Goal: Task Accomplishment & Management: Manage account settings

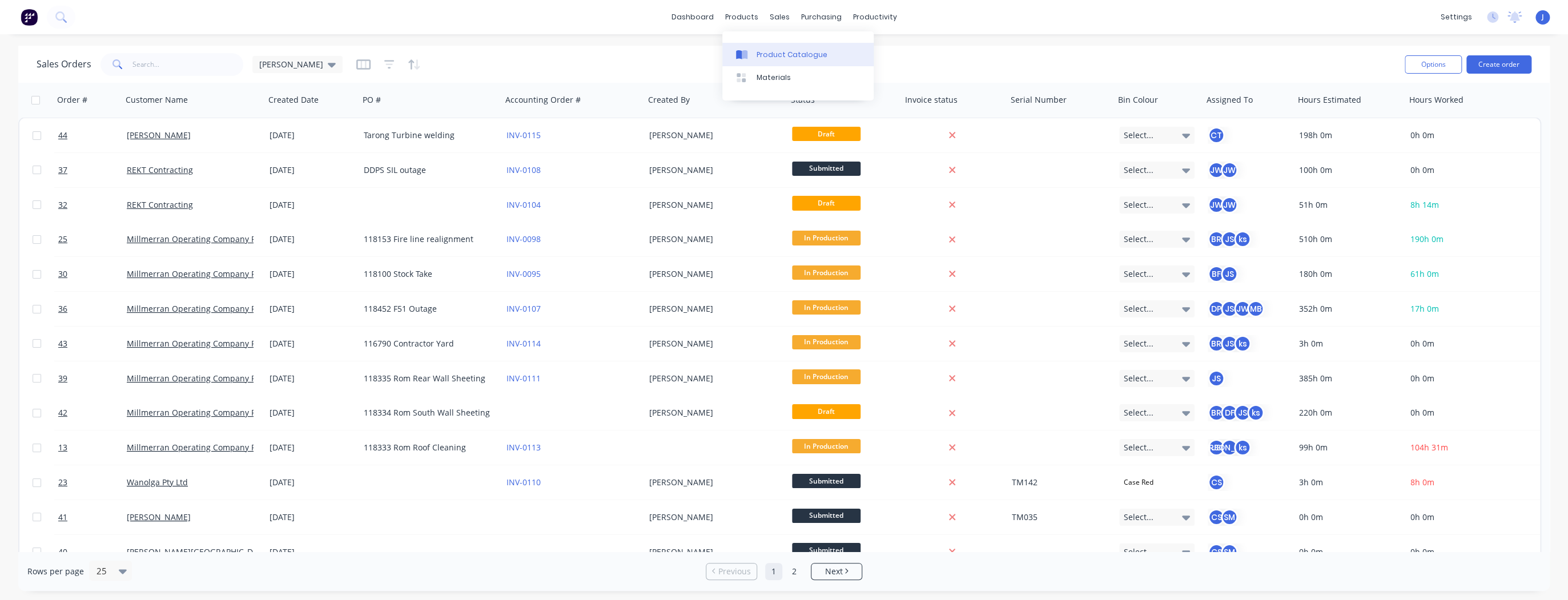
click at [758, 59] on div "Product Catalogue" at bounding box center [792, 55] width 71 height 10
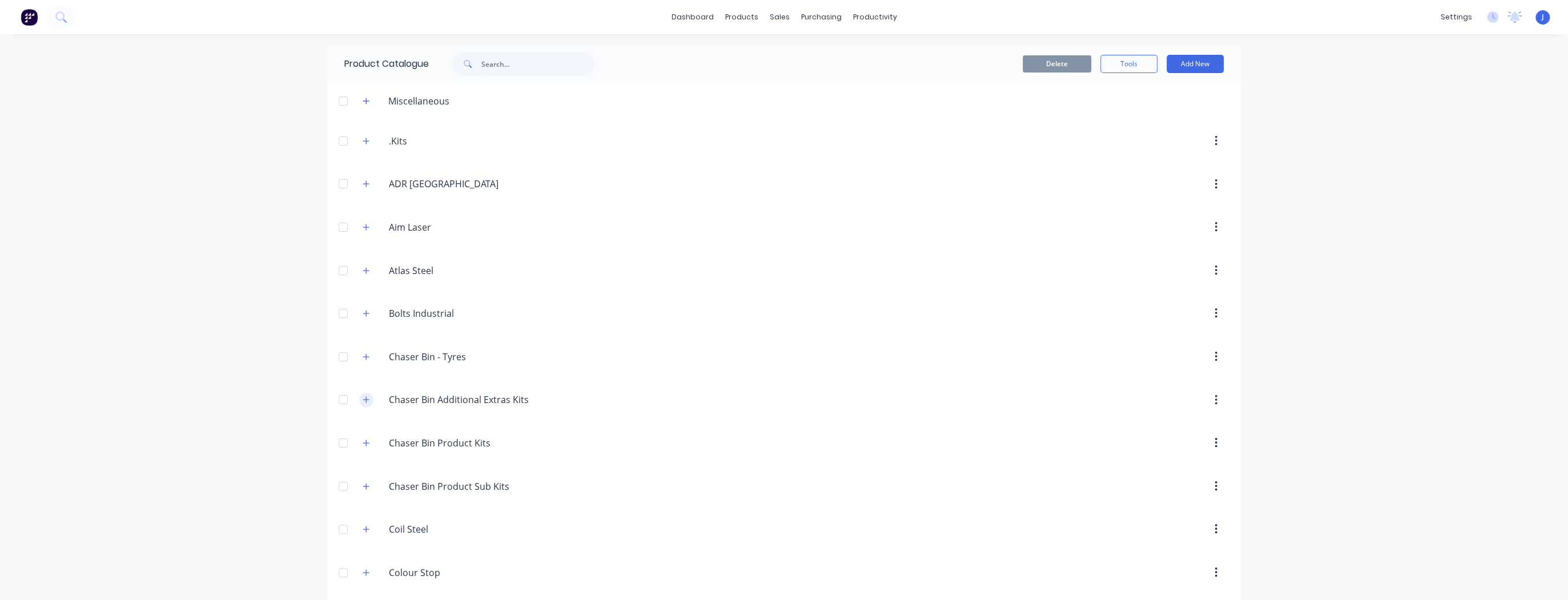
click at [363, 399] on icon "button" at bounding box center [366, 399] width 7 height 8
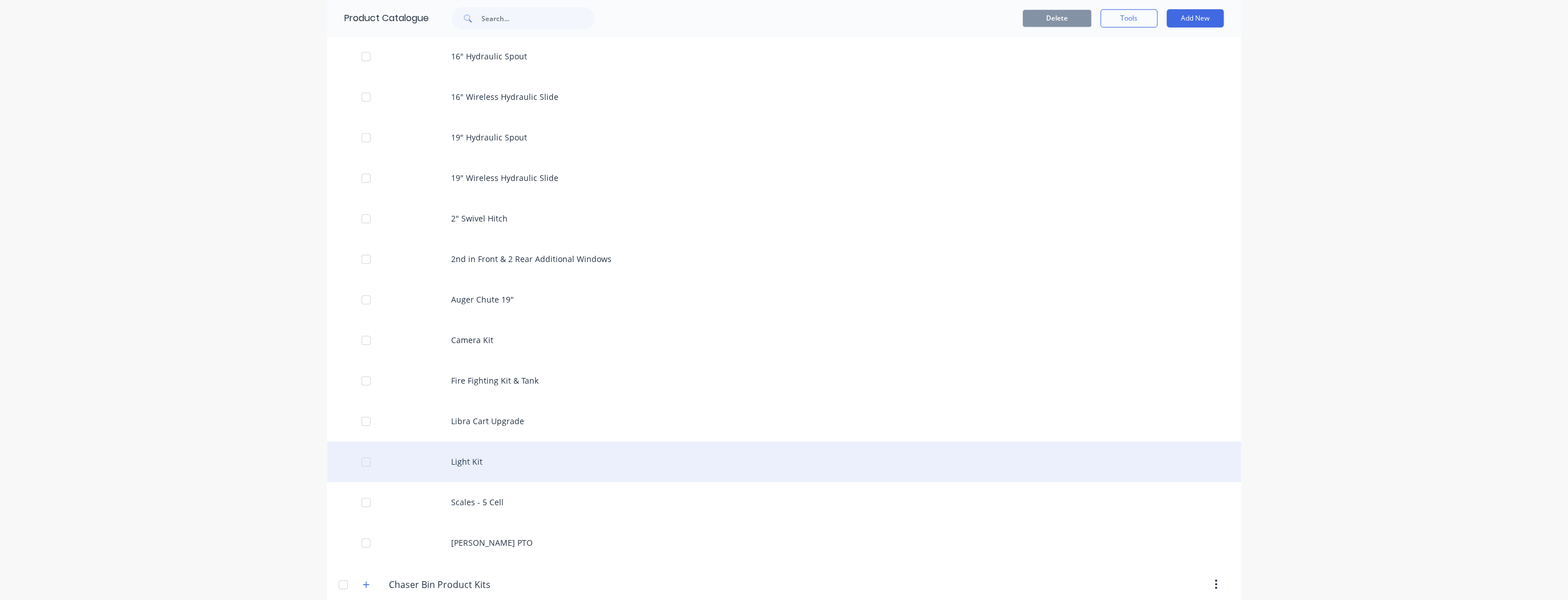
scroll to position [547, 0]
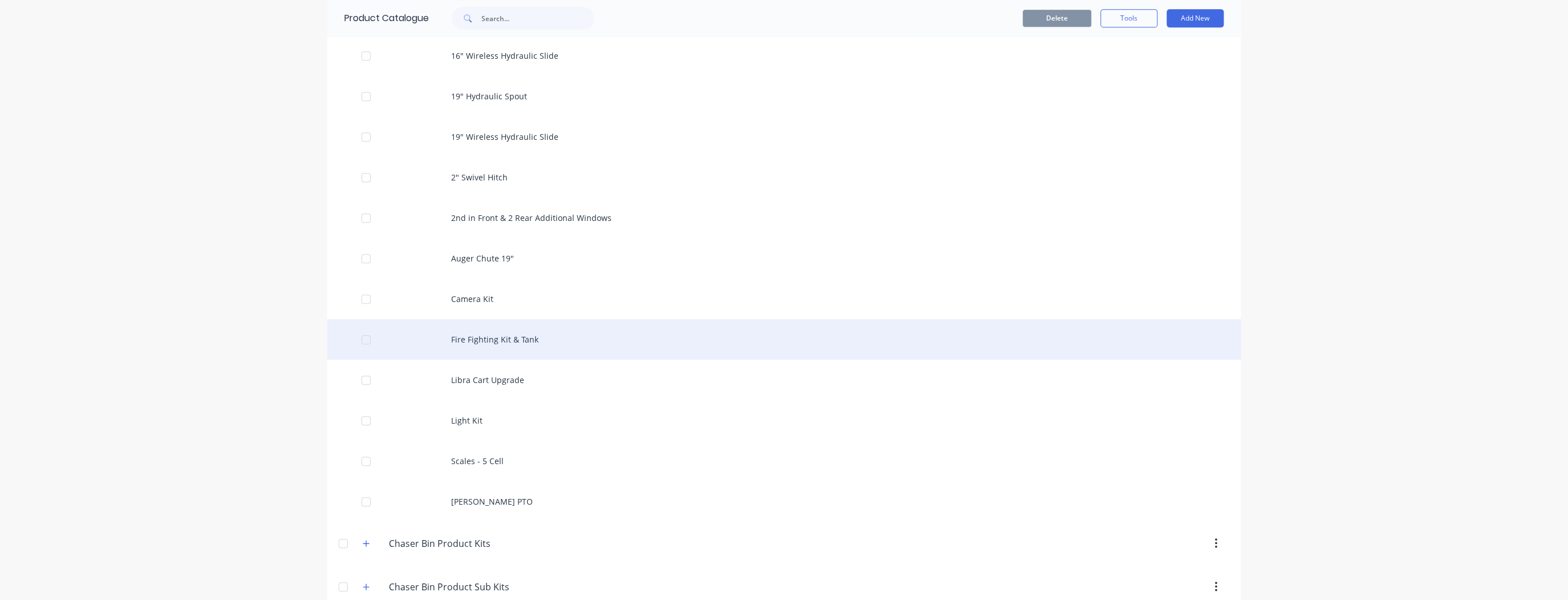
click at [505, 337] on div "Fire Fighting Kit & Tank" at bounding box center [784, 339] width 914 height 40
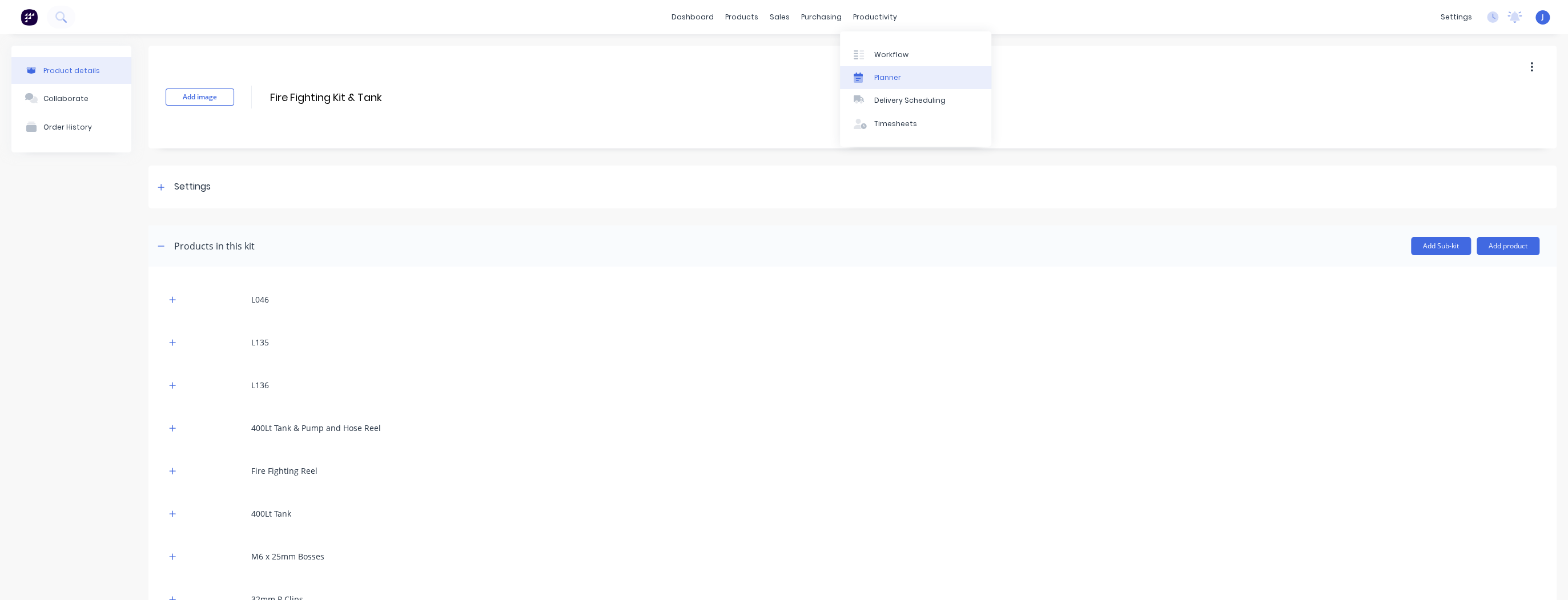
click at [893, 78] on div "Planner" at bounding box center [887, 77] width 27 height 10
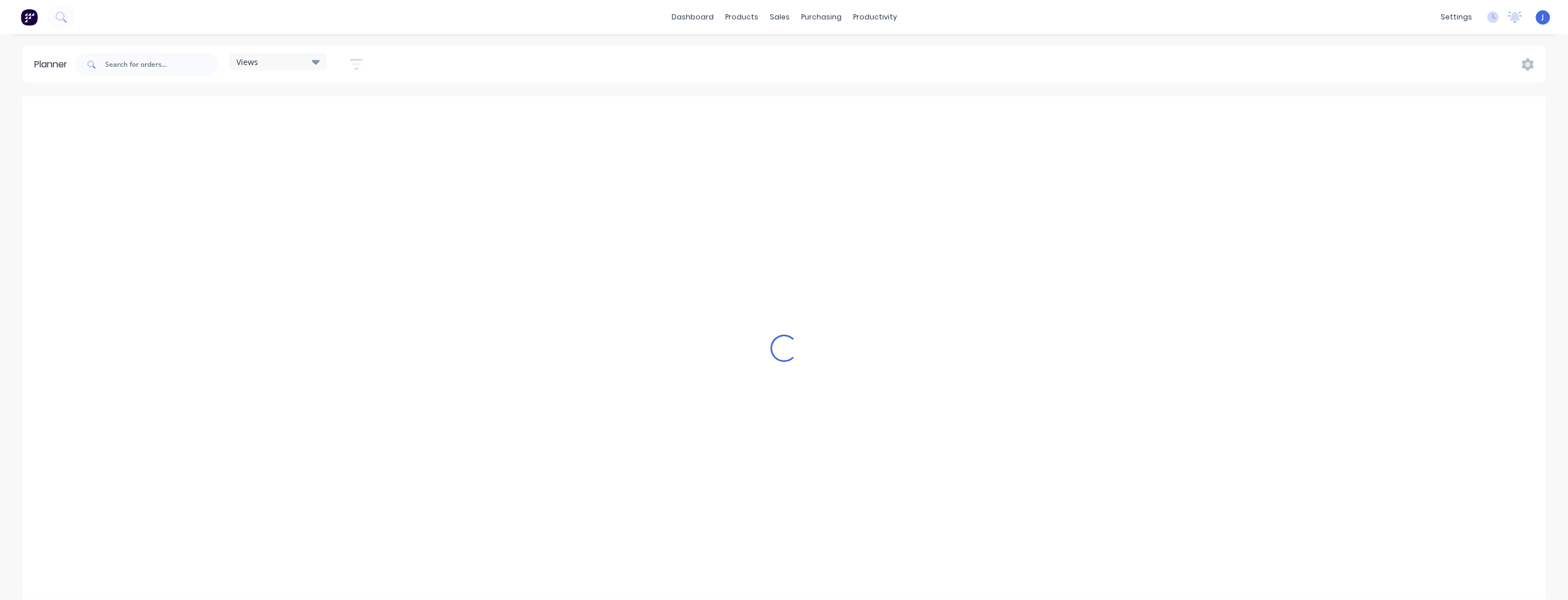
scroll to position [0, 1645]
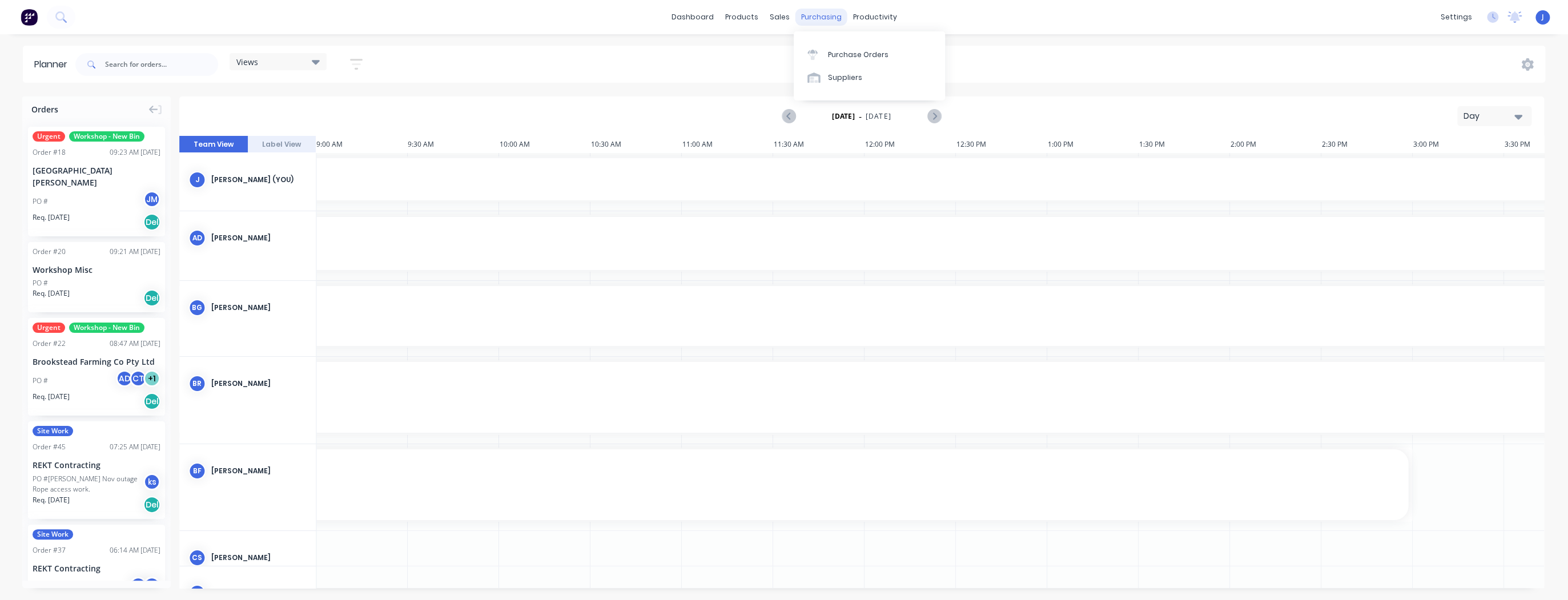
click at [818, 15] on div "purchasing" at bounding box center [822, 17] width 52 height 17
click at [837, 54] on div "Purchase Orders" at bounding box center [858, 55] width 60 height 10
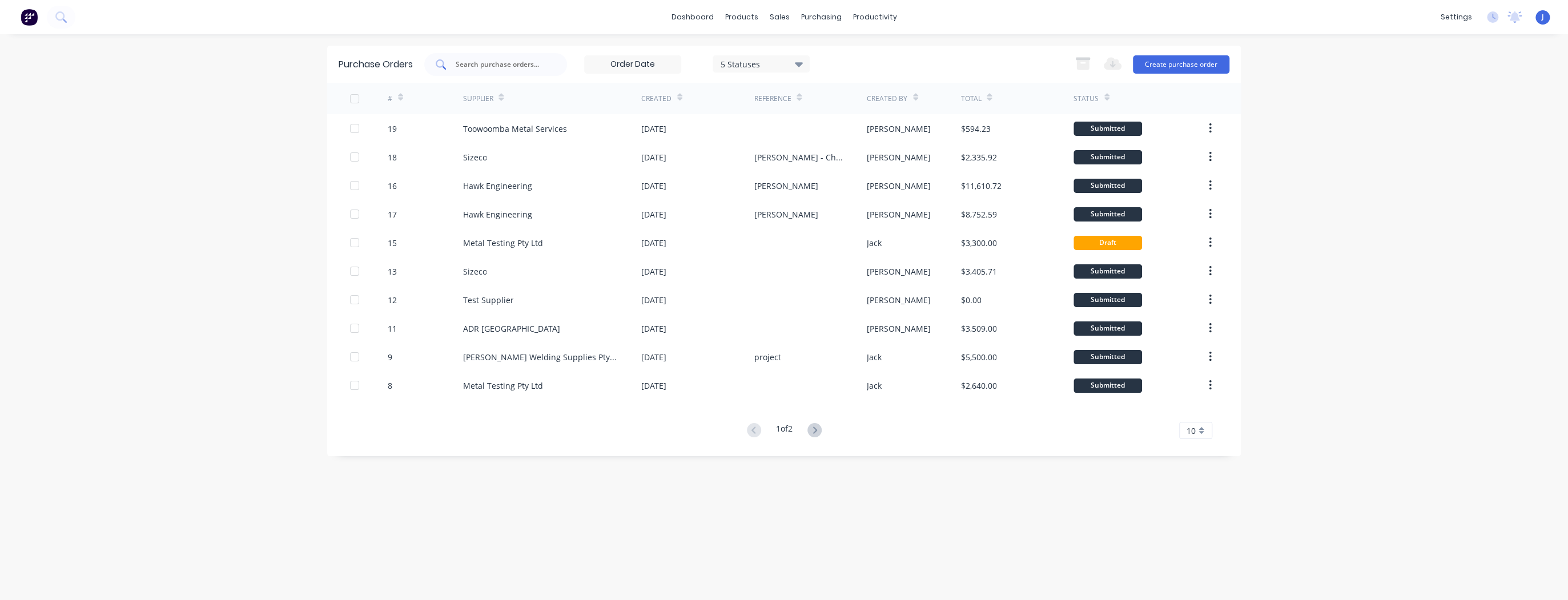
click at [495, 68] on input "text" at bounding box center [502, 64] width 95 height 11
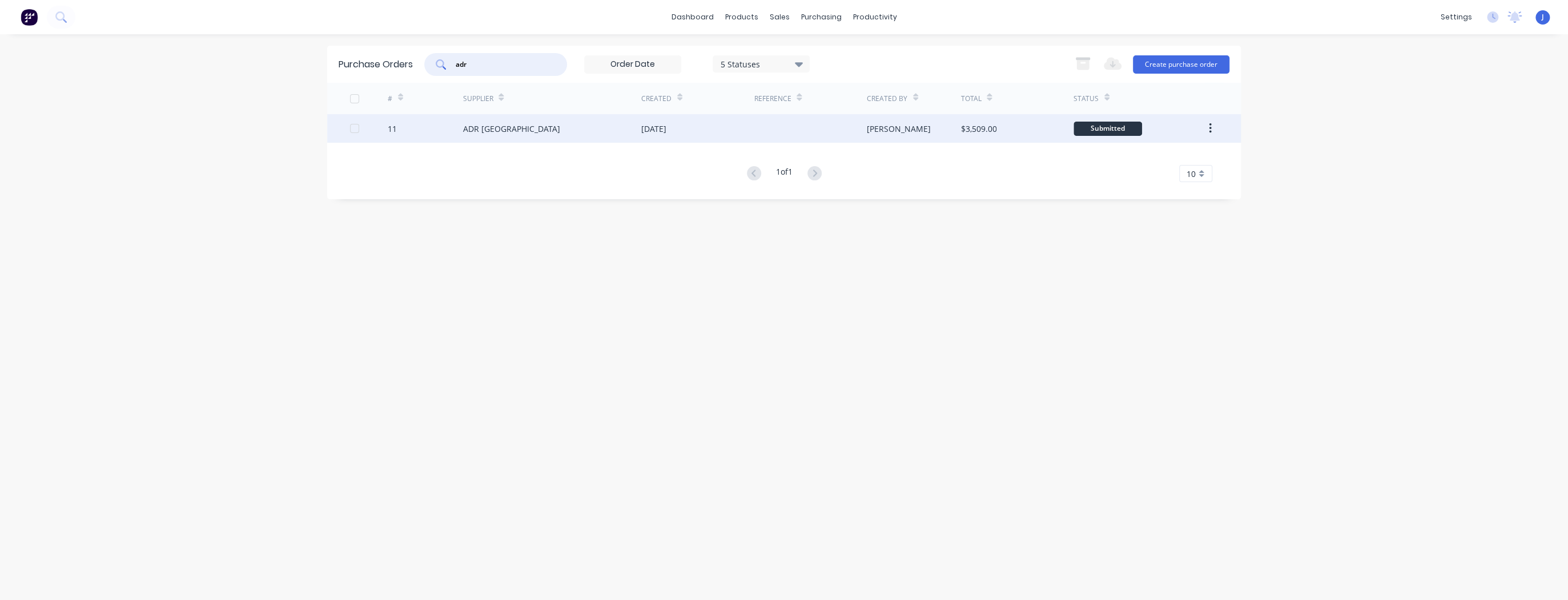
type input "adr"
click at [501, 133] on div "ADR [GEOGRAPHIC_DATA]" at bounding box center [511, 129] width 97 height 12
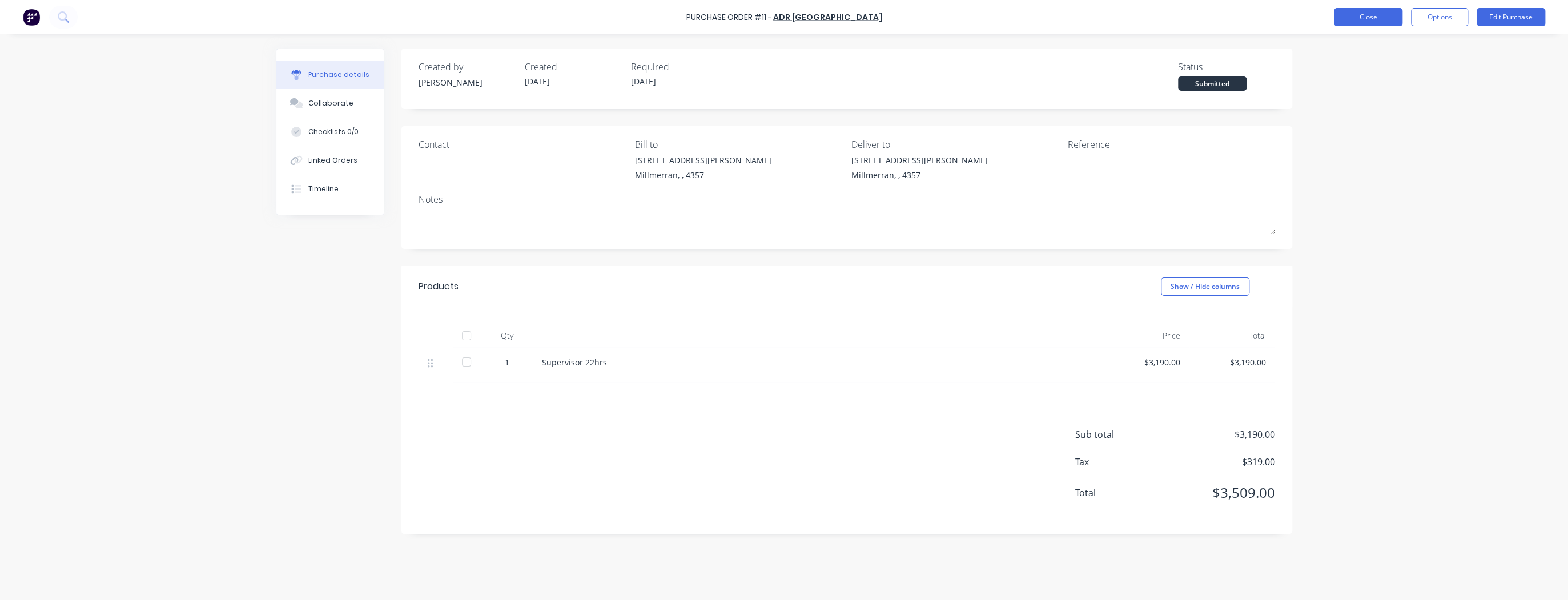
click at [1366, 18] on button "Close" at bounding box center [1369, 16] width 69 height 18
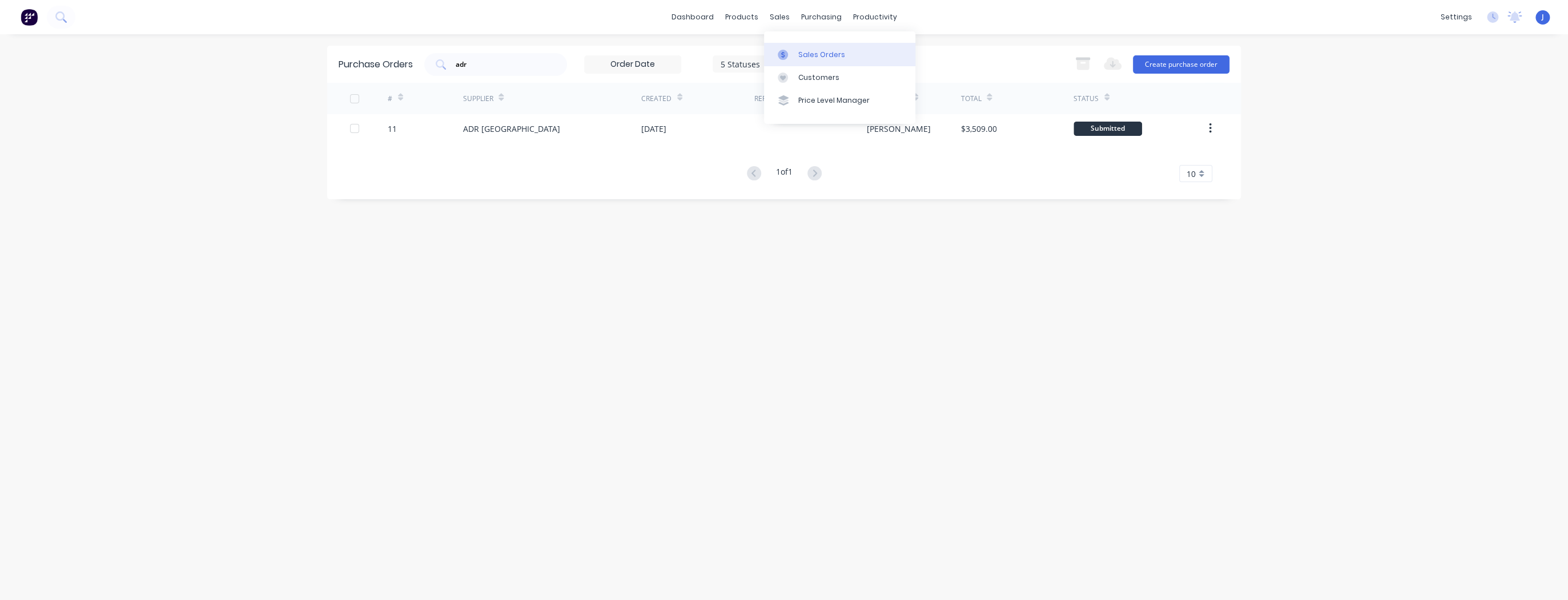
click at [800, 50] on div "Sales Orders" at bounding box center [822, 55] width 47 height 10
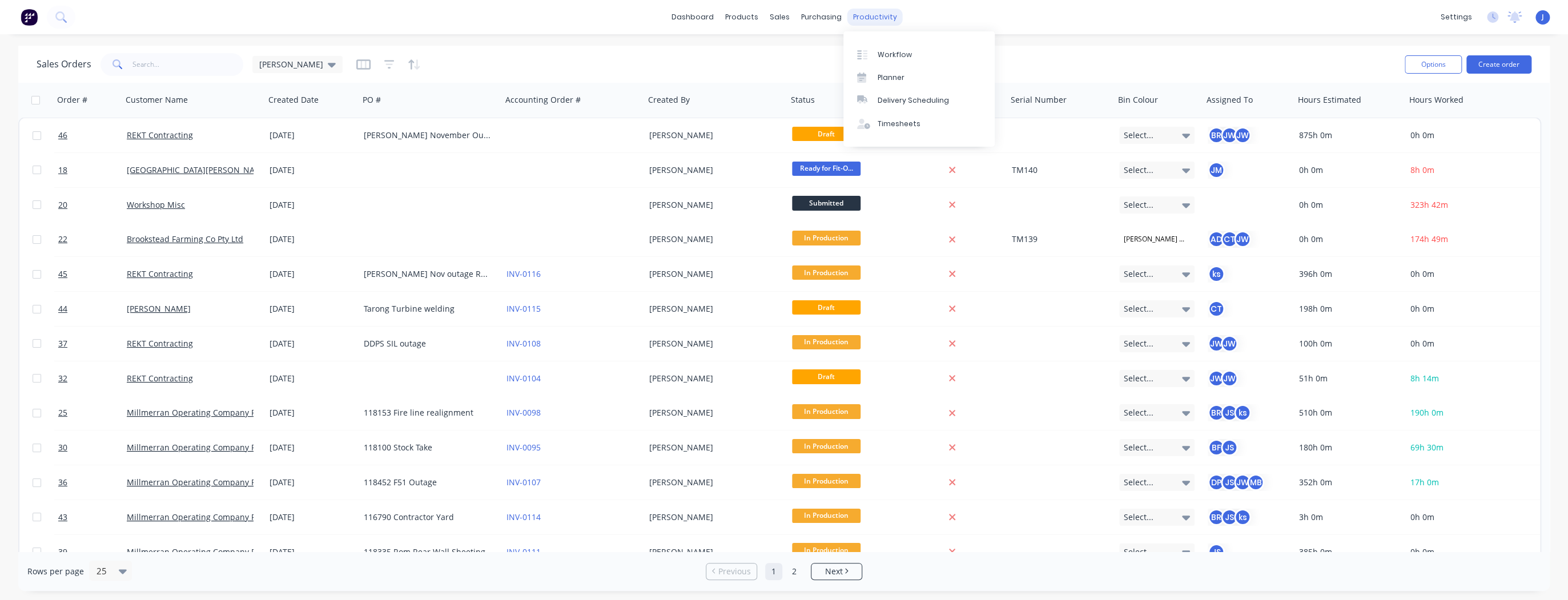
click at [872, 13] on div "productivity" at bounding box center [875, 17] width 55 height 17
click at [891, 82] on div "Planner" at bounding box center [891, 77] width 27 height 10
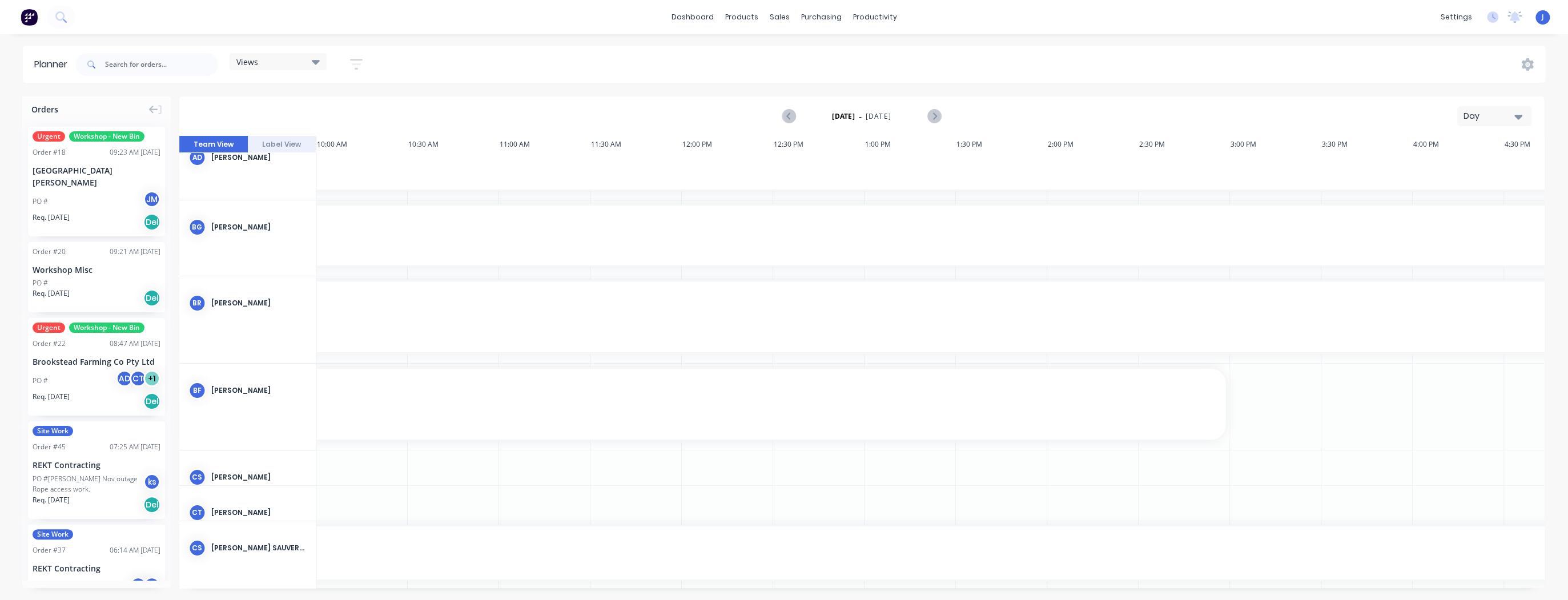
scroll to position [0, 1827]
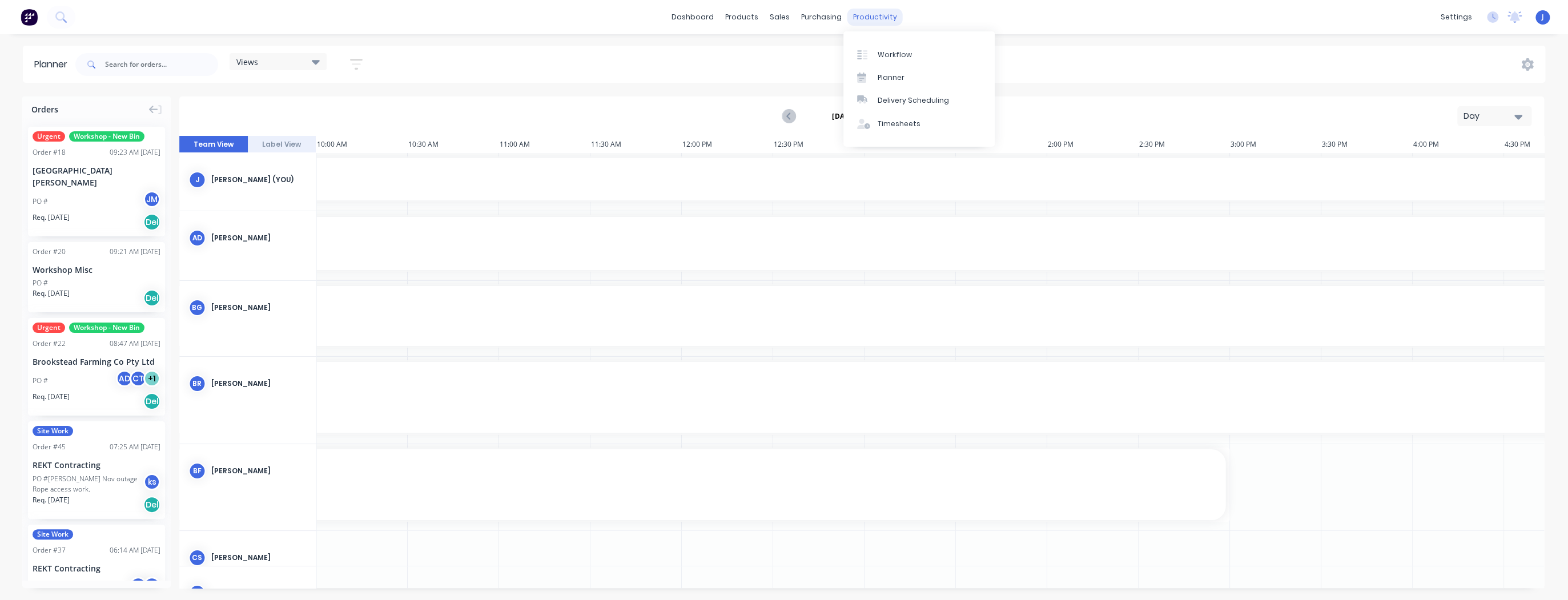
click at [872, 15] on div "productivity" at bounding box center [875, 17] width 55 height 17
click at [898, 127] on div "Timesheets" at bounding box center [899, 124] width 43 height 10
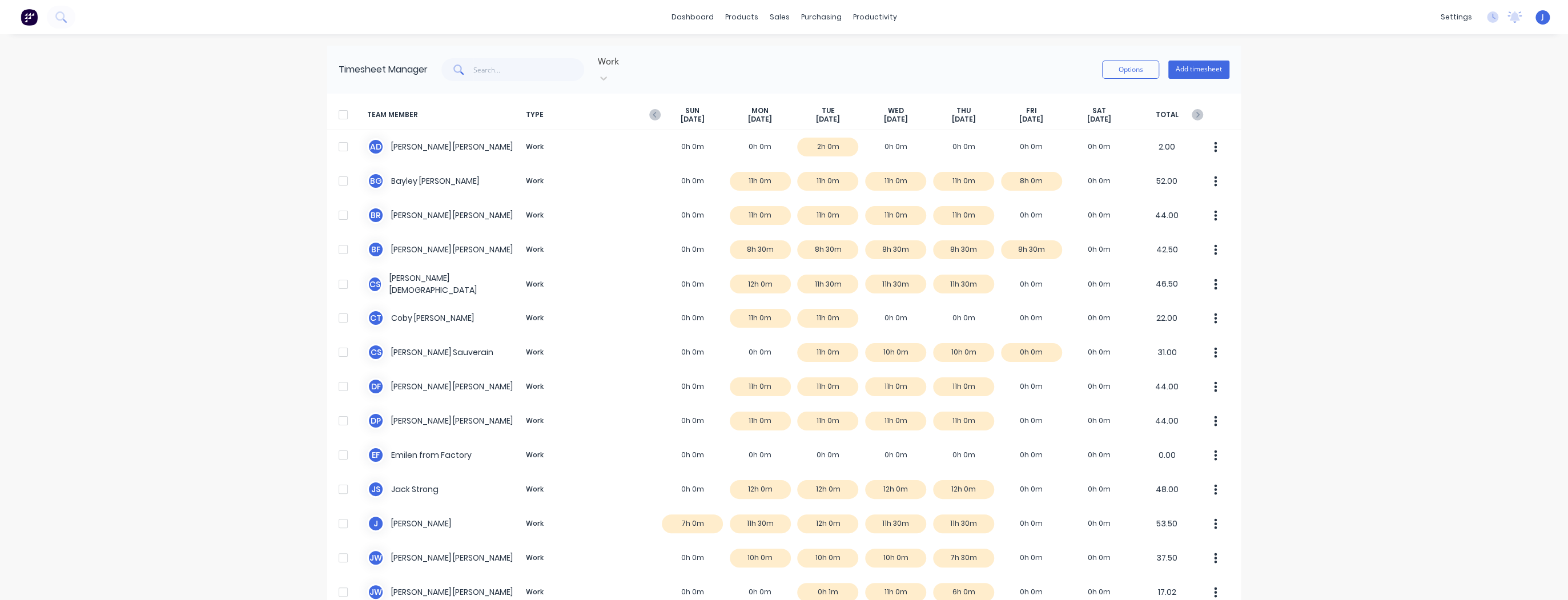
click at [341, 103] on div at bounding box center [343, 114] width 23 height 23
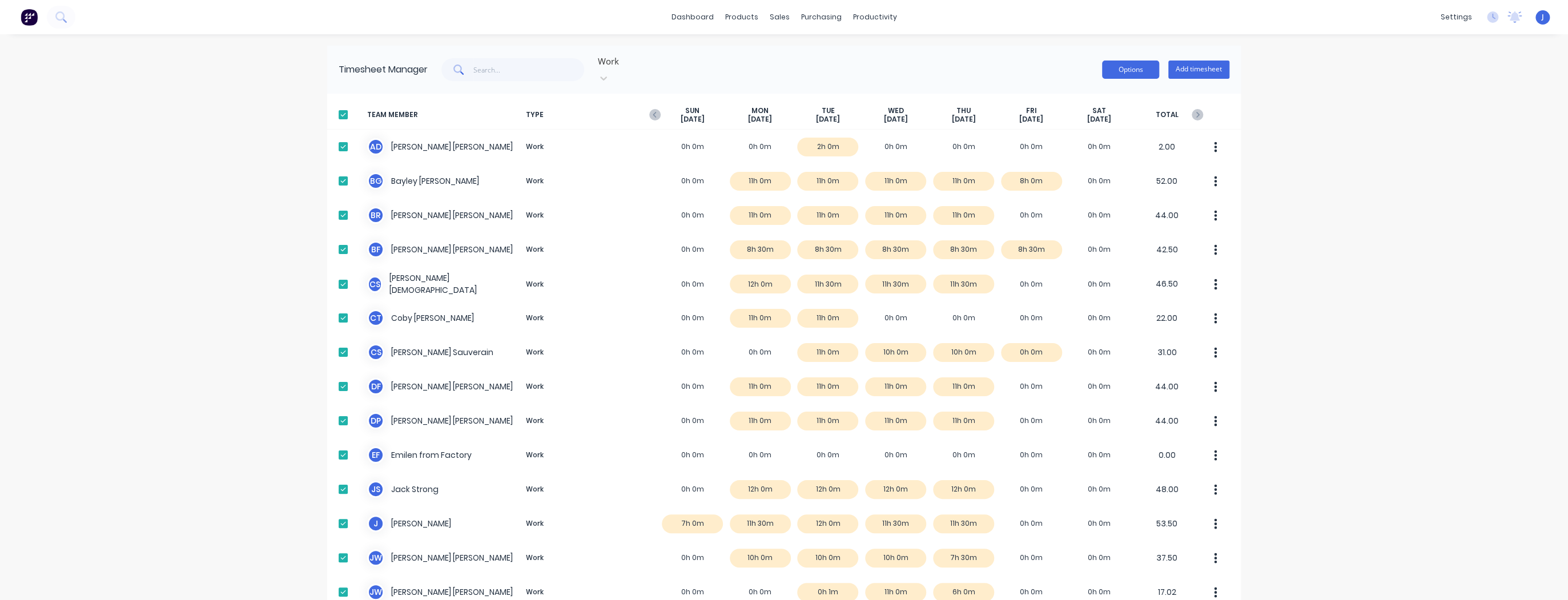
click at [1103, 68] on button "Options" at bounding box center [1131, 69] width 57 height 18
click at [338, 104] on div at bounding box center [343, 114] width 23 height 23
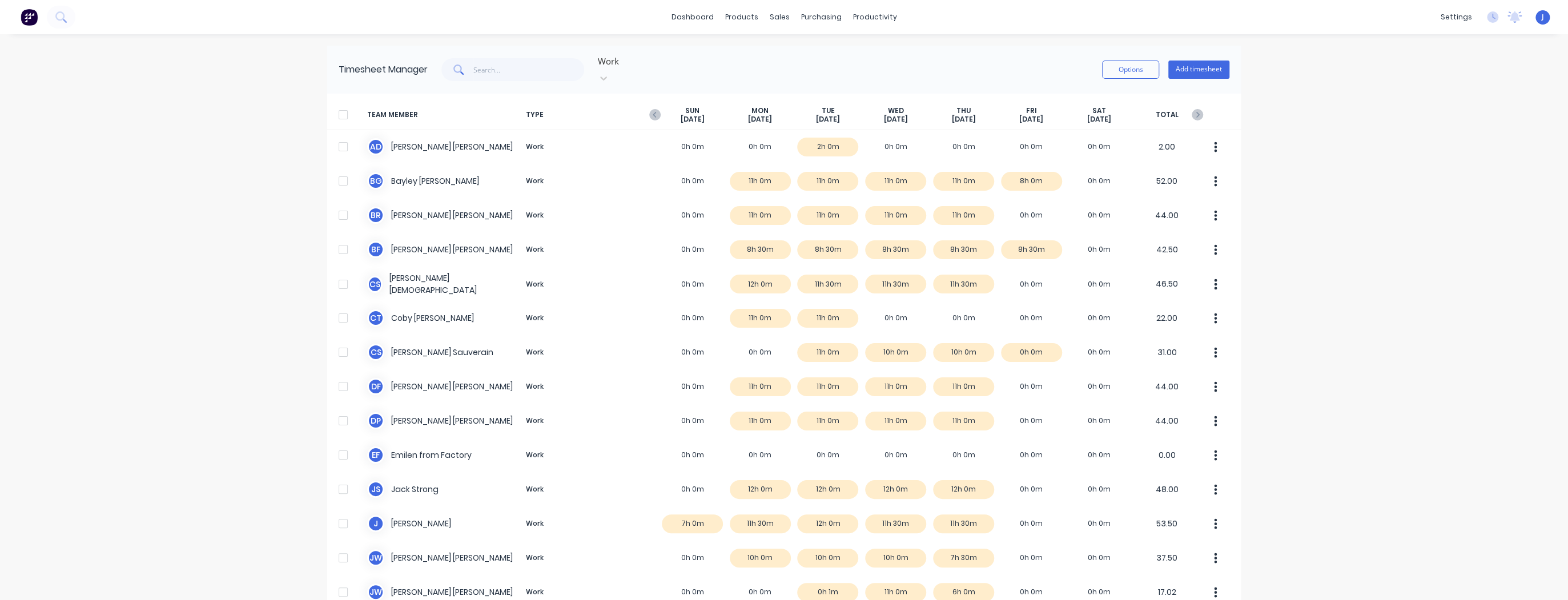
click at [1538, 16] on div "J Taylor Made Engineering Jarod Luke Administrator Profile Sign out" at bounding box center [1543, 17] width 15 height 15
click at [694, 18] on link "dashboard" at bounding box center [693, 17] width 53 height 17
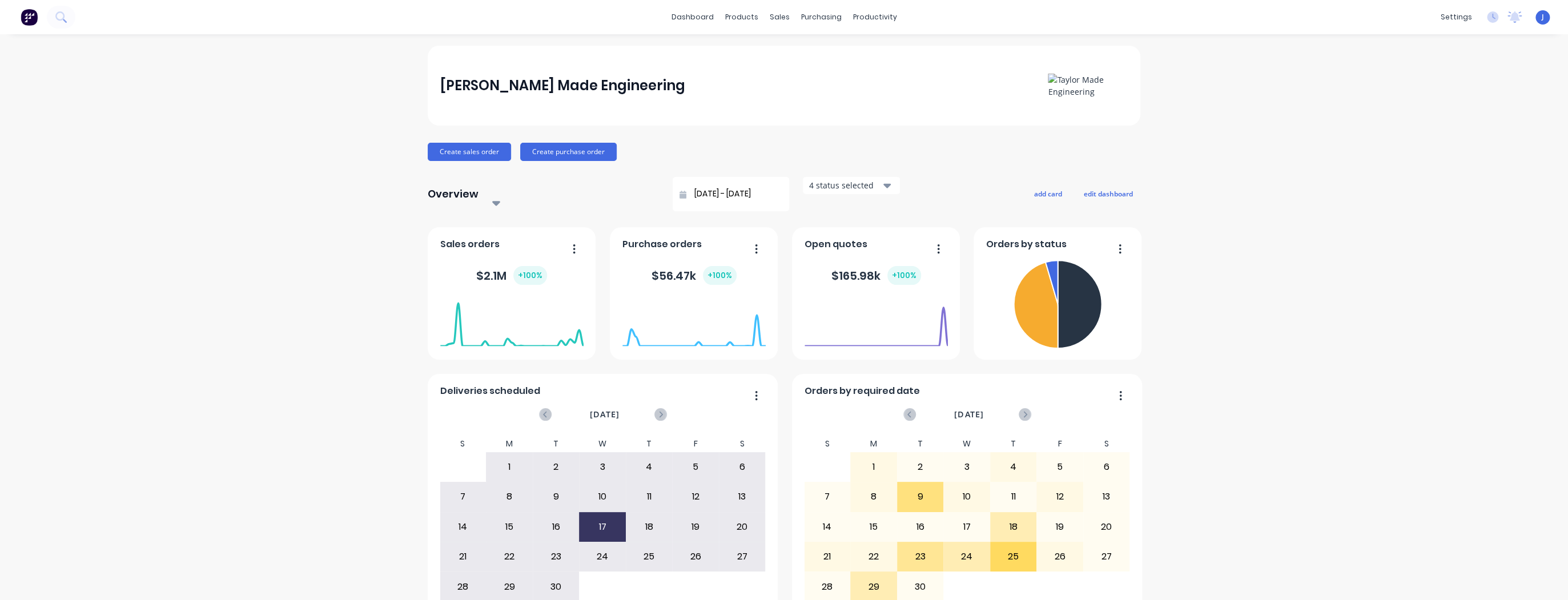
click at [1536, 16] on div "J Taylor Made Engineering Jarod Luke Administrator Profile Sign out" at bounding box center [1543, 17] width 15 height 15
click at [1538, 16] on div "J Taylor Made Engineering Jarod Luke Administrator Profile Sign out" at bounding box center [1543, 17] width 15 height 15
click at [1542, 19] on span "J" at bounding box center [1543, 17] width 3 height 10
click at [1427, 145] on div "Sign out" at bounding box center [1442, 143] width 31 height 10
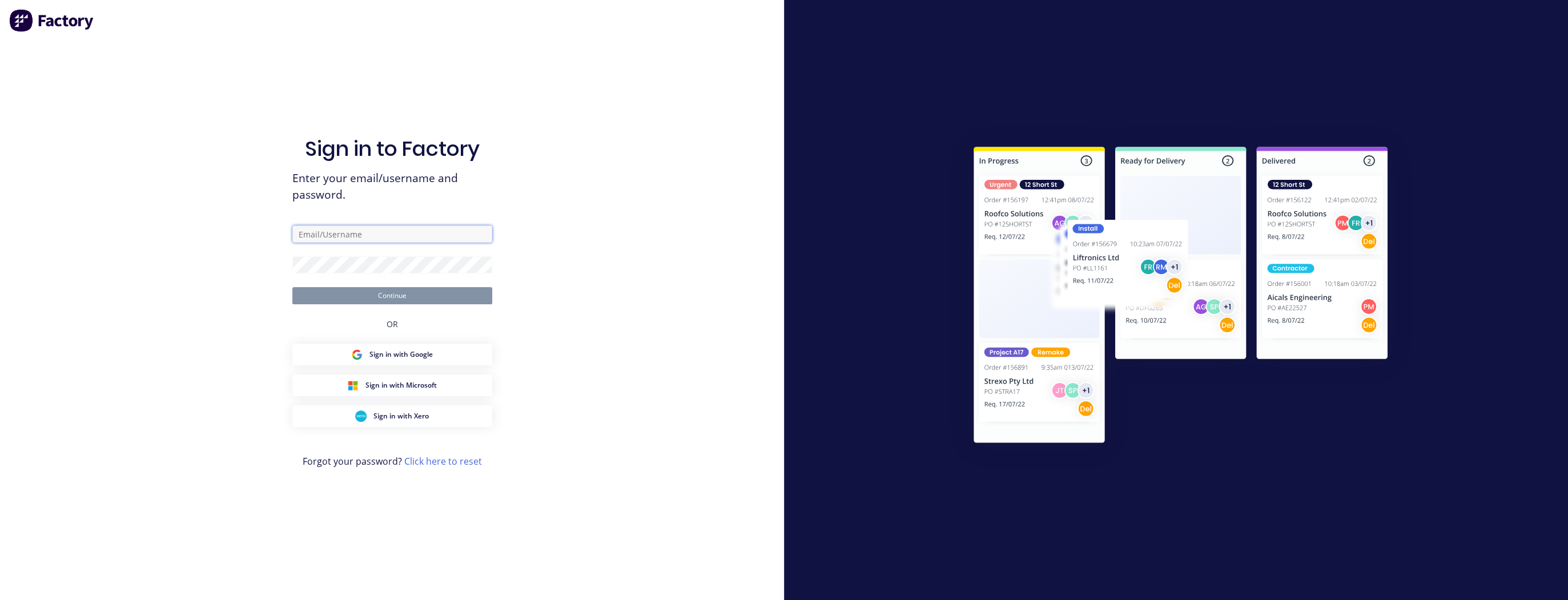
click at [345, 232] on input "text" at bounding box center [392, 234] width 200 height 17
type input "jarod@tmeng.com.au"
click at [292, 287] on button "Continue" at bounding box center [392, 295] width 200 height 17
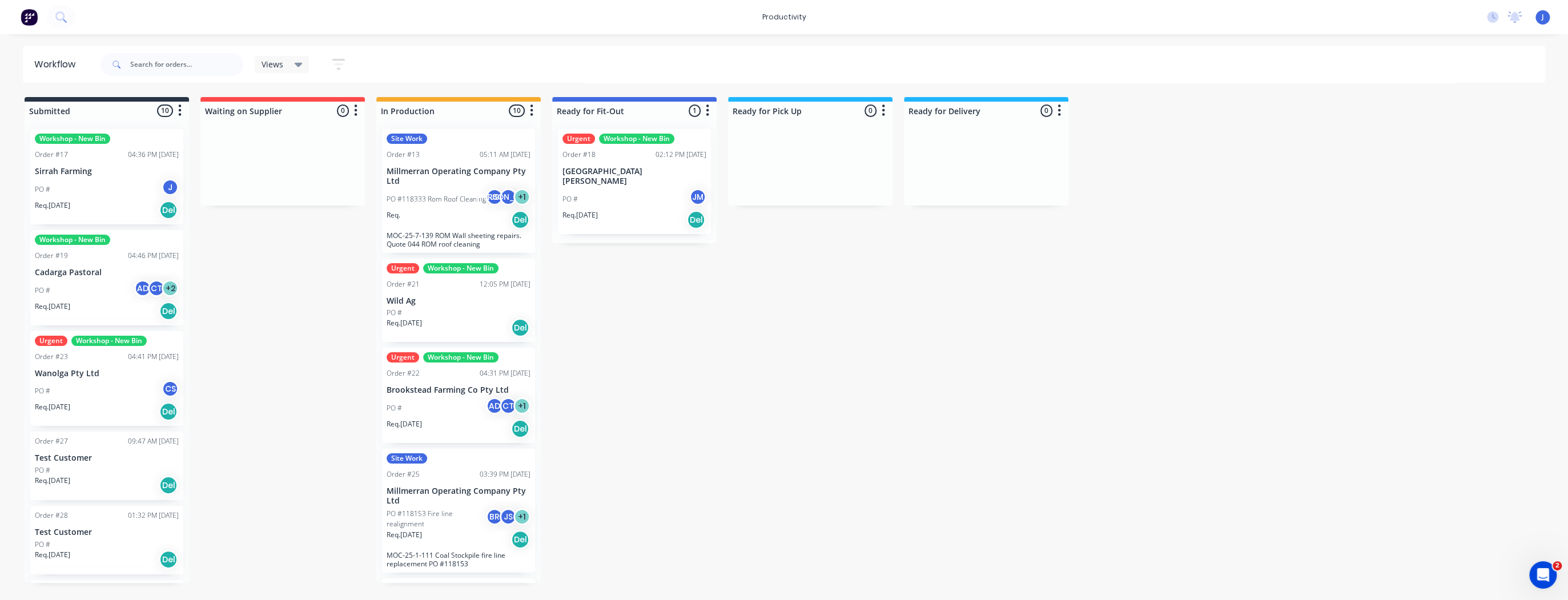
click at [20, 189] on div "Submitted 10 Sort By Created date Required date Order number Customer name Most…" at bounding box center [695, 340] width 1408 height 486
click at [47, 178] on div "Workshop - New Bin Order #17 04:36 PM 01/09/25 Sirrah Farming PO # J Req. 01/09…" at bounding box center [107, 176] width 153 height 96
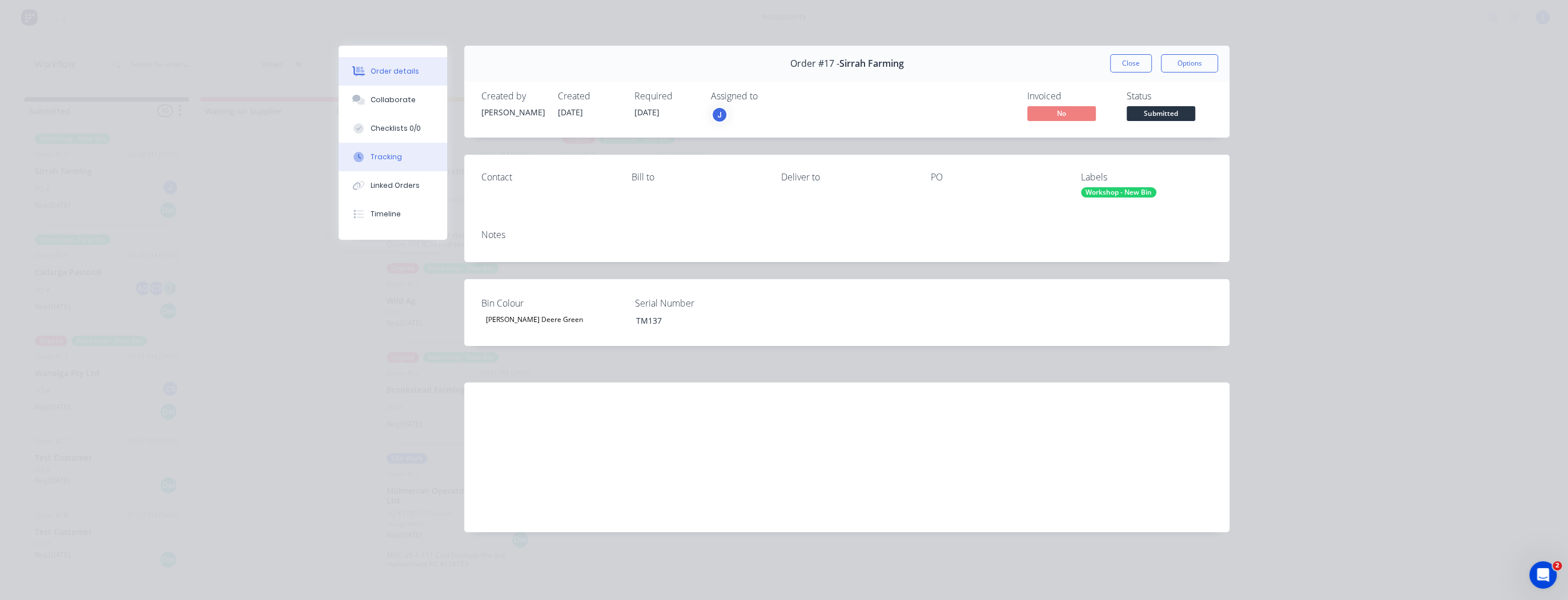
click at [381, 159] on div "Tracking" at bounding box center [386, 157] width 31 height 10
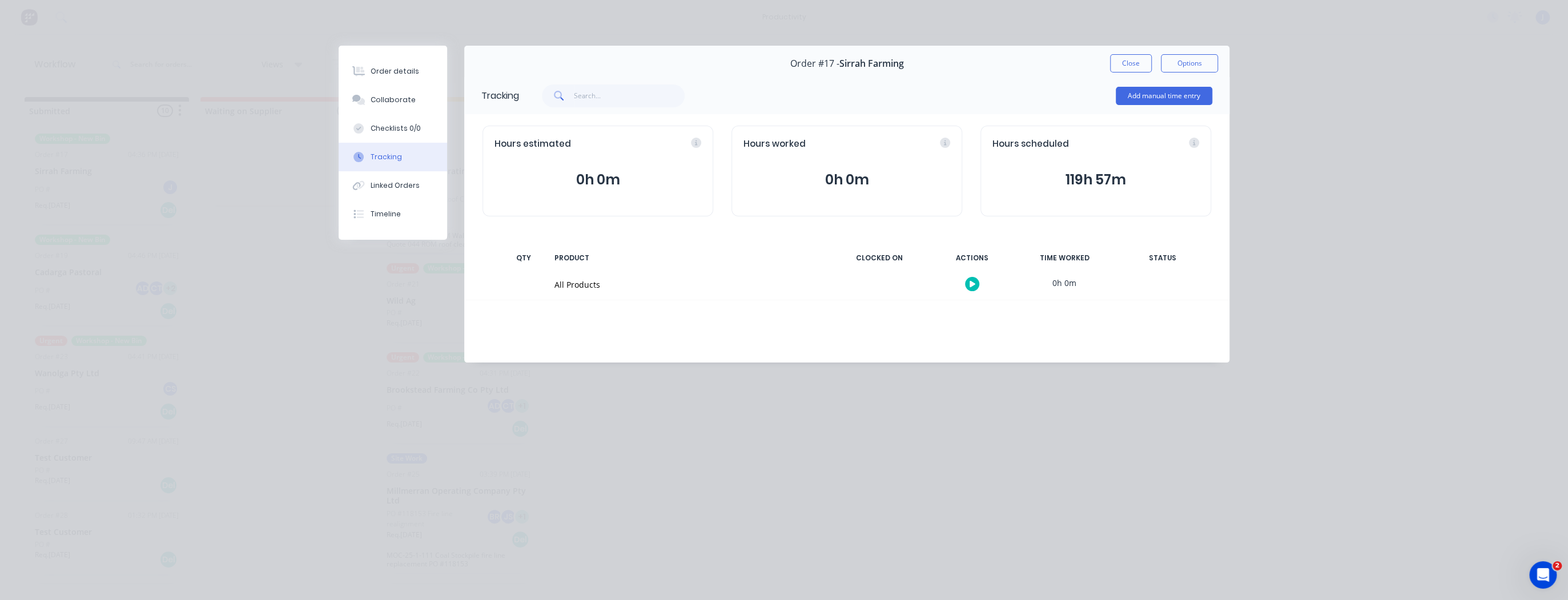
click at [968, 283] on button "button" at bounding box center [972, 284] width 15 height 15
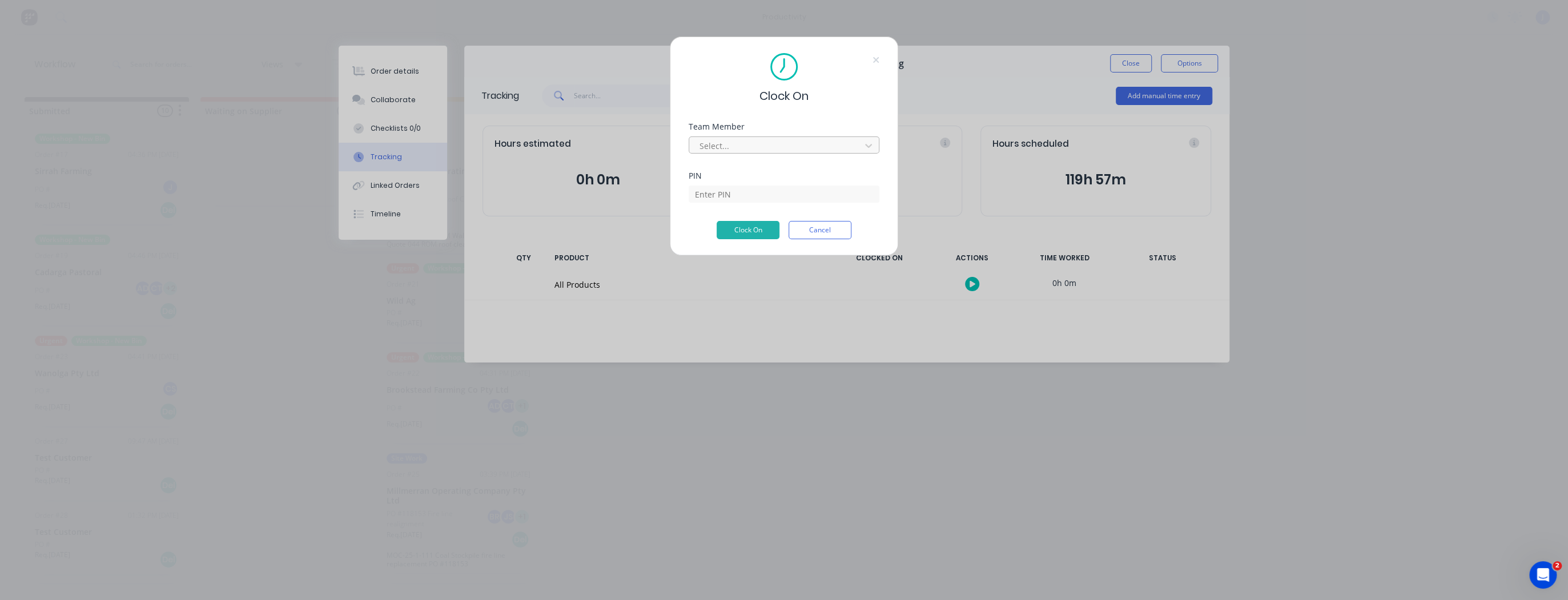
click at [750, 143] on div at bounding box center [777, 145] width 157 height 15
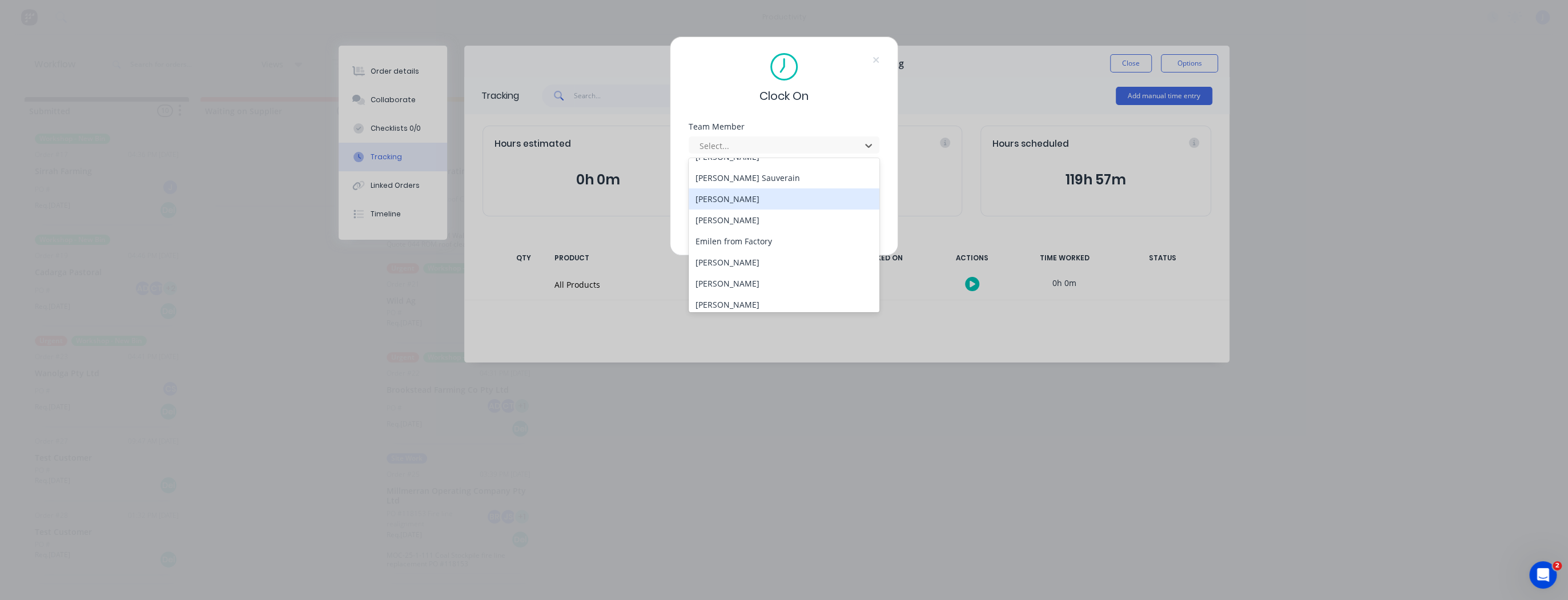
scroll to position [182, 0]
click at [742, 217] on div "Jarod Luke" at bounding box center [784, 220] width 190 height 22
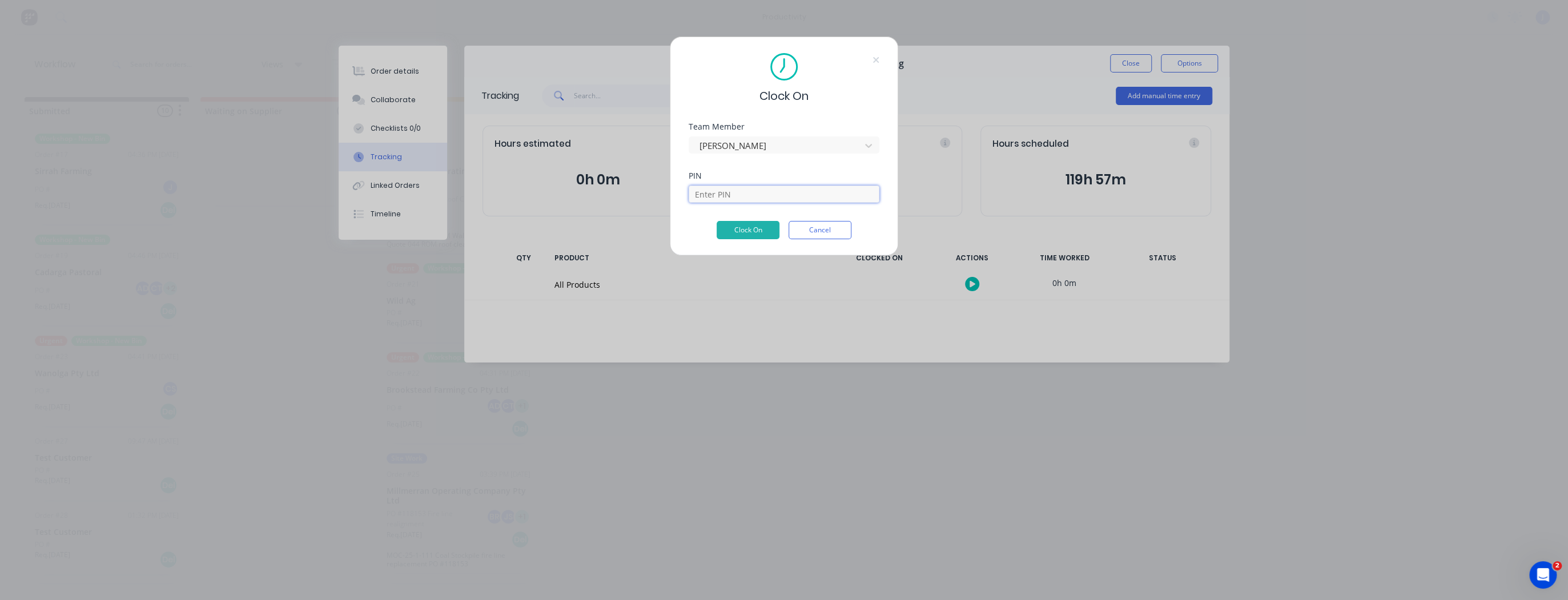
click at [736, 193] on input at bounding box center [784, 194] width 190 height 17
type input "1894"
click at [738, 231] on button "Clock On" at bounding box center [748, 230] width 63 height 18
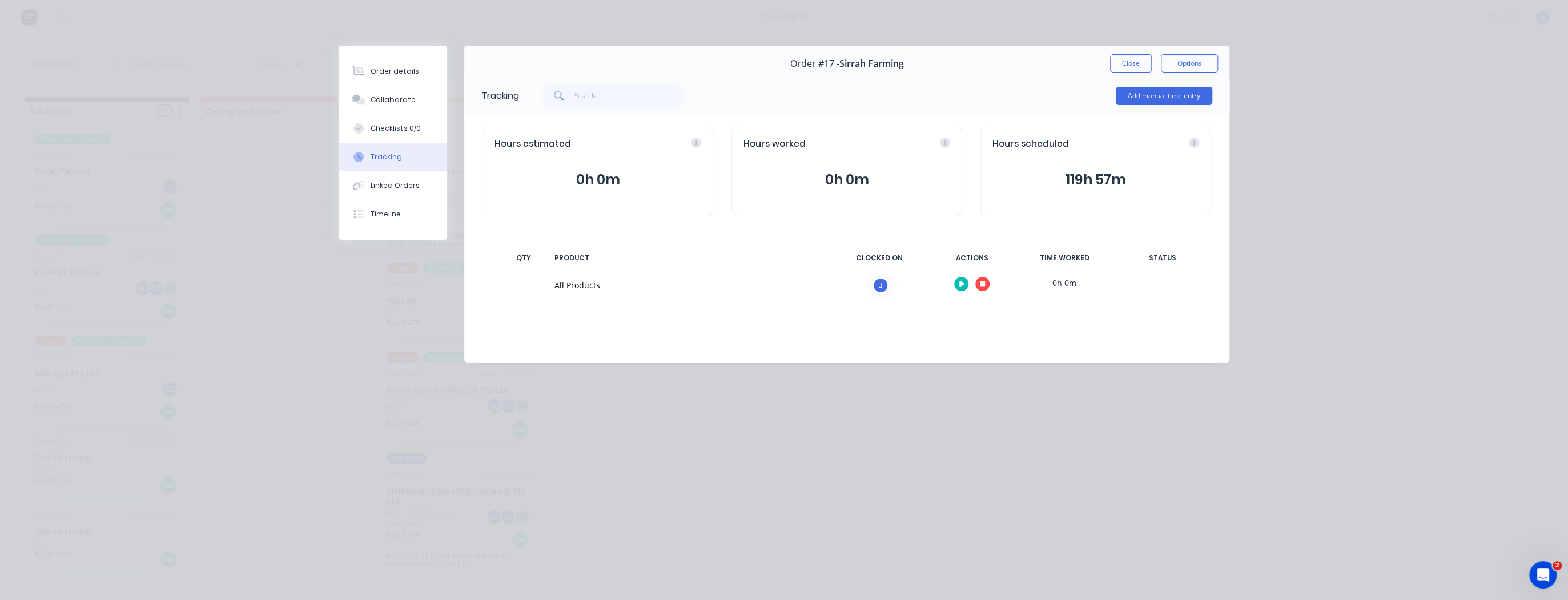
click at [1140, 60] on button "Close" at bounding box center [1131, 63] width 41 height 18
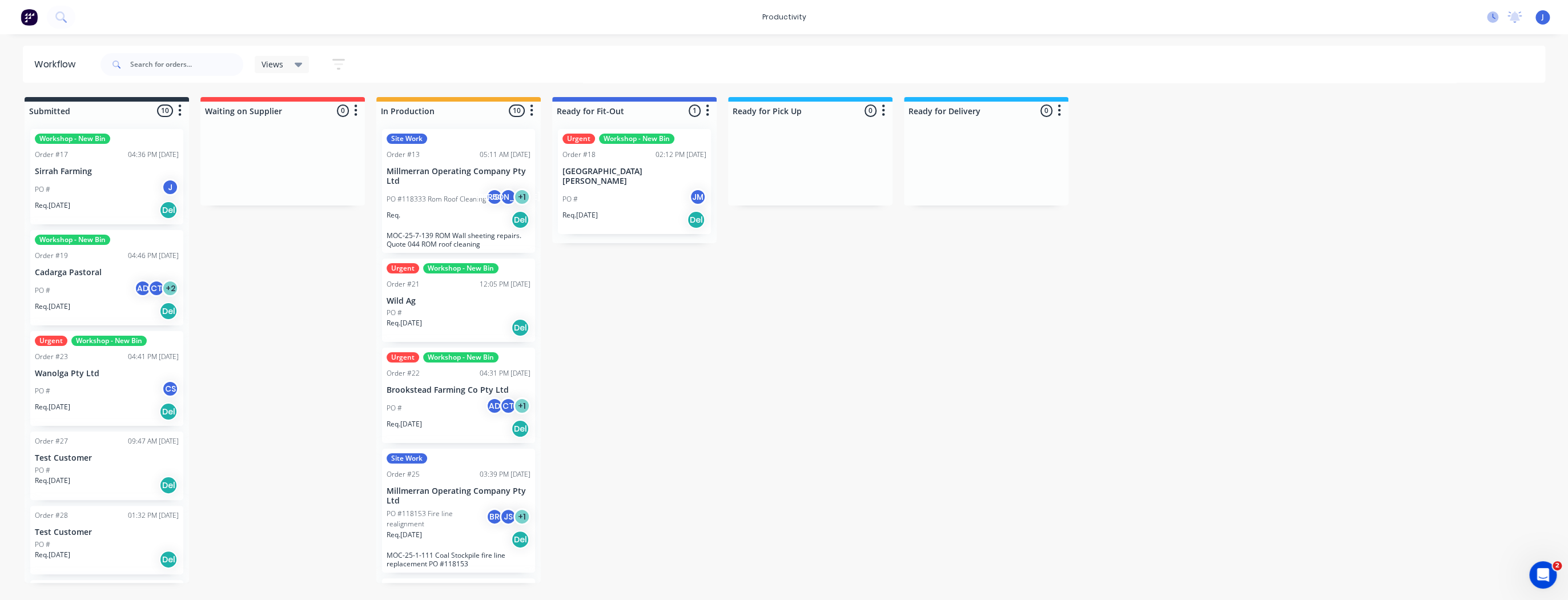
click at [1489, 22] on icon at bounding box center [1492, 16] width 11 height 11
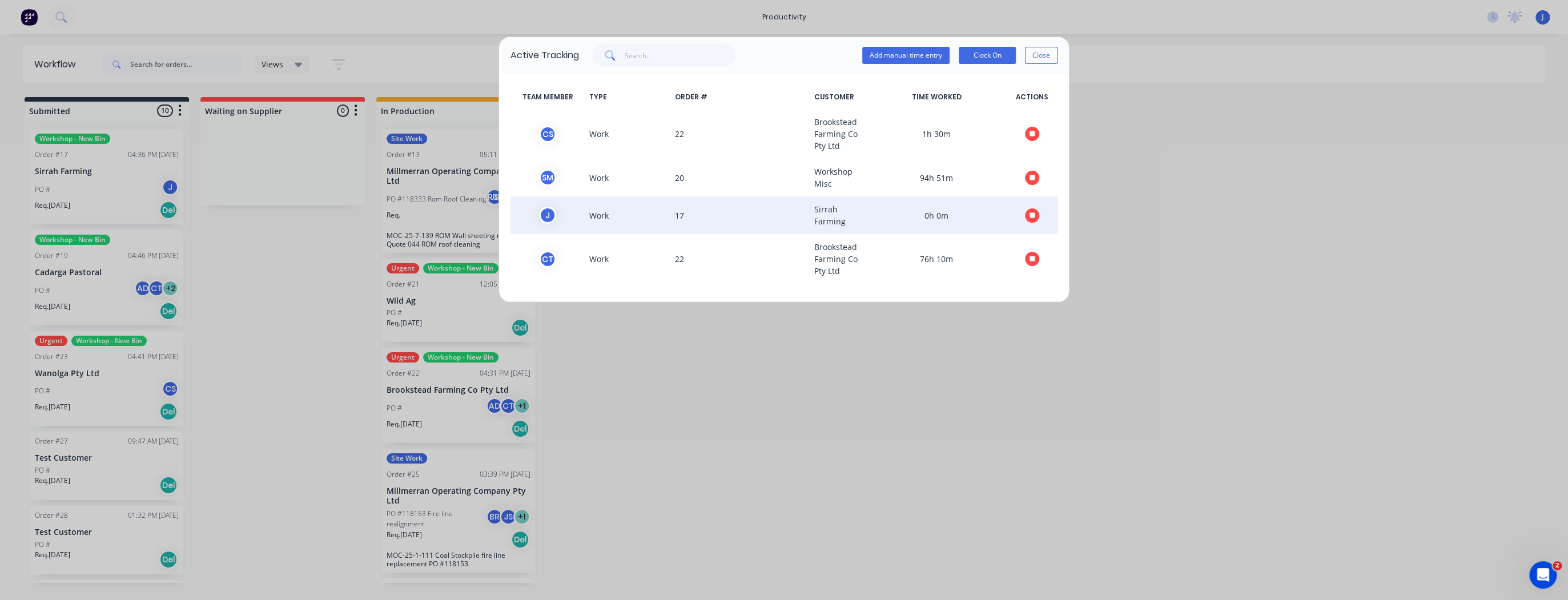
click at [1029, 216] on button "button" at bounding box center [1032, 215] width 15 height 15
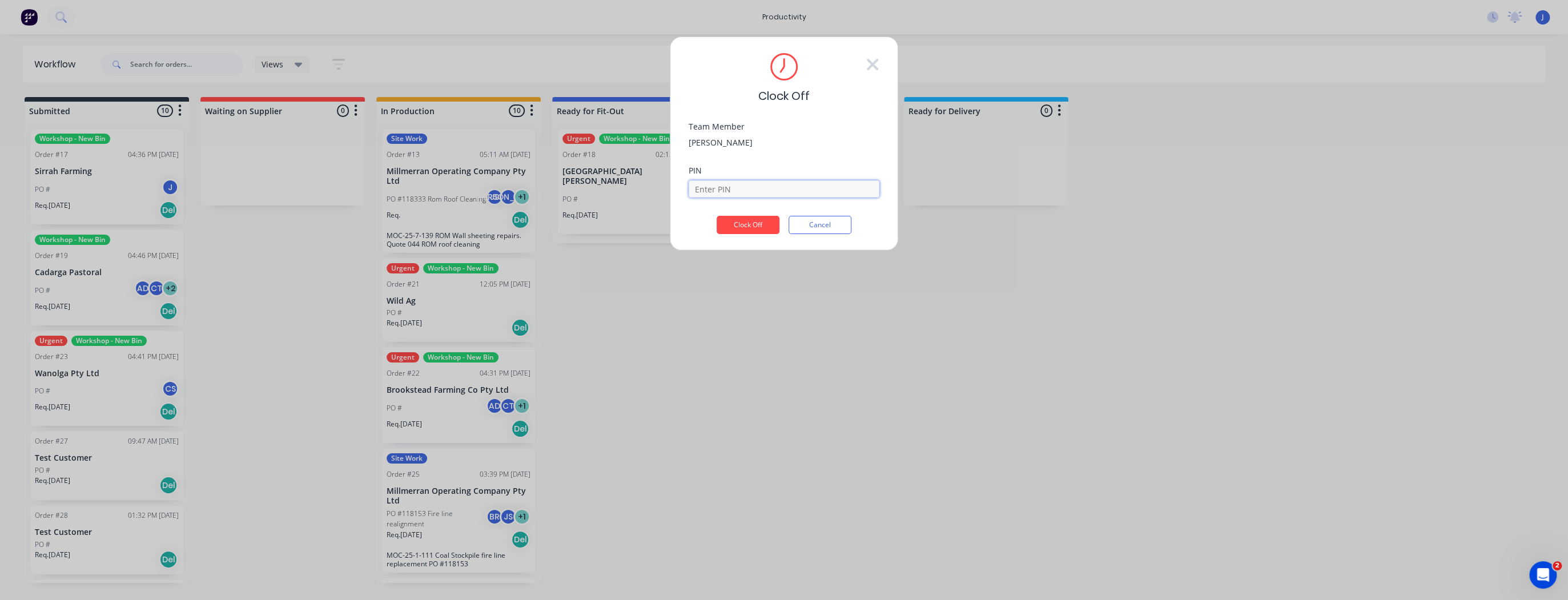
click at [738, 195] on input at bounding box center [784, 189] width 190 height 17
type input "1894"
click at [761, 227] on button "Clock Off" at bounding box center [748, 225] width 63 height 18
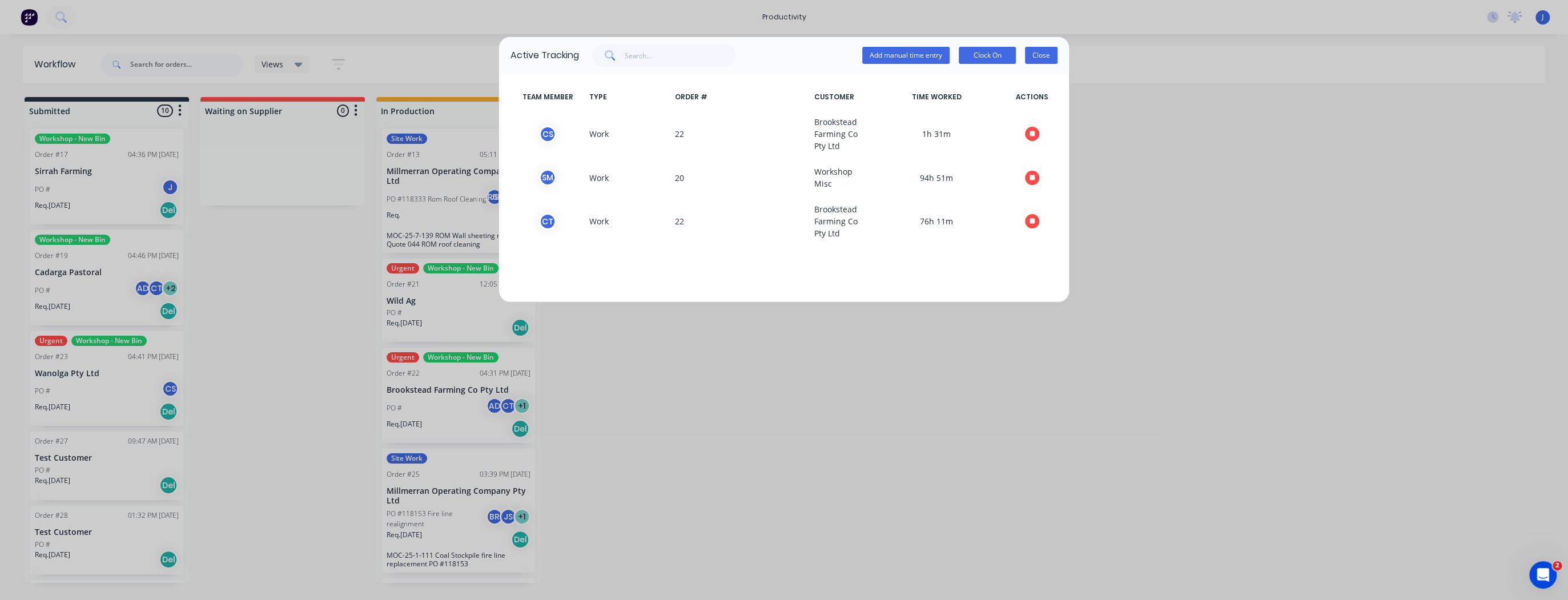
click at [1048, 53] on button "Close" at bounding box center [1042, 55] width 33 height 17
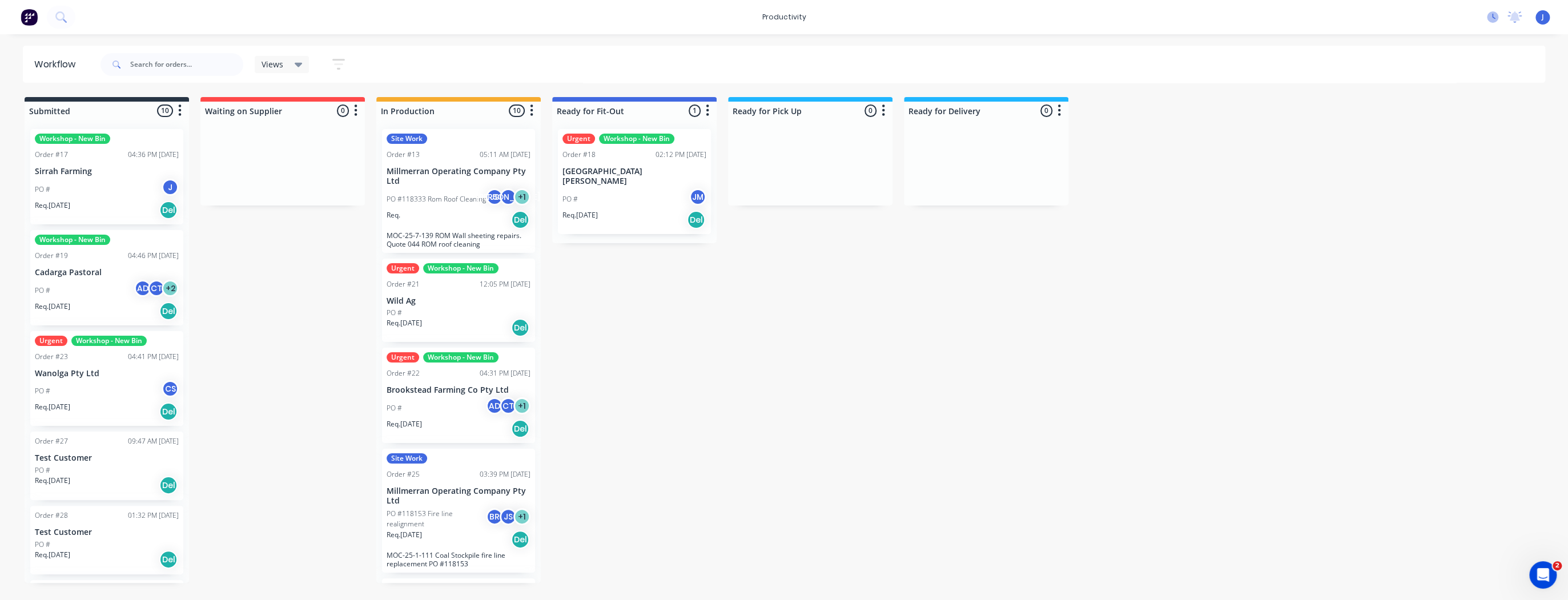
click at [1490, 18] on icon at bounding box center [1492, 16] width 11 height 11
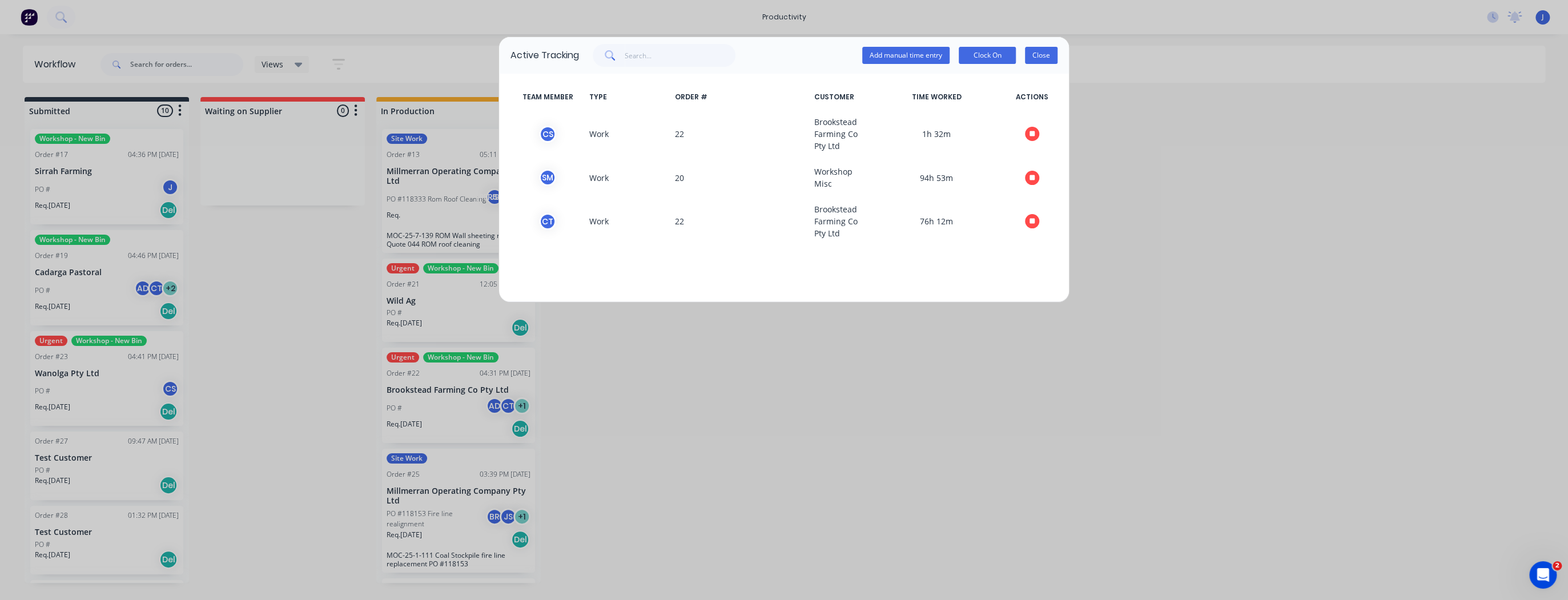
click at [1053, 54] on button "Close" at bounding box center [1042, 55] width 33 height 17
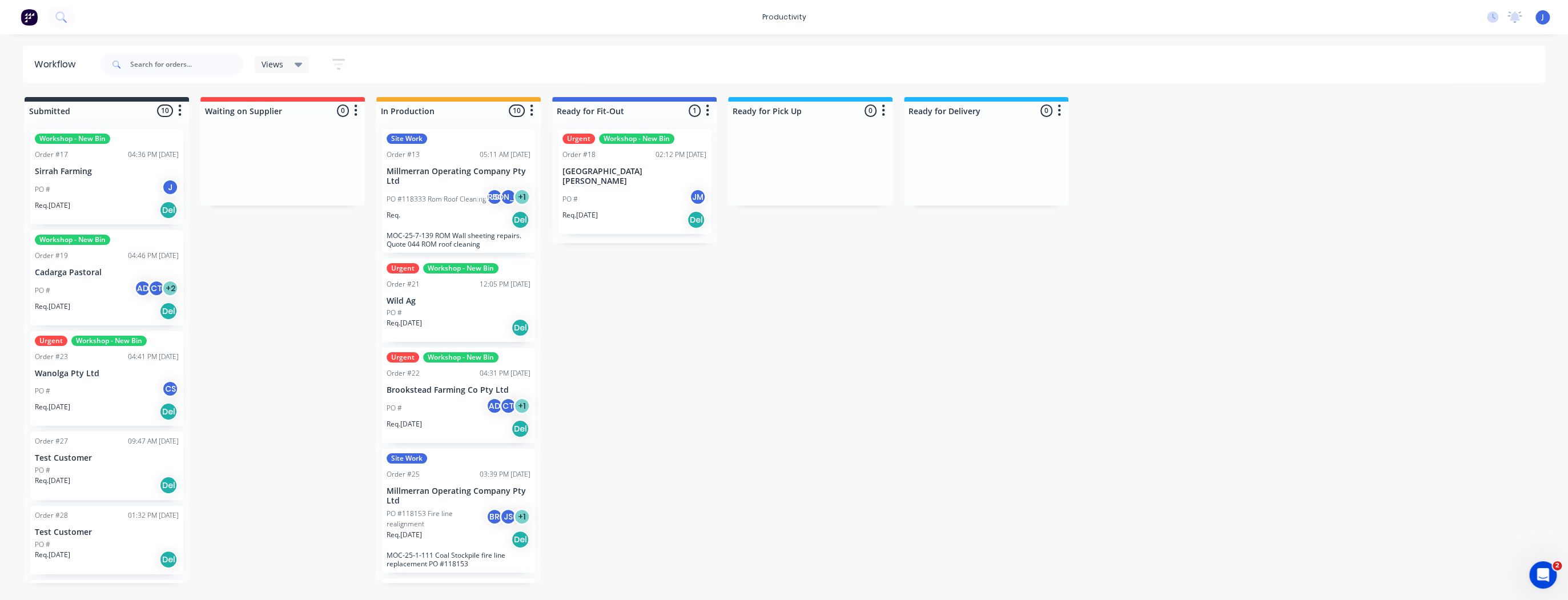
click at [1540, 20] on div "J Taylor Made Engineering Jarod Luke Productivity Profile Sign out" at bounding box center [1543, 17] width 15 height 15
click at [1541, 20] on div "J Taylor Made Engineering Jarod Luke Productivity Profile Sign out" at bounding box center [1543, 17] width 15 height 15
click at [1543, 18] on span "J" at bounding box center [1543, 17] width 3 height 10
click at [1453, 138] on div "Sign out" at bounding box center [1442, 143] width 31 height 10
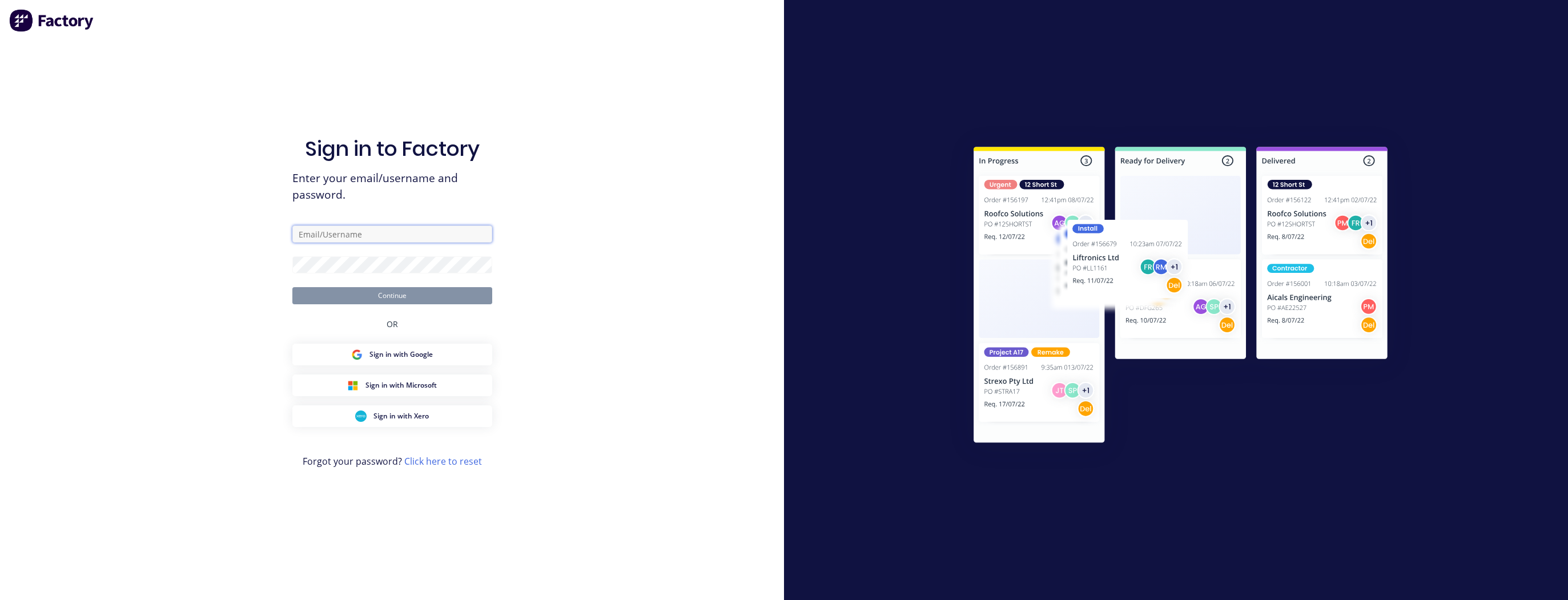
click at [384, 232] on input "text" at bounding box center [392, 234] width 200 height 17
type input "[PERSON_NAME][EMAIL_ADDRESS][DOMAIN_NAME]"
click at [292, 287] on button "Continue" at bounding box center [392, 295] width 200 height 17
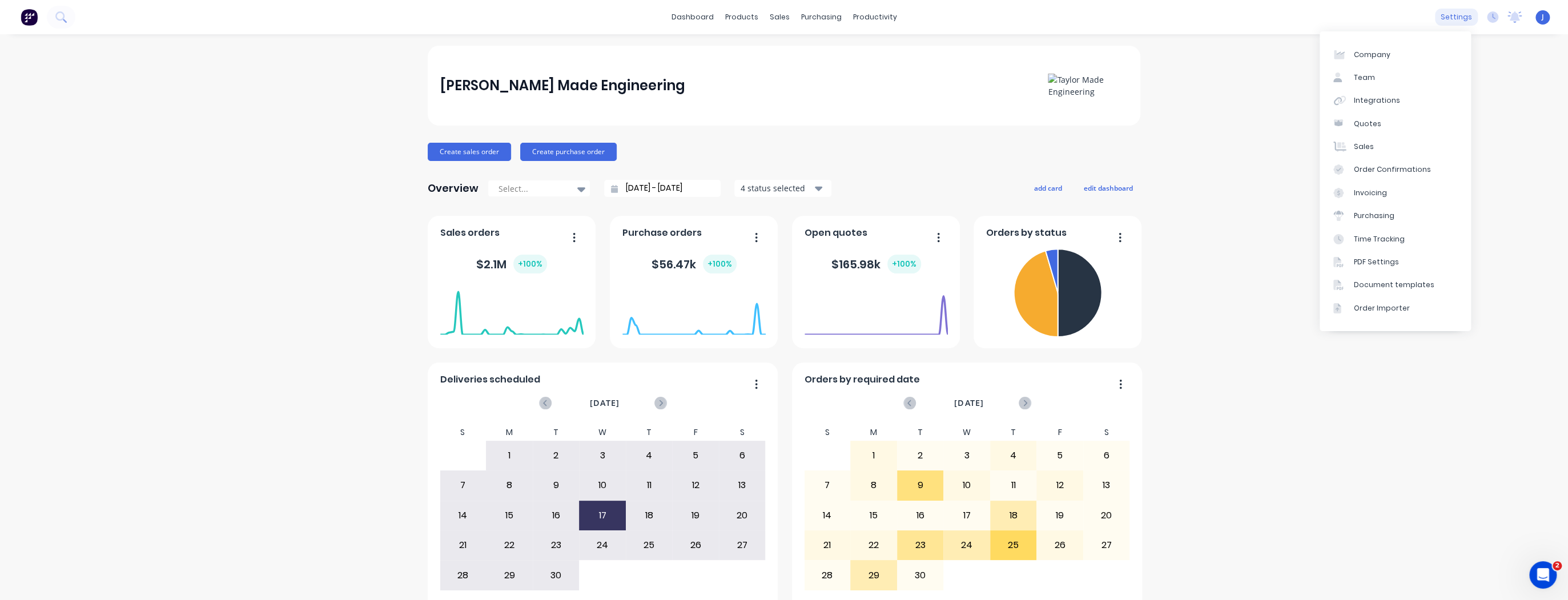
click at [1447, 20] on div "settings" at bounding box center [1457, 17] width 43 height 17
click at [1378, 231] on link "Time Tracking" at bounding box center [1396, 238] width 152 height 23
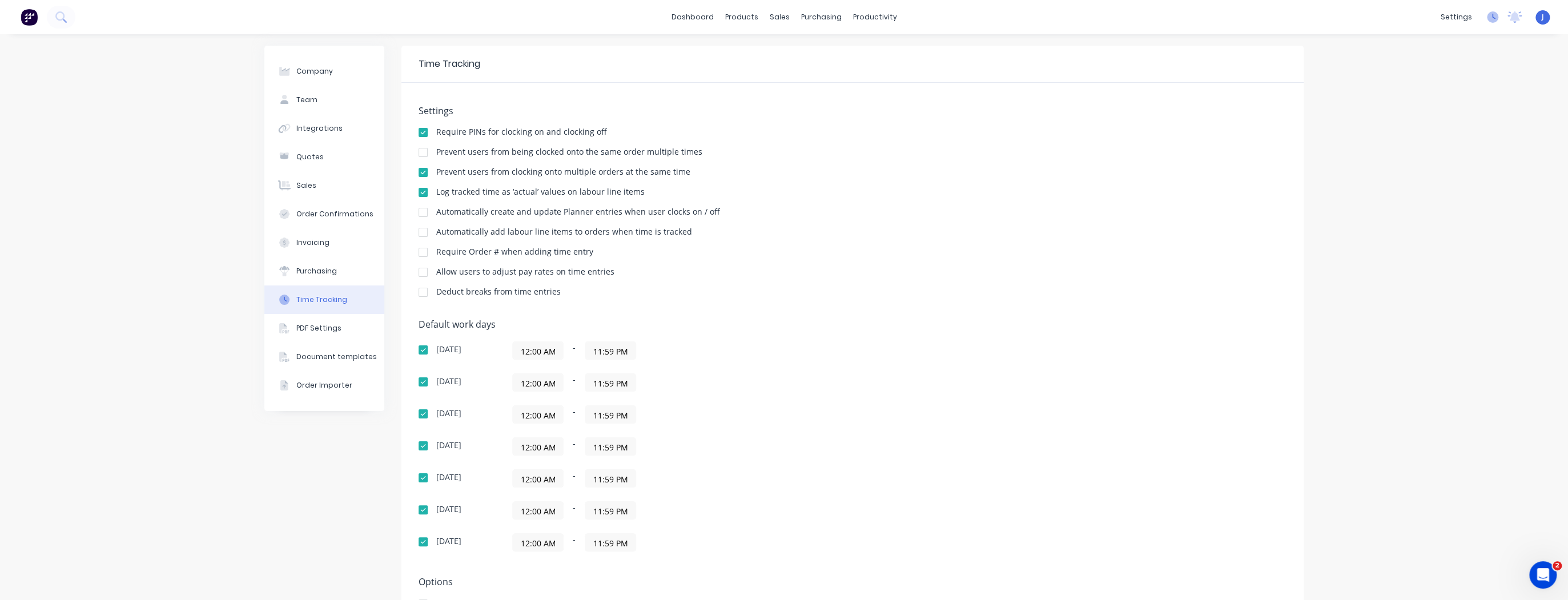
click at [1489, 18] on icon at bounding box center [1492, 16] width 11 height 11
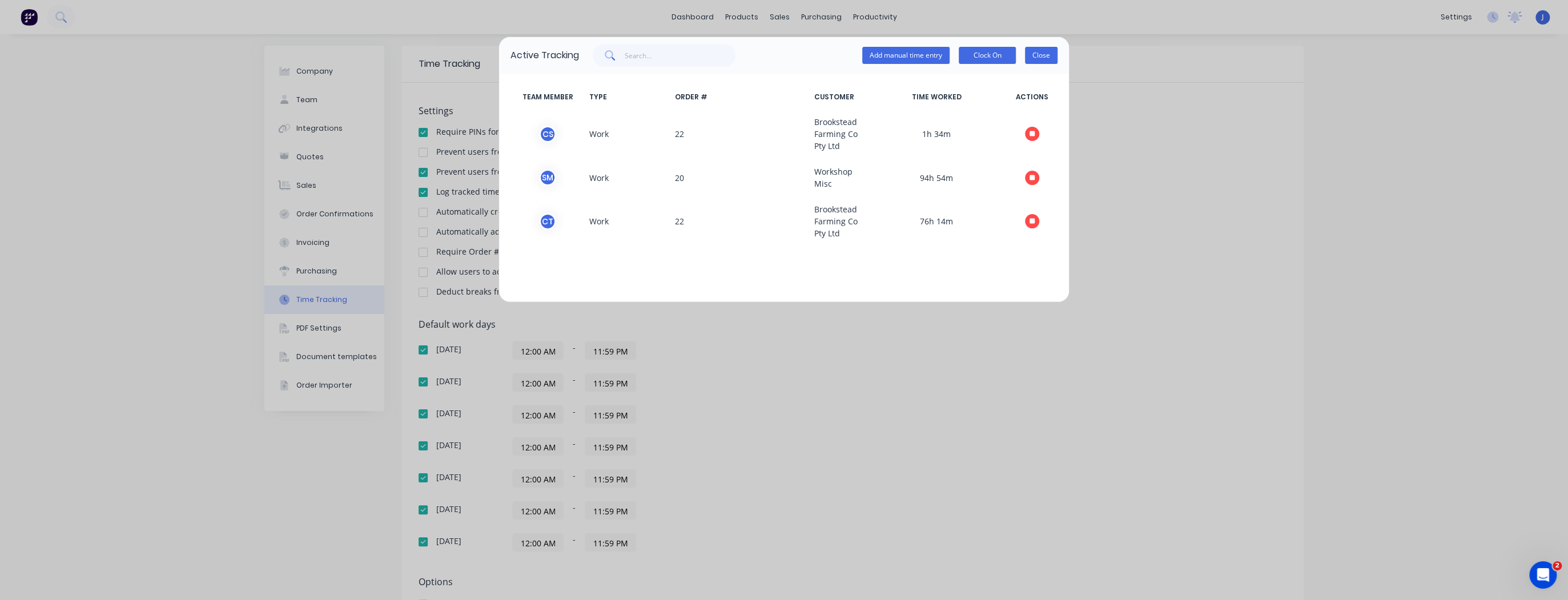
click at [1036, 53] on button "Close" at bounding box center [1042, 55] width 33 height 17
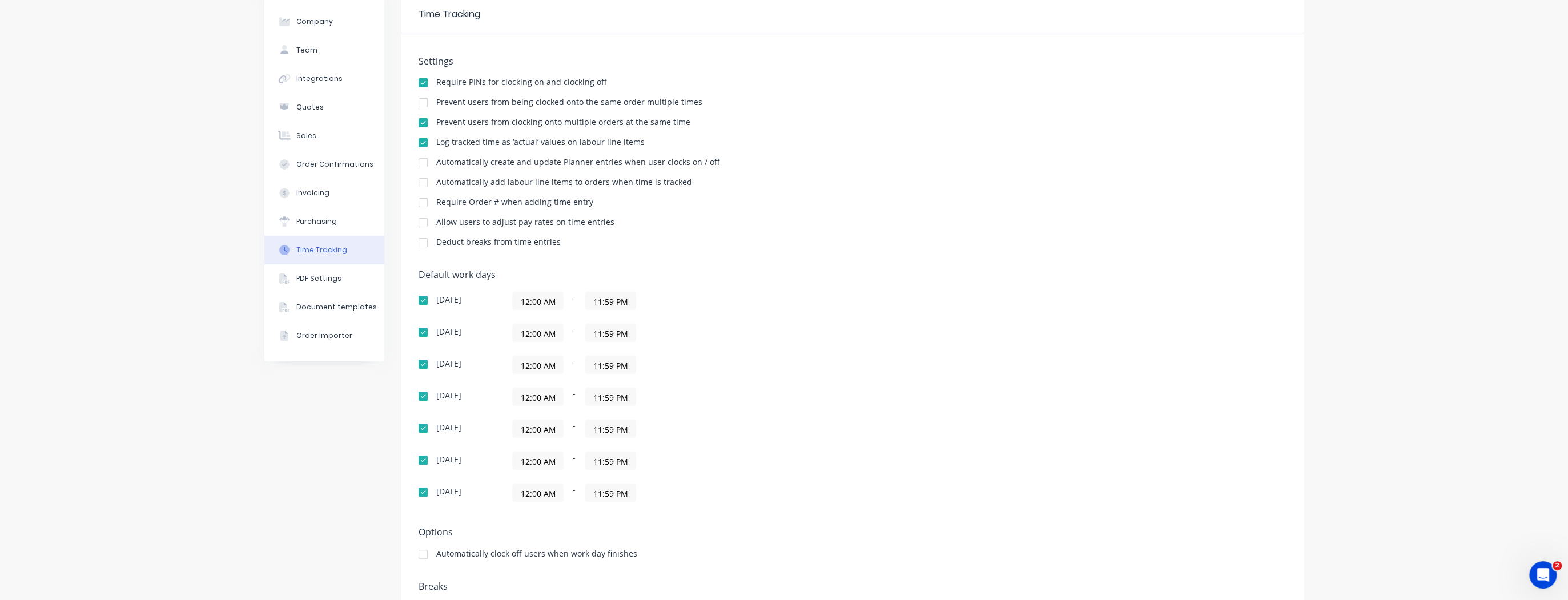
scroll to position [98, 0]
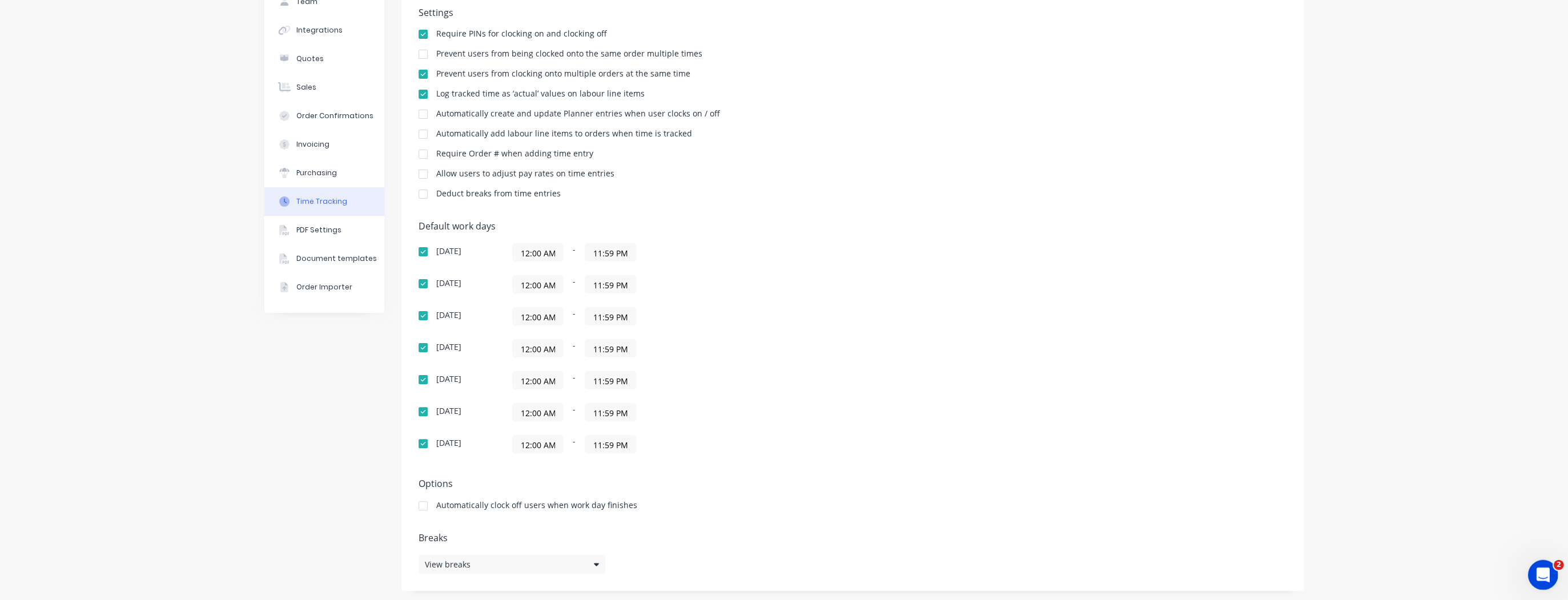
click at [1550, 572] on icon "Open Intercom Messenger" at bounding box center [1542, 573] width 19 height 19
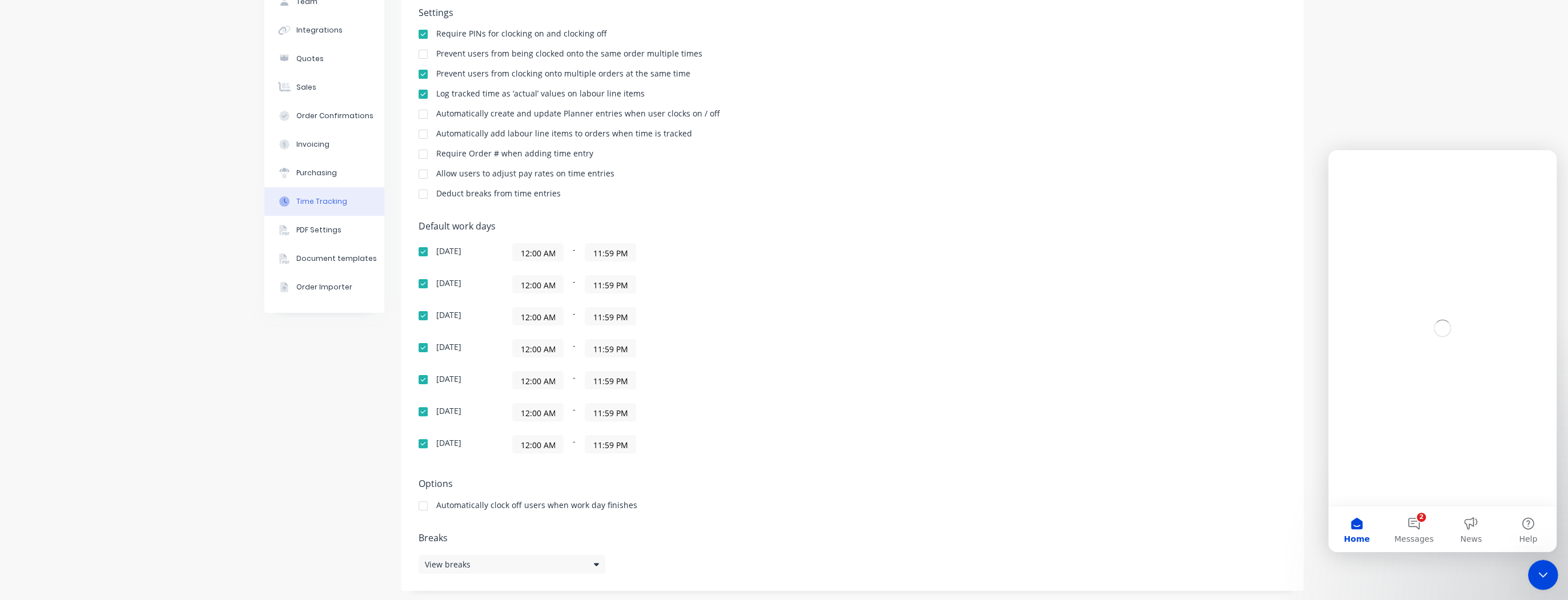
scroll to position [0, 0]
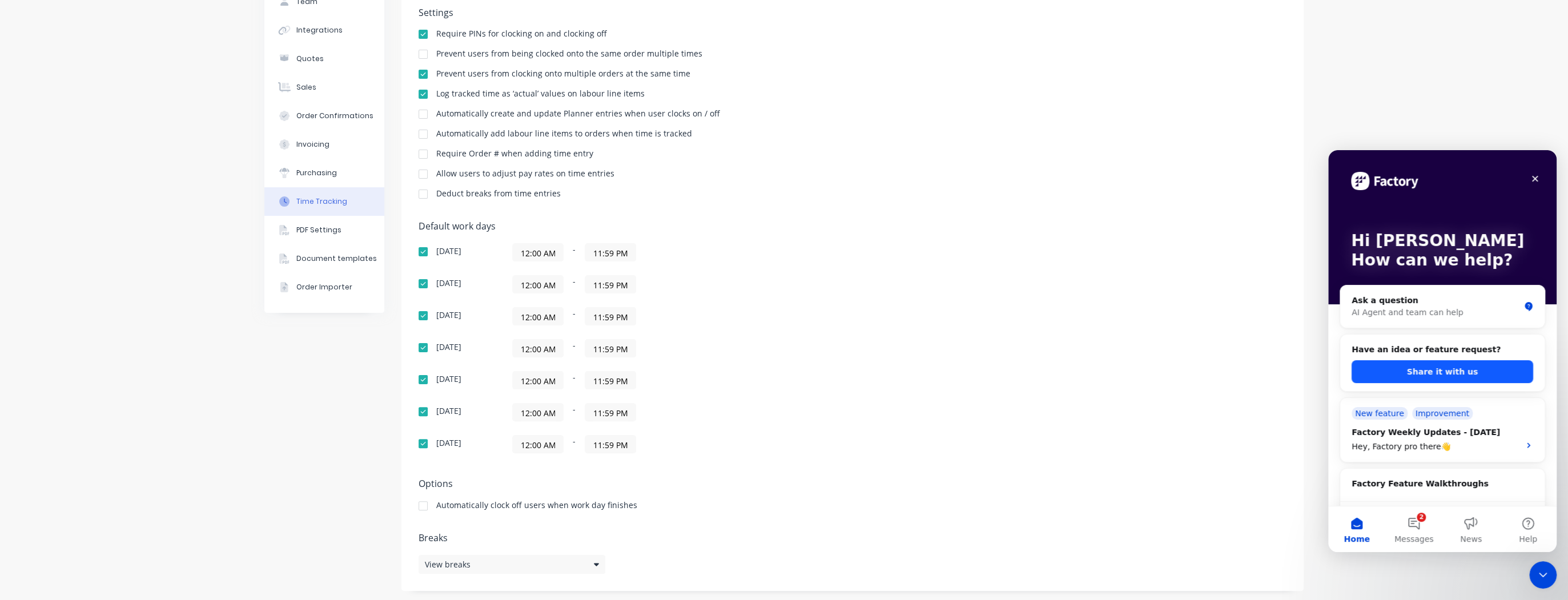
click at [1427, 372] on button "Share it with us" at bounding box center [1442, 371] width 182 height 23
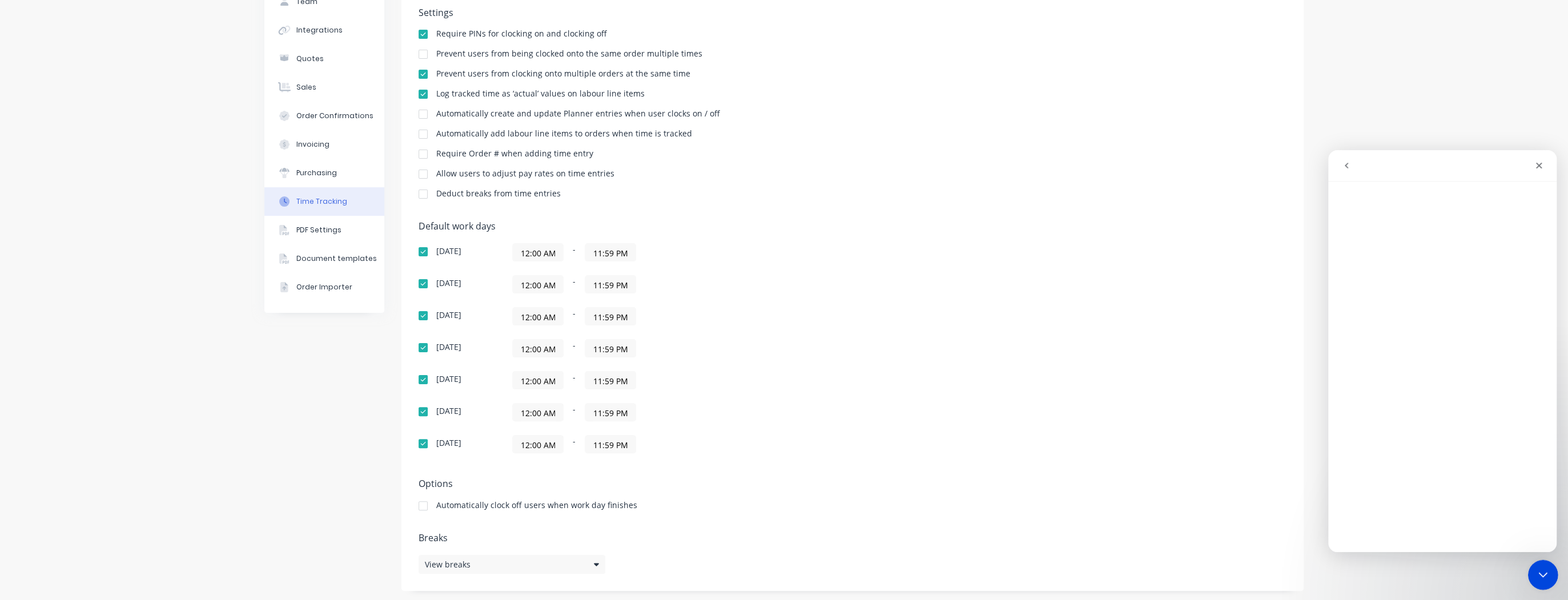
click at [1538, 576] on icon "Close Intercom Messenger" at bounding box center [1541, 573] width 14 height 14
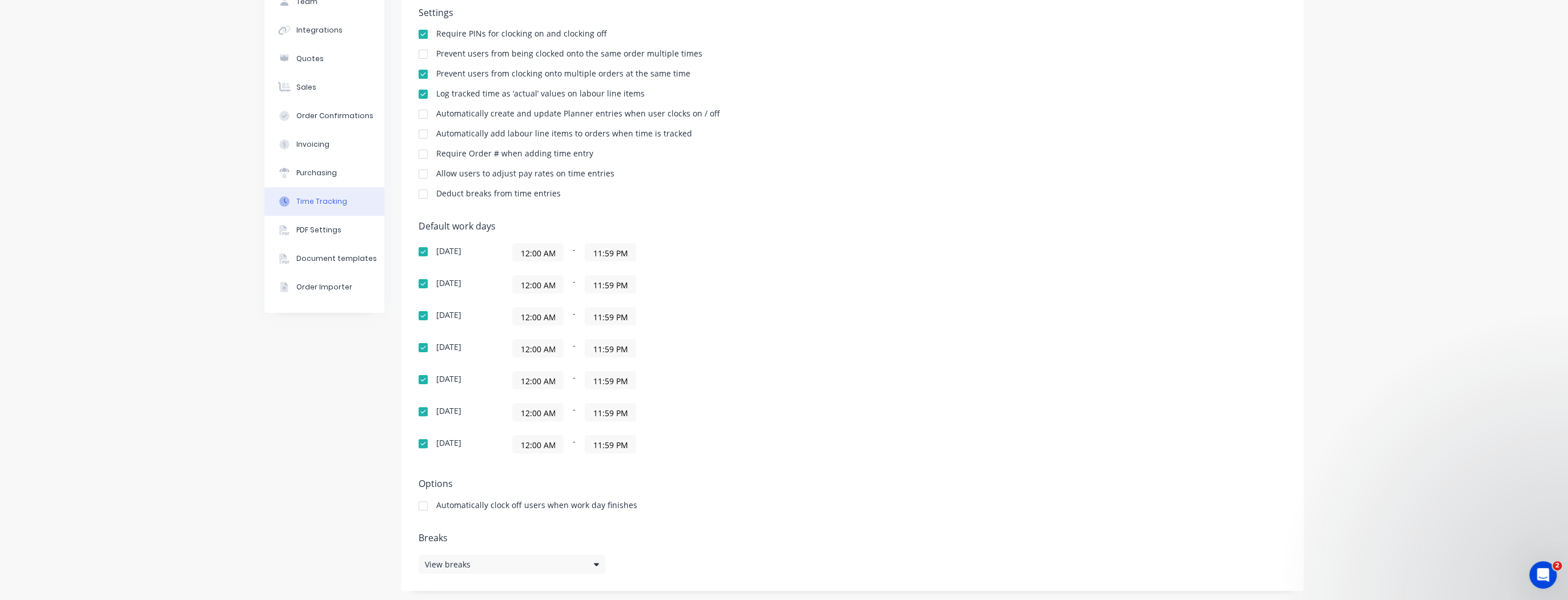
click at [418, 506] on div at bounding box center [423, 505] width 23 height 23
click at [594, 563] on icon at bounding box center [596, 564] width 5 height 3
click at [376, 528] on div "Company Team Integrations Quotes Sales Order Confirmations Invoicing Purchasing…" at bounding box center [324, 269] width 120 height 643
click at [418, 193] on div at bounding box center [423, 194] width 23 height 23
click at [420, 193] on div at bounding box center [423, 194] width 23 height 23
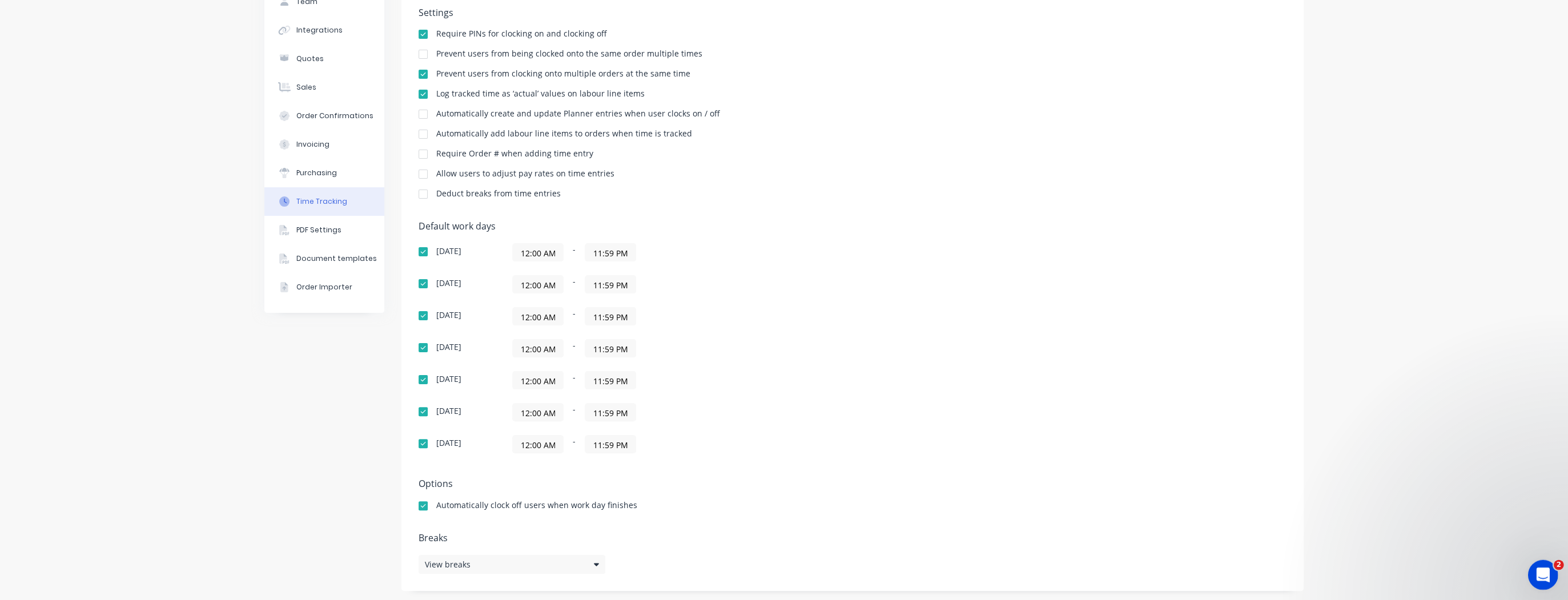
click at [1535, 570] on icon "Open Intercom Messenger" at bounding box center [1542, 573] width 19 height 19
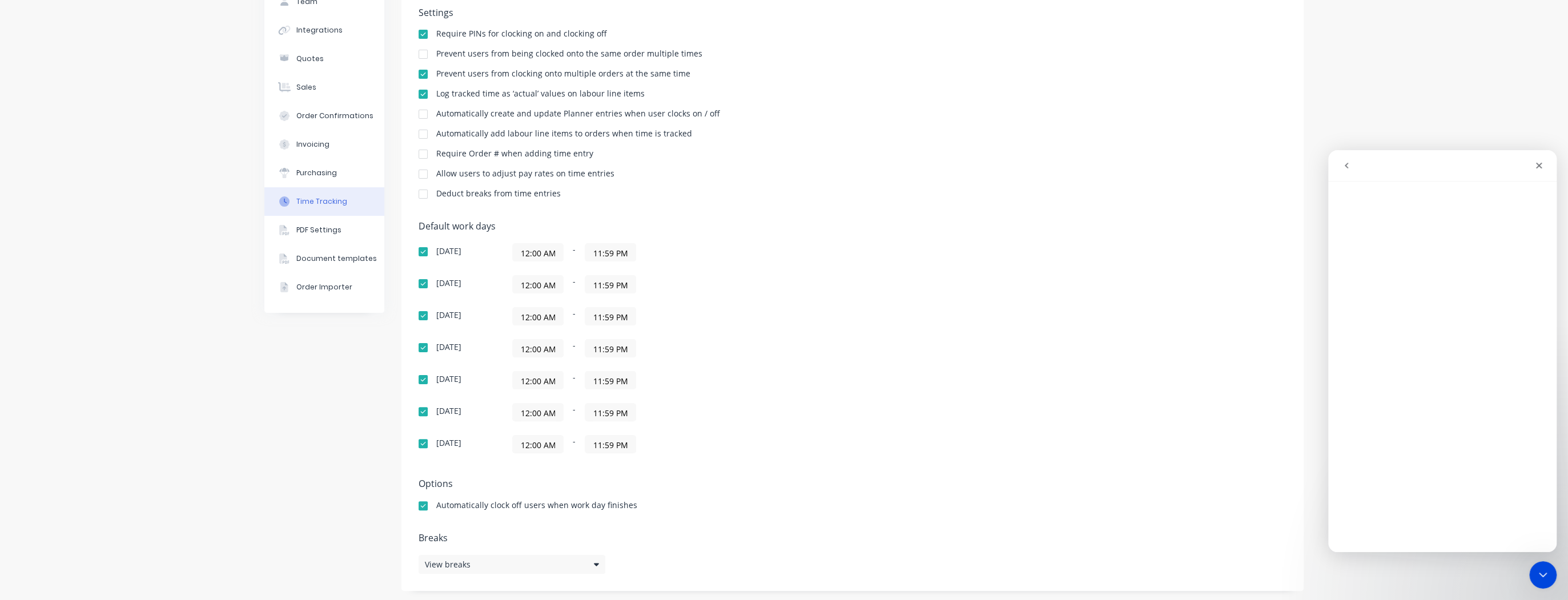
click at [1553, 169] on nav "Intercom messenger" at bounding box center [1442, 165] width 228 height 31
click at [1546, 166] on div "Close" at bounding box center [1540, 165] width 21 height 21
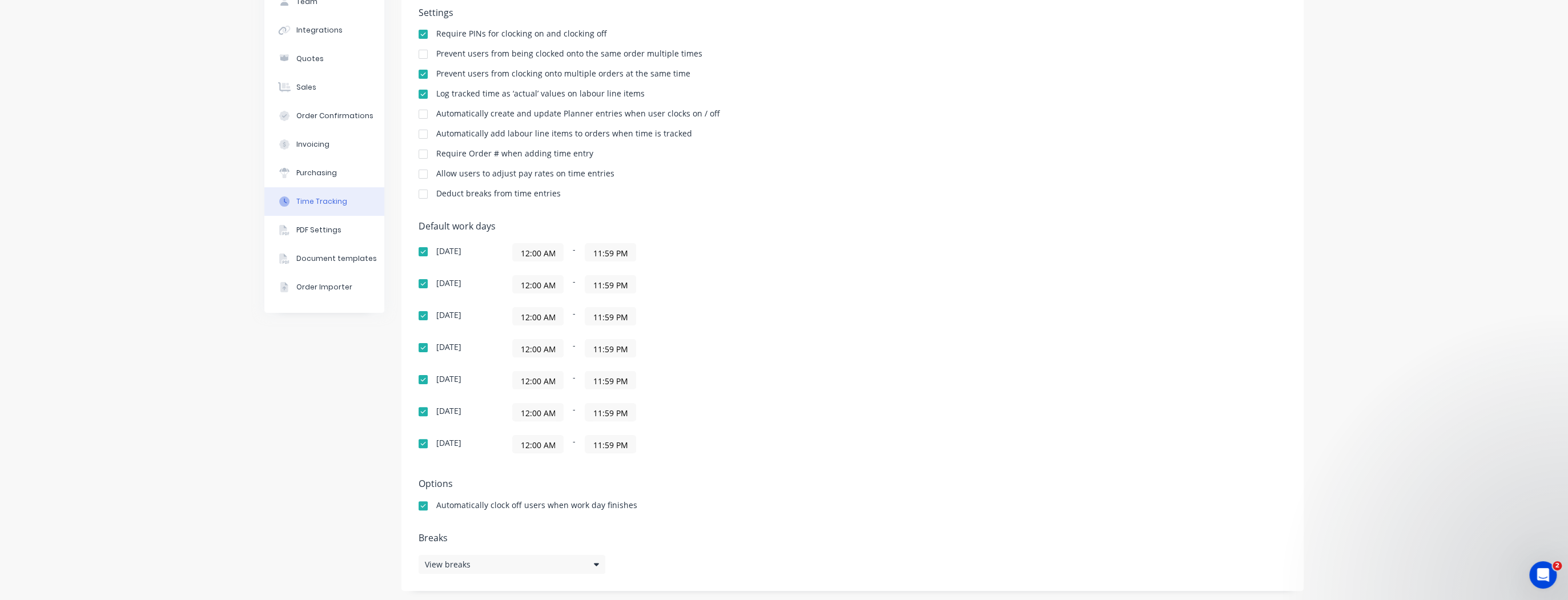
click at [1079, 146] on div "Settings Require PINs for clocking on and clocking off Prevent users from being…" at bounding box center [853, 108] width 868 height 202
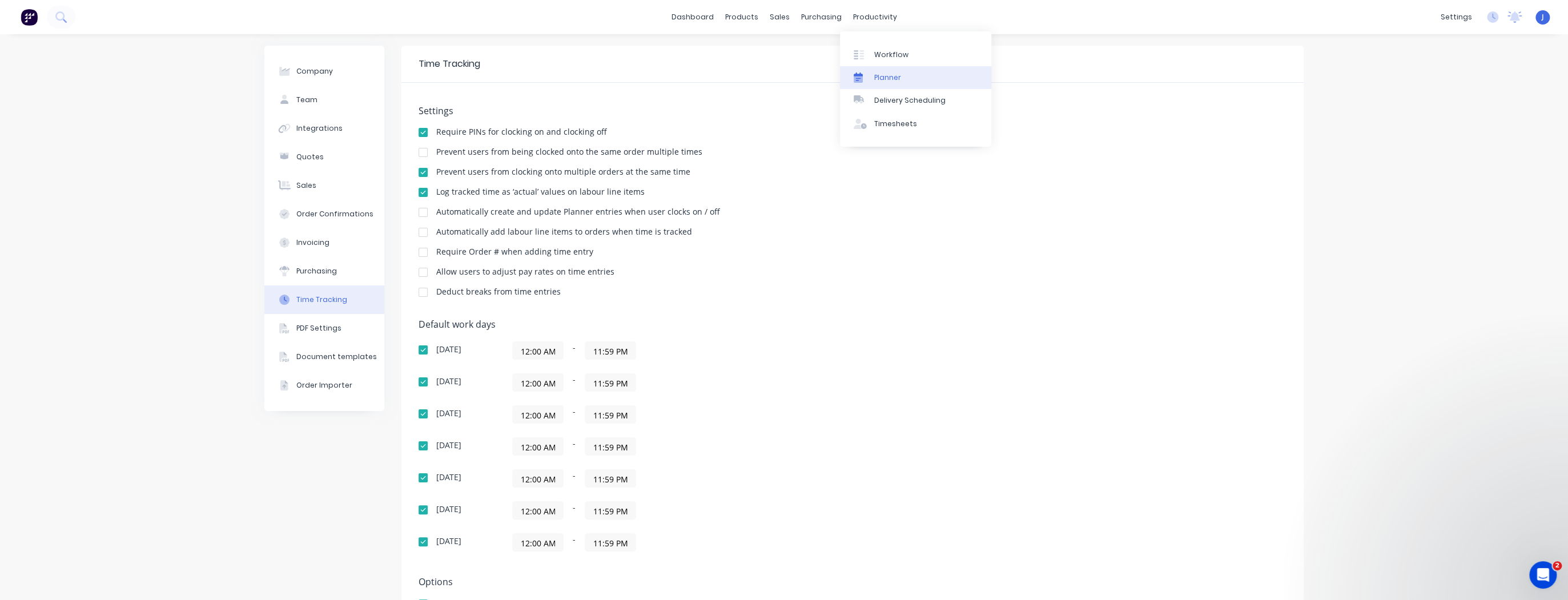
click at [887, 77] on div "Planner" at bounding box center [887, 77] width 27 height 10
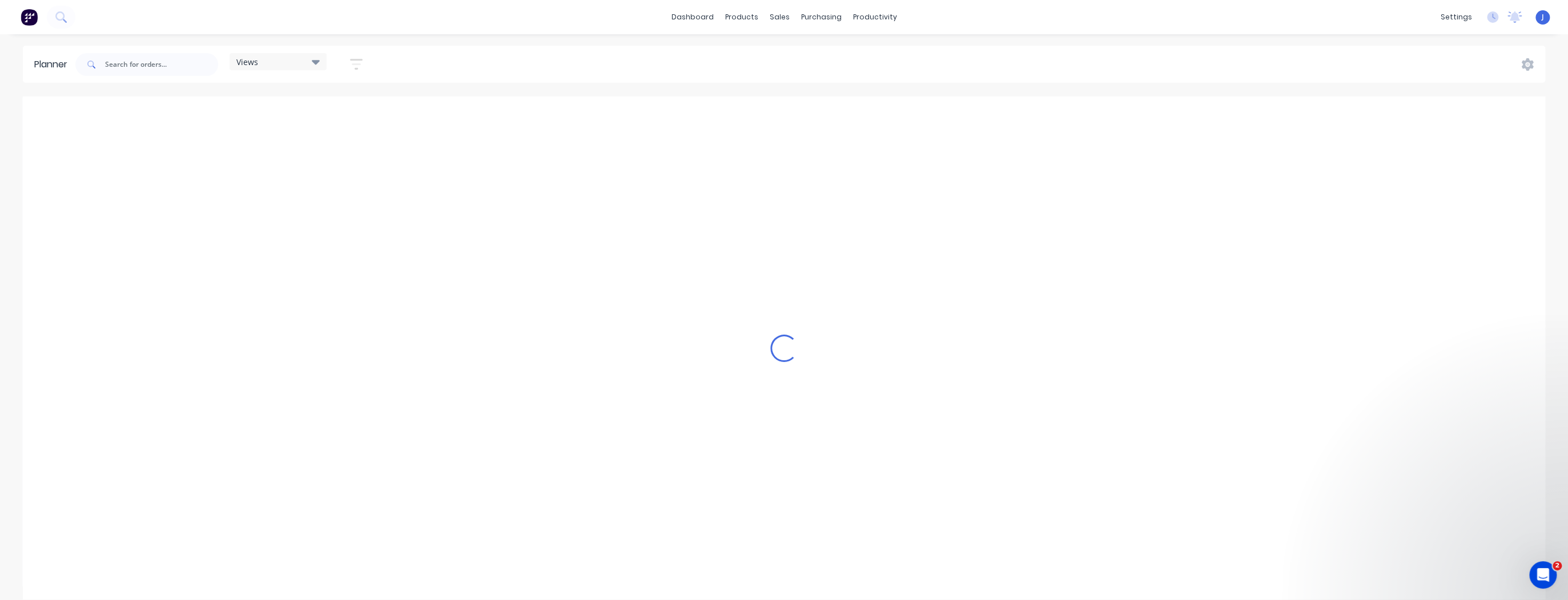
scroll to position [0, 1827]
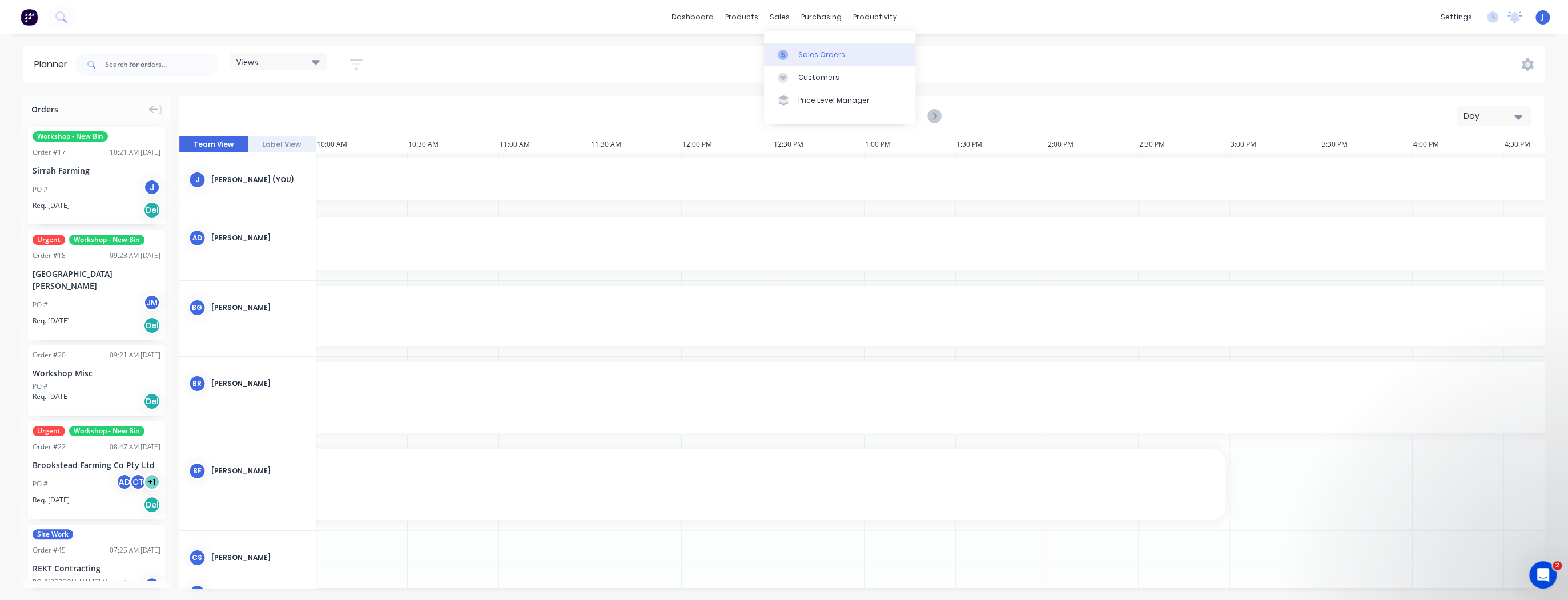
click at [793, 55] on div at bounding box center [787, 55] width 17 height 10
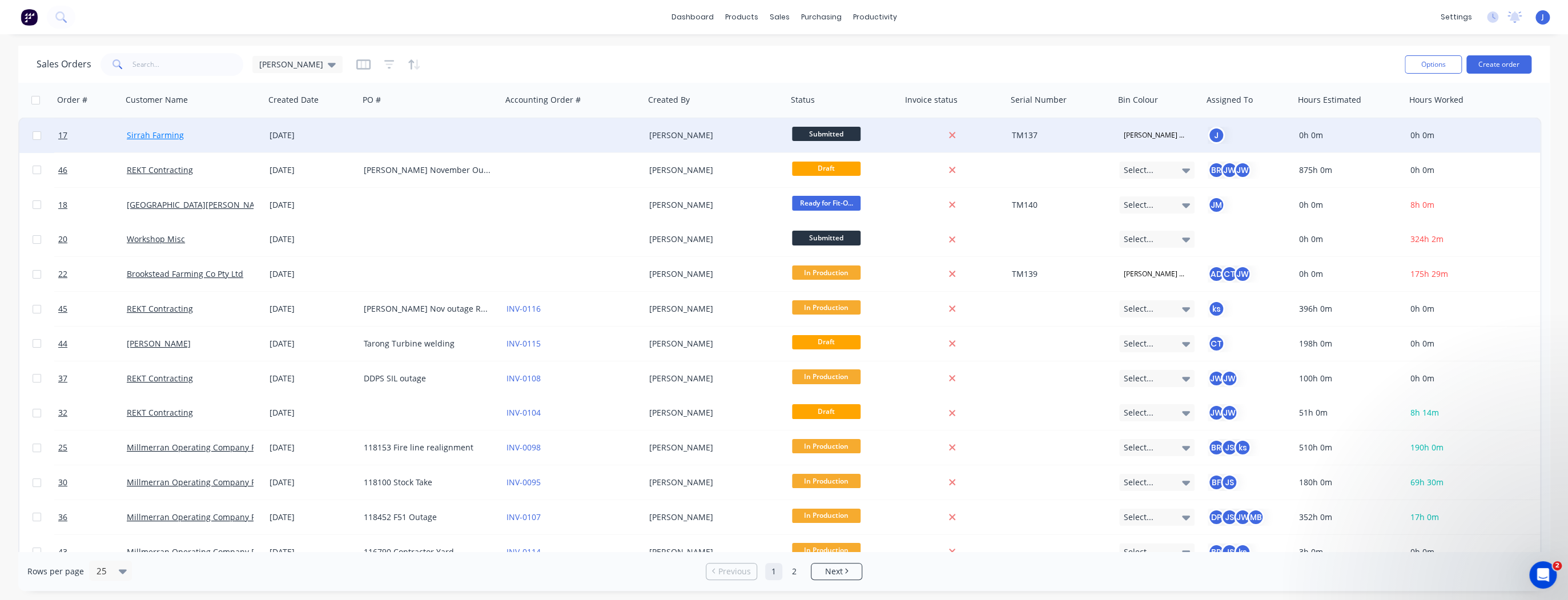
click at [174, 134] on link "Sirrah Farming" at bounding box center [155, 134] width 57 height 11
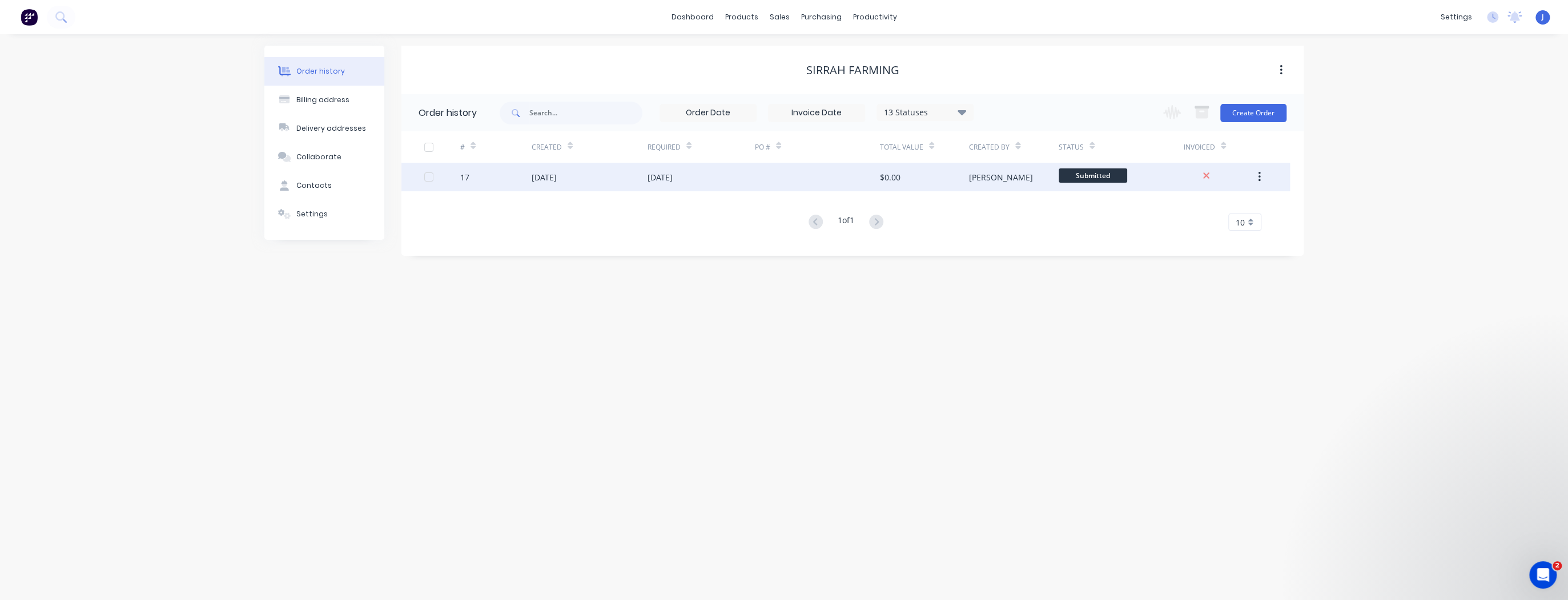
click at [599, 179] on div "[DATE]" at bounding box center [589, 176] width 116 height 28
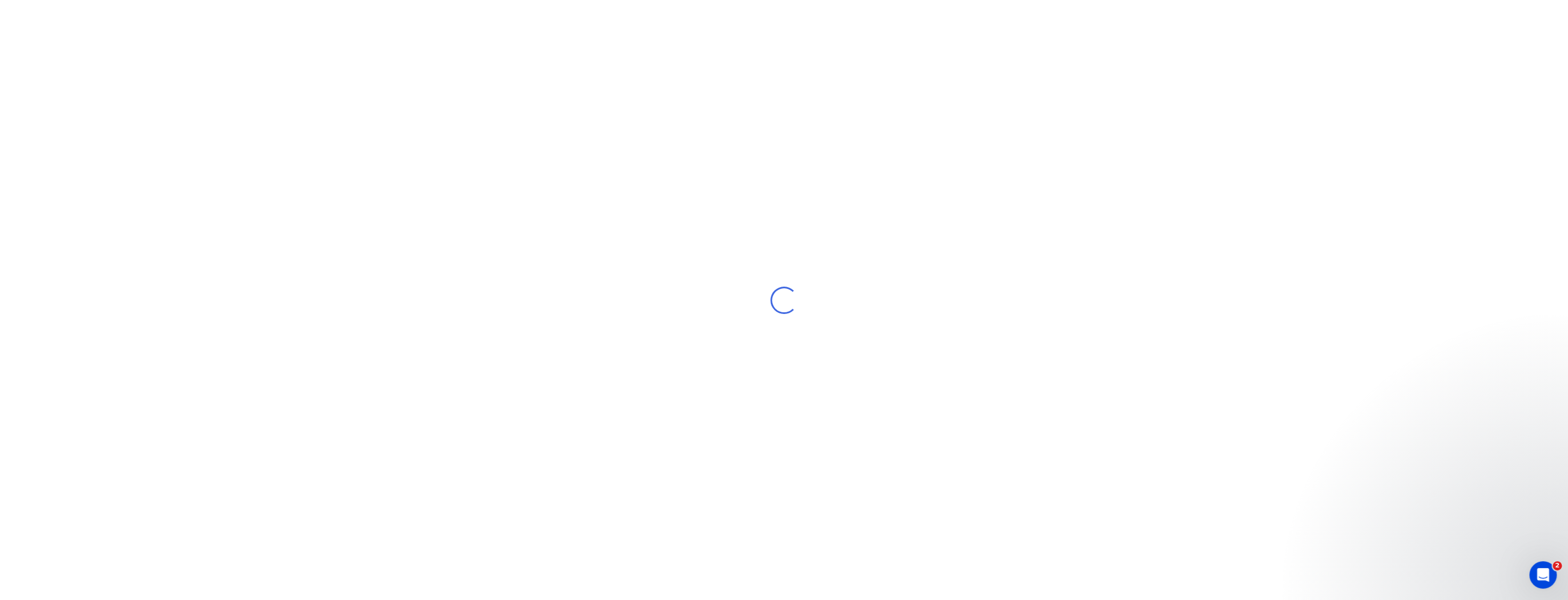
click at [599, 179] on div "Loading..." at bounding box center [784, 300] width 1568 height 600
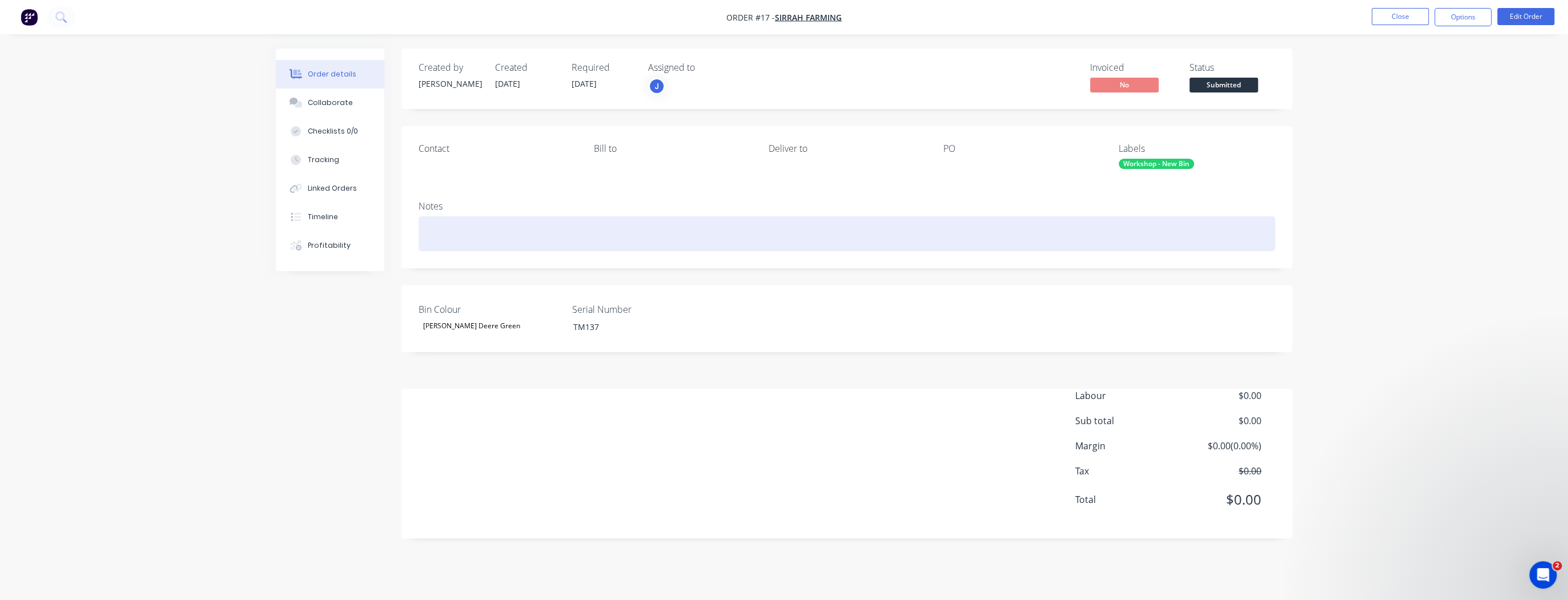
click at [520, 239] on div at bounding box center [847, 233] width 856 height 34
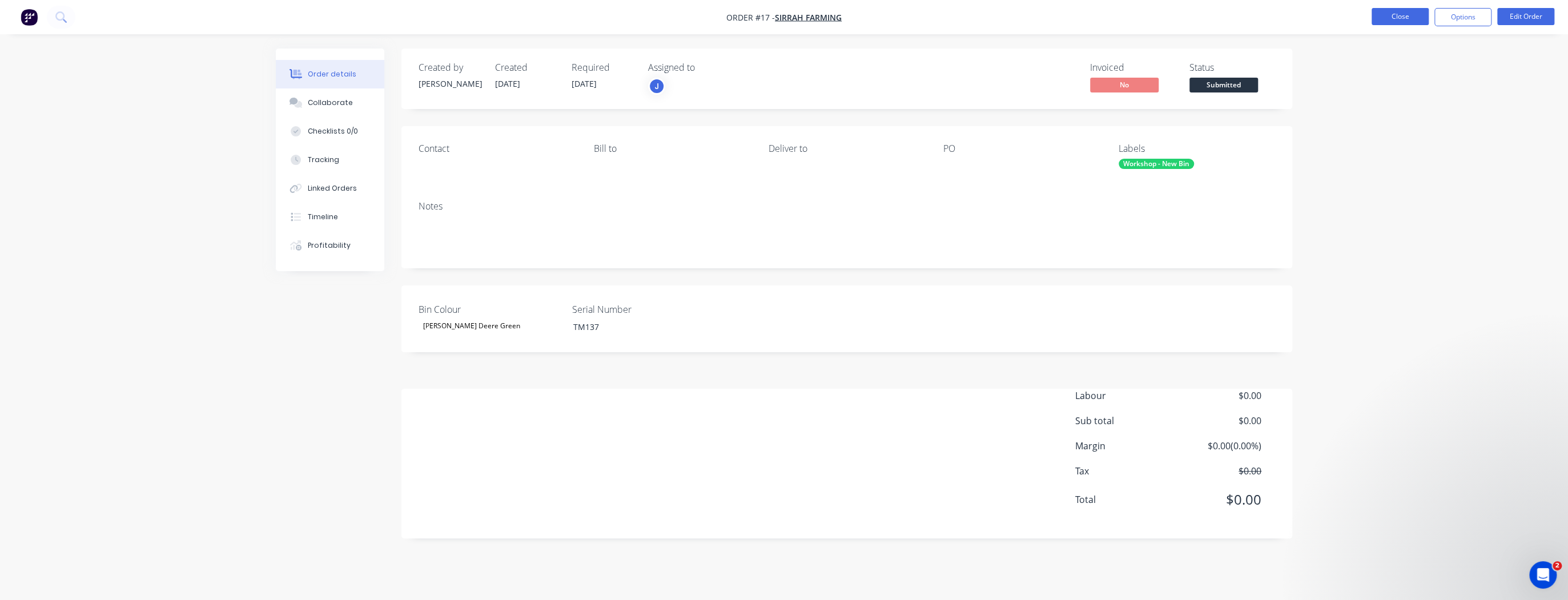
click at [1401, 12] on button "Close" at bounding box center [1400, 16] width 57 height 17
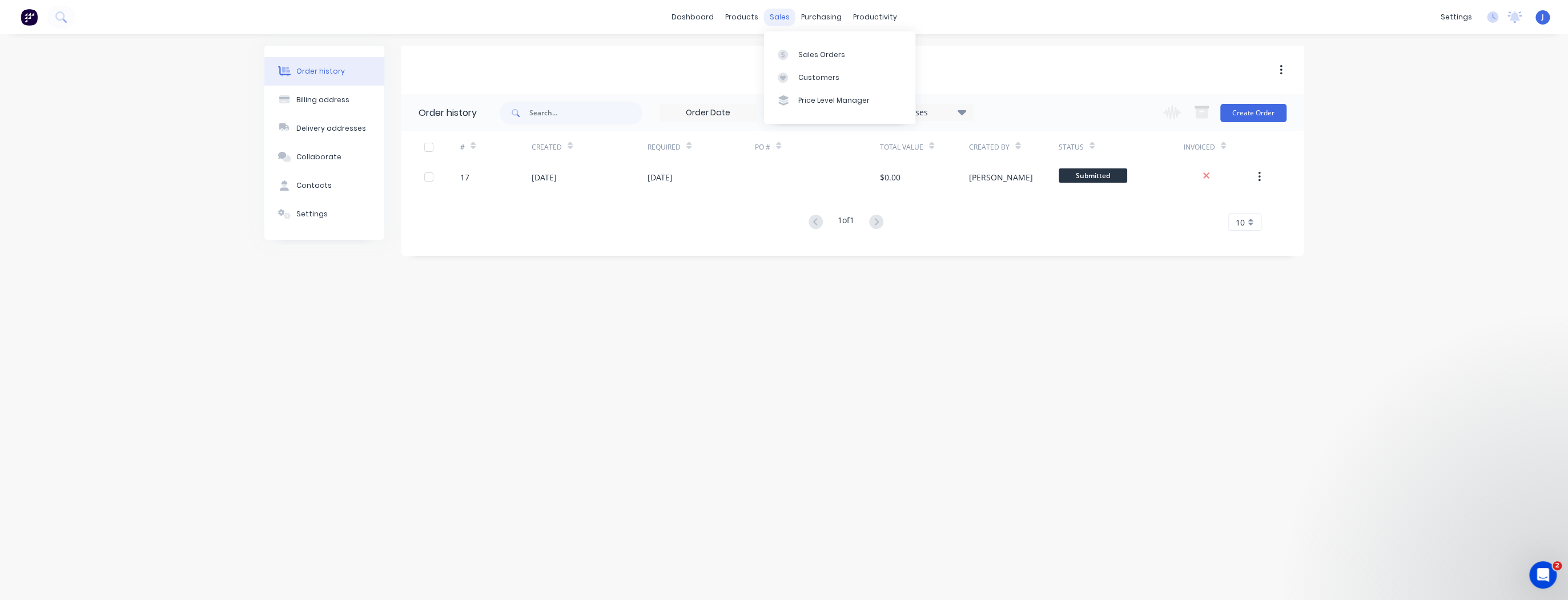
click at [784, 19] on div "sales" at bounding box center [780, 17] width 31 height 17
click at [800, 53] on div "Sales Orders" at bounding box center [822, 55] width 47 height 10
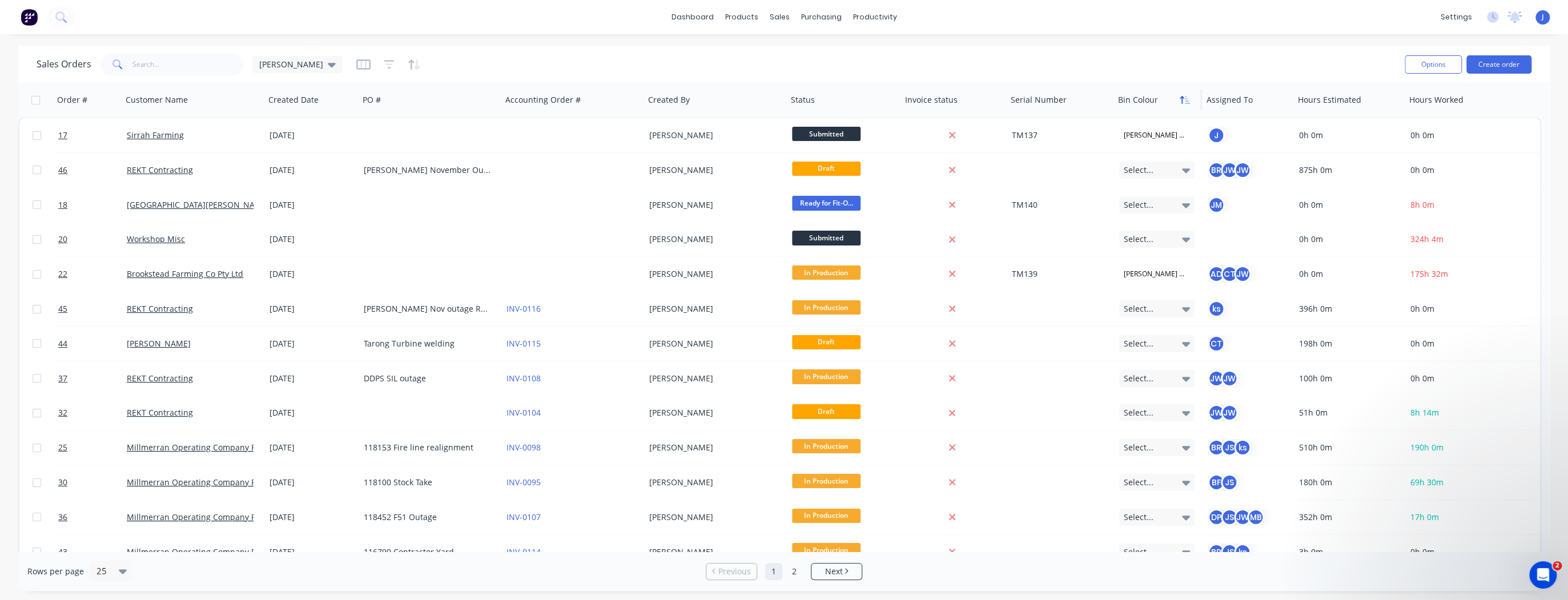
click at [1185, 96] on icon "button" at bounding box center [1185, 100] width 10 height 9
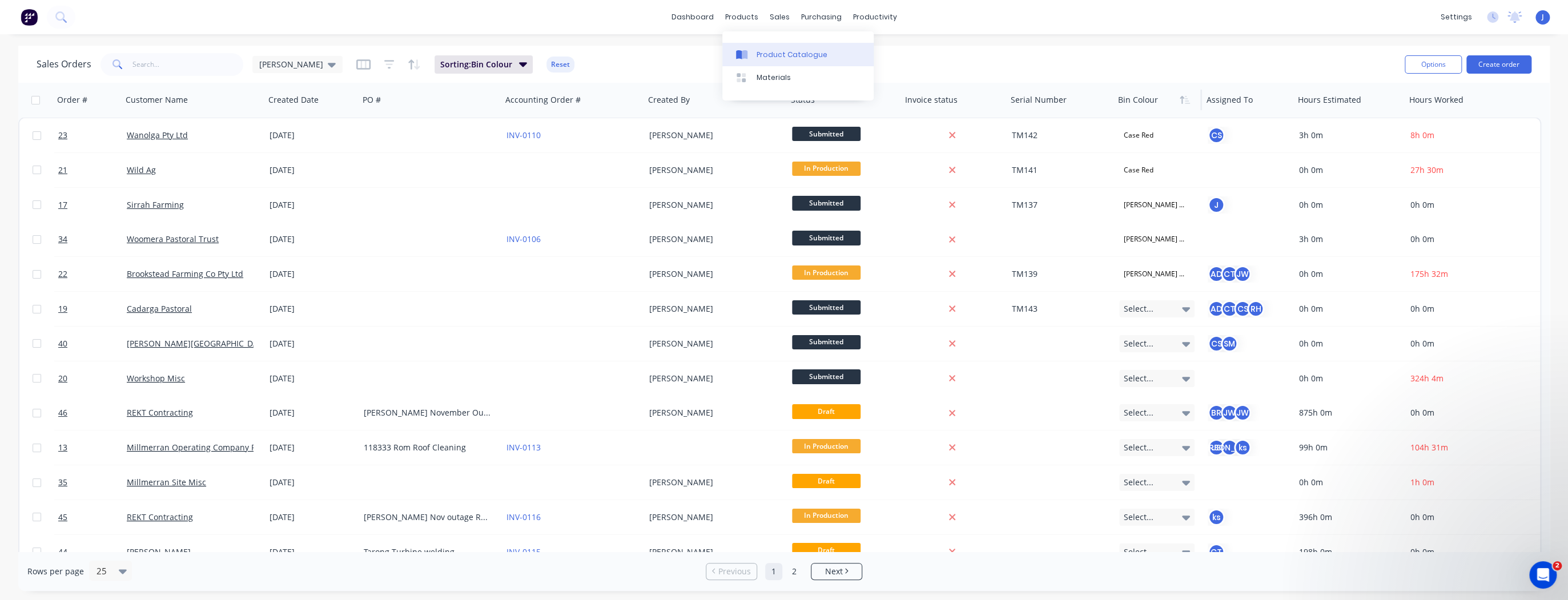
click at [760, 52] on div "Product Catalogue" at bounding box center [792, 55] width 71 height 10
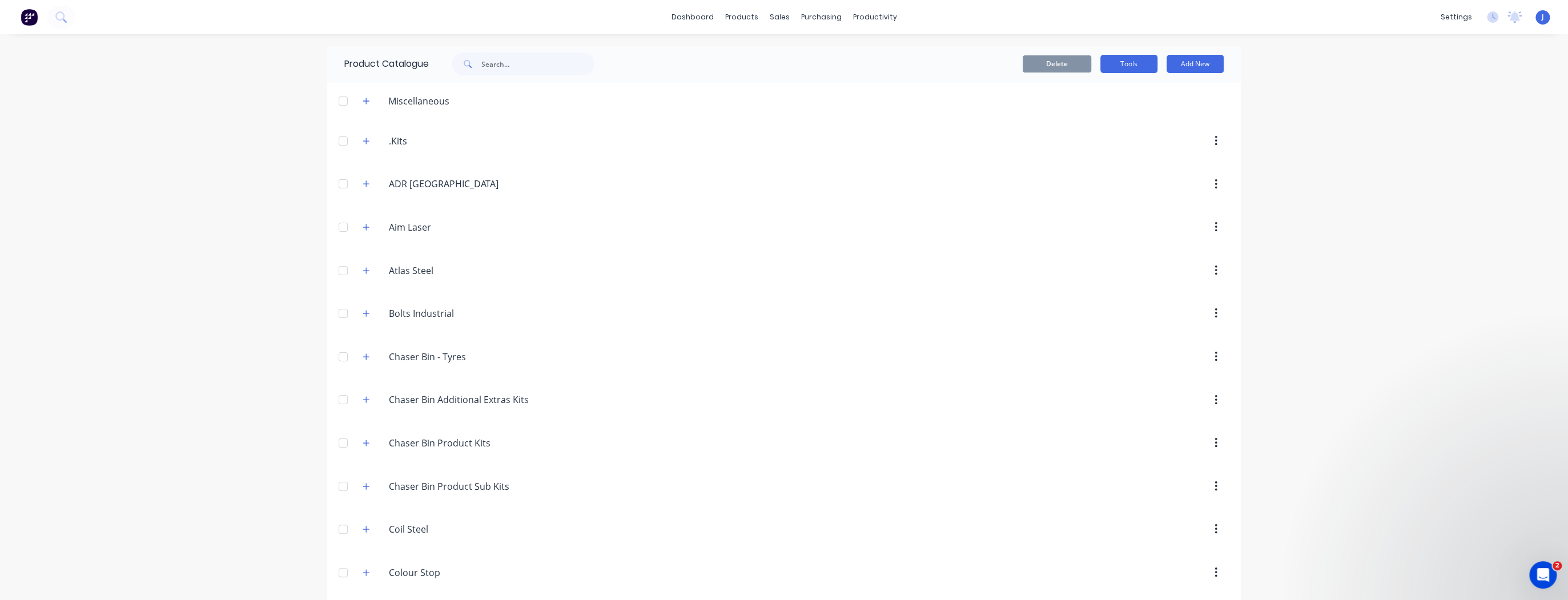
click at [1136, 66] on button "Tools" at bounding box center [1129, 64] width 57 height 18
click at [1093, 116] on div "Stocktake" at bounding box center [1104, 115] width 88 height 16
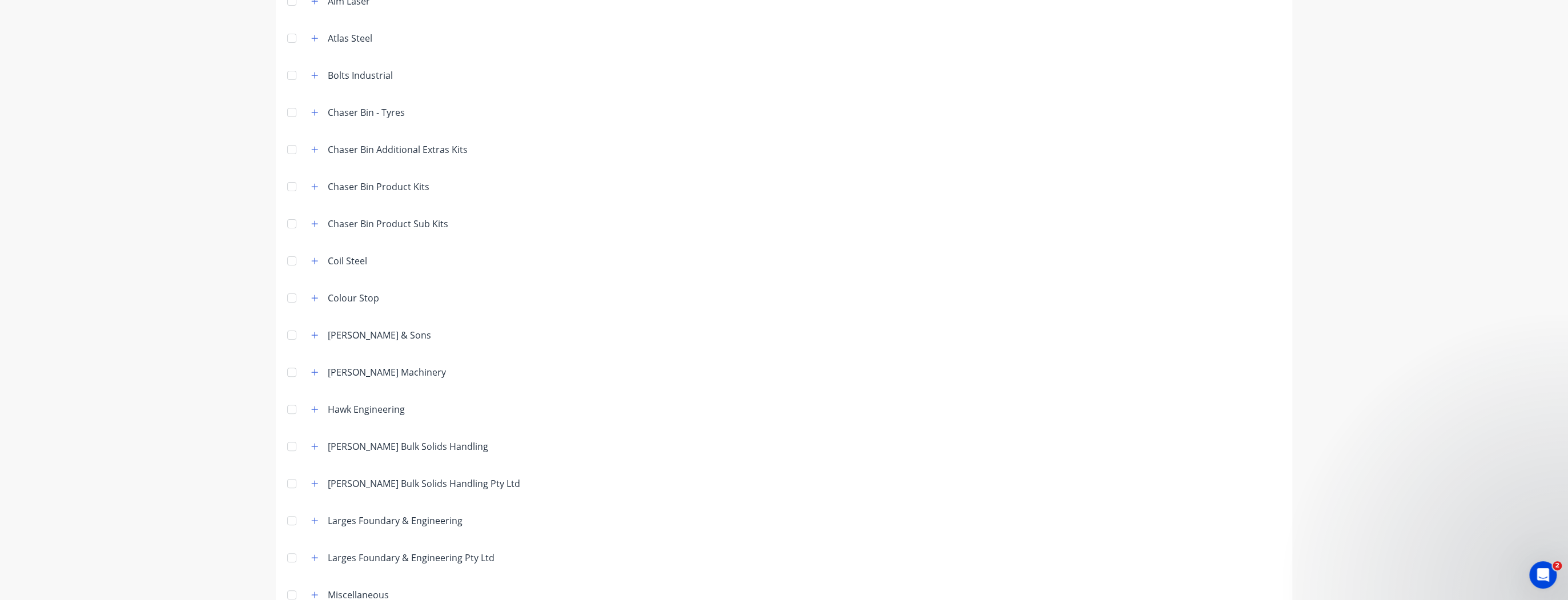
scroll to position [182, 0]
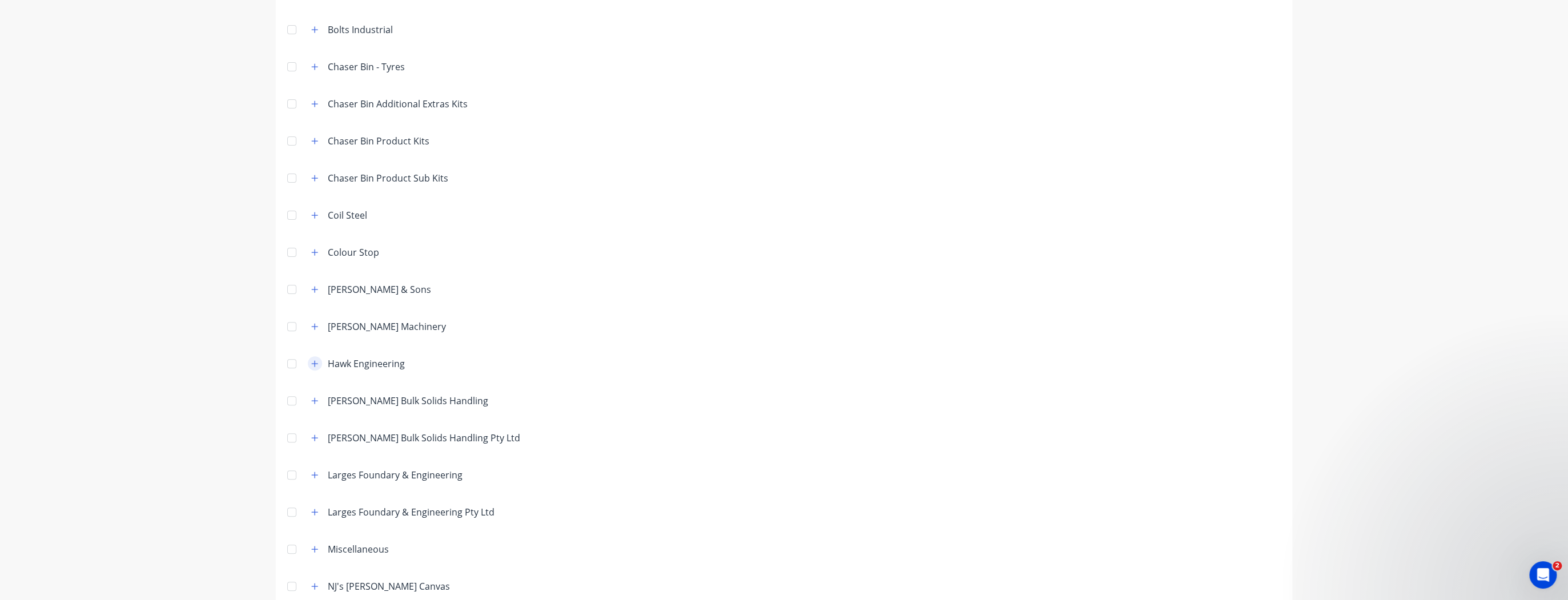
click at [313, 363] on icon "button" at bounding box center [314, 363] width 7 height 8
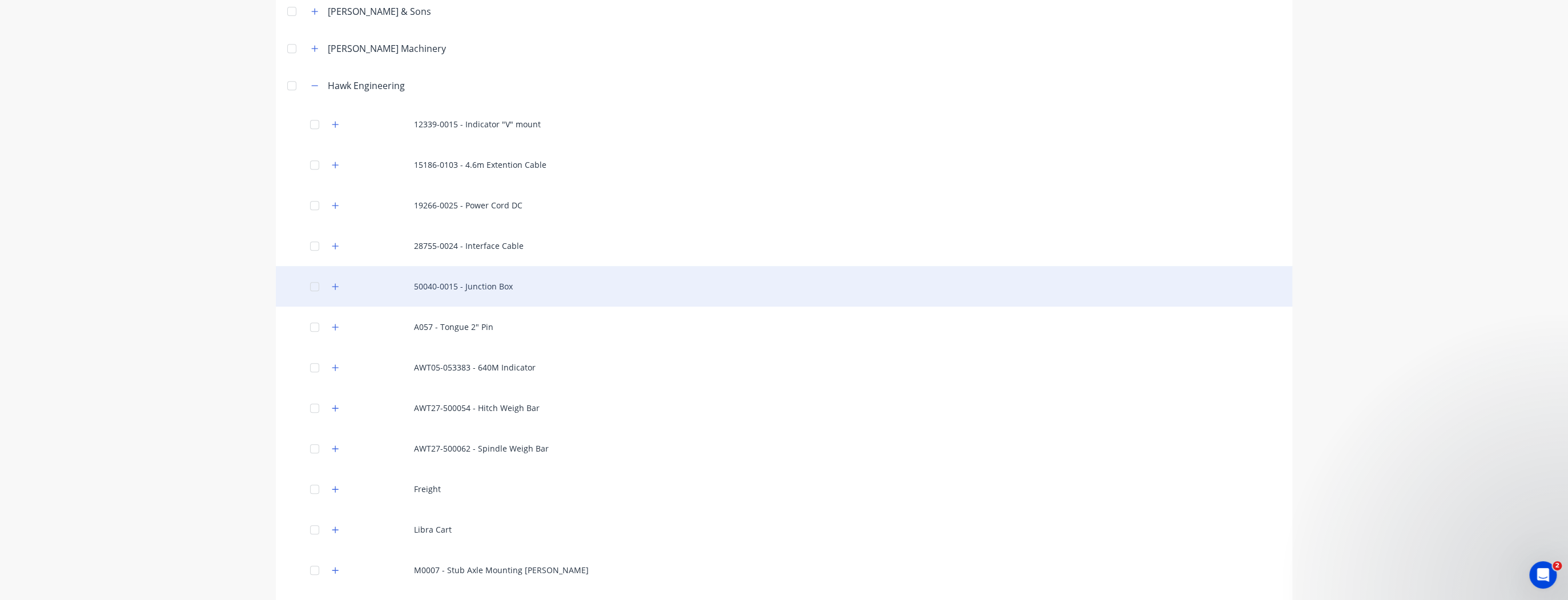
scroll to position [456, 0]
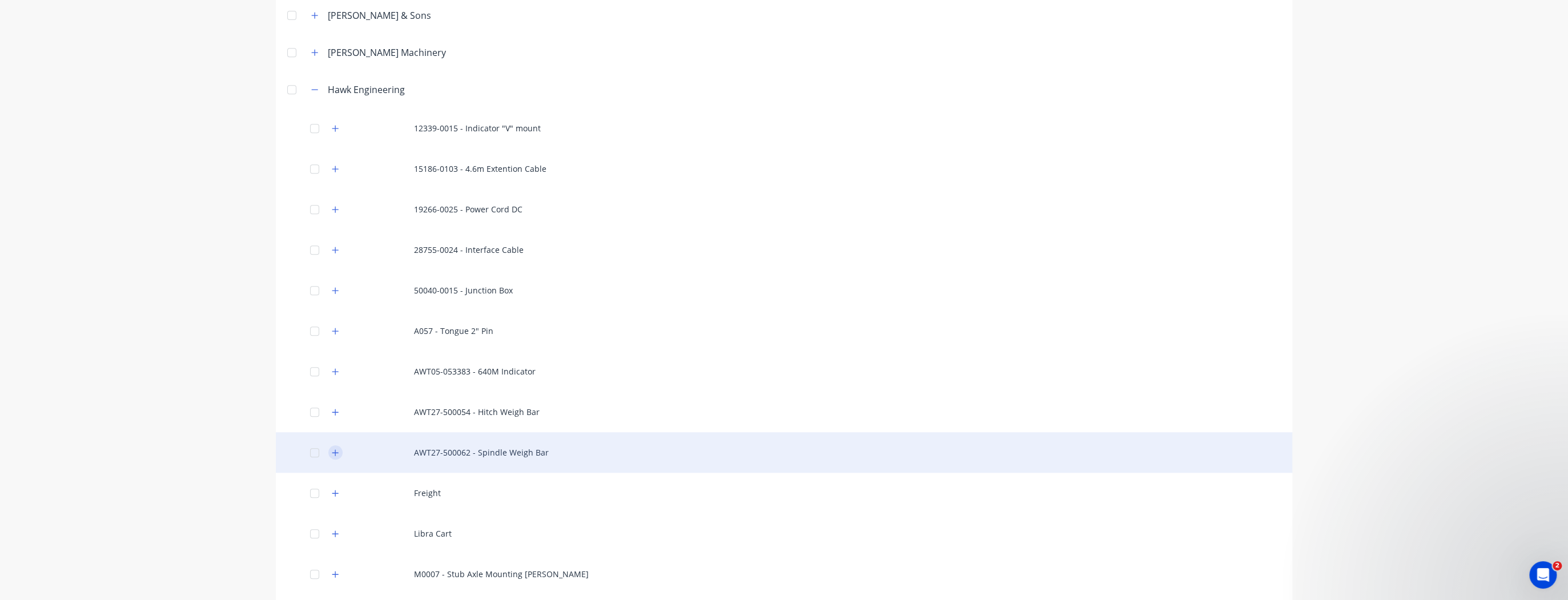
click at [333, 456] on button "button" at bounding box center [335, 452] width 15 height 15
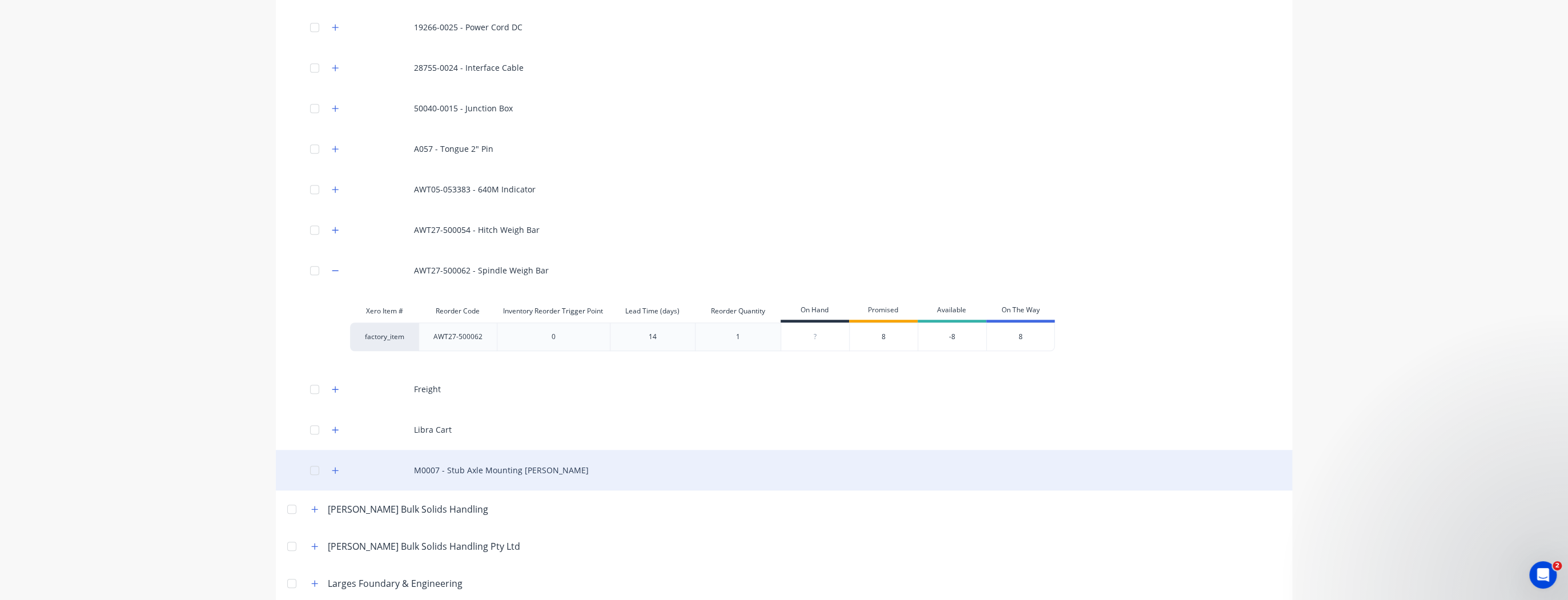
scroll to position [640, 0]
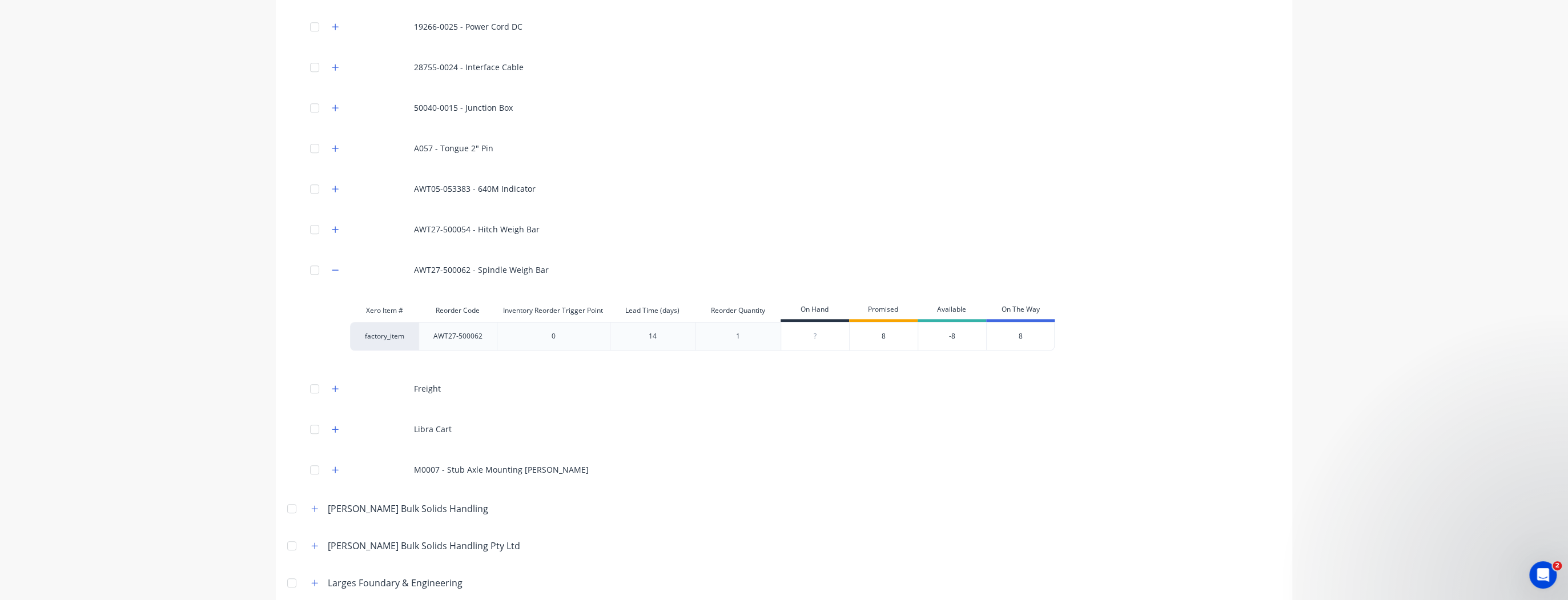
type input "0"
click at [812, 334] on input "0" at bounding box center [815, 337] width 68 height 10
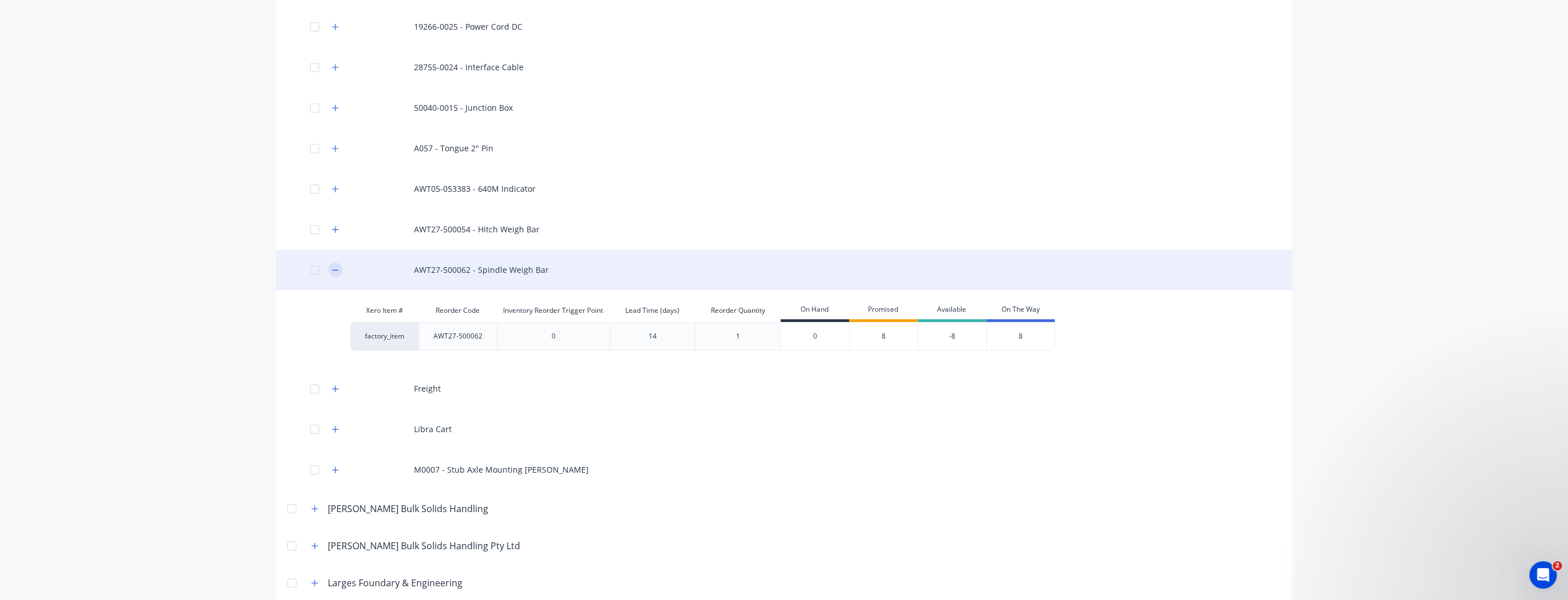
click at [333, 268] on icon "button" at bounding box center [335, 269] width 7 height 8
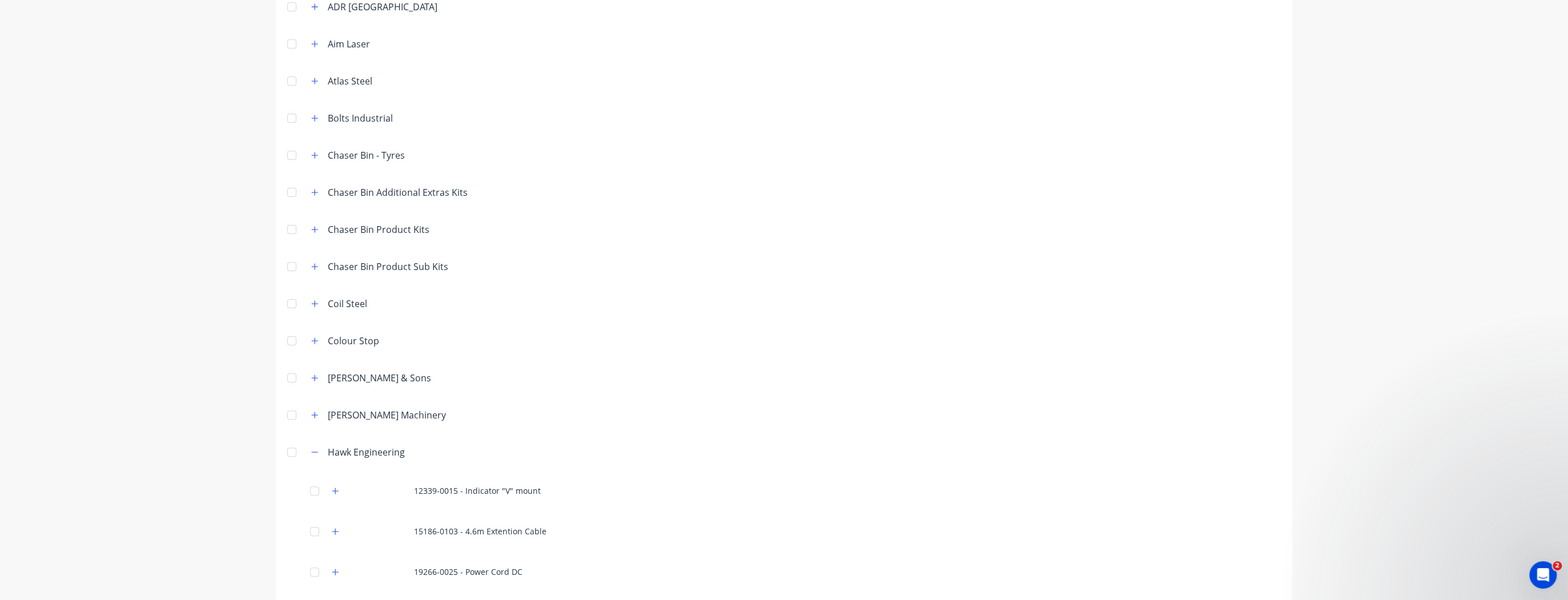
scroll to position [0, 0]
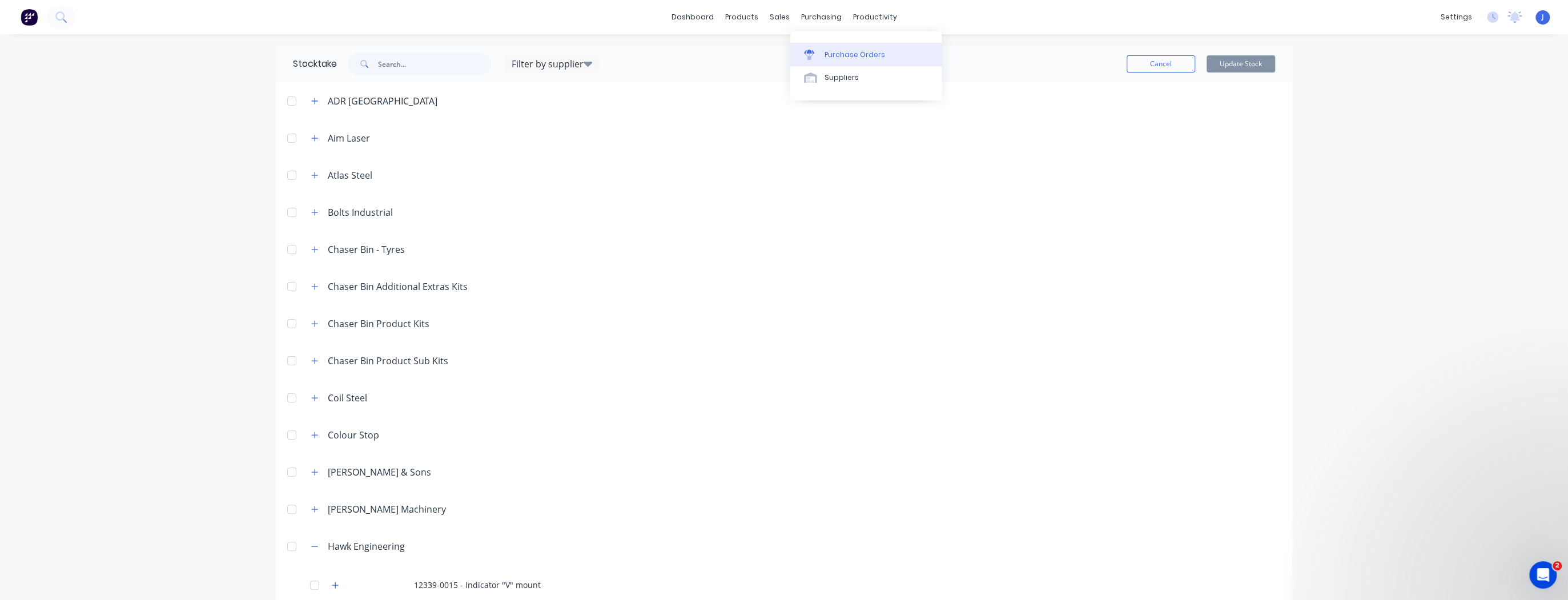
click at [831, 53] on div "Purchase Orders" at bounding box center [855, 55] width 60 height 10
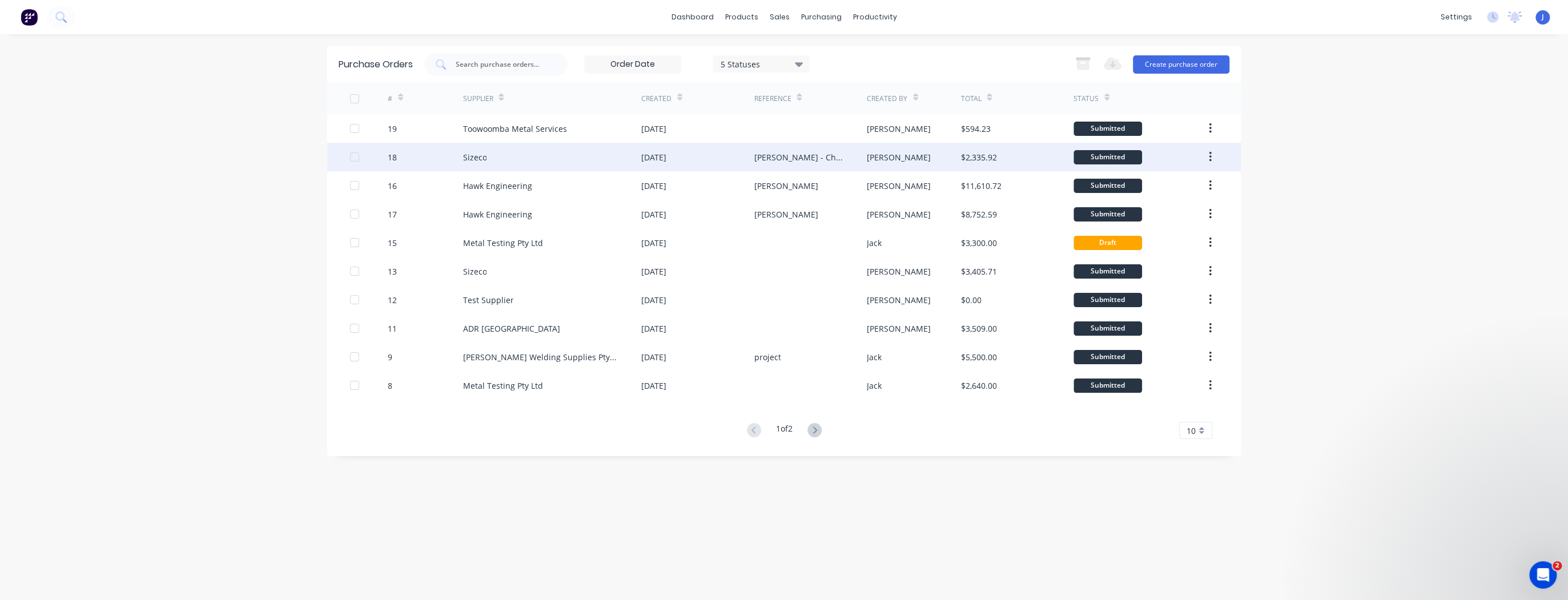
click at [565, 165] on div "Sizeco" at bounding box center [552, 157] width 179 height 28
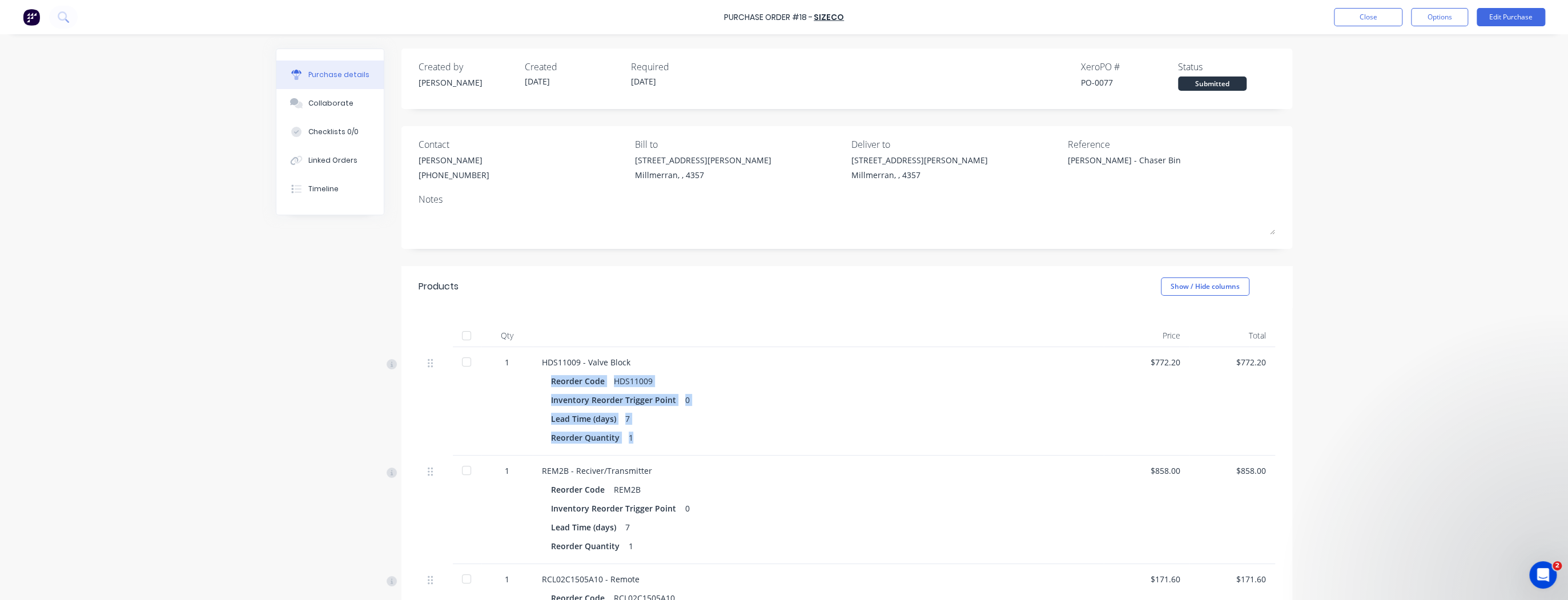
drag, startPoint x: 633, startPoint y: 436, endPoint x: 546, endPoint y: 380, distance: 103.5
click at [546, 380] on div "Reorder Code HDS11009 Inventory Reorder Trigger Point 0 Lead Time (days) 7 Reor…" at bounding box center [818, 409] width 553 height 73
drag, startPoint x: 632, startPoint y: 364, endPoint x: 534, endPoint y: 364, distance: 98.0
click at [534, 364] on div "HDS11009 - Valve Block Reorder Code HDS11009 Inventory Reorder Trigger Point 0 …" at bounding box center [818, 401] width 571 height 108
drag, startPoint x: 651, startPoint y: 383, endPoint x: 611, endPoint y: 379, distance: 40.2
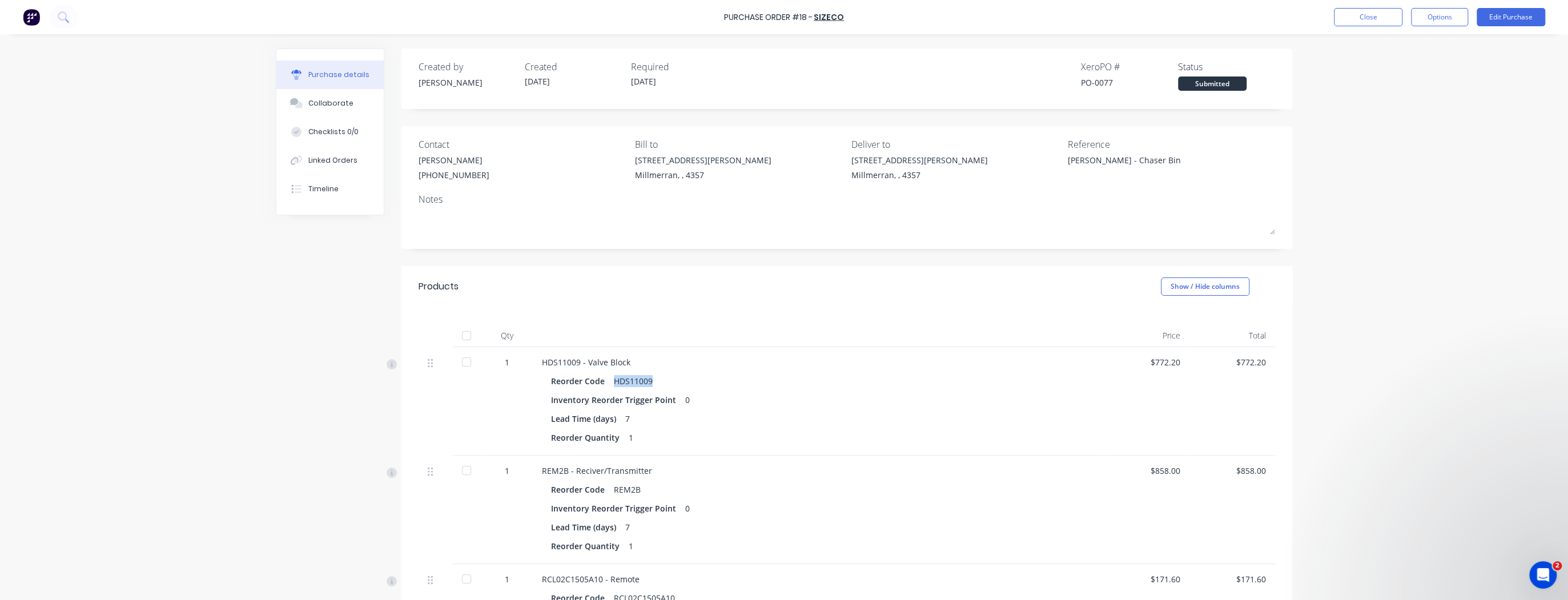
click at [611, 379] on div "Reorder Code HDS11009" at bounding box center [818, 380] width 535 height 16
drag, startPoint x: 629, startPoint y: 362, endPoint x: 584, endPoint y: 365, distance: 45.1
click at [584, 365] on div "HDS11009 - Valve Block" at bounding box center [818, 362] width 553 height 12
drag, startPoint x: 576, startPoint y: 362, endPoint x: 538, endPoint y: 363, distance: 38.0
click at [542, 363] on div "HDS11009 - Valve Block" at bounding box center [818, 362] width 553 height 12
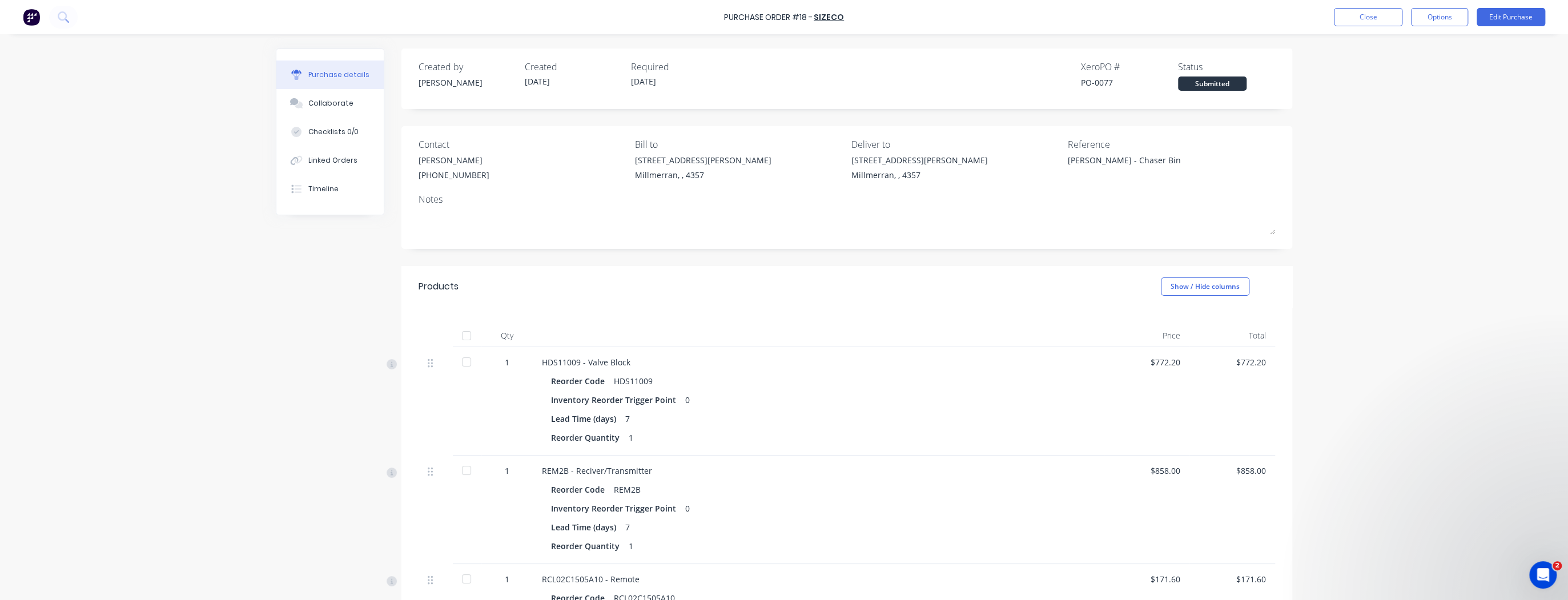
click at [625, 366] on div "HDS11009 - Valve Block" at bounding box center [818, 362] width 553 height 12
drag, startPoint x: 631, startPoint y: 363, endPoint x: 539, endPoint y: 362, distance: 92.0
click at [542, 362] on div "HDS11009 - Valve Block" at bounding box center [818, 362] width 553 height 12
drag, startPoint x: 647, startPoint y: 381, endPoint x: 611, endPoint y: 381, distance: 36.0
click at [614, 381] on div "HDS11009" at bounding box center [633, 380] width 39 height 16
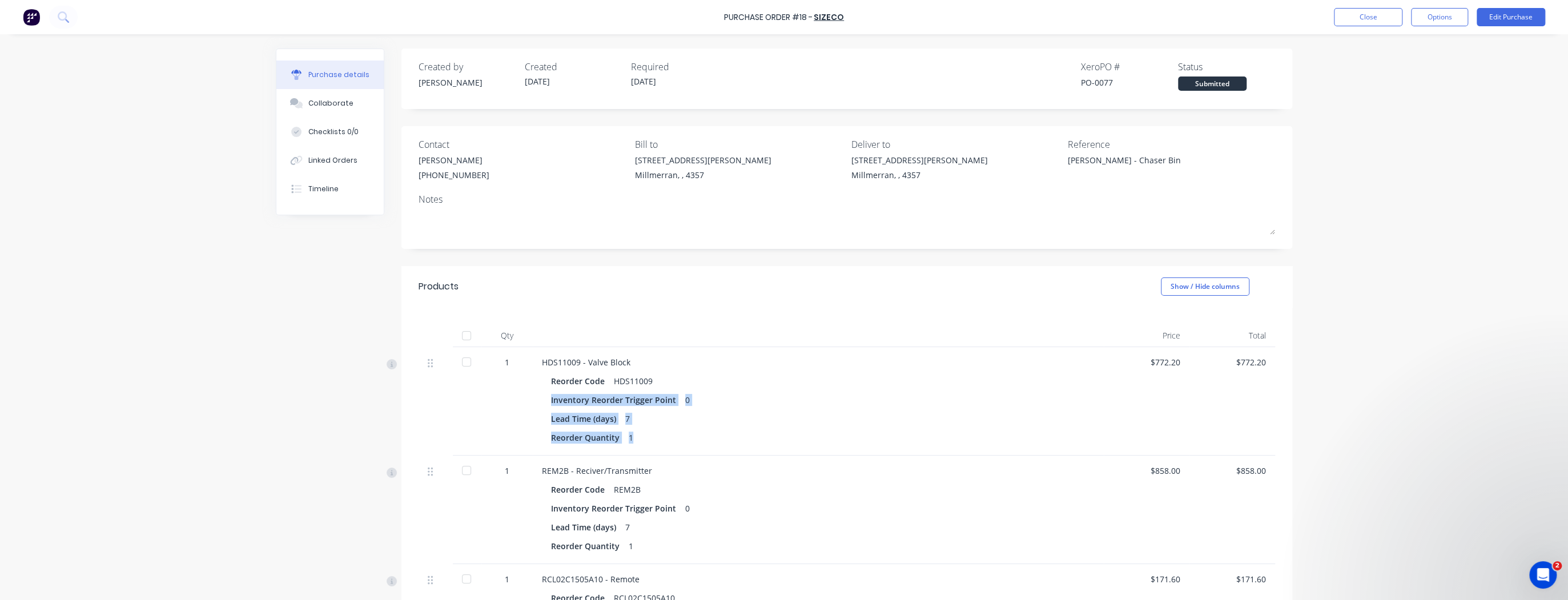
drag, startPoint x: 635, startPoint y: 441, endPoint x: 543, endPoint y: 397, distance: 102.0
click at [543, 397] on div "Reorder Code HDS11009 Inventory Reorder Trigger Point 0 Lead Time (days) 7 Reor…" at bounding box center [818, 409] width 553 height 73
click at [735, 424] on div "Lead Time (days) 7" at bounding box center [818, 418] width 535 height 16
click at [1348, 18] on button "Close" at bounding box center [1369, 16] width 69 height 18
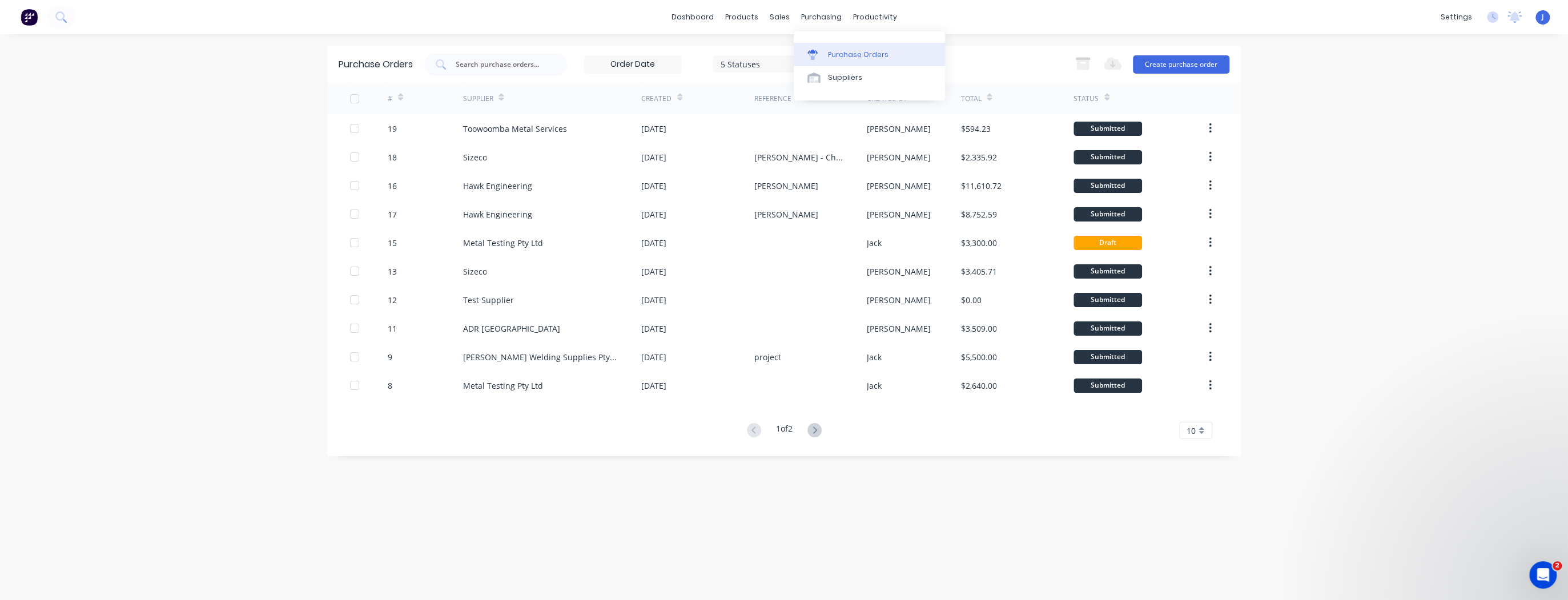
click at [839, 50] on div "Purchase Orders" at bounding box center [858, 55] width 60 height 10
click at [1199, 59] on button "Create purchase order" at bounding box center [1181, 64] width 96 height 18
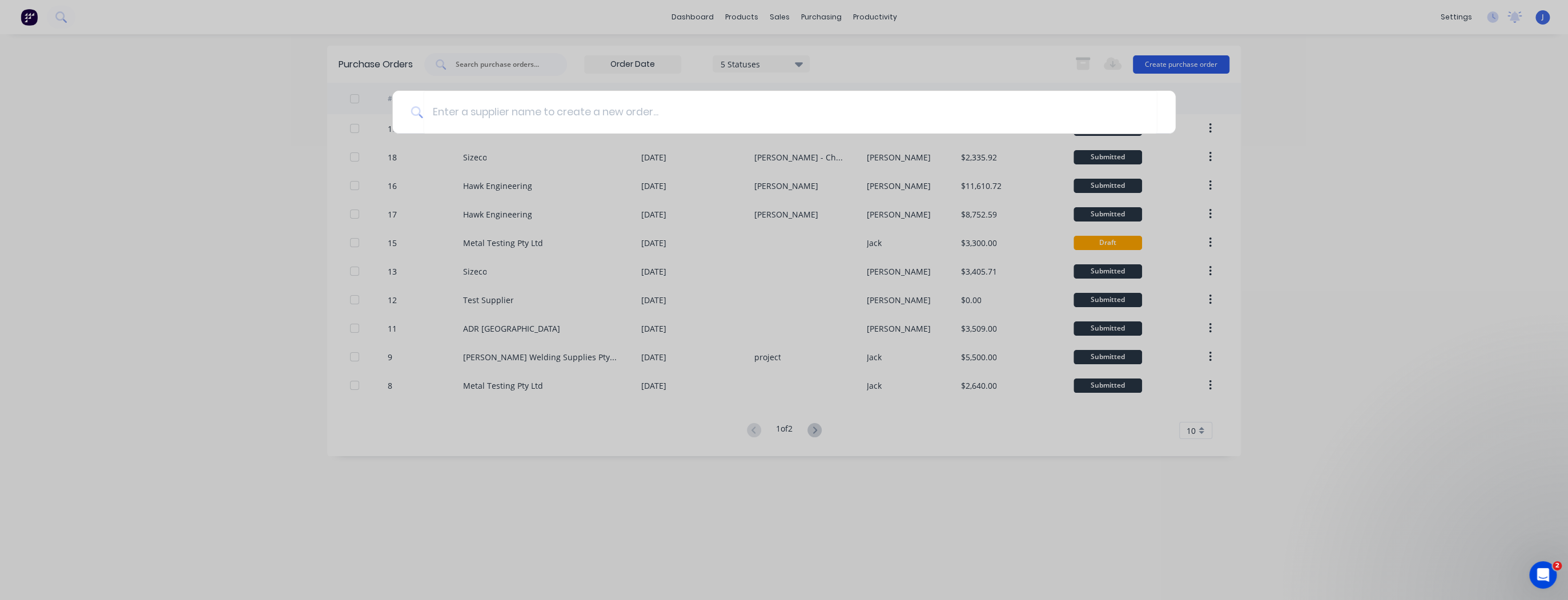
click at [1167, 65] on div at bounding box center [784, 300] width 1568 height 600
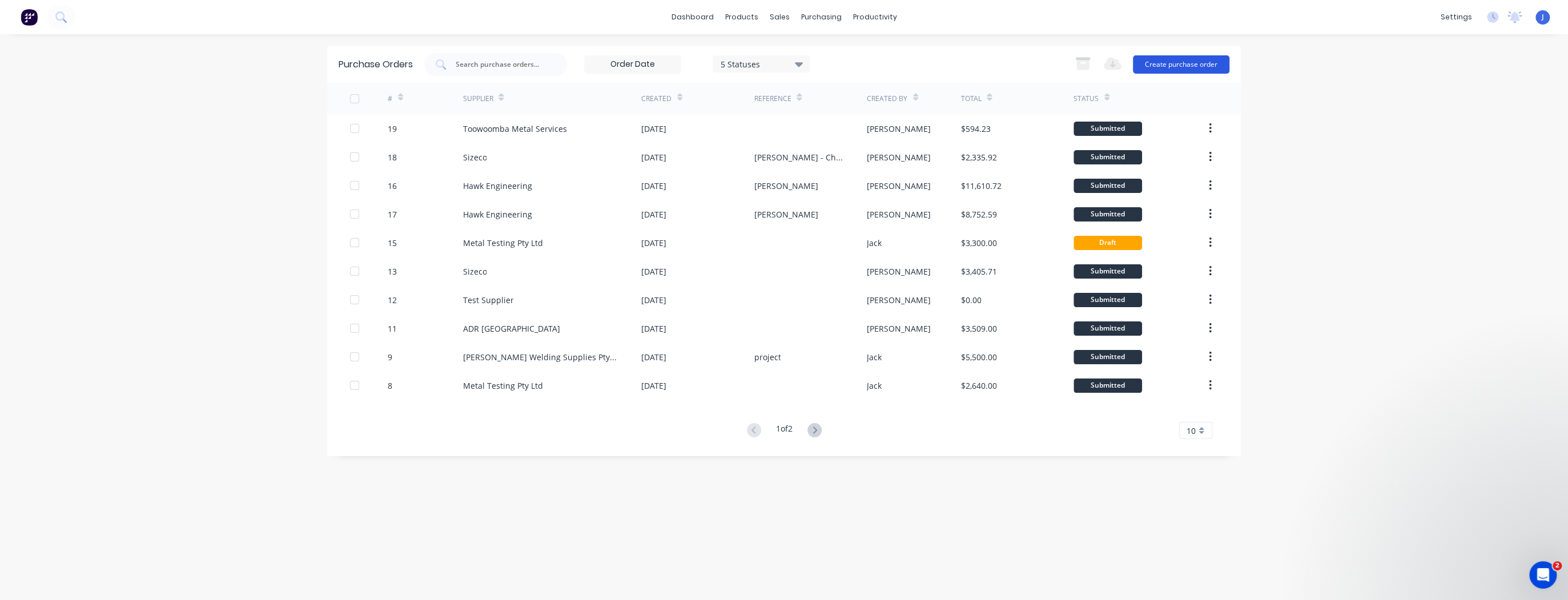
click at [1163, 63] on button "Create purchase order" at bounding box center [1181, 64] width 96 height 18
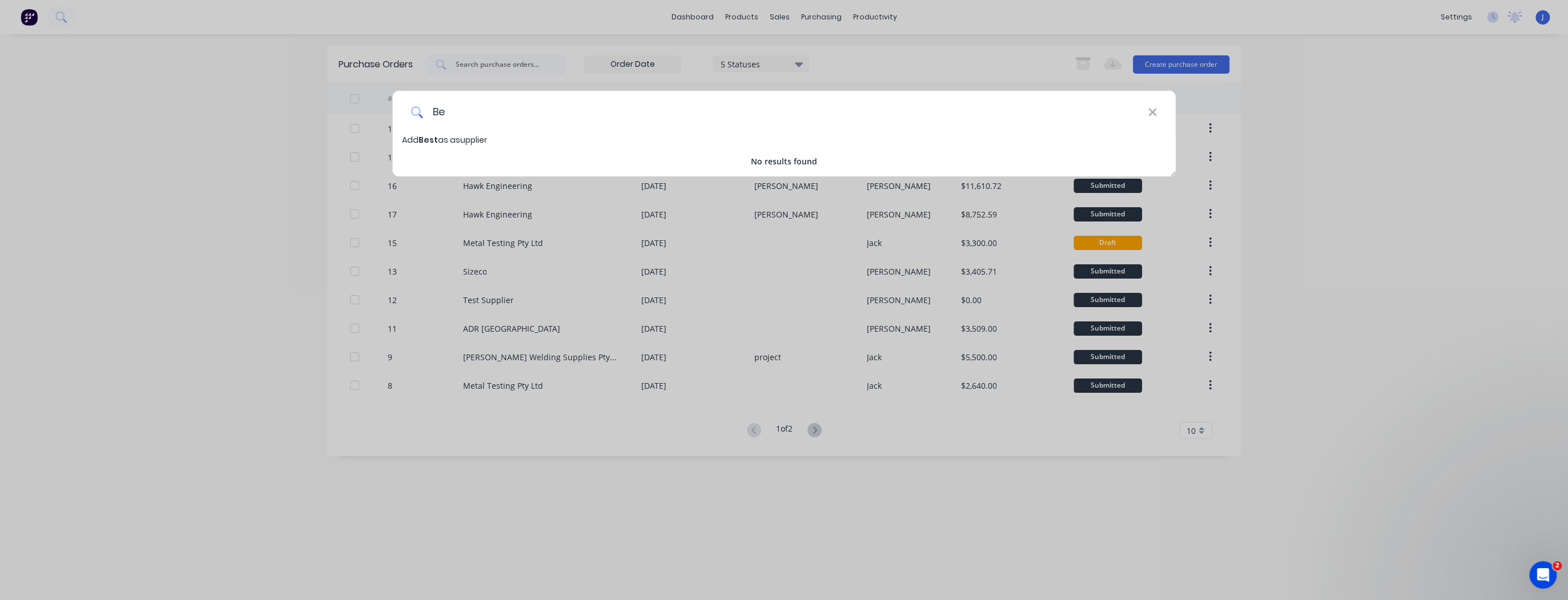
type input "B"
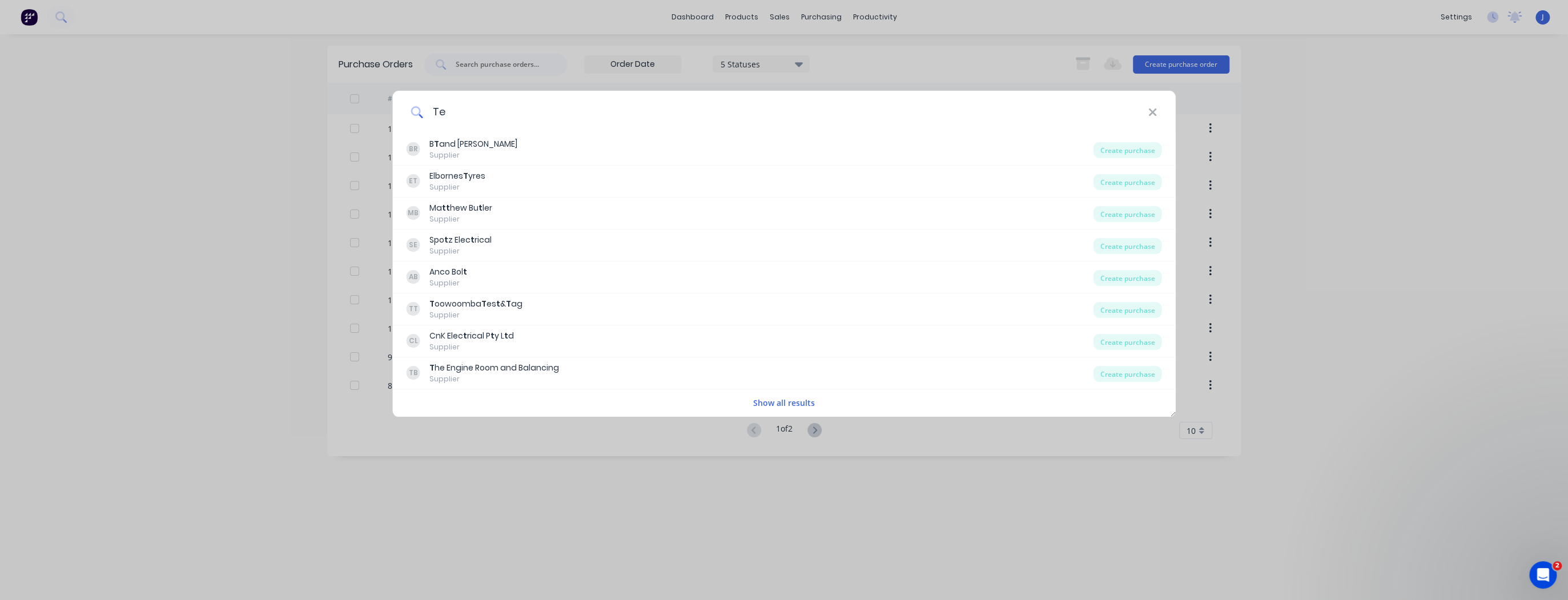
type input "Tes"
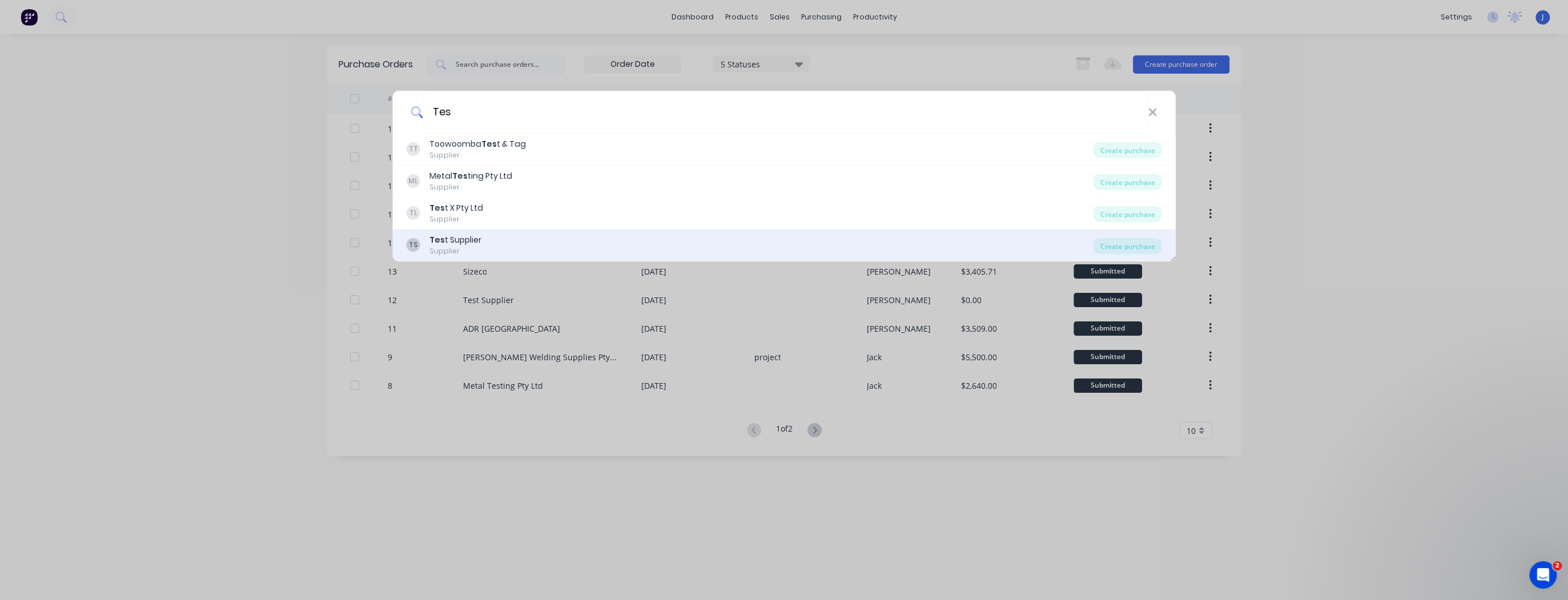
click at [464, 244] on div "Tes t Supplier" at bounding box center [456, 240] width 52 height 12
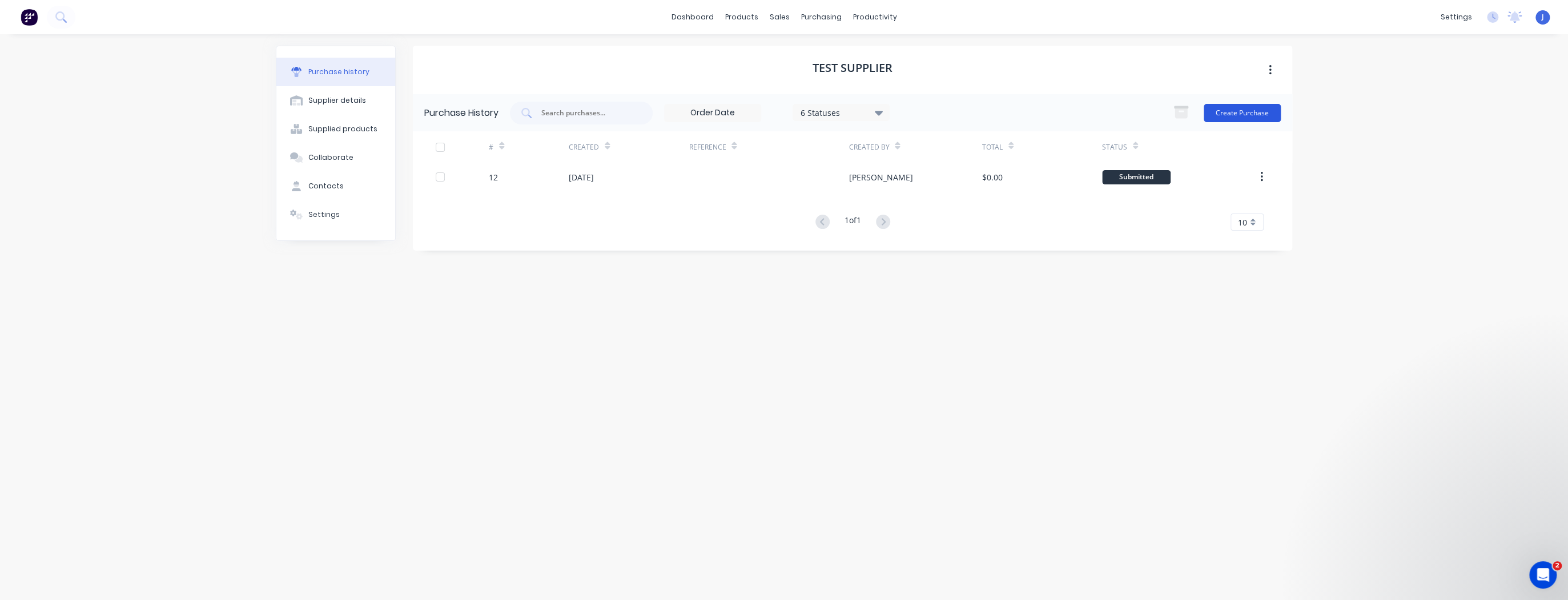
click at [1279, 113] on button "Create Purchase" at bounding box center [1242, 113] width 77 height 18
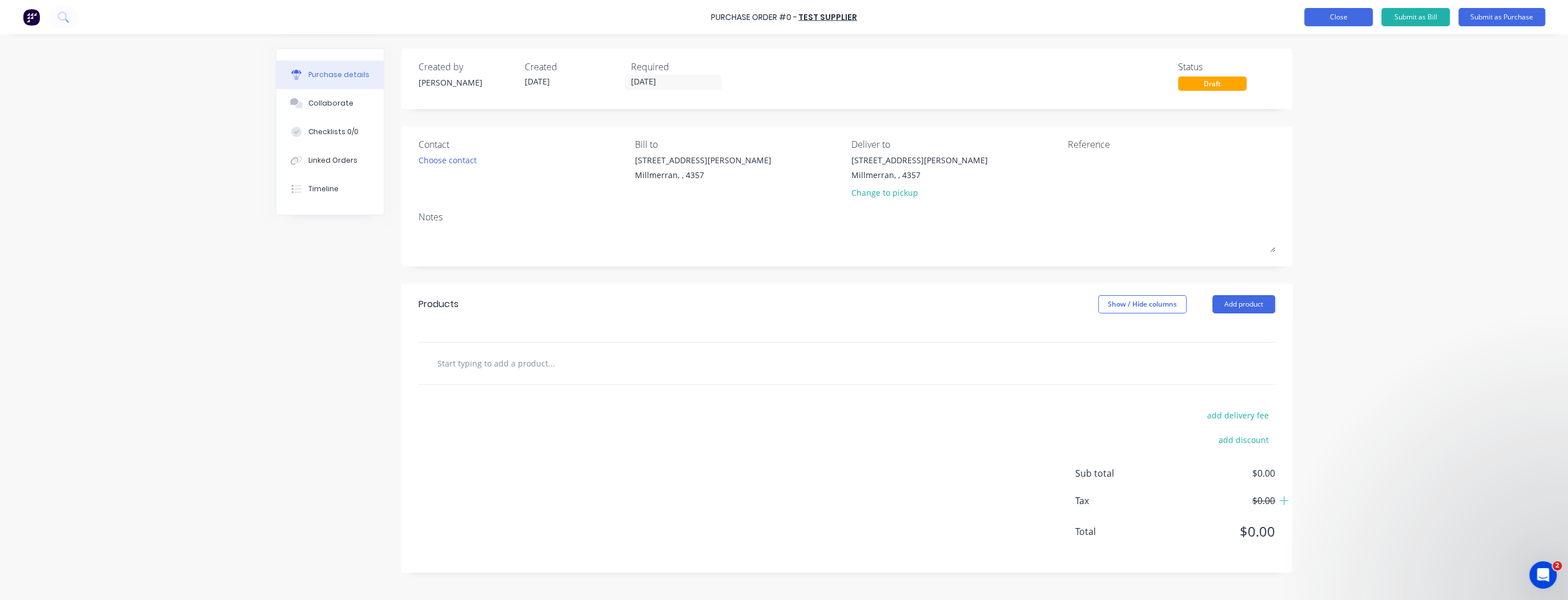
click at [1322, 9] on button "Close" at bounding box center [1339, 16] width 69 height 18
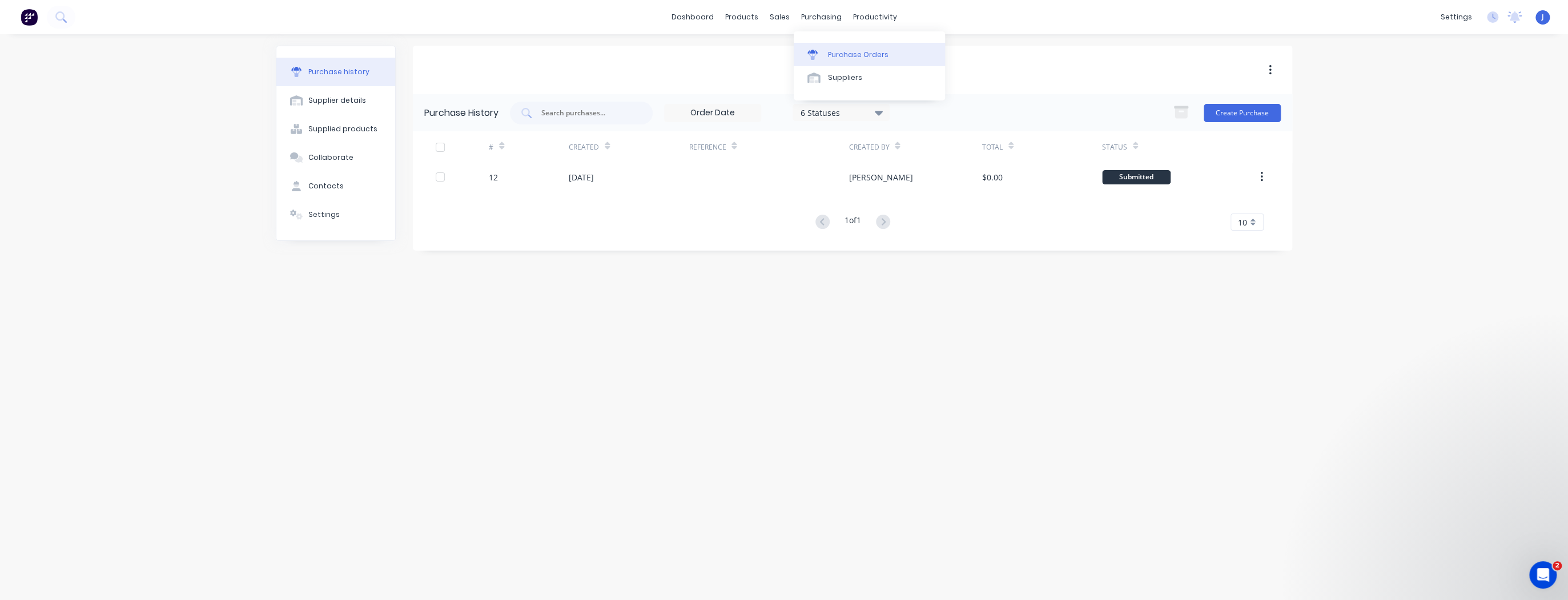
click at [838, 48] on link "Purchase Orders" at bounding box center [870, 54] width 152 height 23
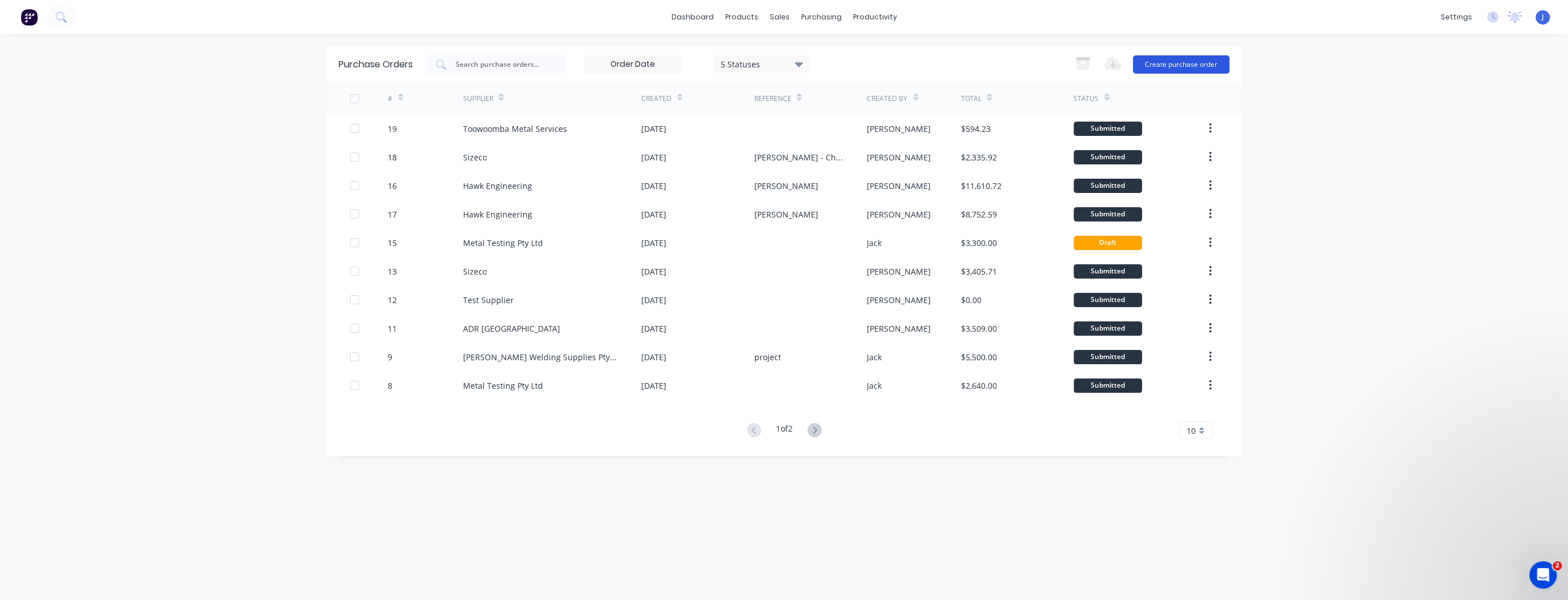
click at [1165, 65] on button "Create purchase order" at bounding box center [1181, 64] width 96 height 18
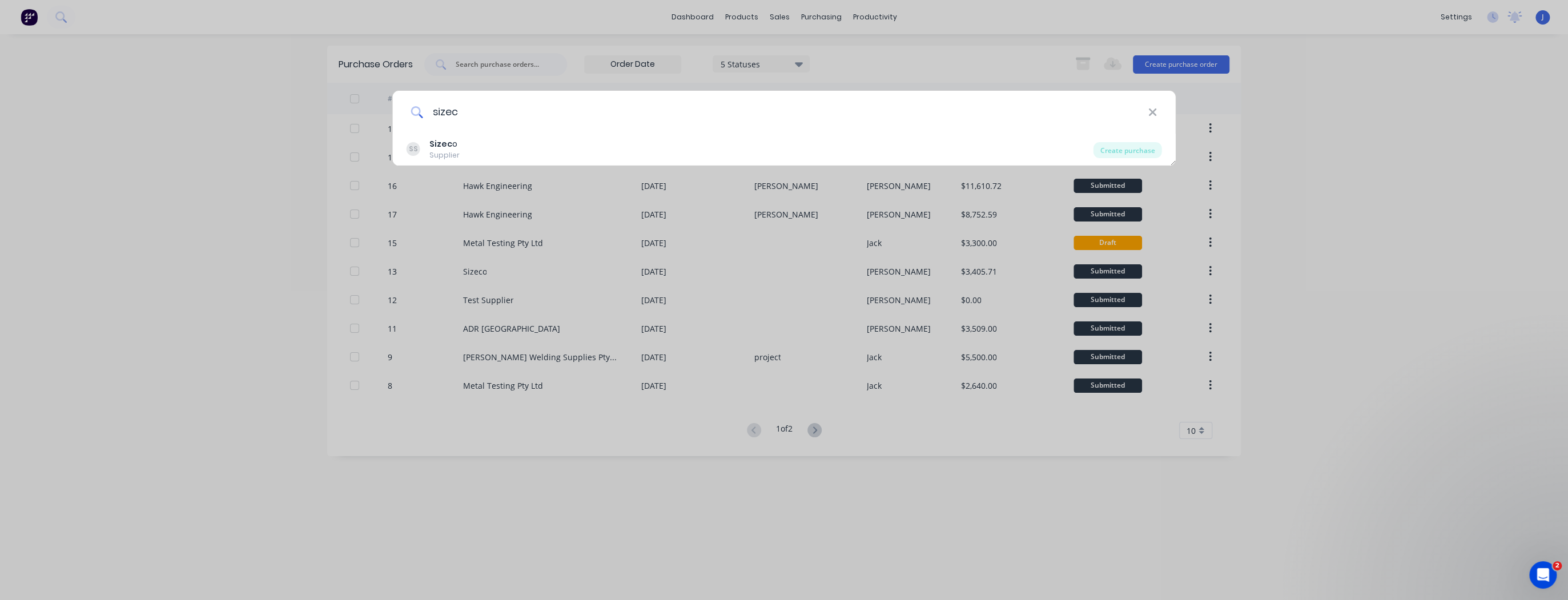
type input "sizeco"
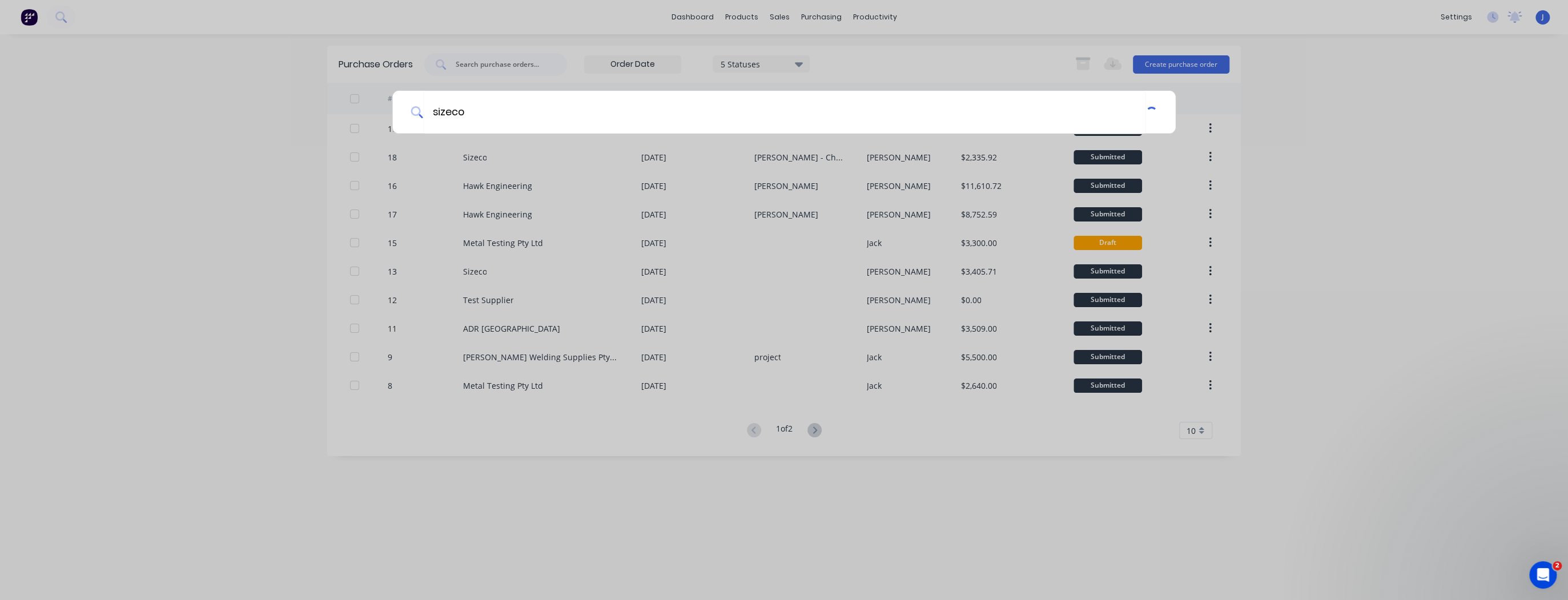
click at [462, 151] on div "sizeco" at bounding box center [784, 300] width 1568 height 600
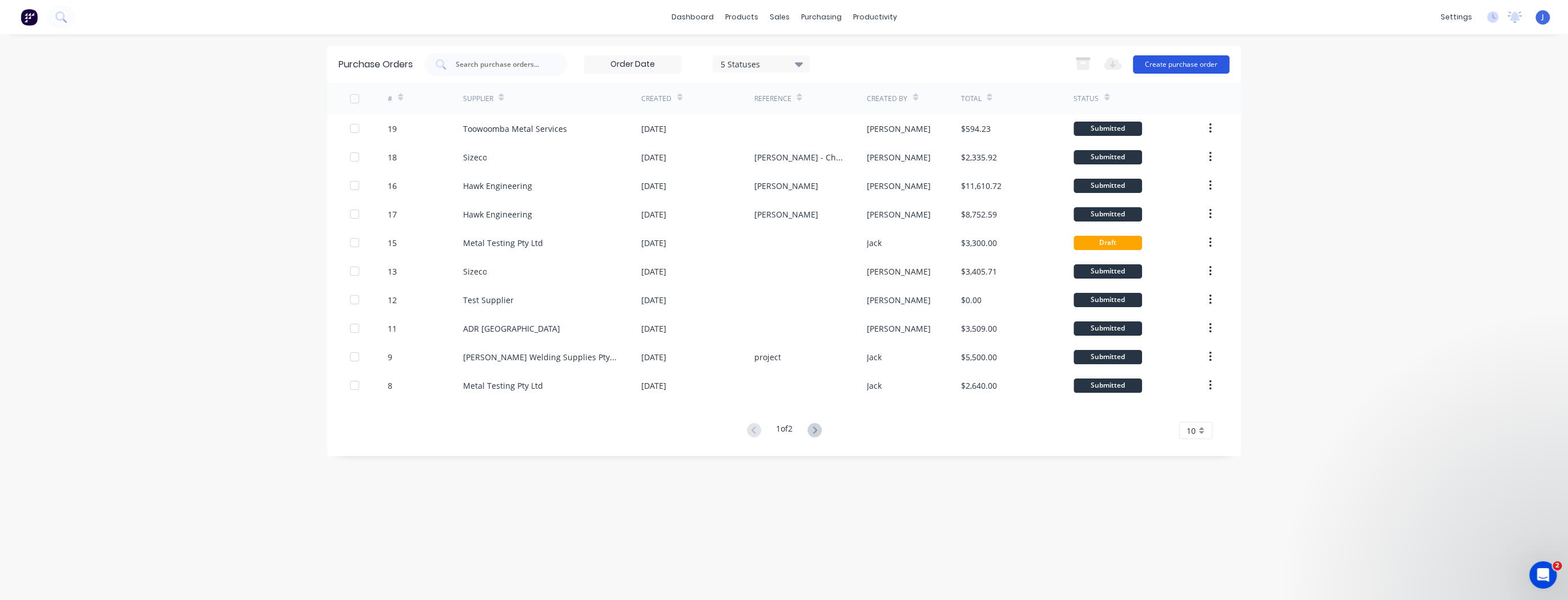
click at [1161, 62] on button "Create purchase order" at bounding box center [1181, 64] width 96 height 18
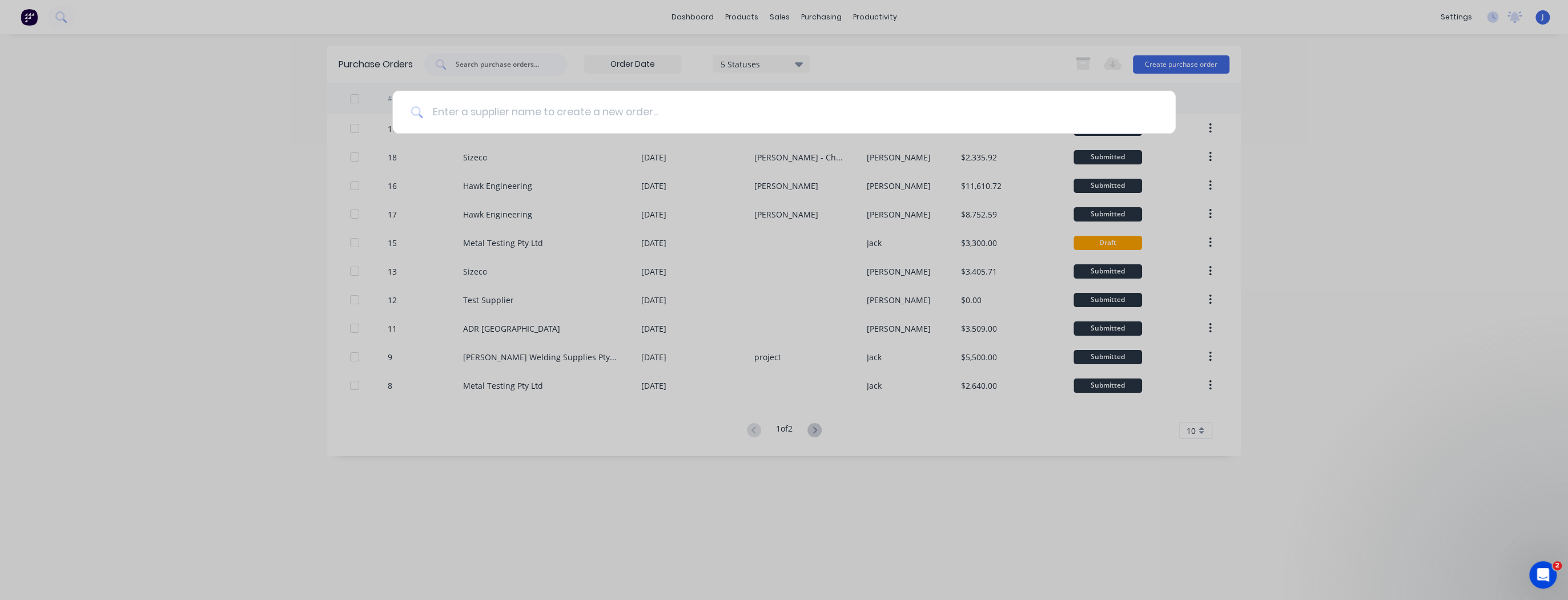
click at [557, 125] on input at bounding box center [790, 112] width 734 height 43
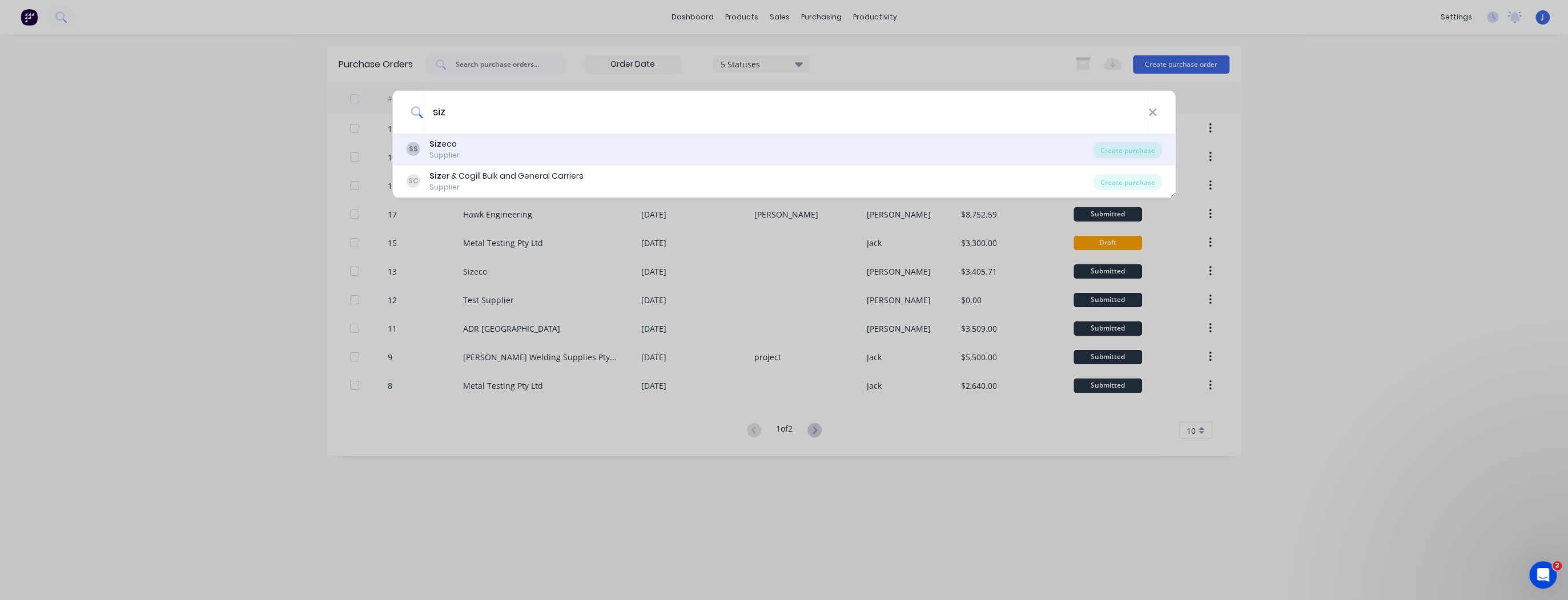
type input "siz"
click at [509, 147] on div "SS Siz eco Supplier" at bounding box center [750, 149] width 688 height 22
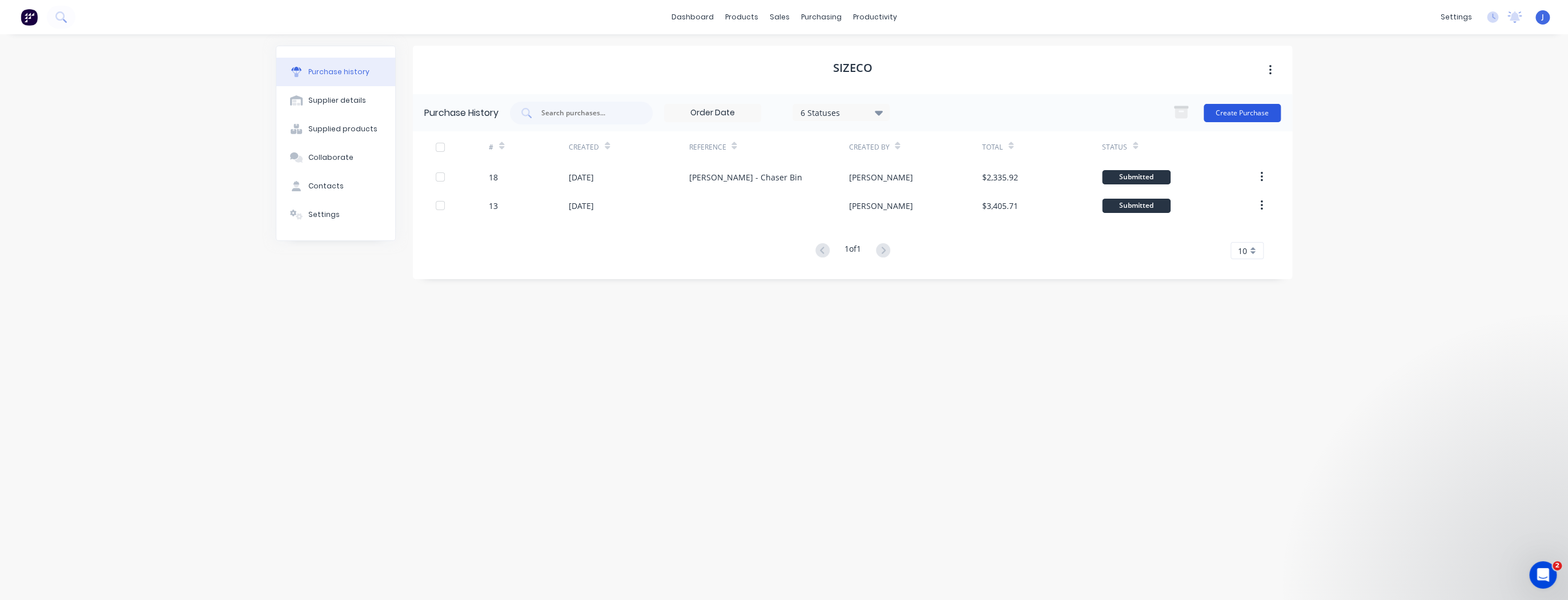
click at [1272, 114] on button "Create Purchase" at bounding box center [1242, 113] width 77 height 18
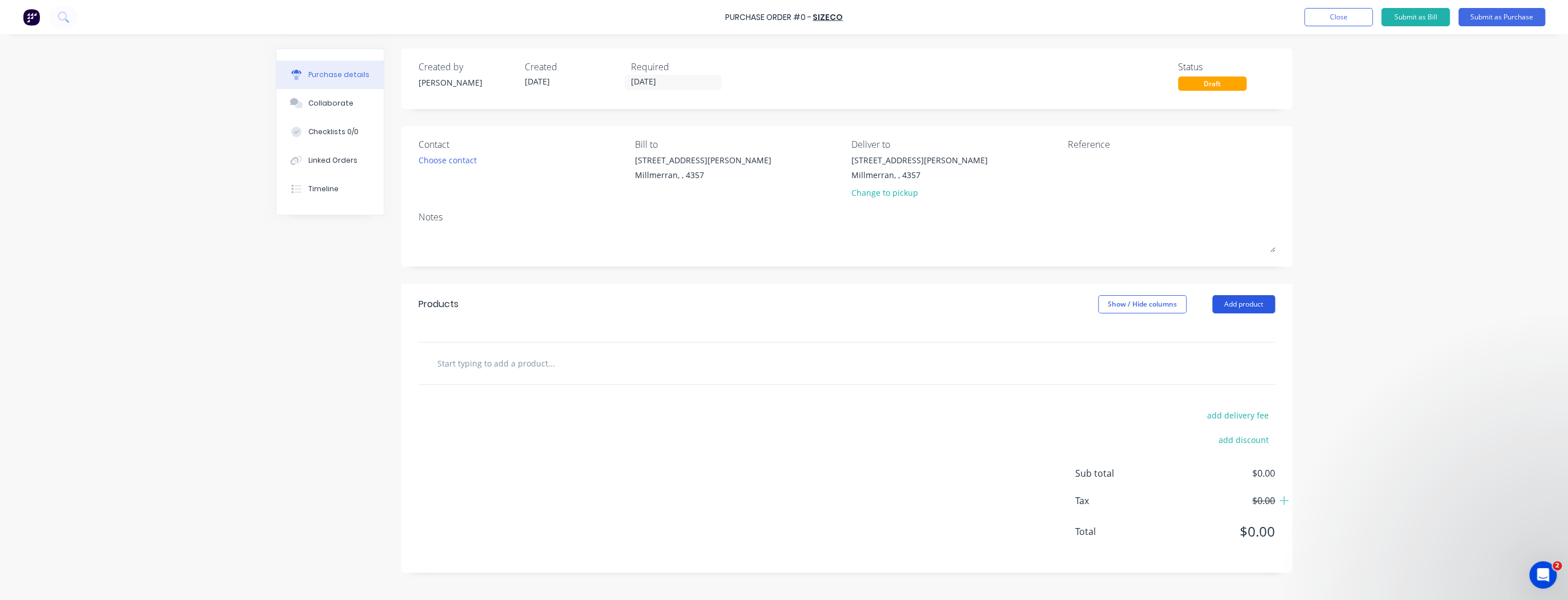
click at [1220, 305] on button "Add product" at bounding box center [1243, 304] width 63 height 18
click at [1216, 333] on div "Product catalogue" at bounding box center [1221, 333] width 88 height 16
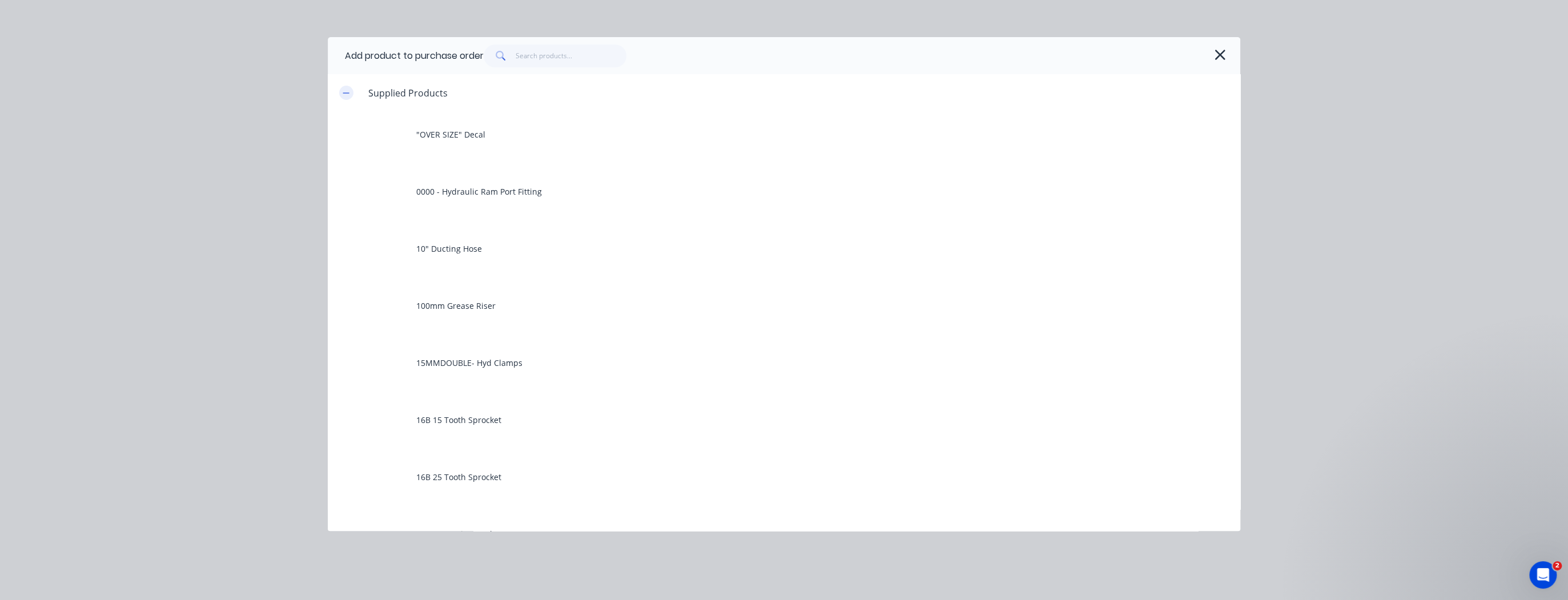
click at [345, 89] on icon "button" at bounding box center [346, 92] width 7 height 8
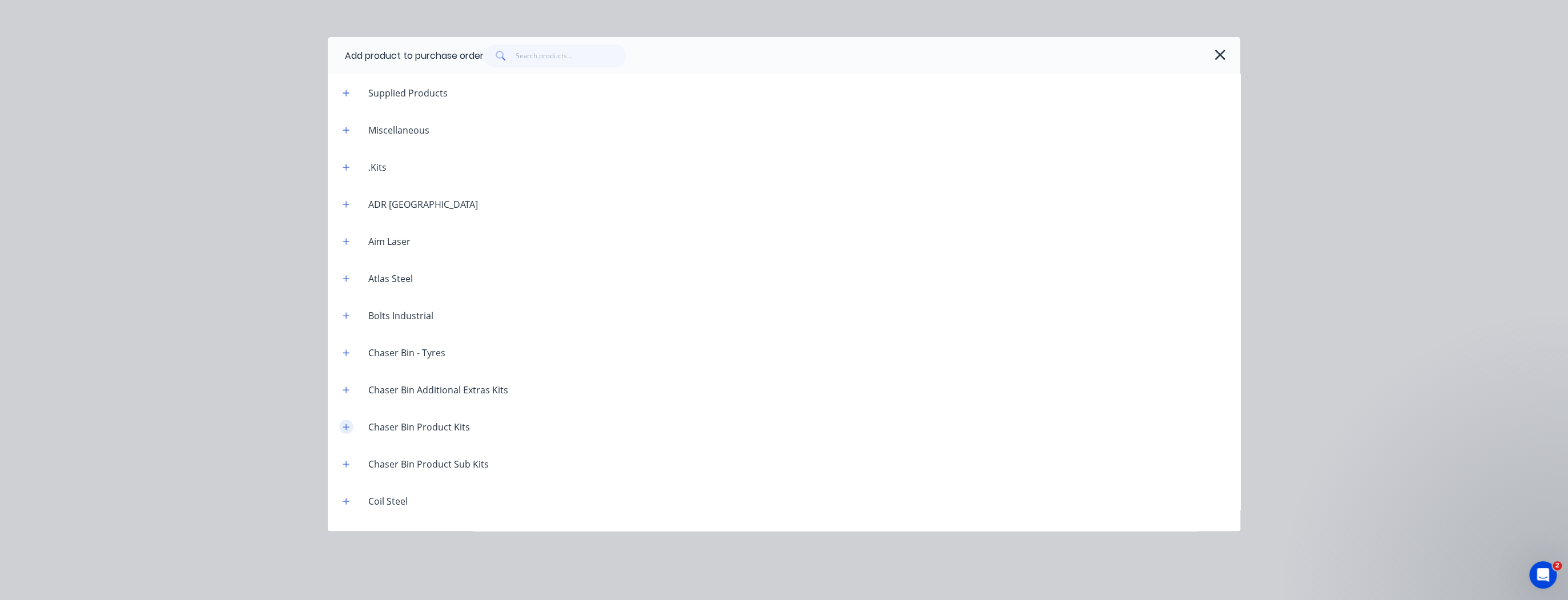
click at [348, 429] on icon "button" at bounding box center [346, 426] width 7 height 8
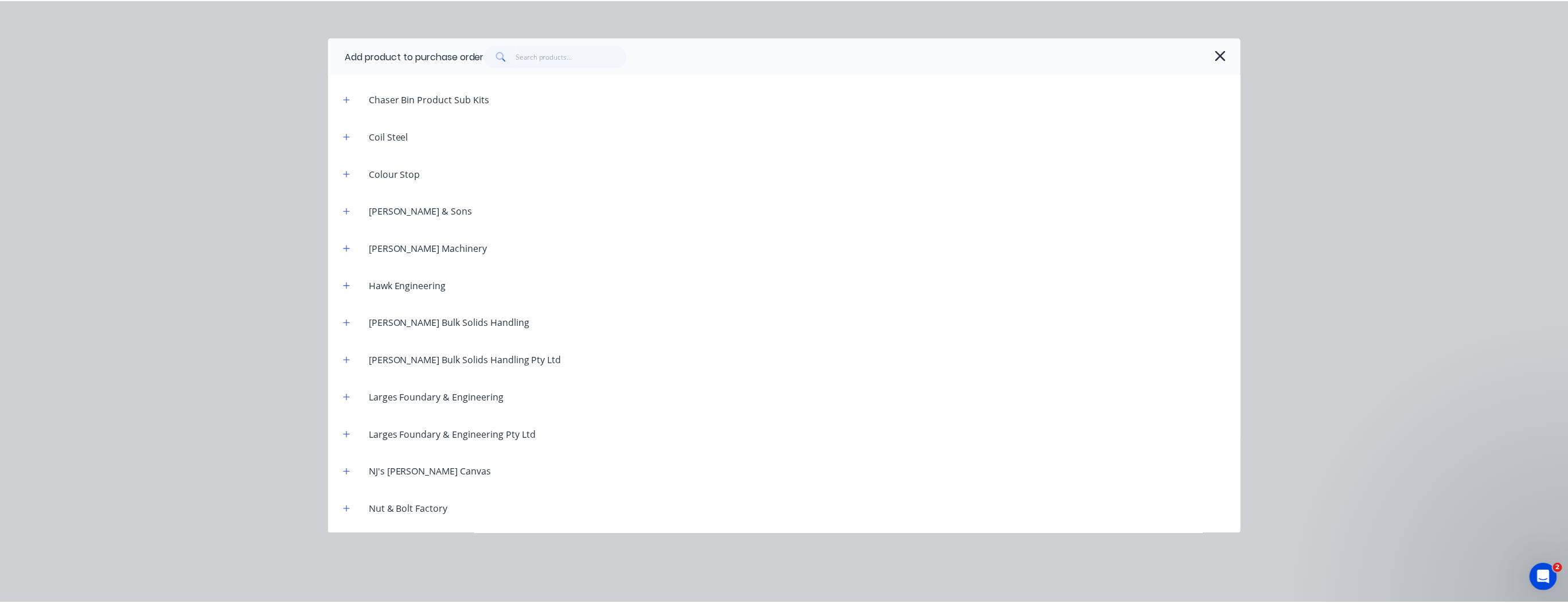
scroll to position [92, 0]
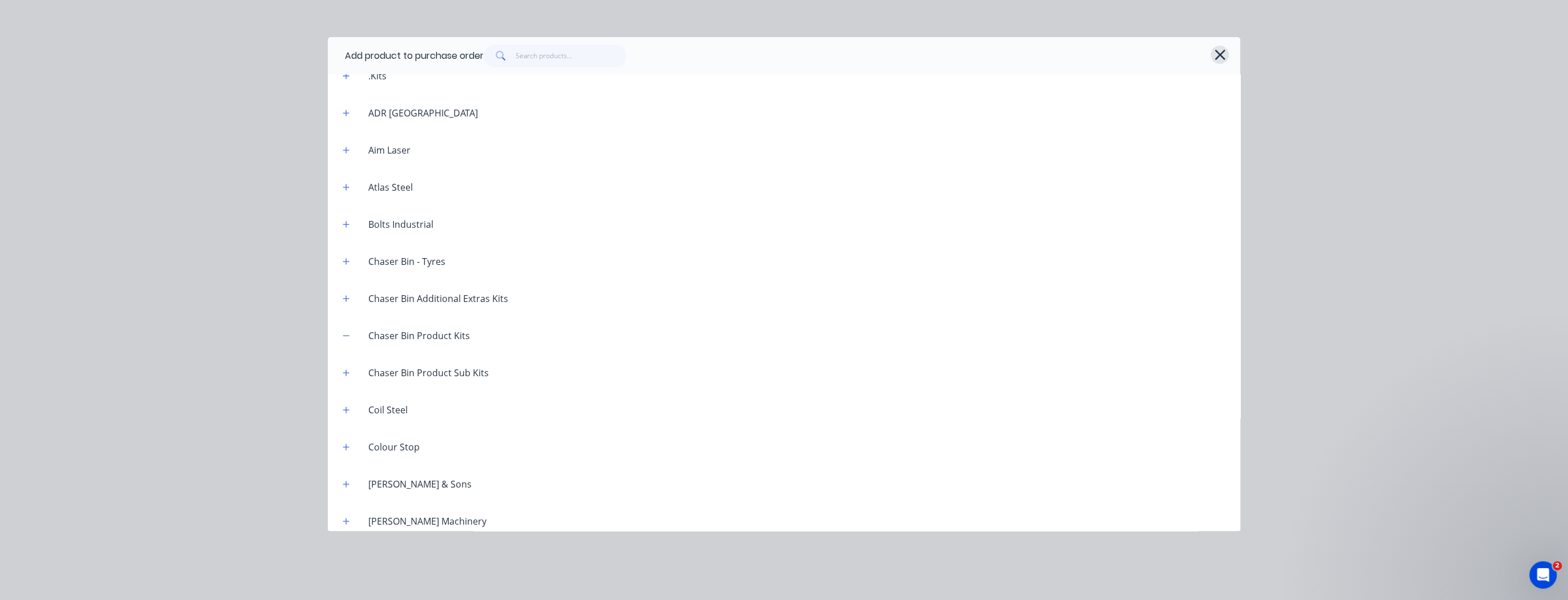
click at [1215, 59] on icon "button" at bounding box center [1220, 54] width 12 height 16
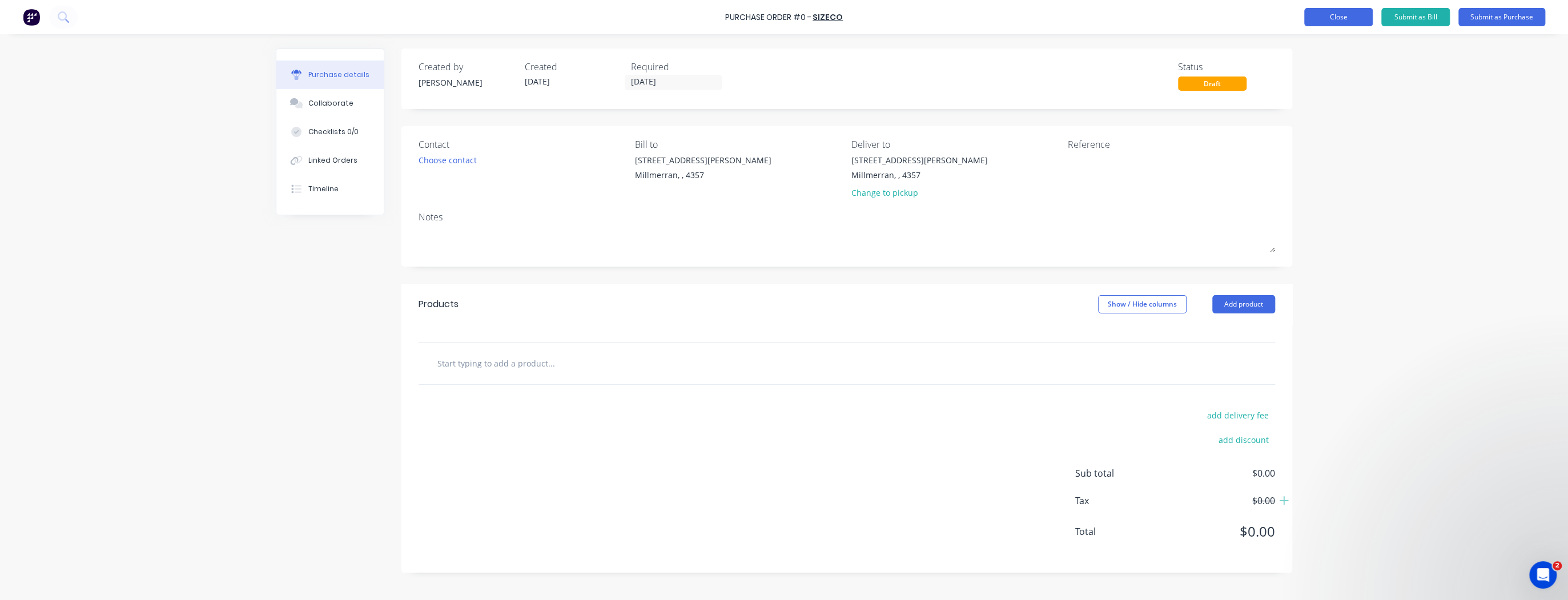
click at [1339, 25] on button "Close" at bounding box center [1339, 16] width 69 height 18
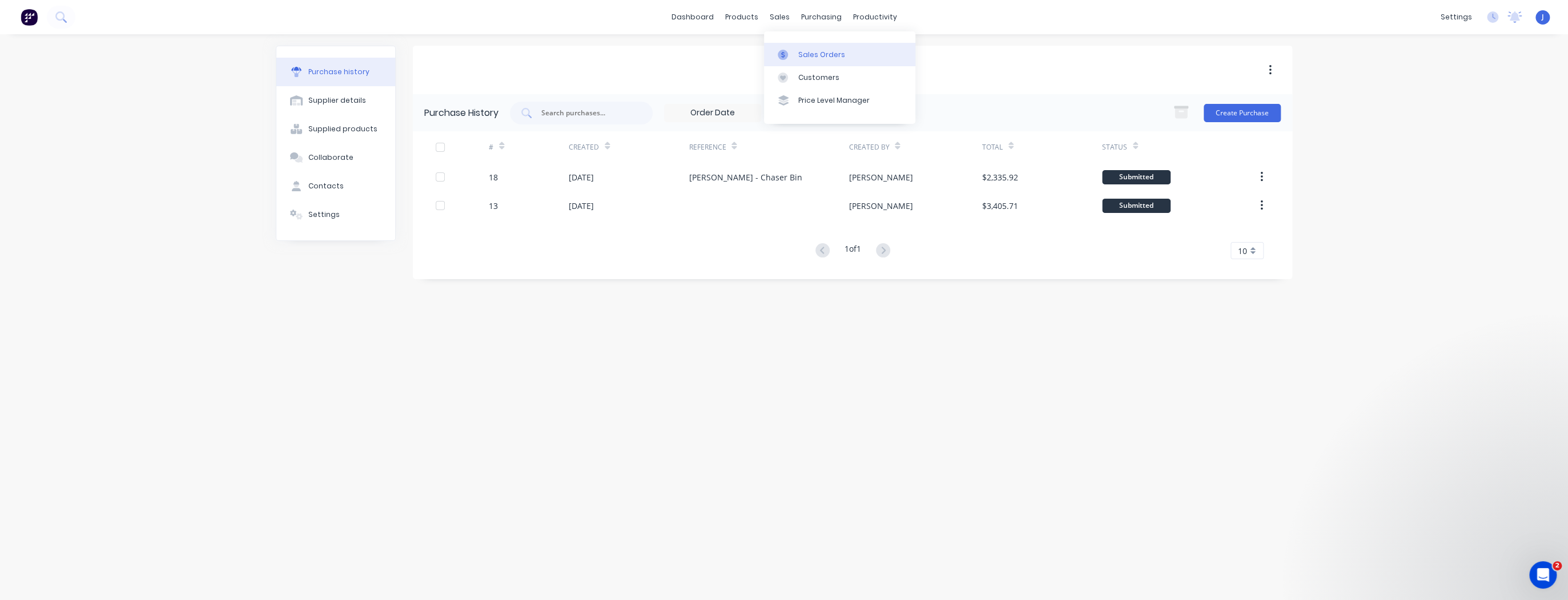
click at [802, 53] on div "Sales Orders" at bounding box center [822, 55] width 47 height 10
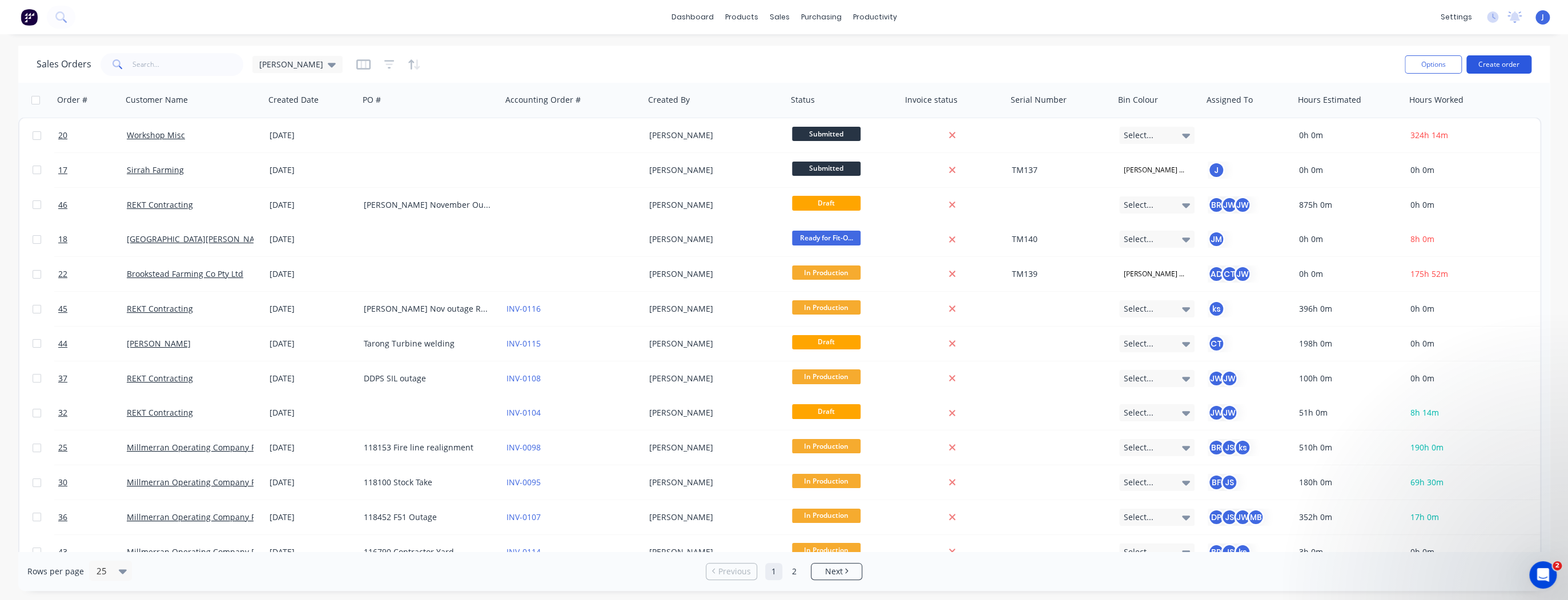
click at [1515, 62] on button "Create order" at bounding box center [1499, 64] width 65 height 18
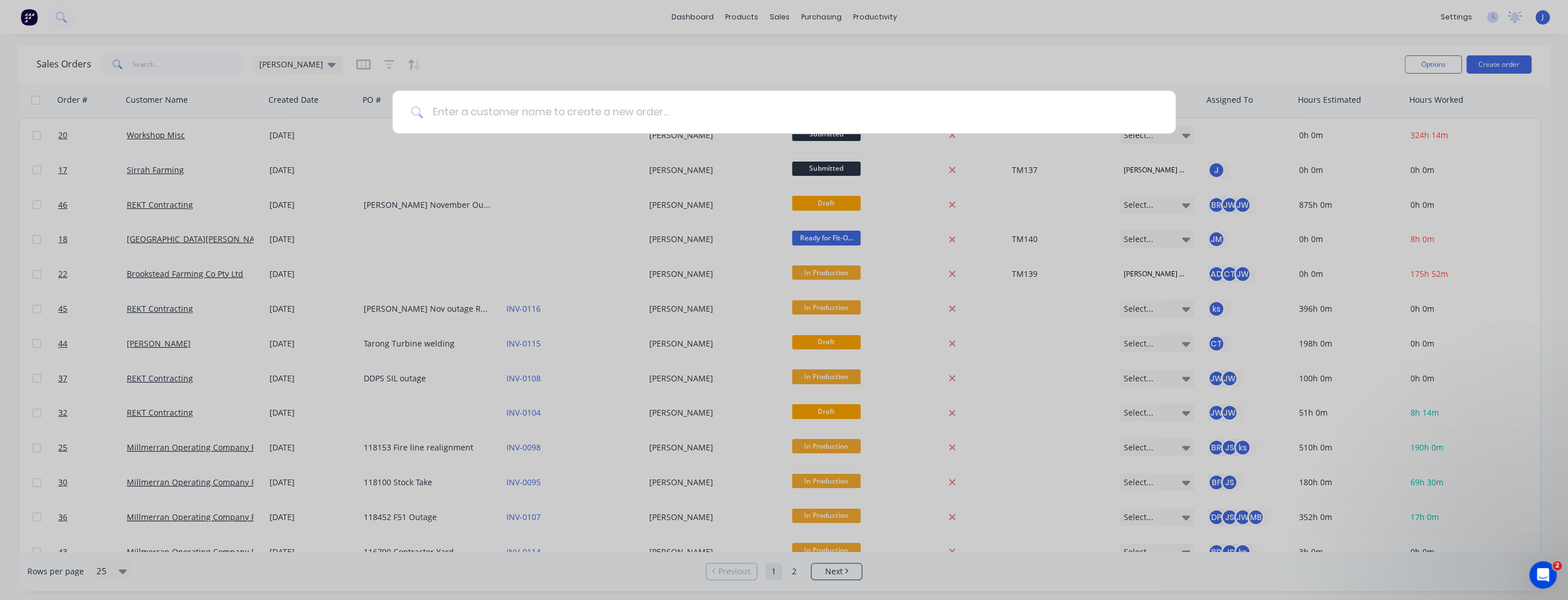
type input "s"
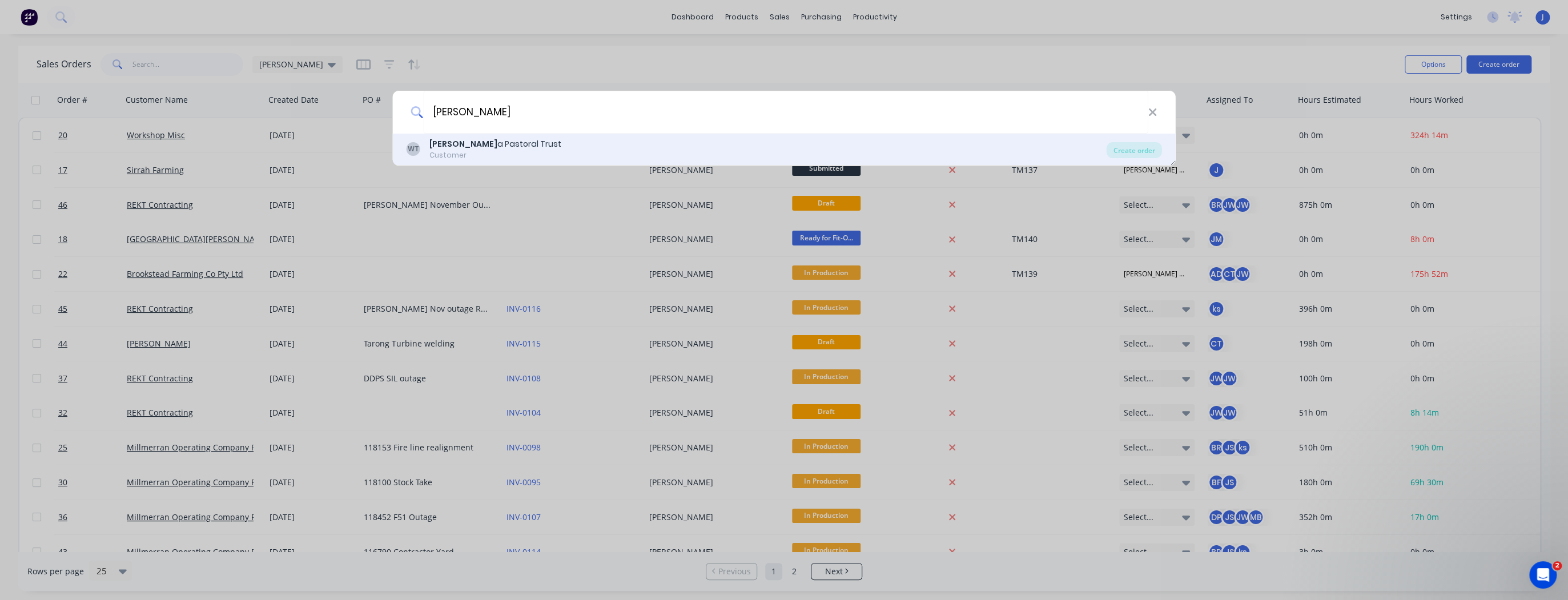
type input "woomer"
click at [470, 148] on div "Woomer a Pastoral Trust" at bounding box center [495, 144] width 132 height 12
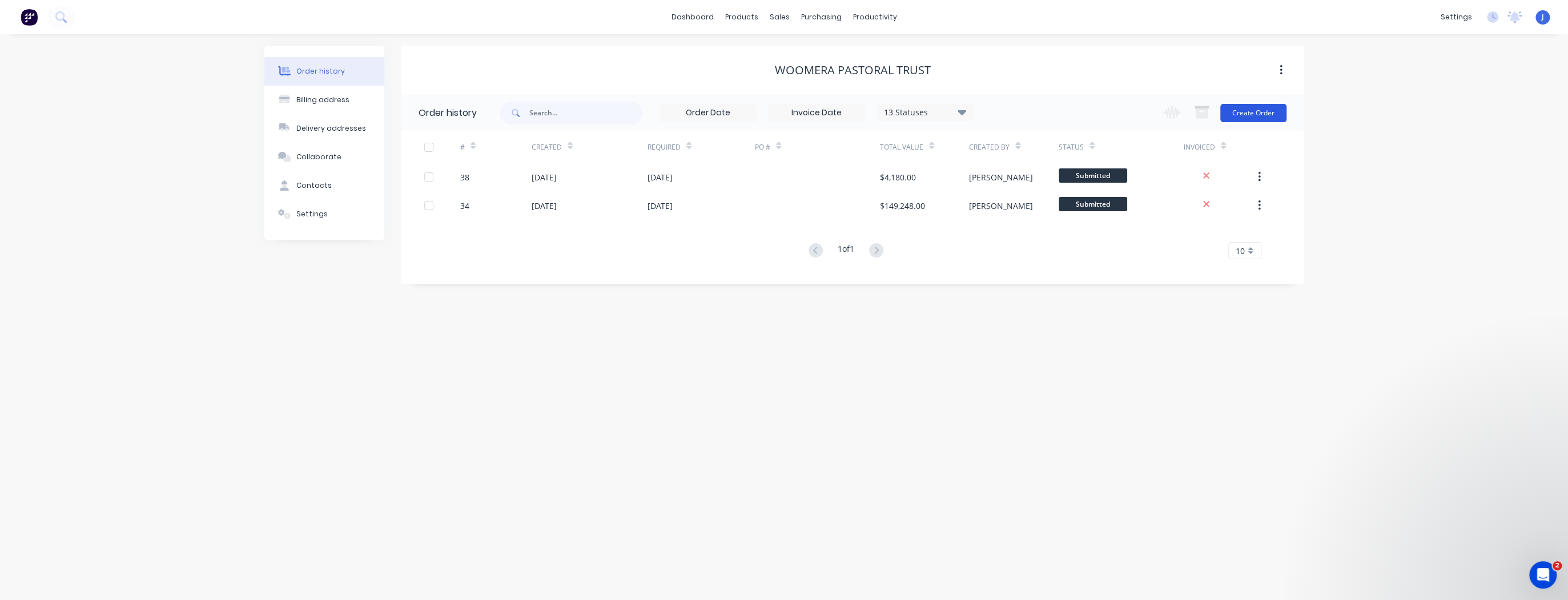
click at [1266, 114] on button "Create Order" at bounding box center [1254, 113] width 66 height 18
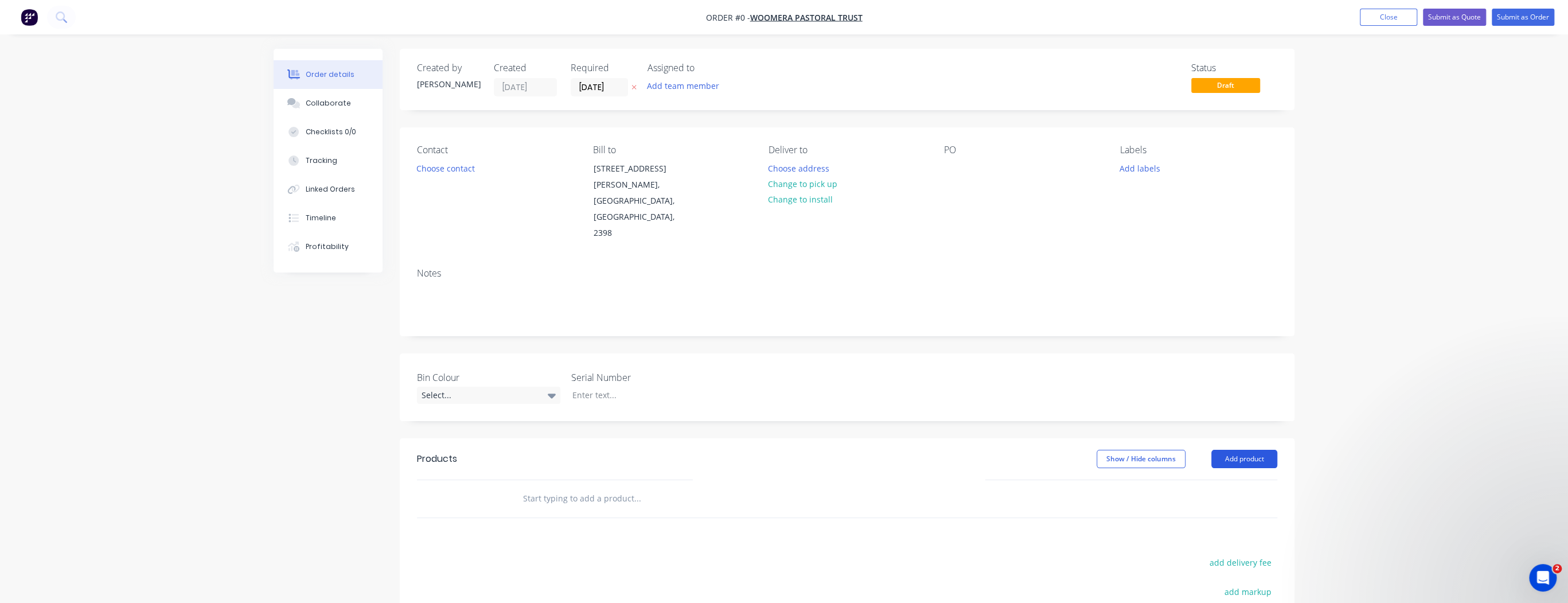
click at [1252, 450] on button "Add product" at bounding box center [1244, 459] width 66 height 18
click at [1245, 479] on div "Product catalogue" at bounding box center [1222, 487] width 88 height 16
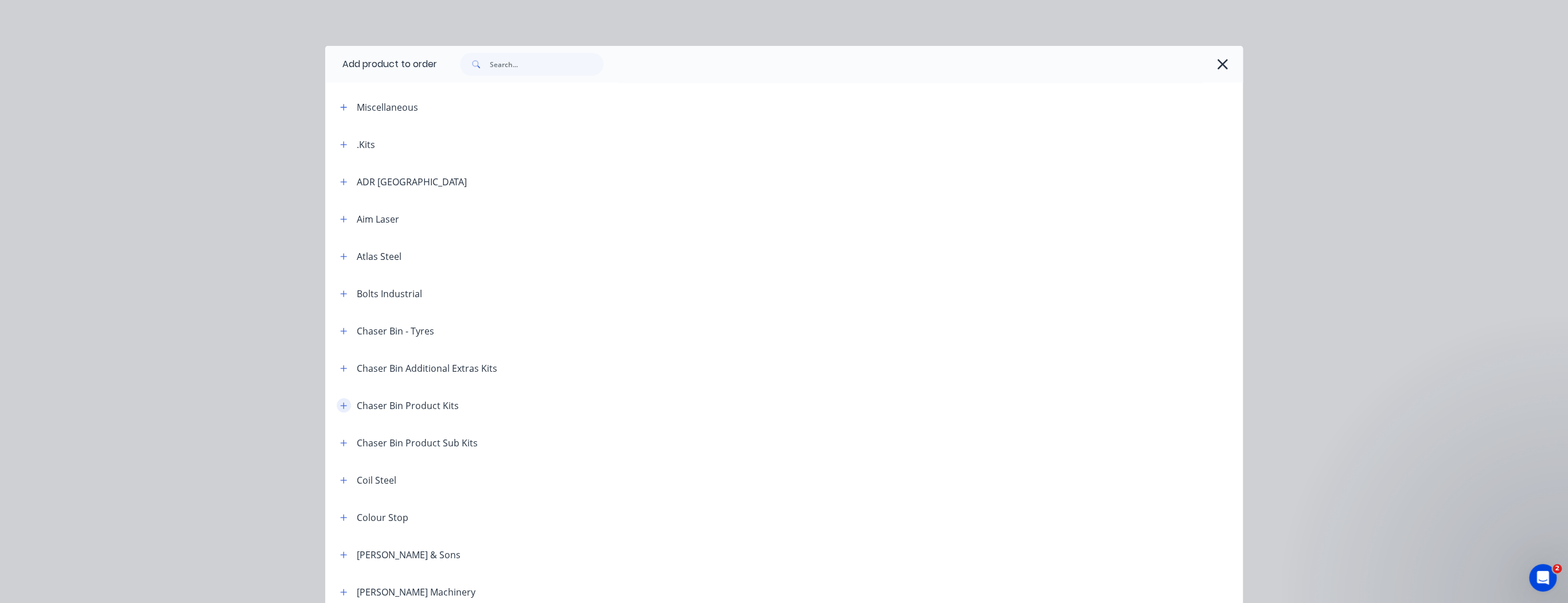
click at [342, 407] on icon "button" at bounding box center [343, 405] width 7 height 8
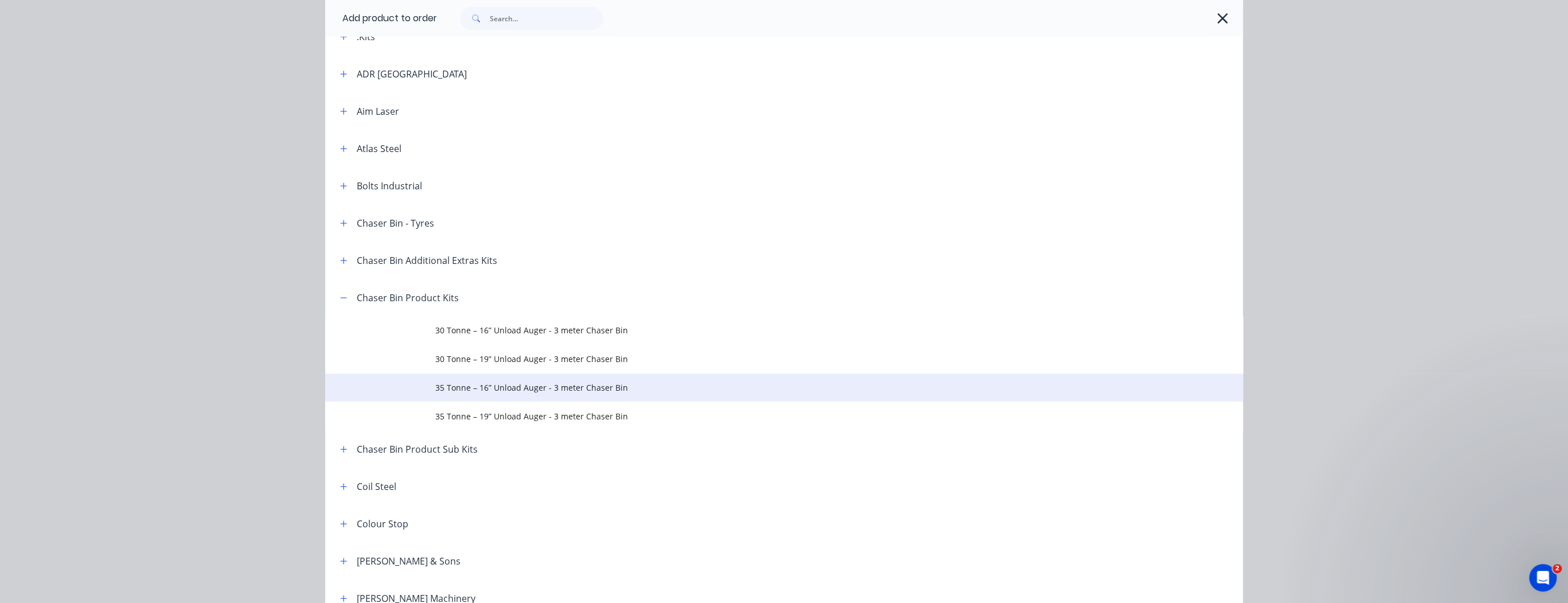
scroll to position [92, 0]
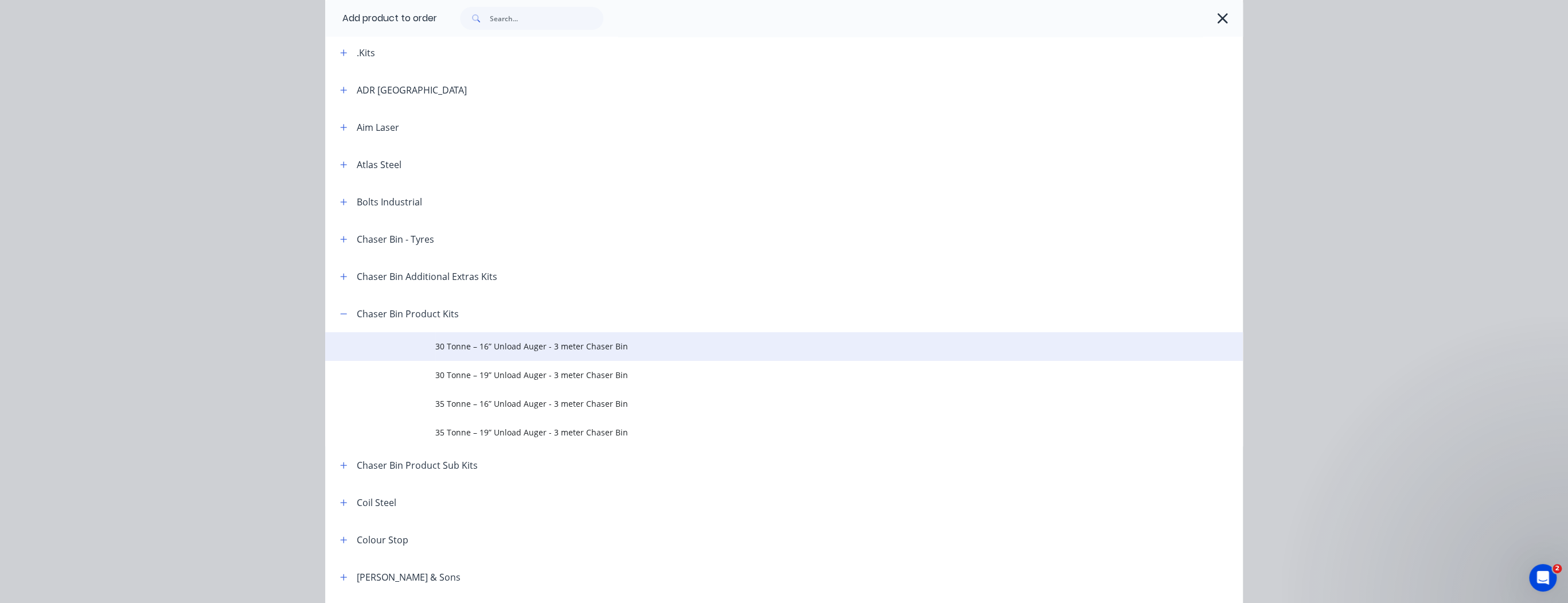
click at [522, 348] on span "30 Tonne – 16” Unload Auger - 3 meter Chaser Bin" at bounding box center [758, 346] width 645 height 12
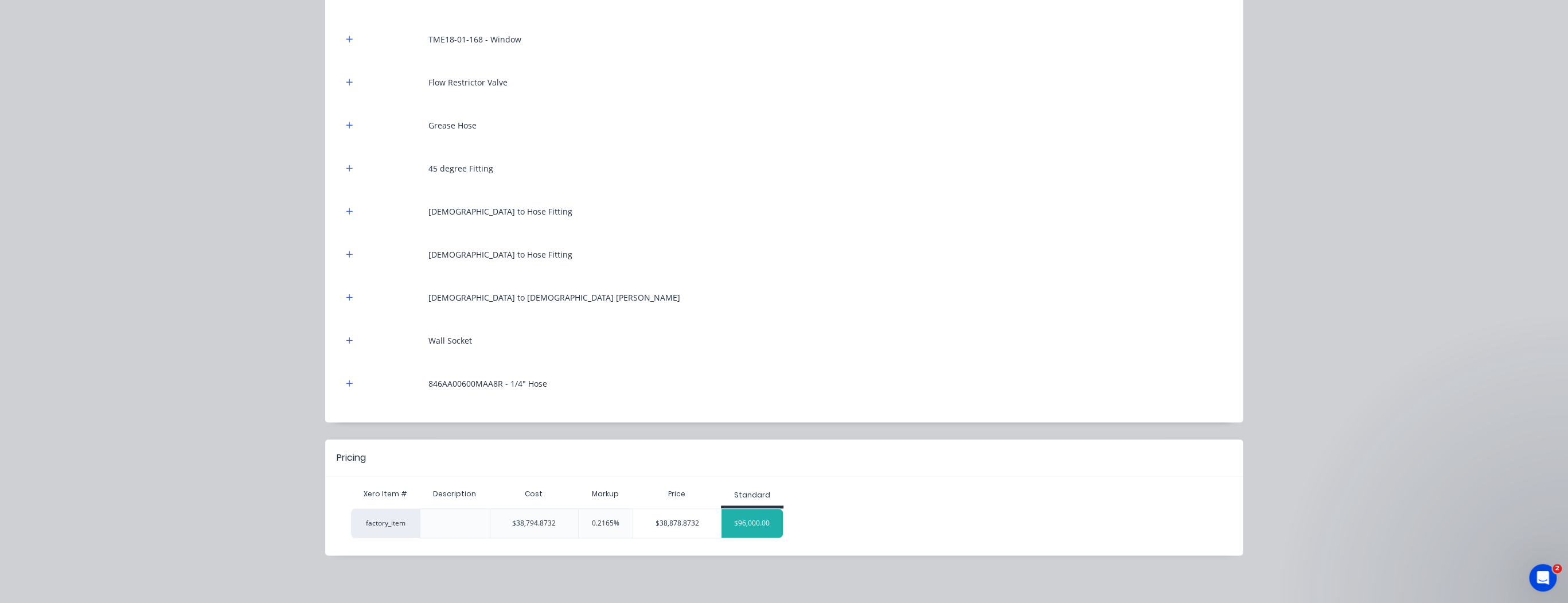
click at [758, 519] on div "$96,000.00" at bounding box center [752, 523] width 61 height 29
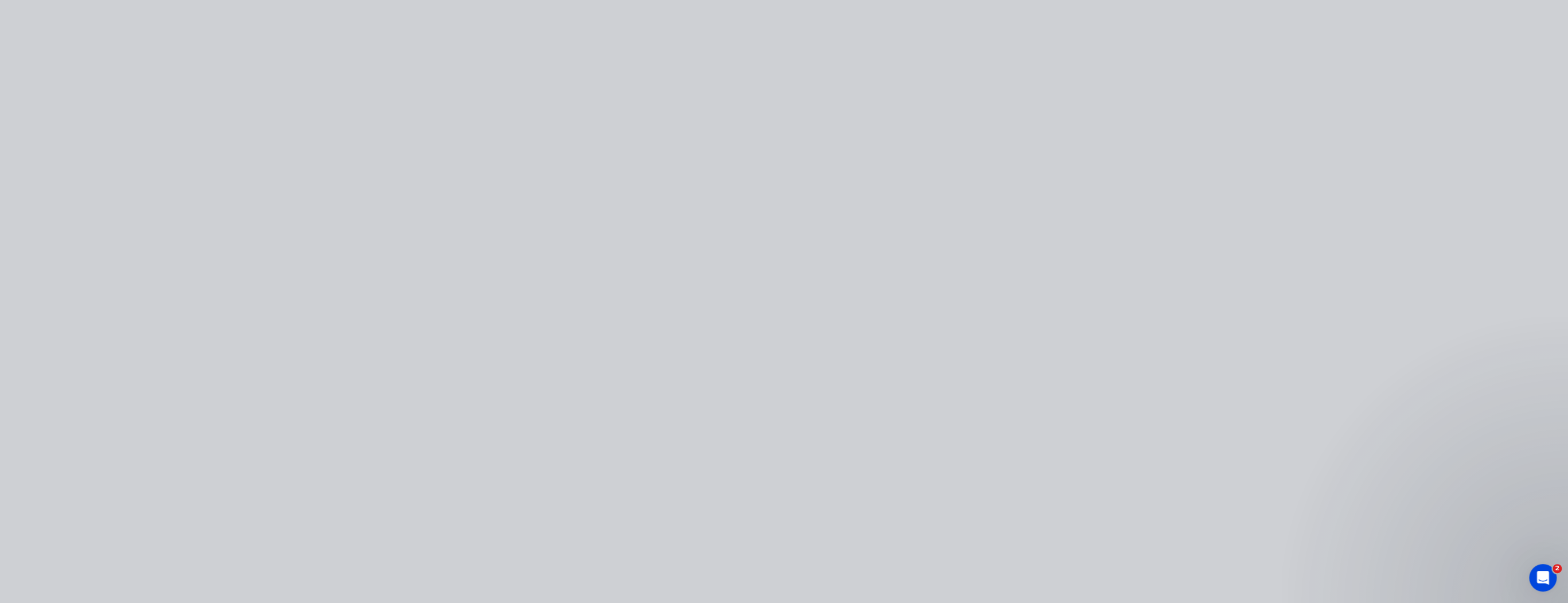
scroll to position [0, 0]
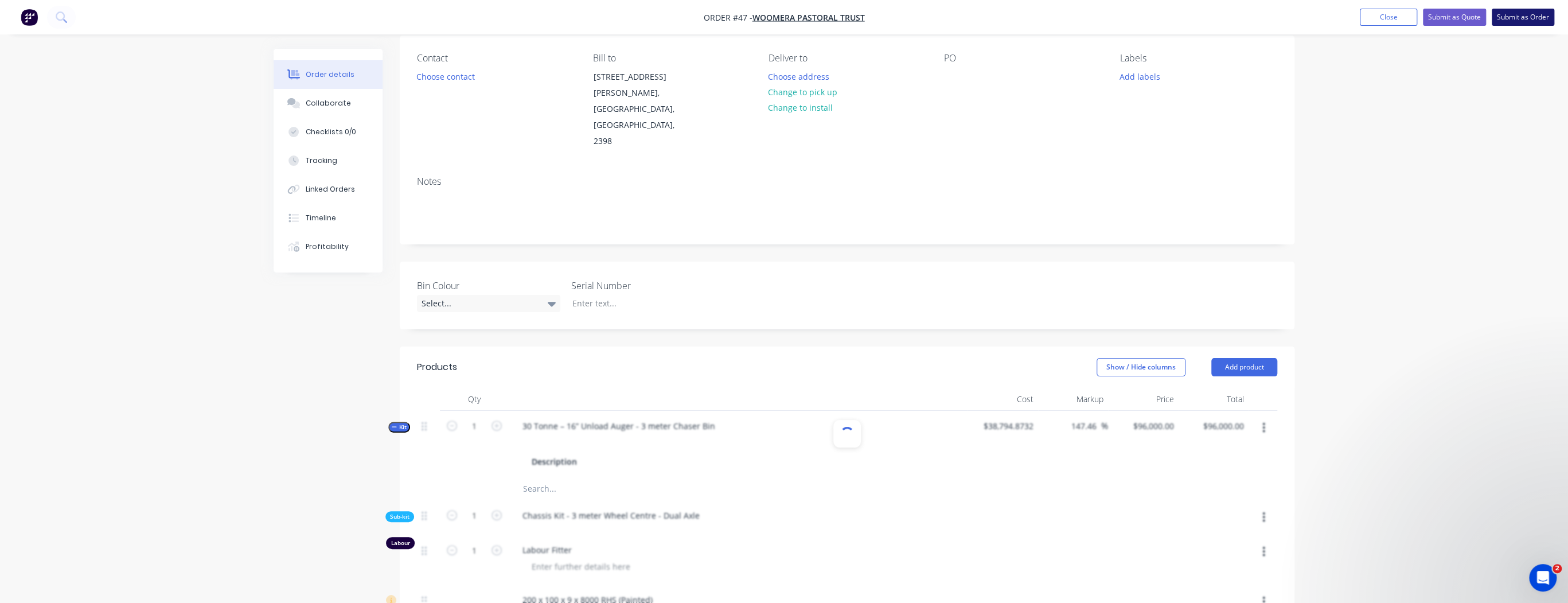
click at [1520, 16] on button "Submit as Order" at bounding box center [1522, 17] width 62 height 17
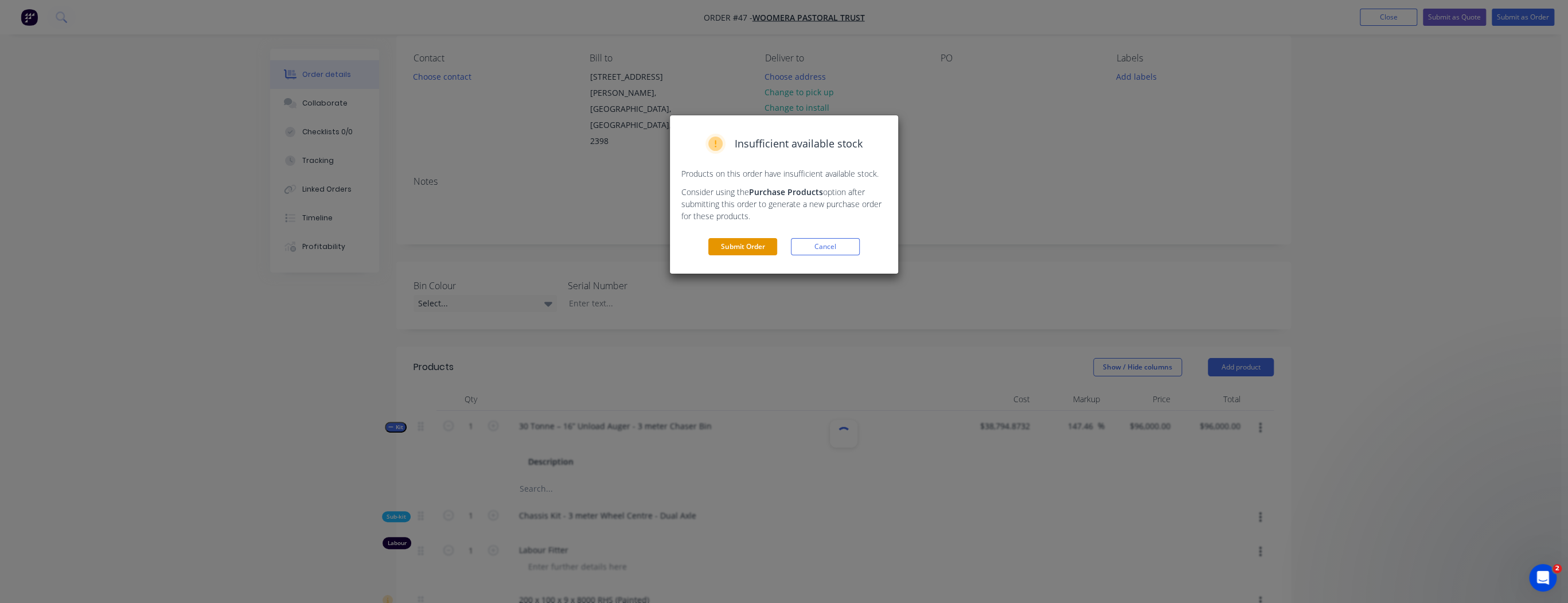
click at [764, 249] on button "Submit Order" at bounding box center [743, 247] width 69 height 17
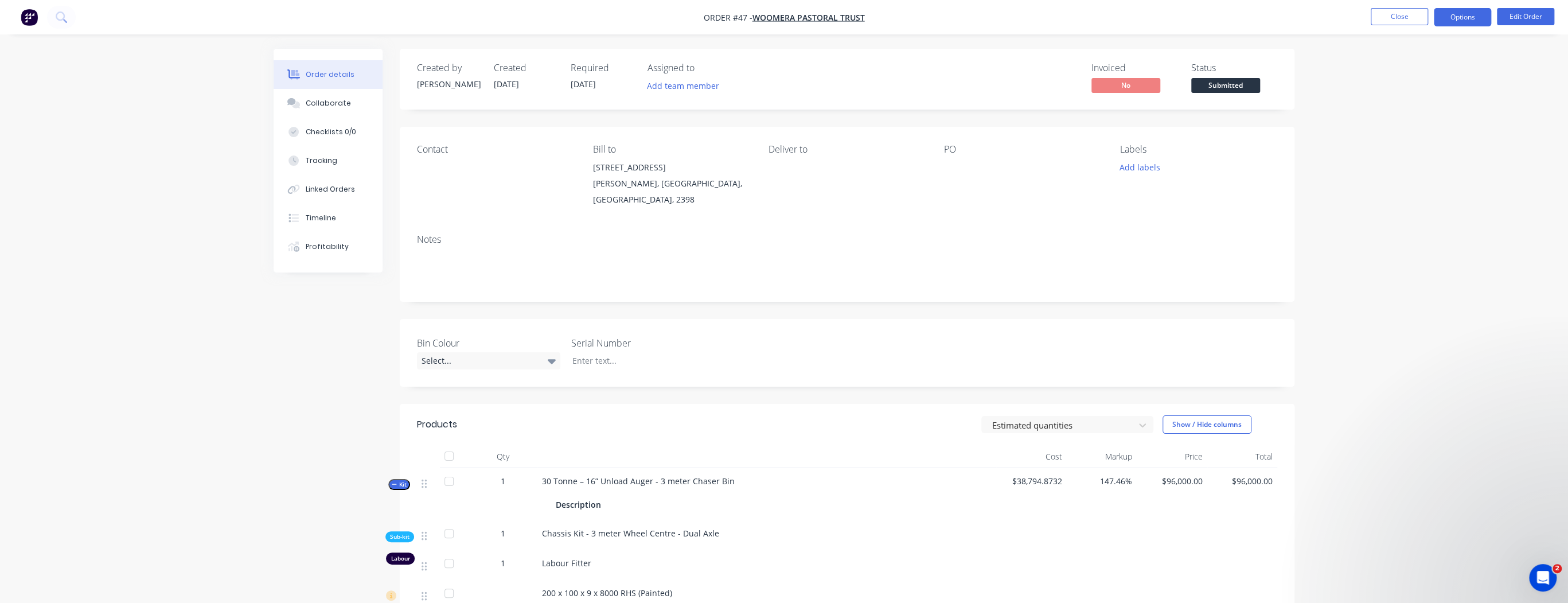
click at [1468, 16] on button "Options" at bounding box center [1462, 16] width 57 height 18
click at [1410, 205] on div "Purchase Products" at bounding box center [1428, 207] width 106 height 16
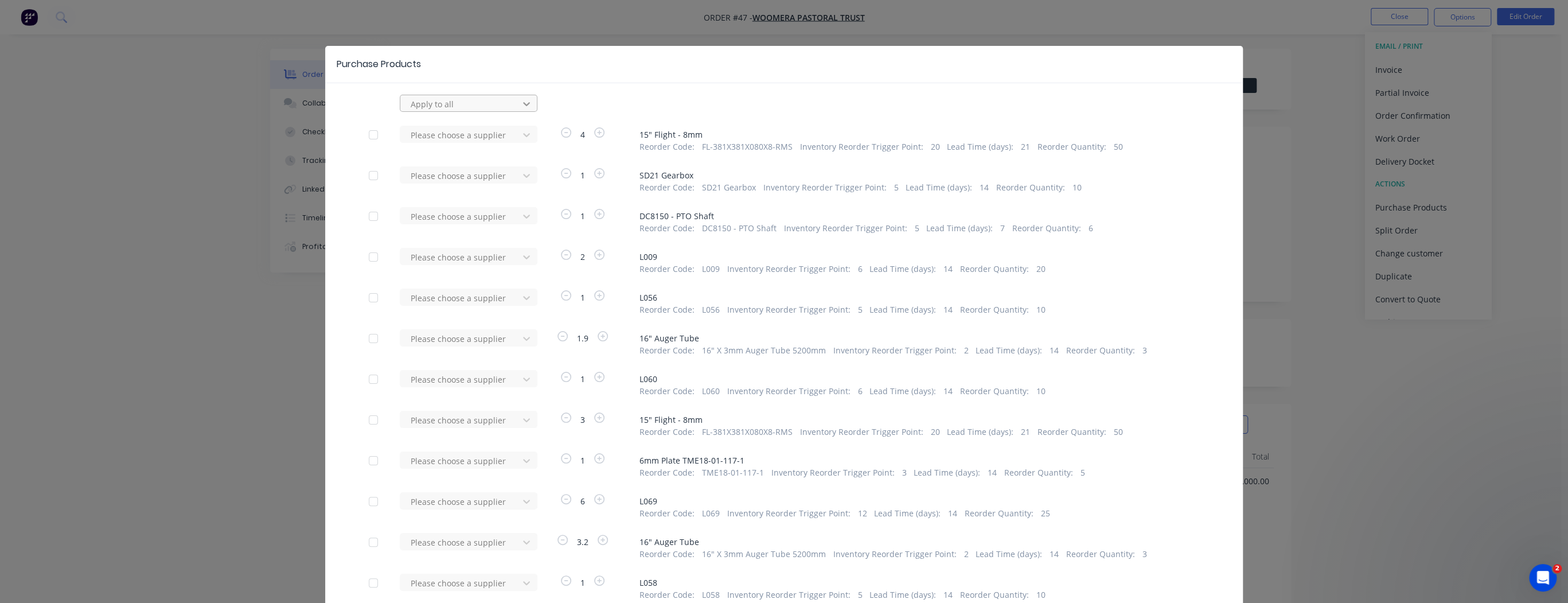
click at [521, 105] on icon at bounding box center [526, 103] width 11 height 11
click at [475, 103] on div at bounding box center [460, 104] width 103 height 15
click at [375, 105] on div "113 results available. Use Up and Down to choose options, press Enter to select…" at bounding box center [784, 103] width 830 height 17
click at [419, 101] on div at bounding box center [460, 104] width 103 height 15
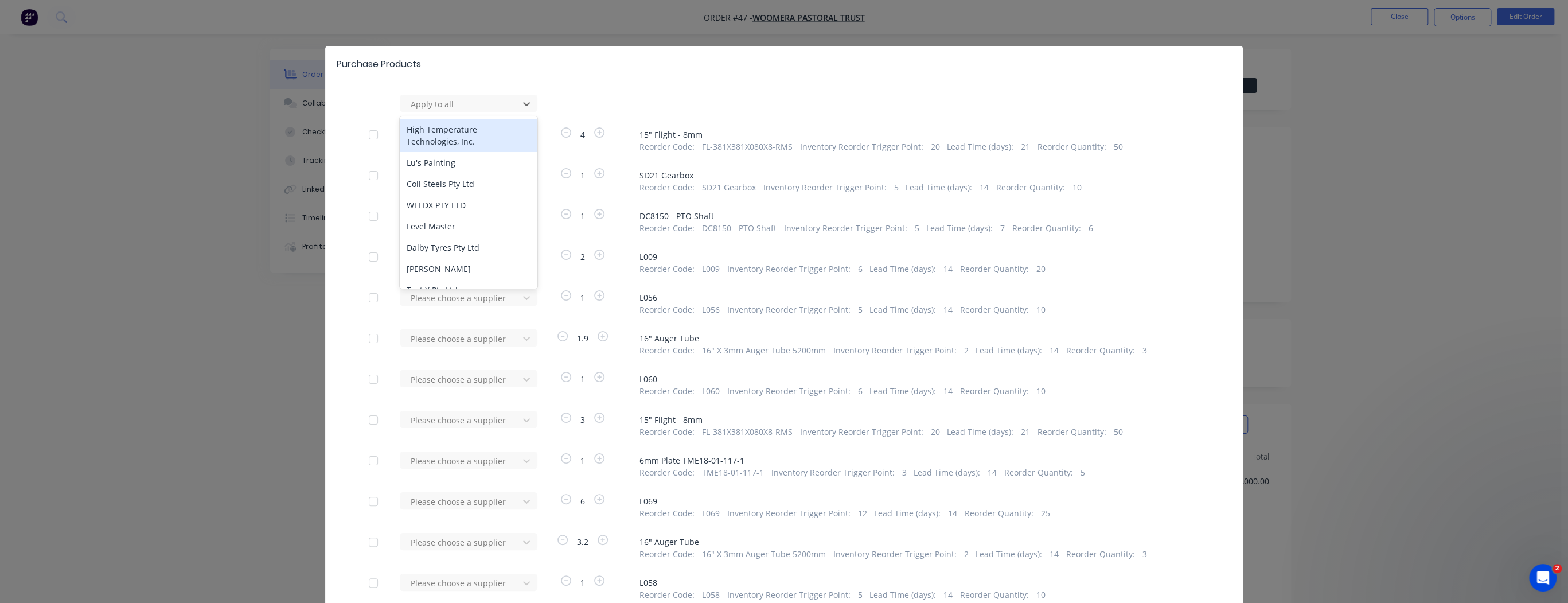
click at [525, 106] on icon at bounding box center [526, 103] width 11 height 11
type input "siz"
click at [465, 126] on div "Sizeco" at bounding box center [468, 129] width 138 height 22
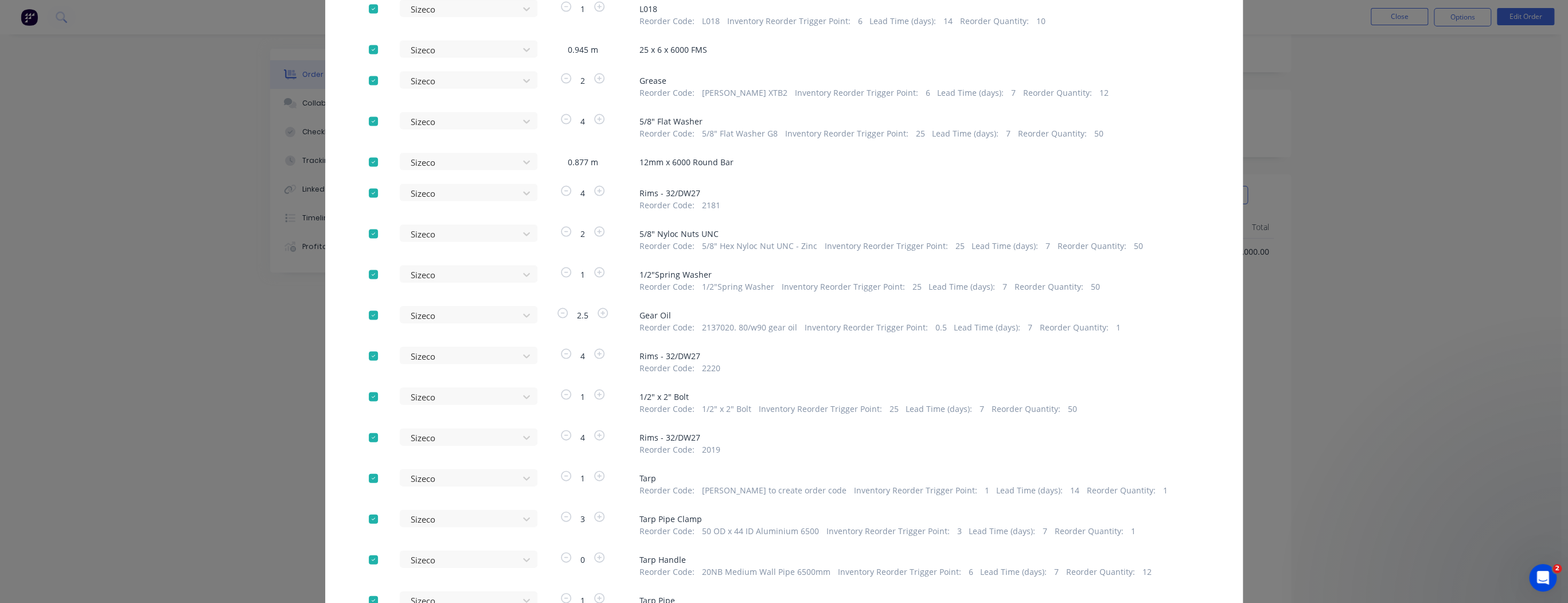
scroll to position [10457, 0]
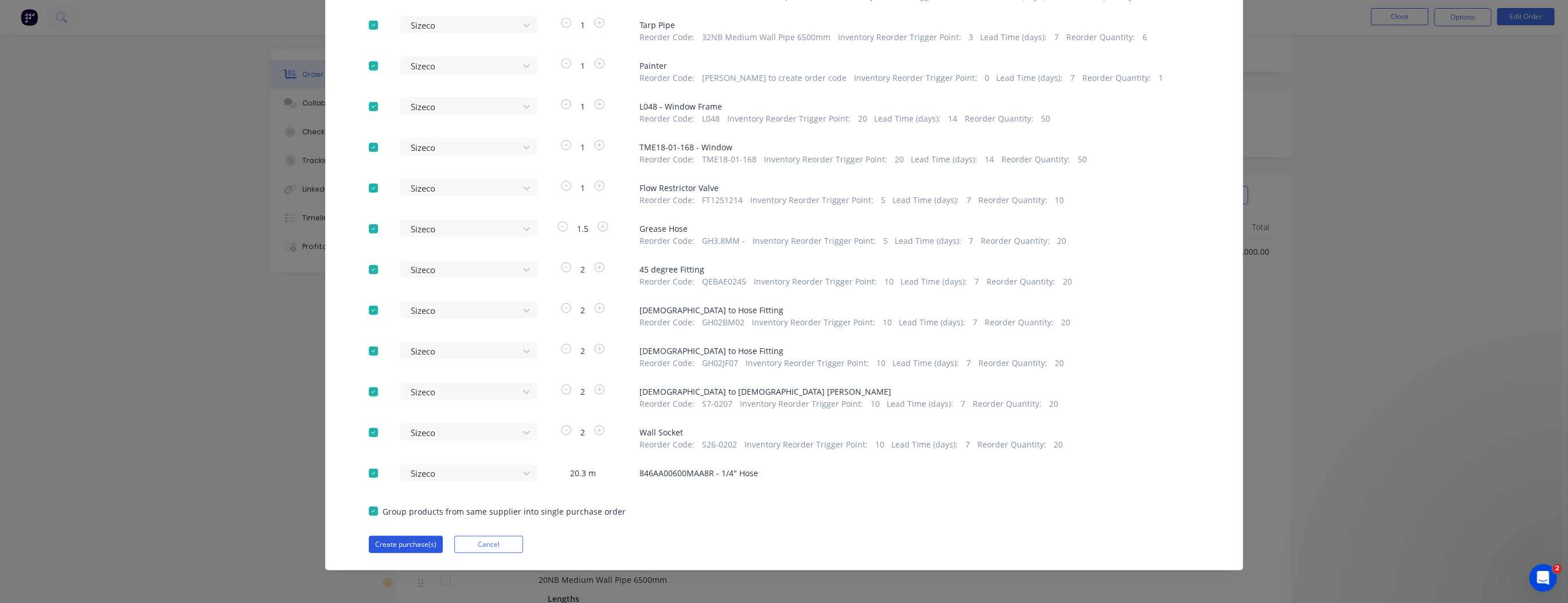
click at [409, 542] on button "Create purchase(s)" at bounding box center [406, 544] width 74 height 17
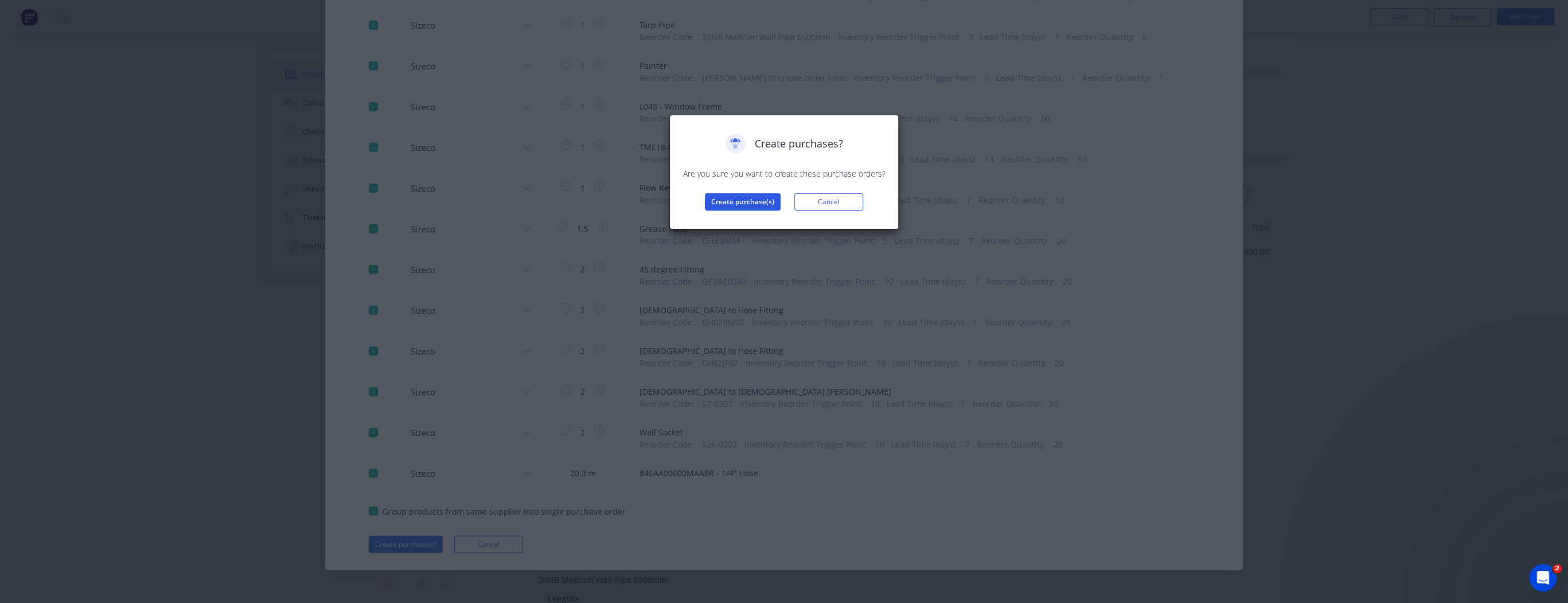
click at [757, 205] on button "Create purchase(s)" at bounding box center [743, 202] width 76 height 17
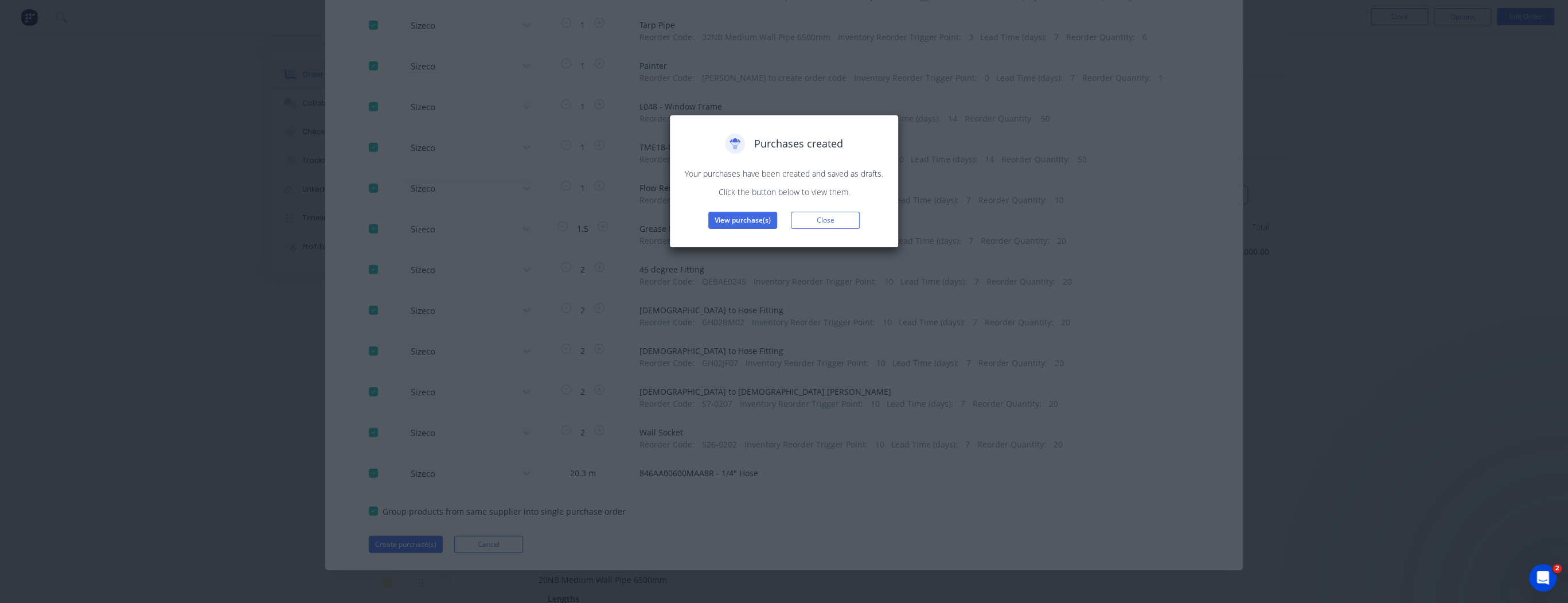
click at [741, 211] on div "Purchases created Your purchases have been created and saved as drafts. Click t…" at bounding box center [784, 181] width 205 height 95
click at [744, 218] on button "View purchase(s)" at bounding box center [743, 221] width 69 height 17
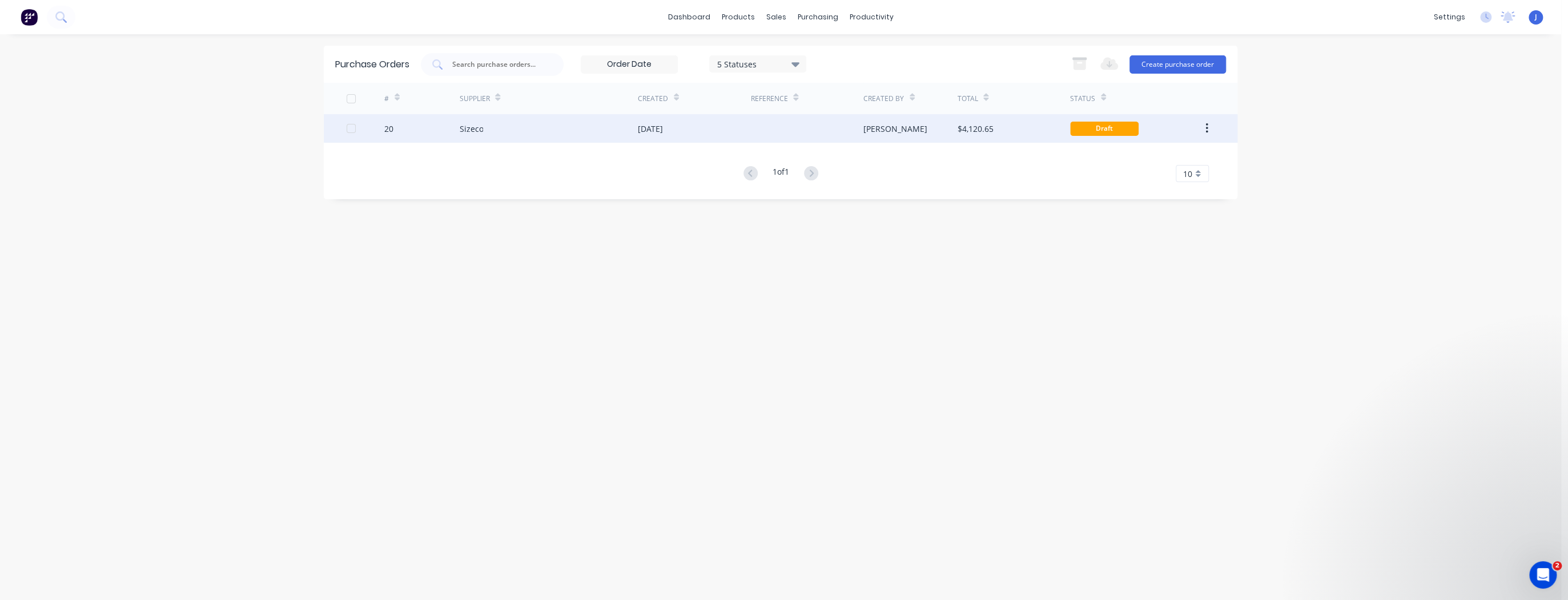
click at [569, 130] on div "Sizeco" at bounding box center [549, 128] width 179 height 28
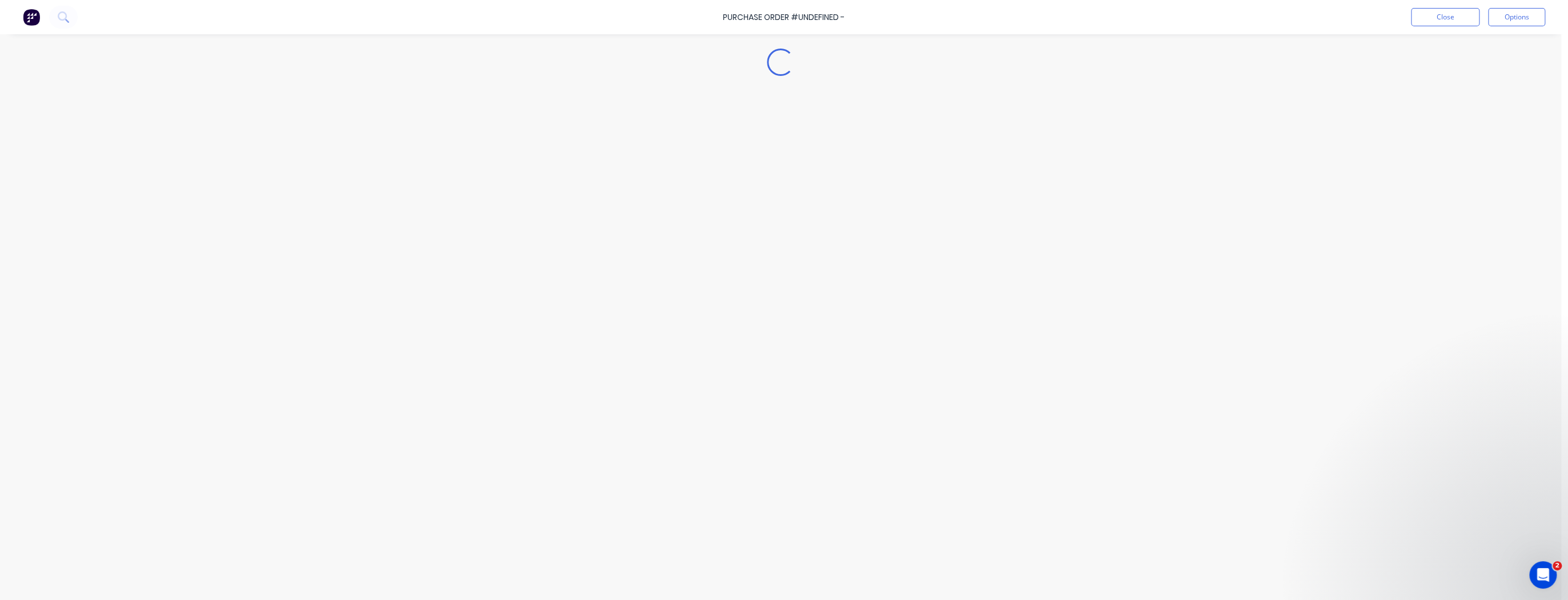
click at [569, 130] on div "Loading..." at bounding box center [781, 282] width 1040 height 542
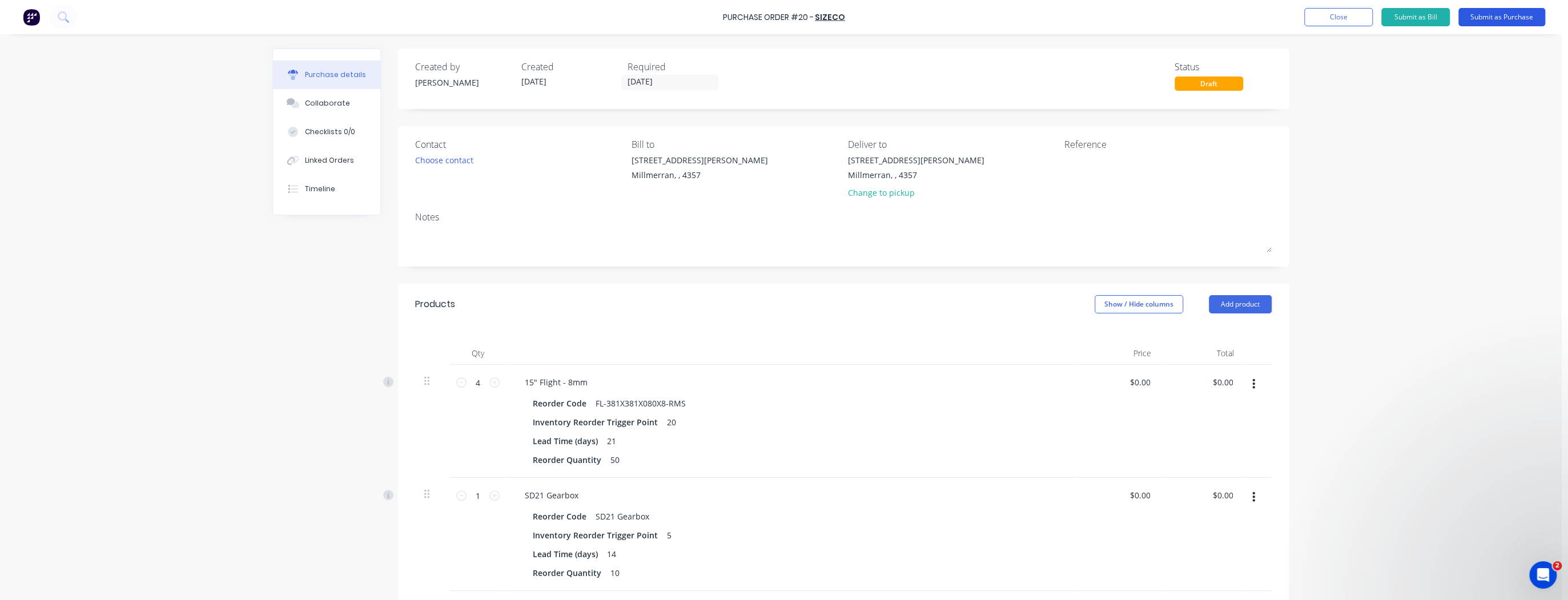
click at [1496, 20] on button "Submit as Purchase" at bounding box center [1502, 16] width 87 height 18
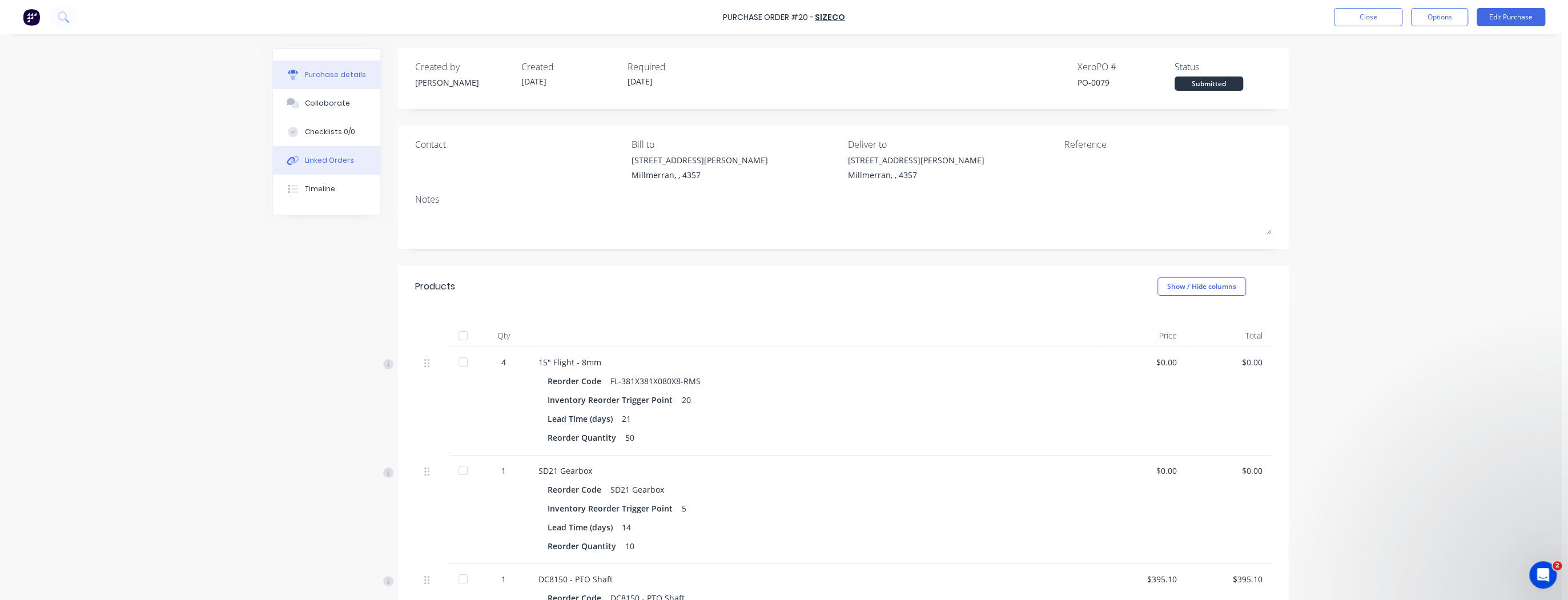
click at [327, 158] on div "Linked Orders" at bounding box center [329, 160] width 49 height 10
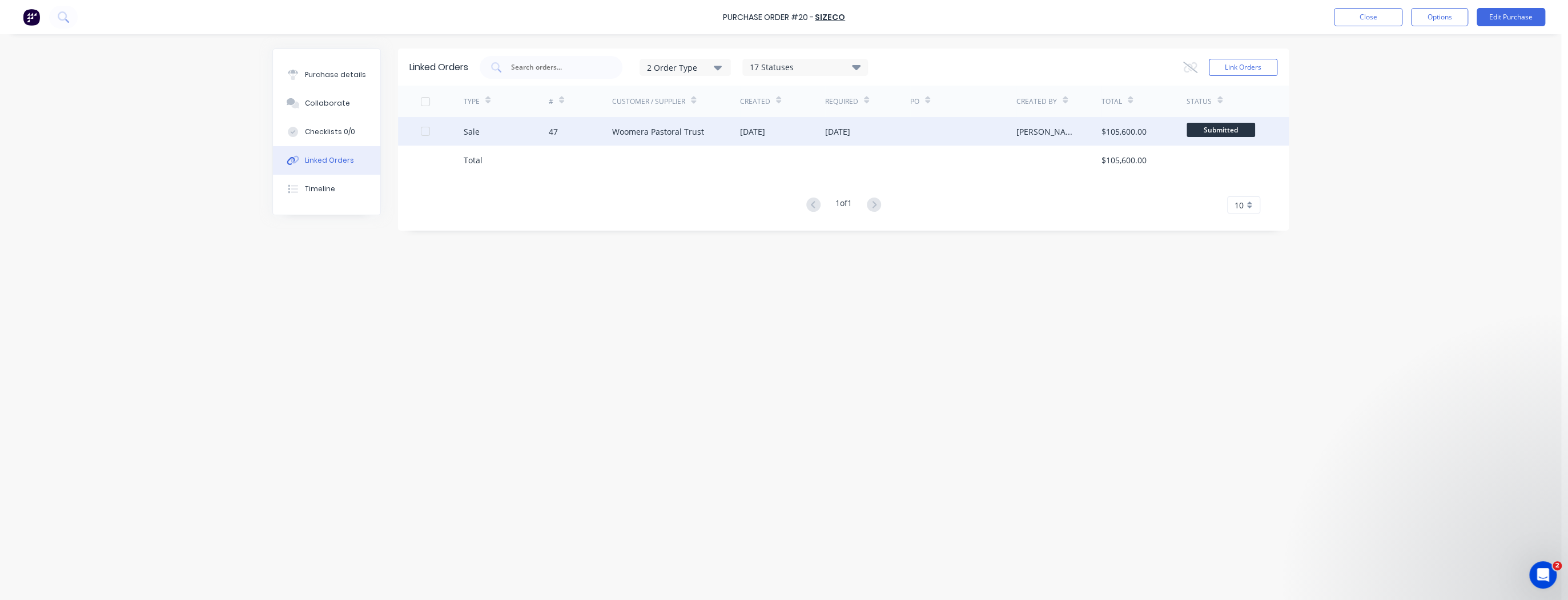
click at [577, 134] on div "47" at bounding box center [581, 131] width 64 height 28
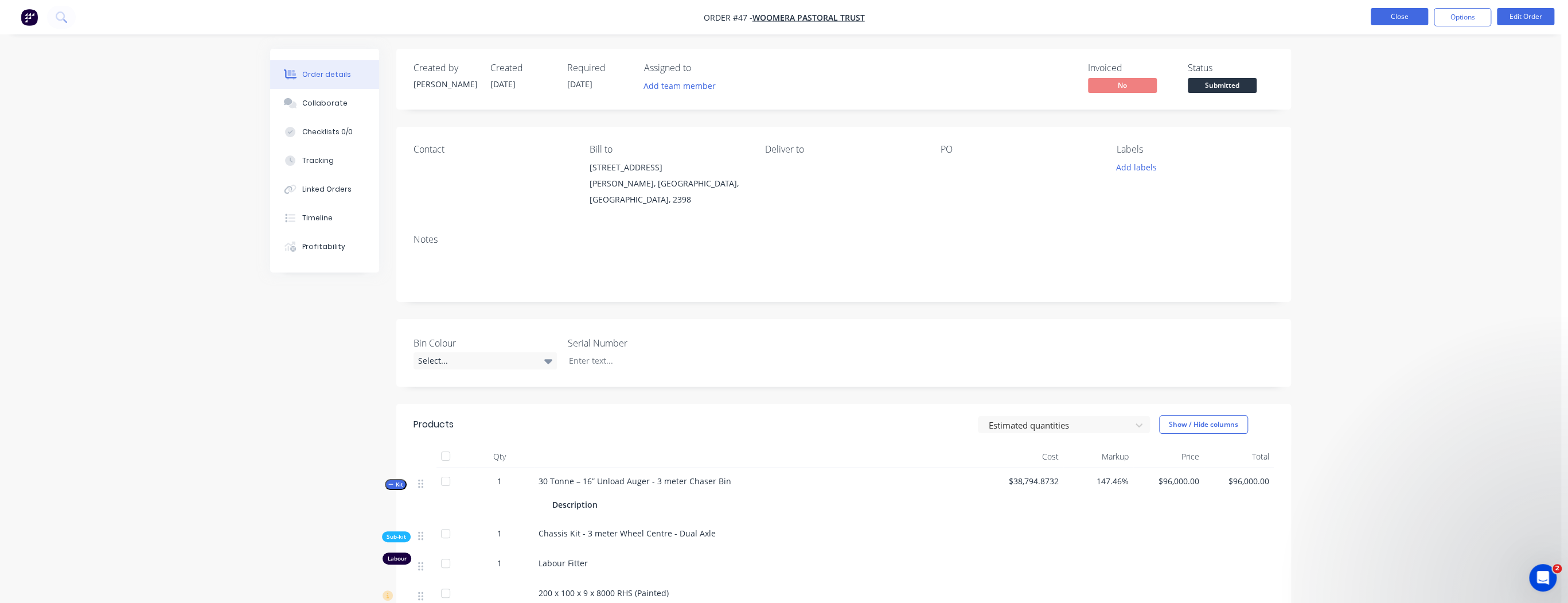
click at [1398, 18] on button "Close" at bounding box center [1398, 16] width 57 height 17
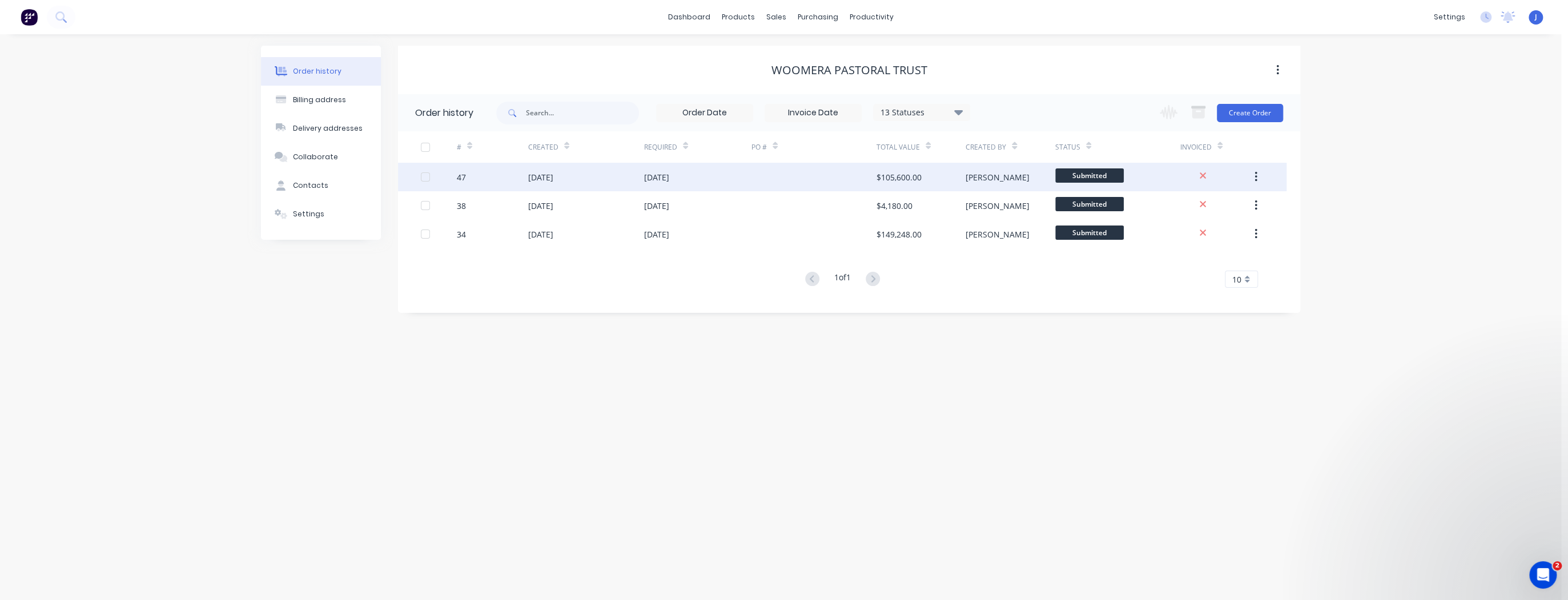
click at [777, 179] on div at bounding box center [813, 176] width 125 height 28
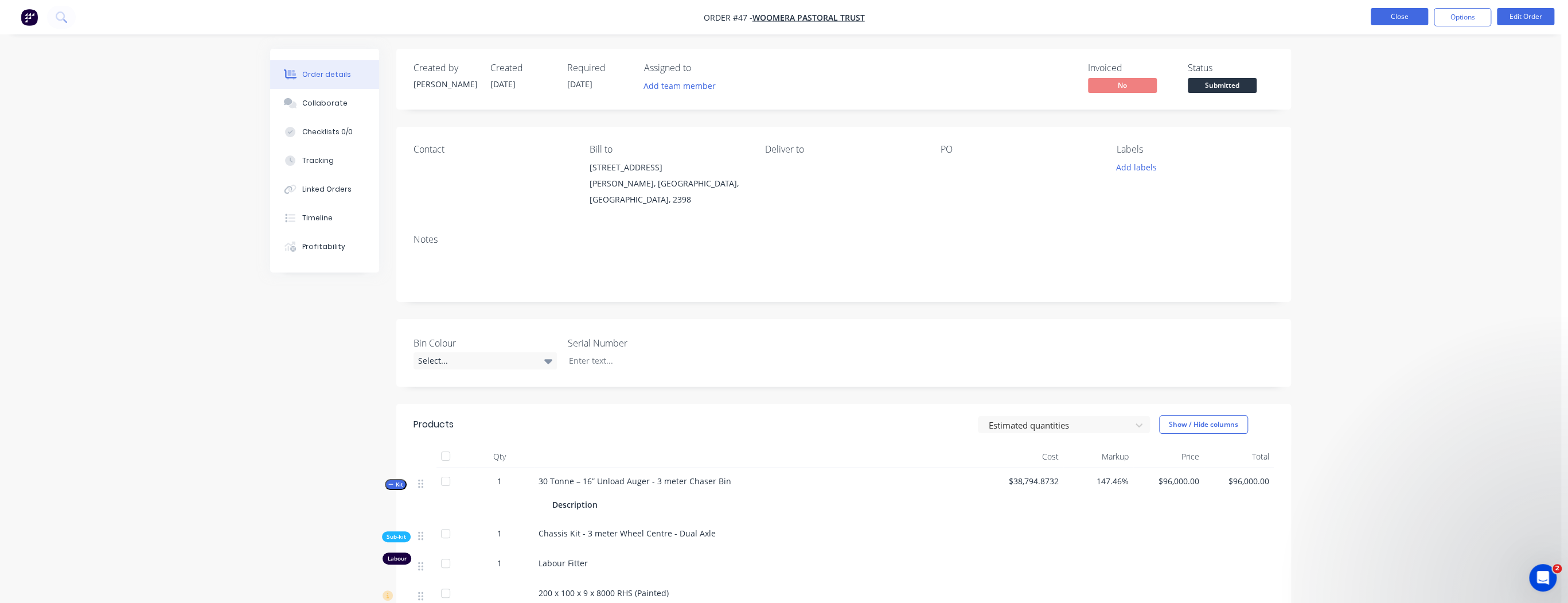
click at [1392, 22] on button "Close" at bounding box center [1398, 16] width 57 height 17
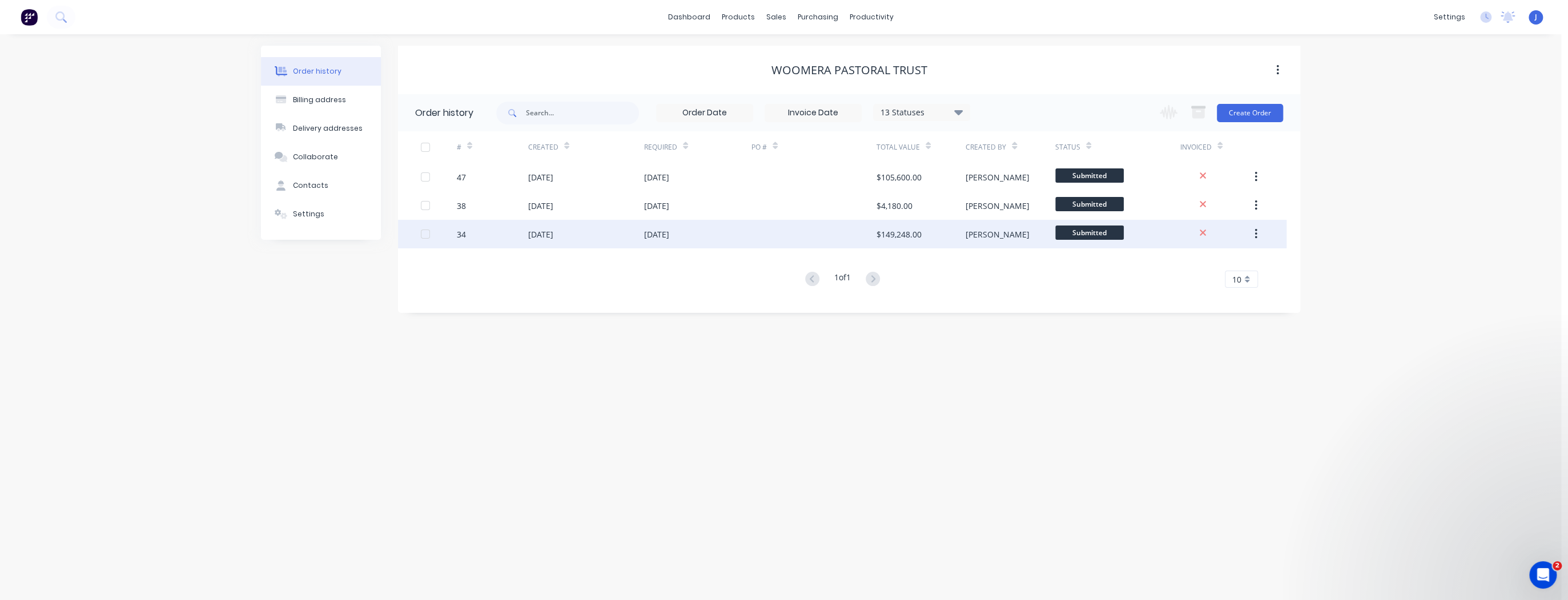
click at [800, 238] on div at bounding box center [813, 233] width 125 height 28
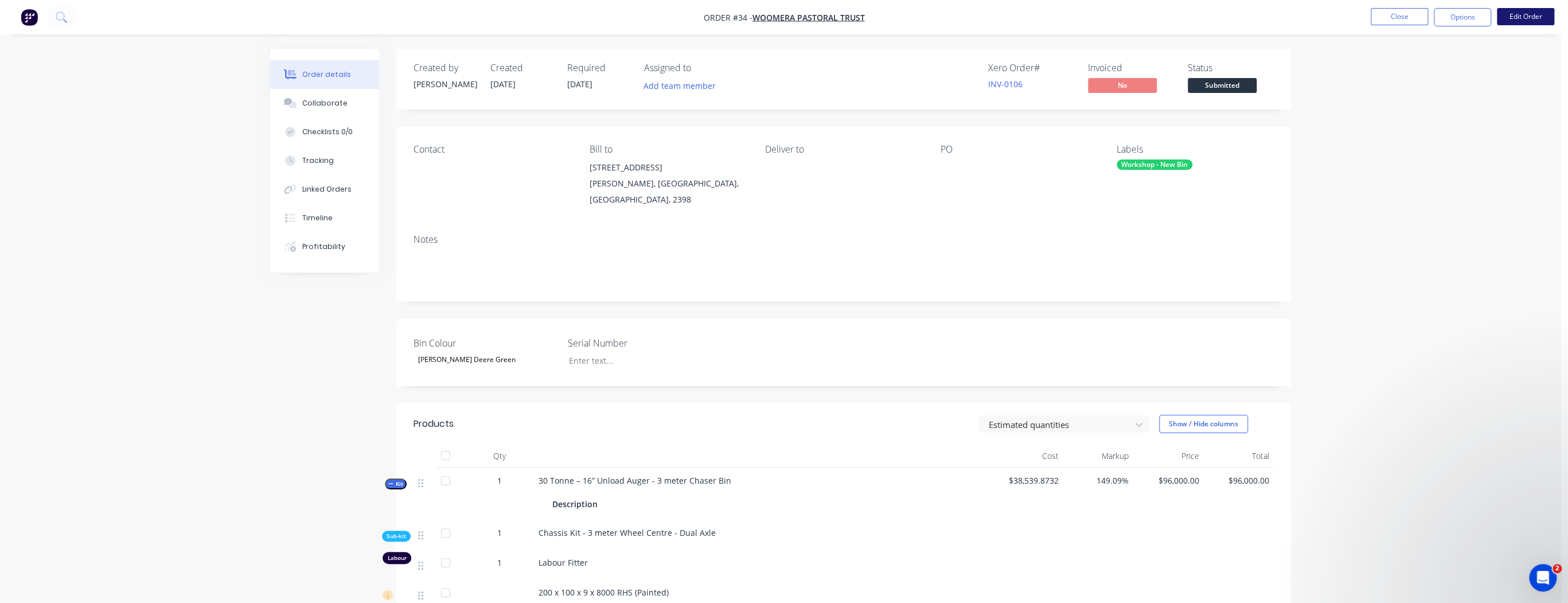
click at [1528, 17] on button "Edit Order" at bounding box center [1525, 16] width 57 height 17
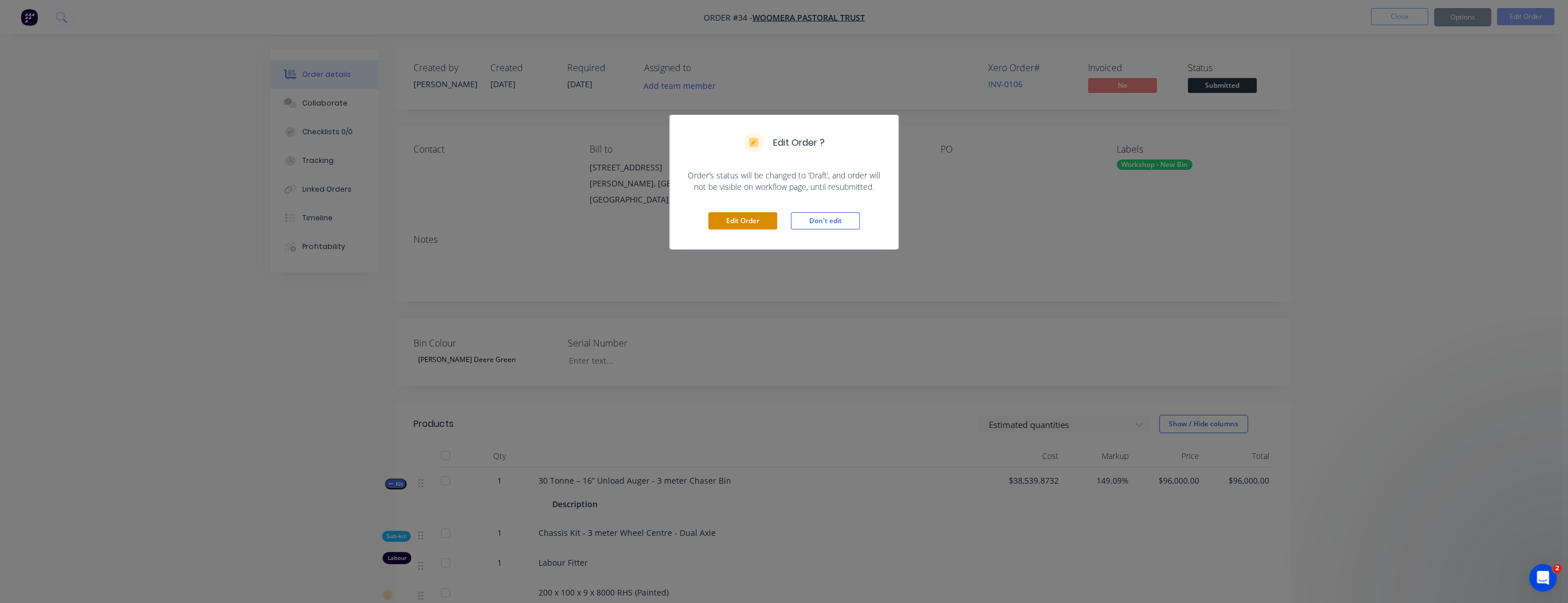
click at [734, 221] on button "Edit Order" at bounding box center [743, 221] width 69 height 17
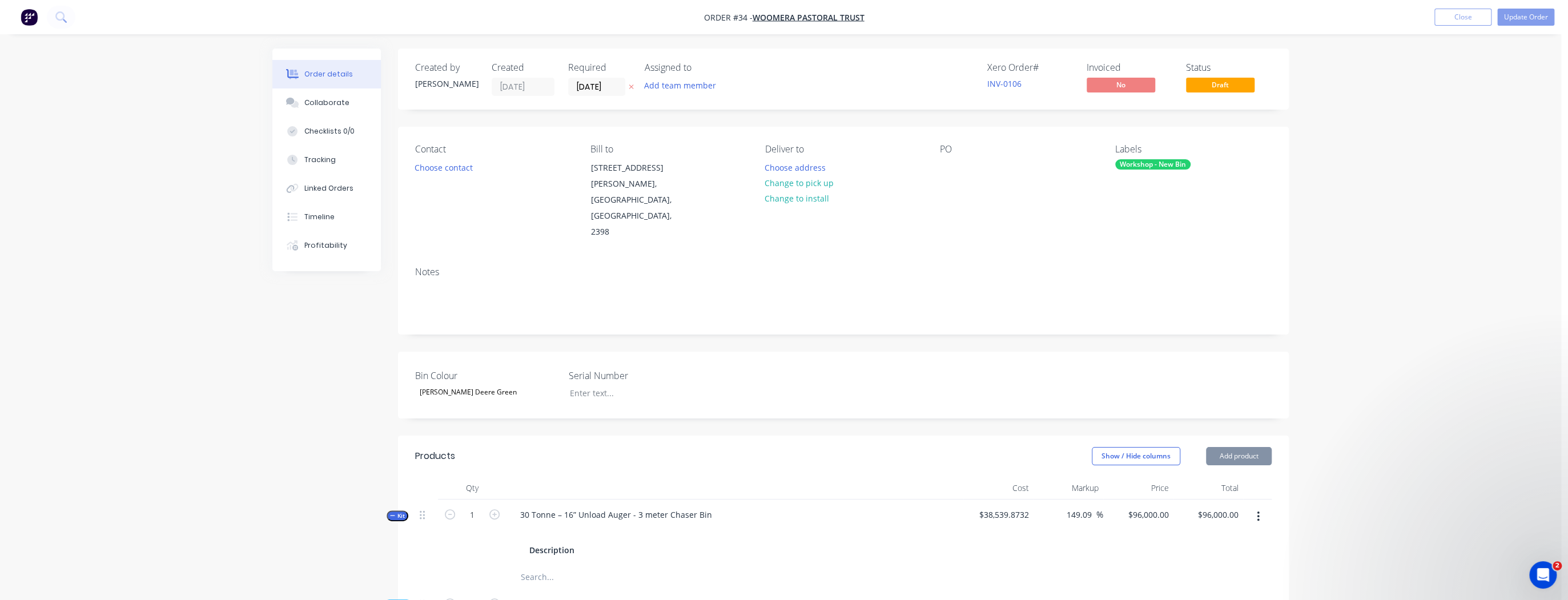
type input "149.09"
type input "$96,000.00"
type input "227.99"
type input "$1,500.00"
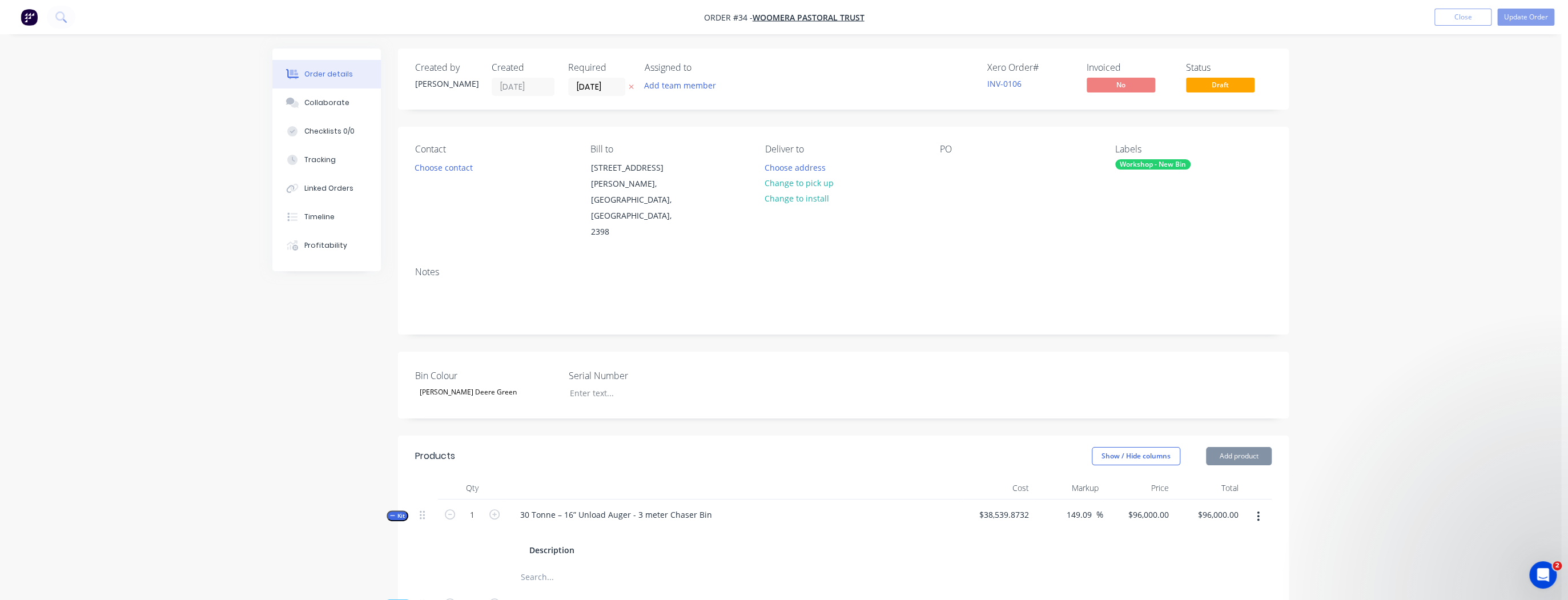
type input "$1,500.00"
type input "226.04"
type input "$1,000.00"
type input "$300.00"
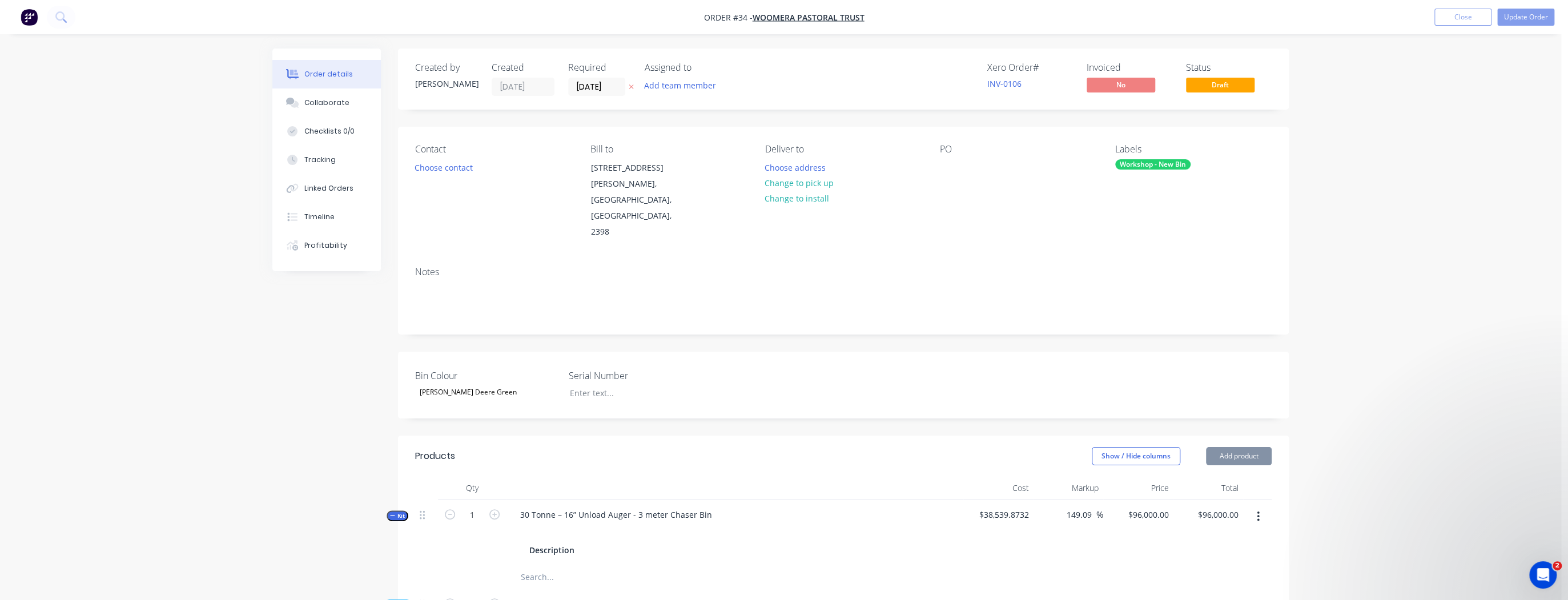
type input "$300.00"
type input "25.85"
type input "$16,000.00"
type input "116.22"
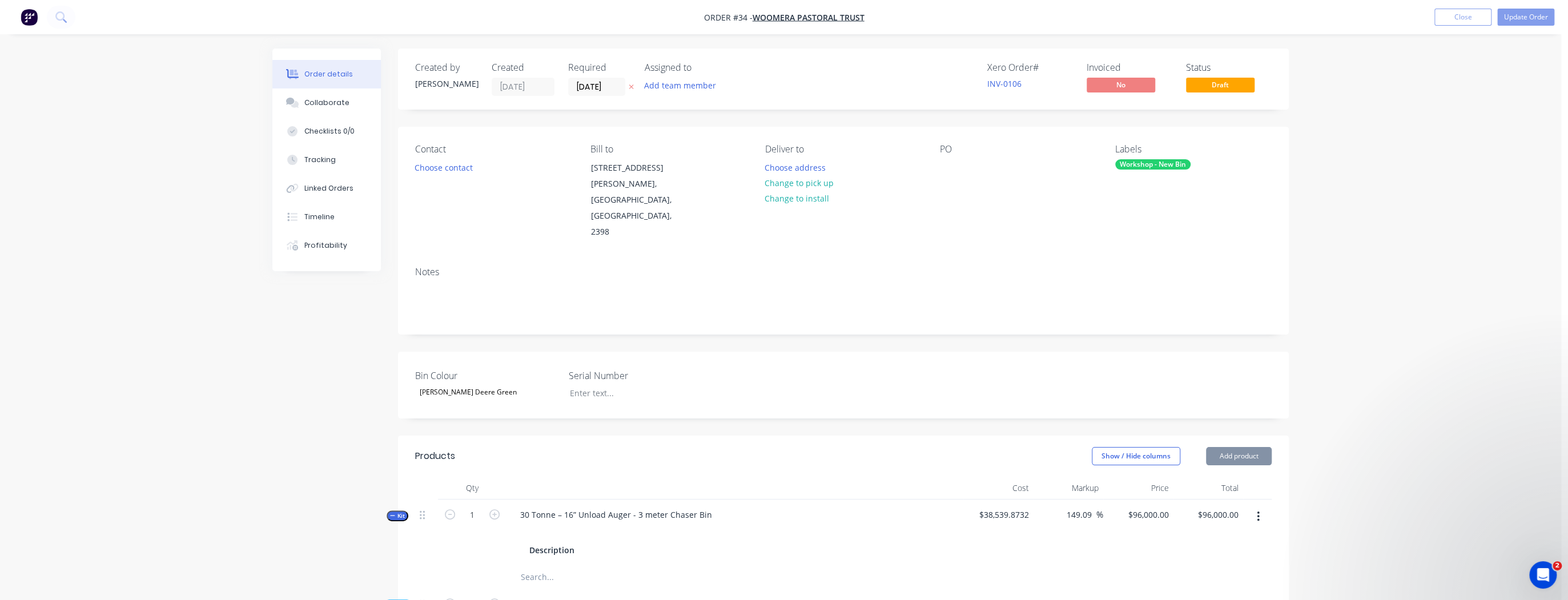
type input "$1,000.00"
type input "14.94"
type input "$19,080.00"
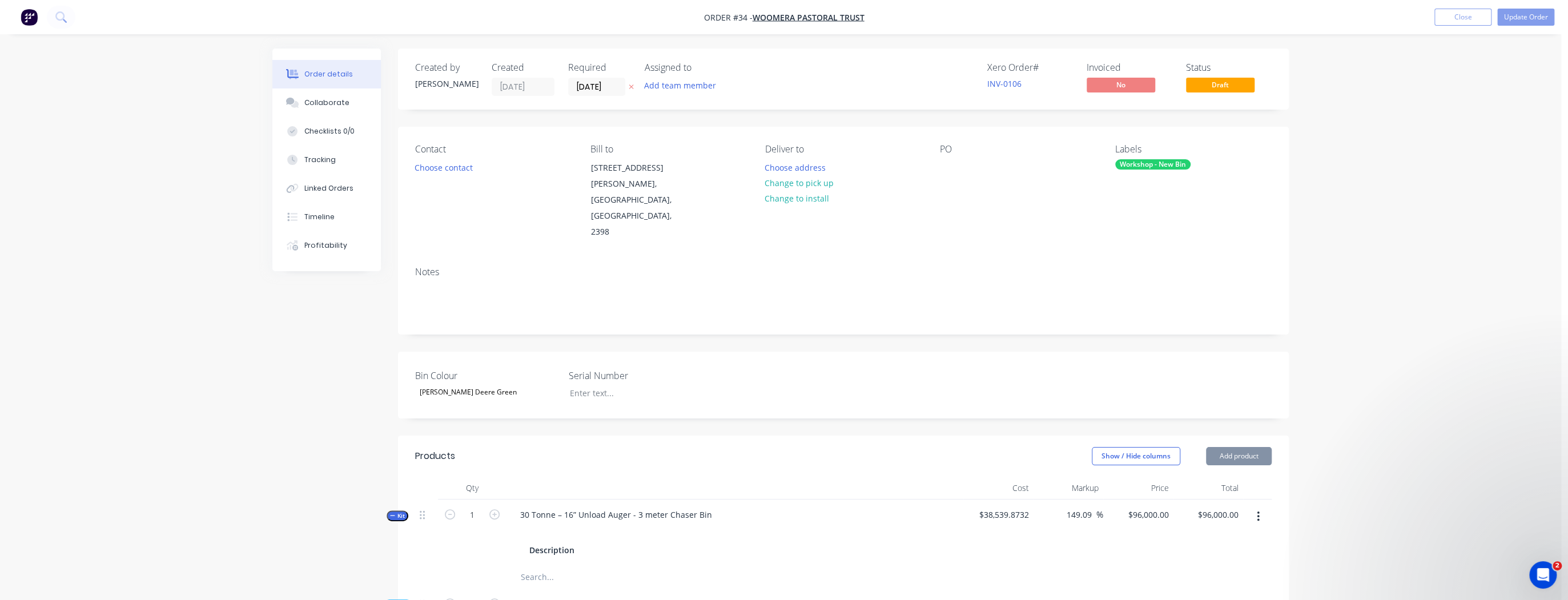
type input "227.49"
type input "$800.00"
click at [1248, 447] on button "Add product" at bounding box center [1235, 455] width 65 height 18
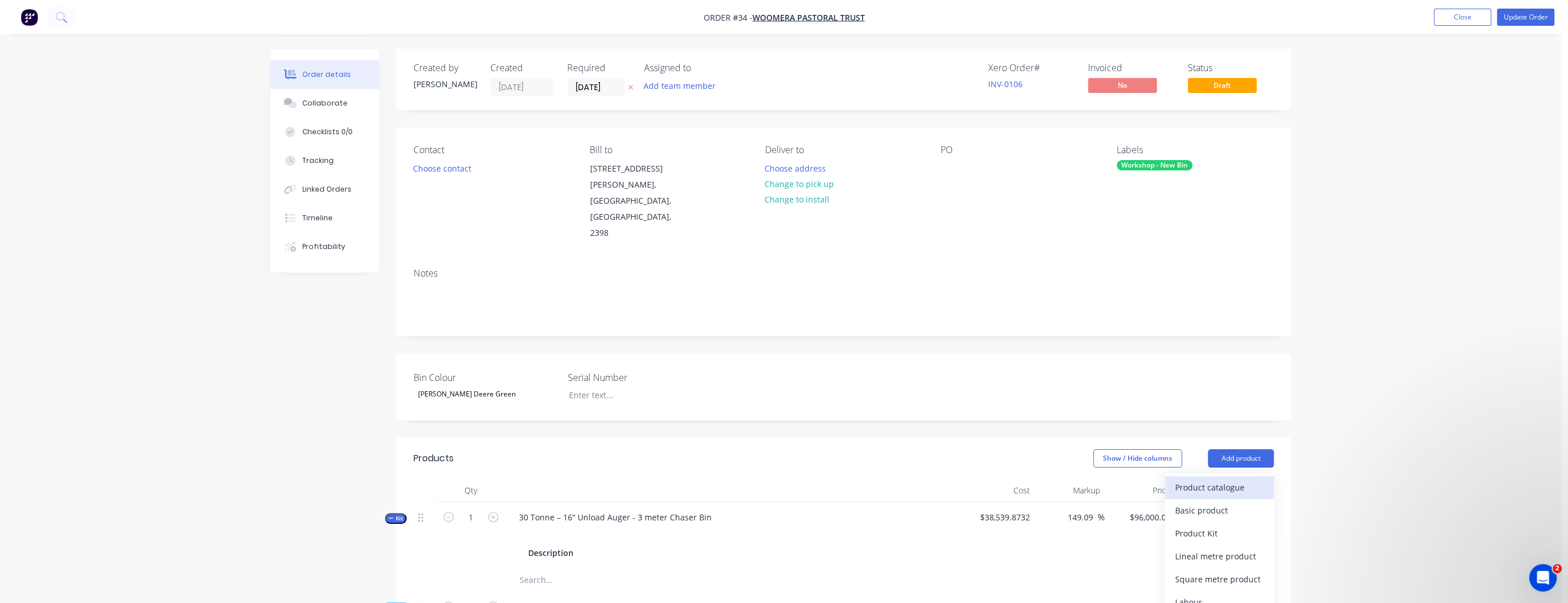
click at [1219, 479] on div "Product catalogue" at bounding box center [1219, 487] width 88 height 16
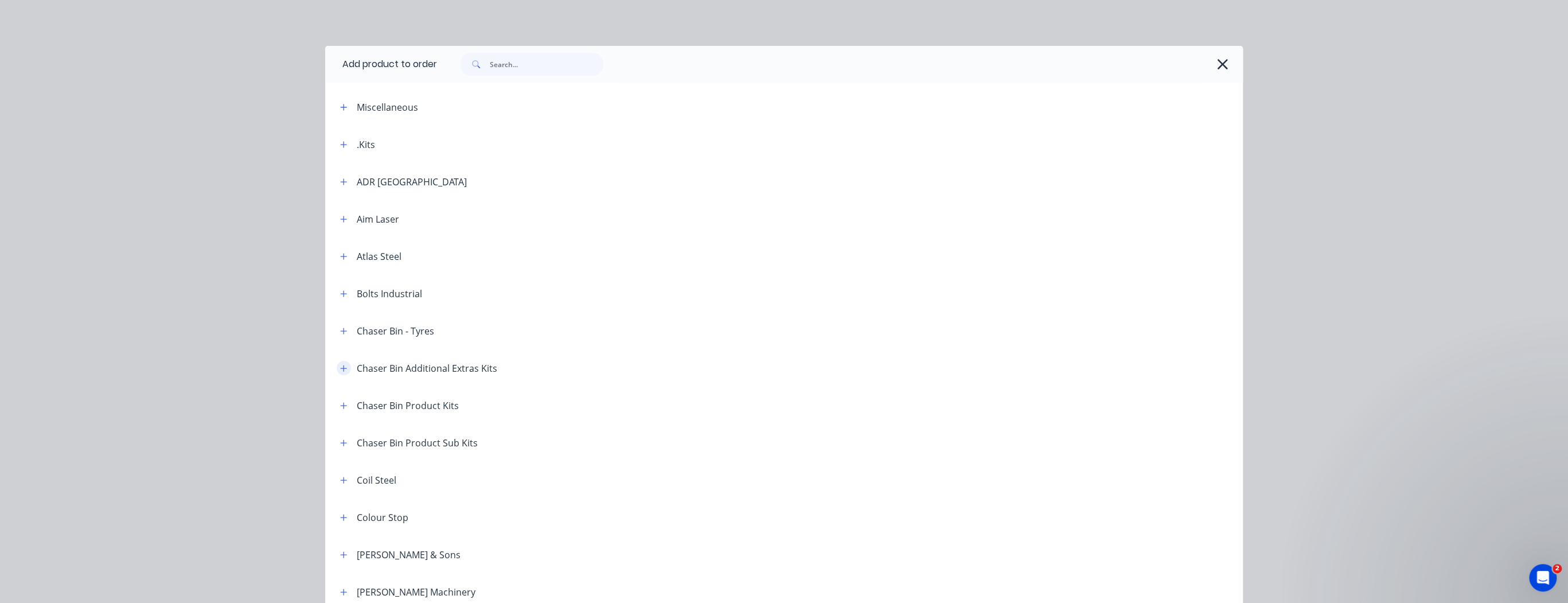
click at [341, 363] on button "button" at bounding box center [343, 368] width 15 height 15
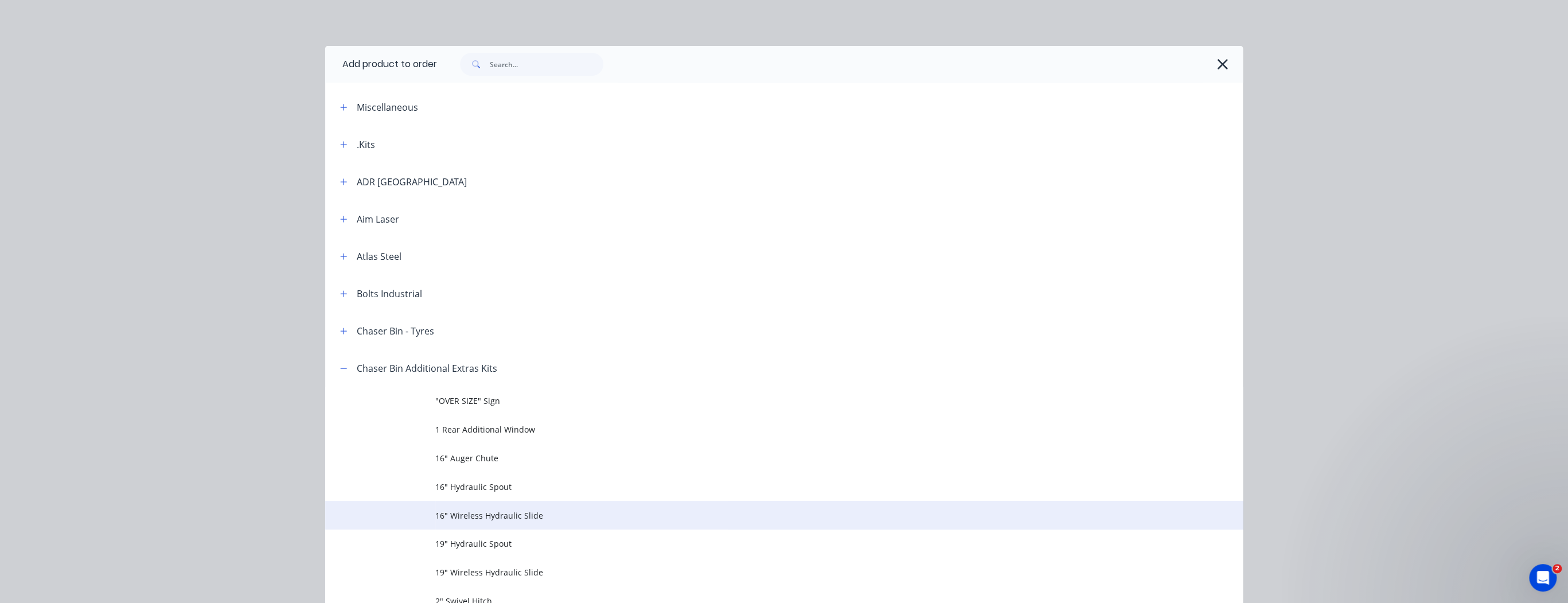
click at [502, 515] on span "16" Wireless Hydraulic Slide" at bounding box center [758, 516] width 645 height 12
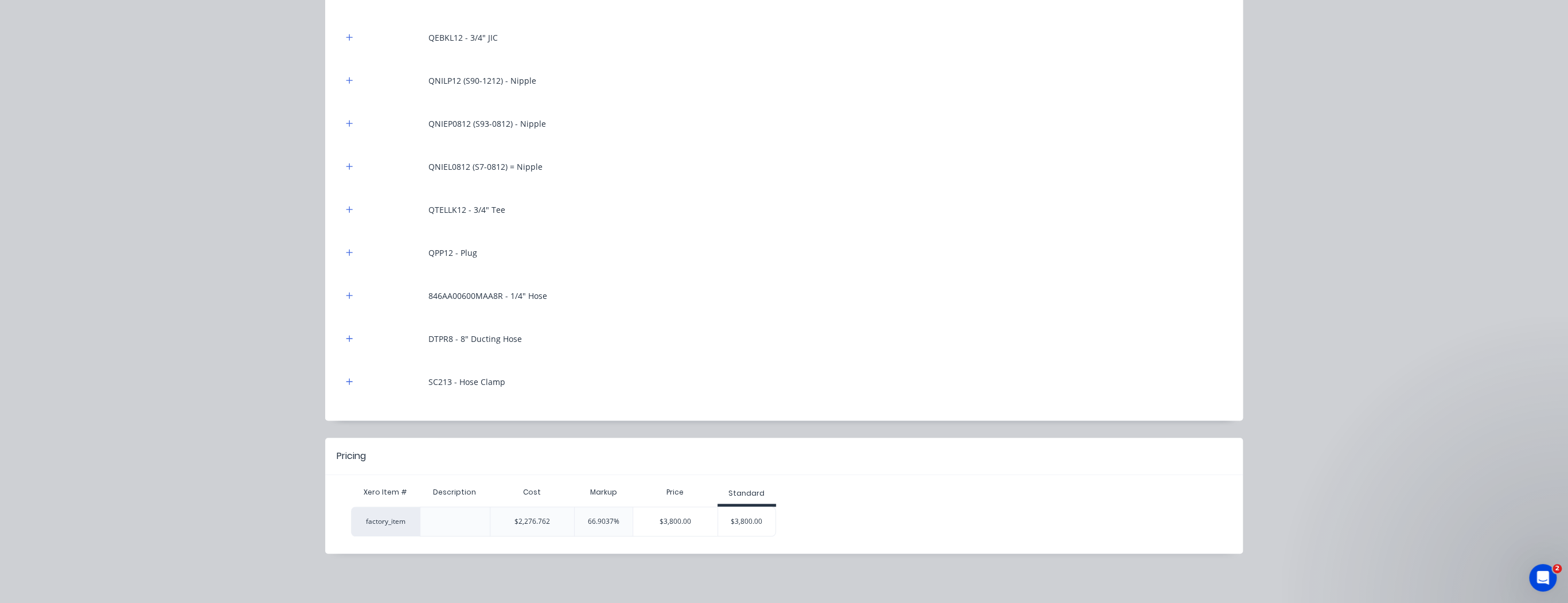
scroll to position [275, 0]
click at [754, 520] on div "$3,800.00" at bounding box center [746, 521] width 57 height 29
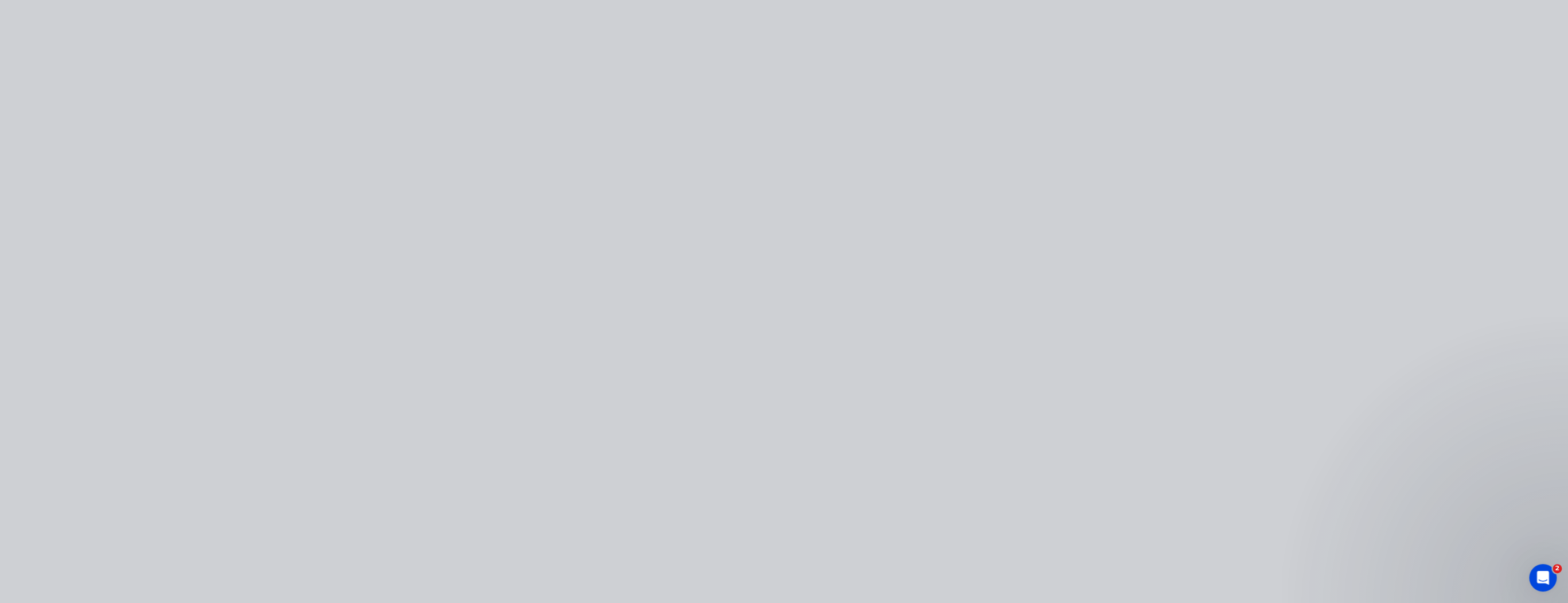
scroll to position [0, 0]
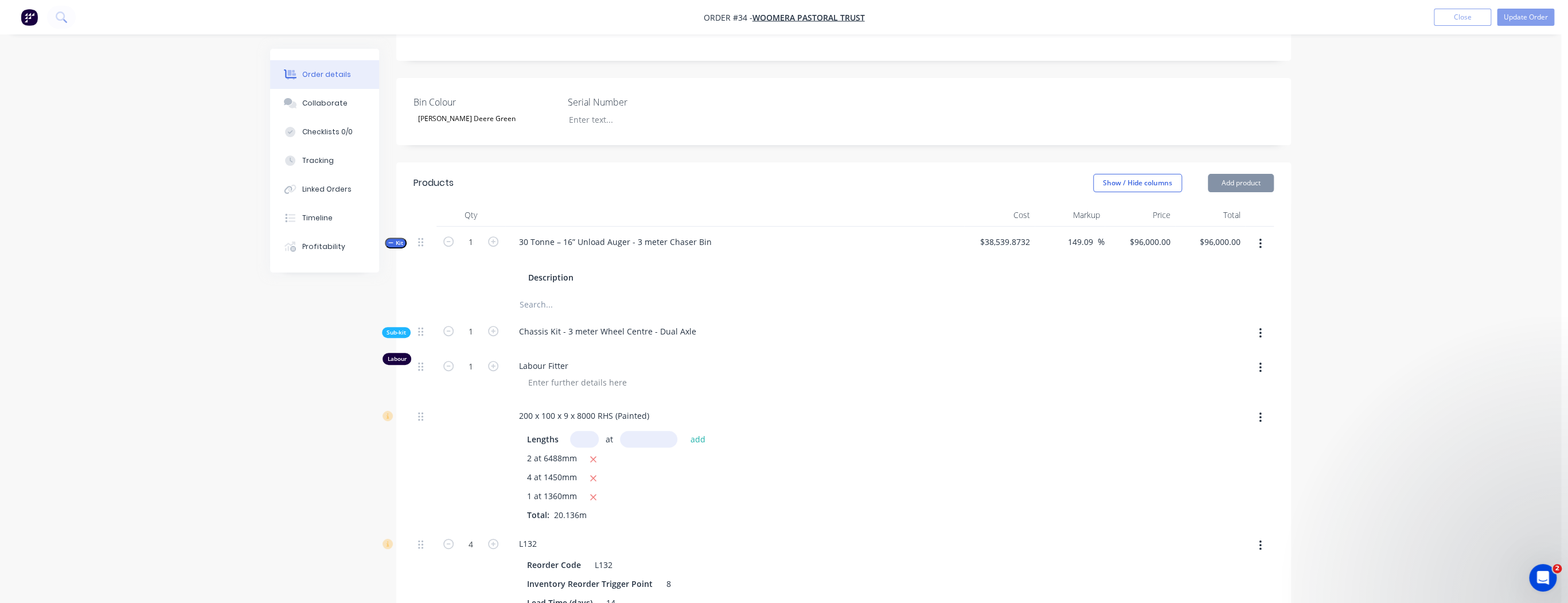
type input "66.9"
type input "$3,800.00"
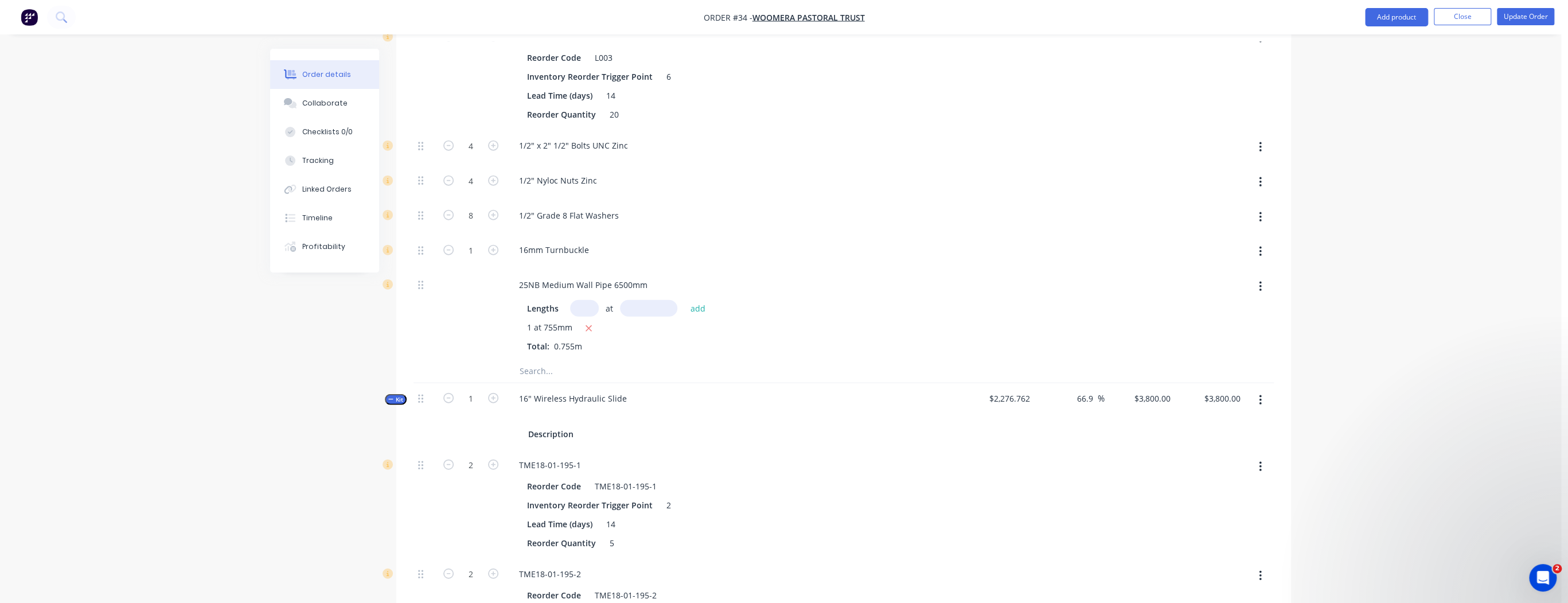
scroll to position [37593, 0]
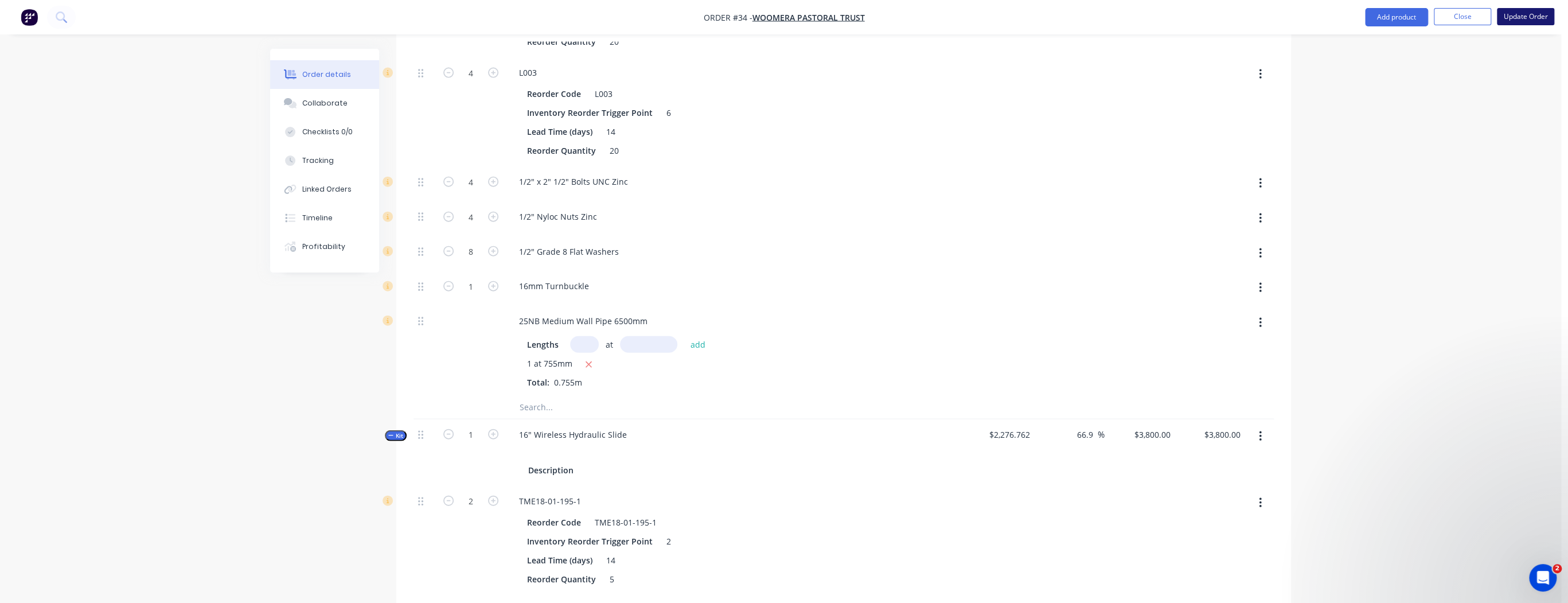
click at [1526, 16] on button "Update Order" at bounding box center [1525, 16] width 57 height 17
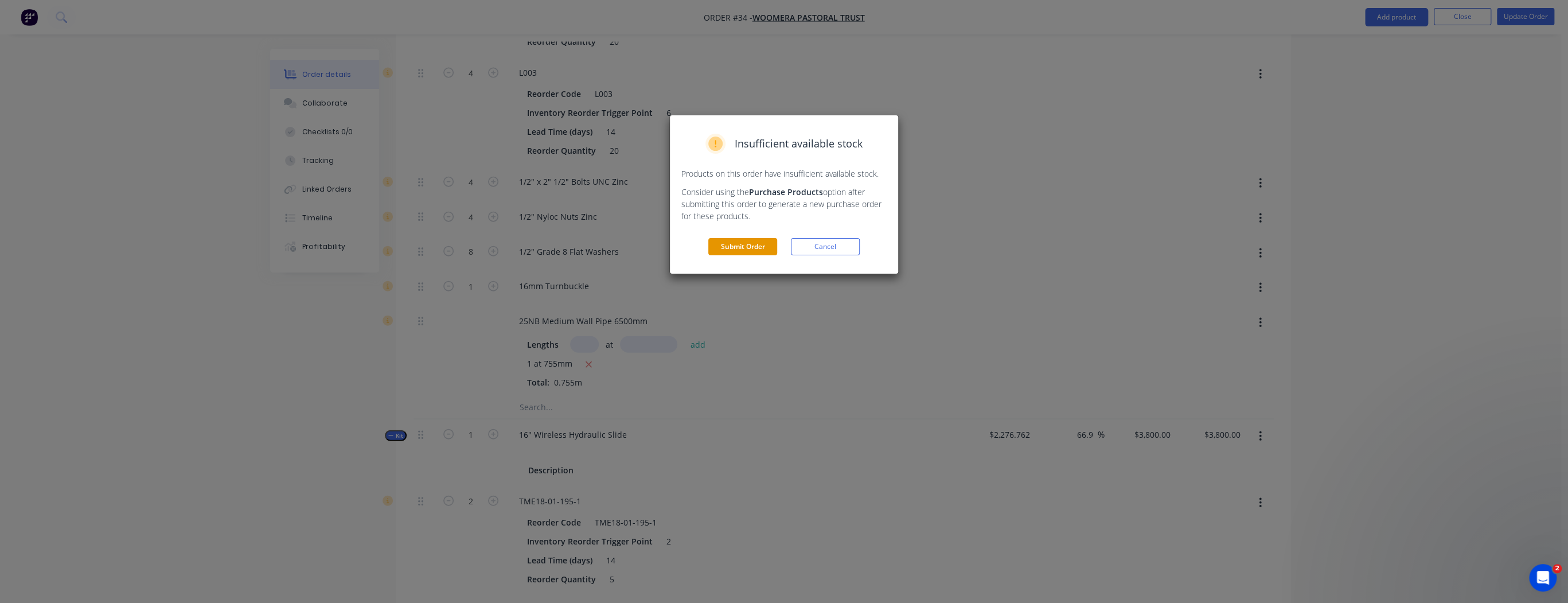
click at [720, 251] on button "Submit Order" at bounding box center [743, 247] width 69 height 17
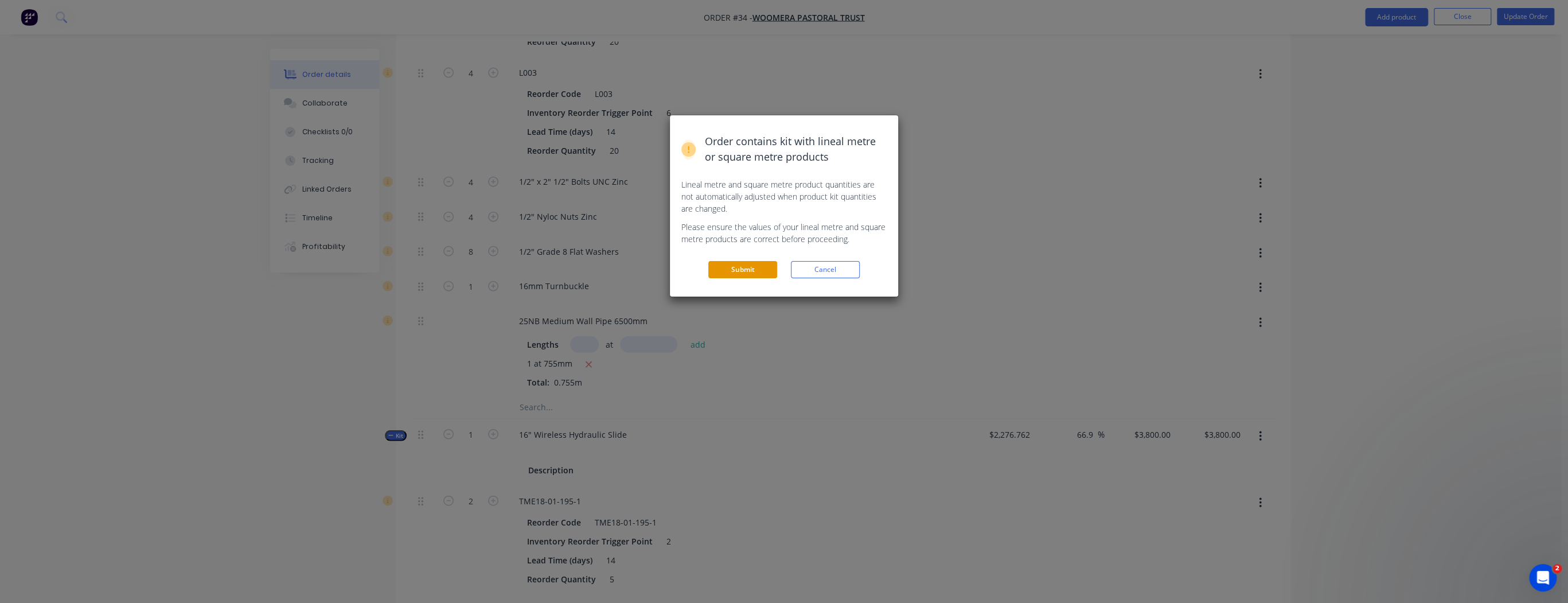
click at [726, 266] on button "Submit" at bounding box center [743, 270] width 69 height 17
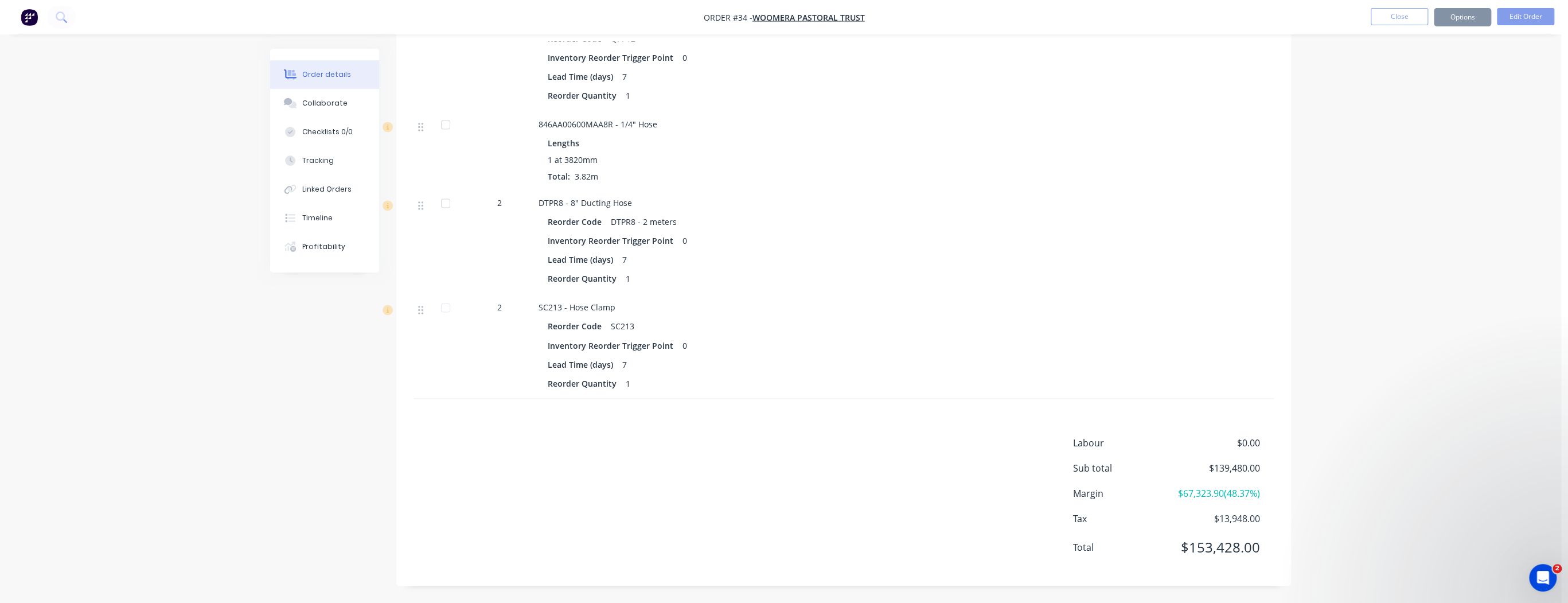
scroll to position [36867, 0]
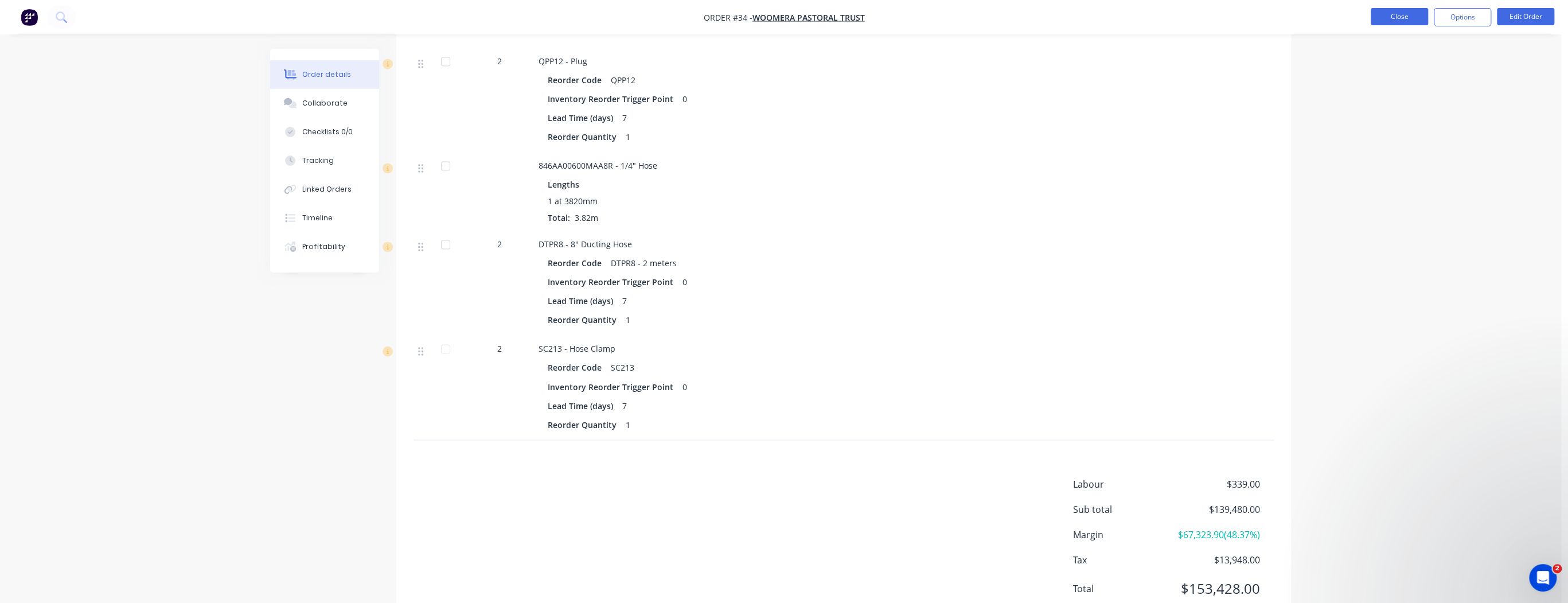
click at [1394, 19] on button "Close" at bounding box center [1398, 16] width 57 height 17
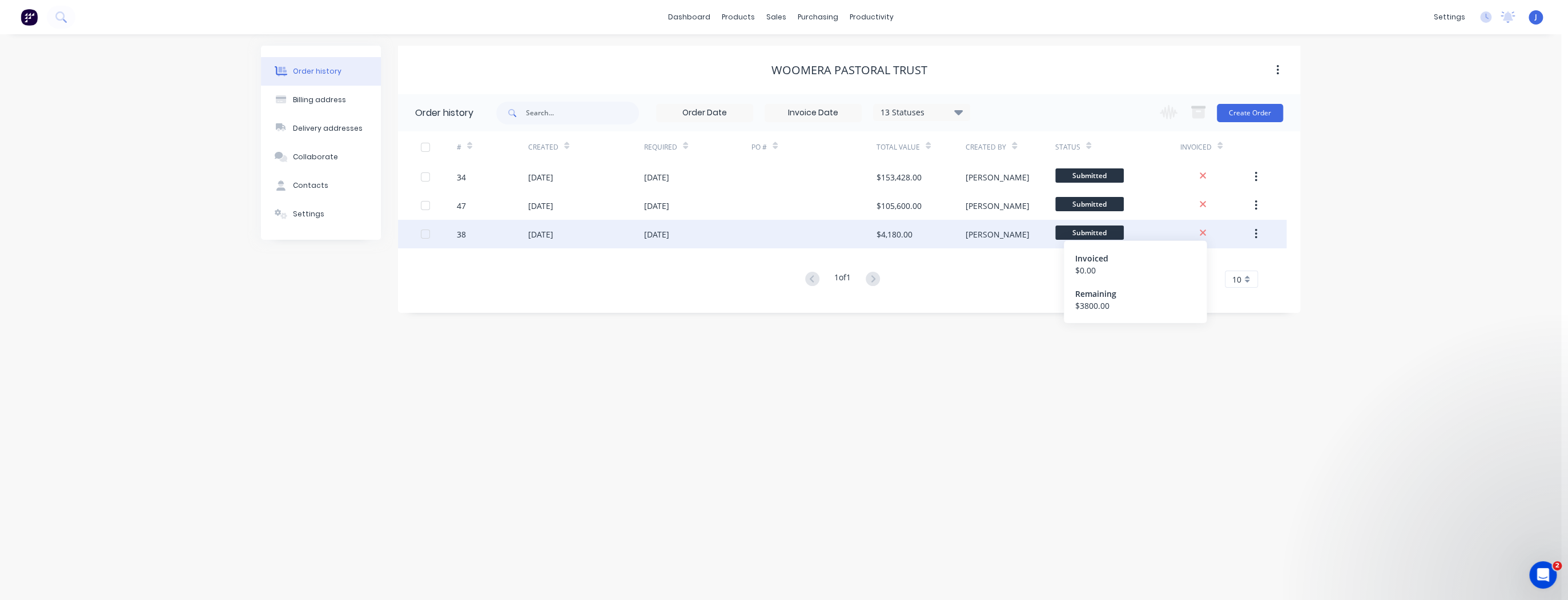
click at [1203, 231] on icon at bounding box center [1203, 233] width 8 height 10
click at [1258, 232] on button "button" at bounding box center [1256, 234] width 27 height 21
click at [1217, 263] on div "Archive" at bounding box center [1216, 263] width 88 height 16
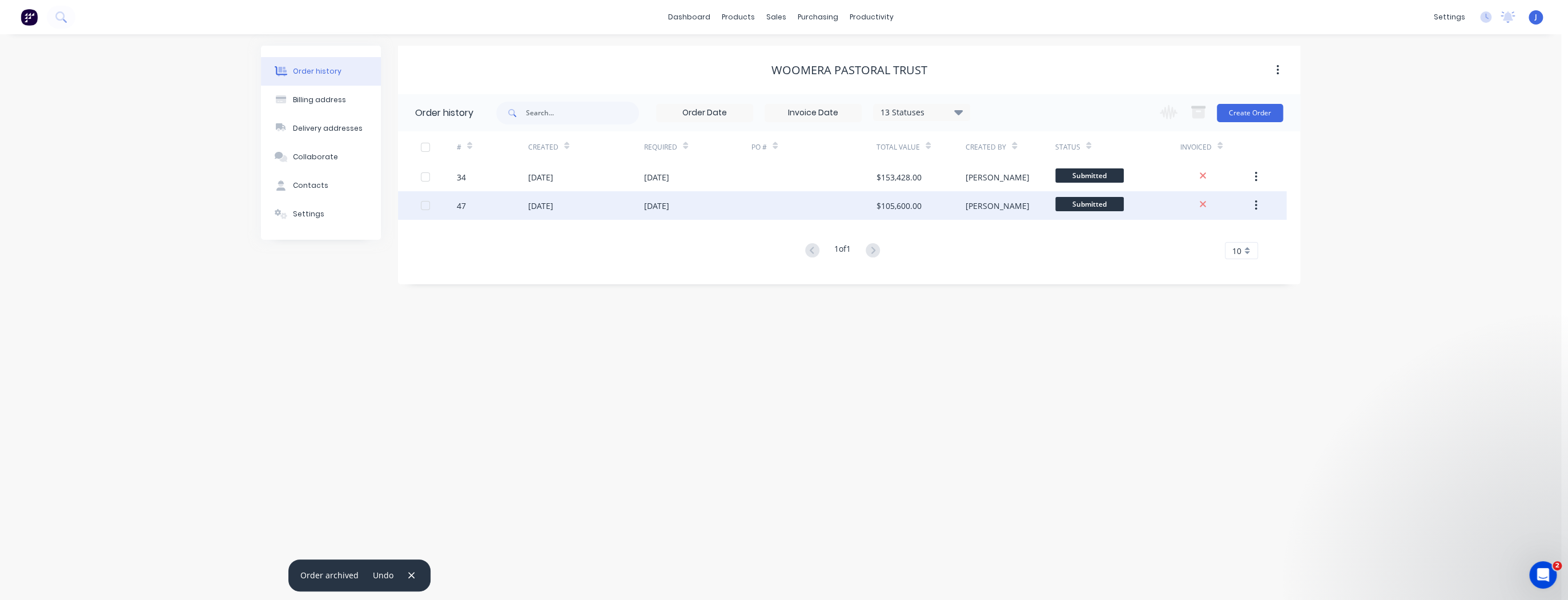
click at [718, 205] on div "[DATE]" at bounding box center [698, 205] width 108 height 28
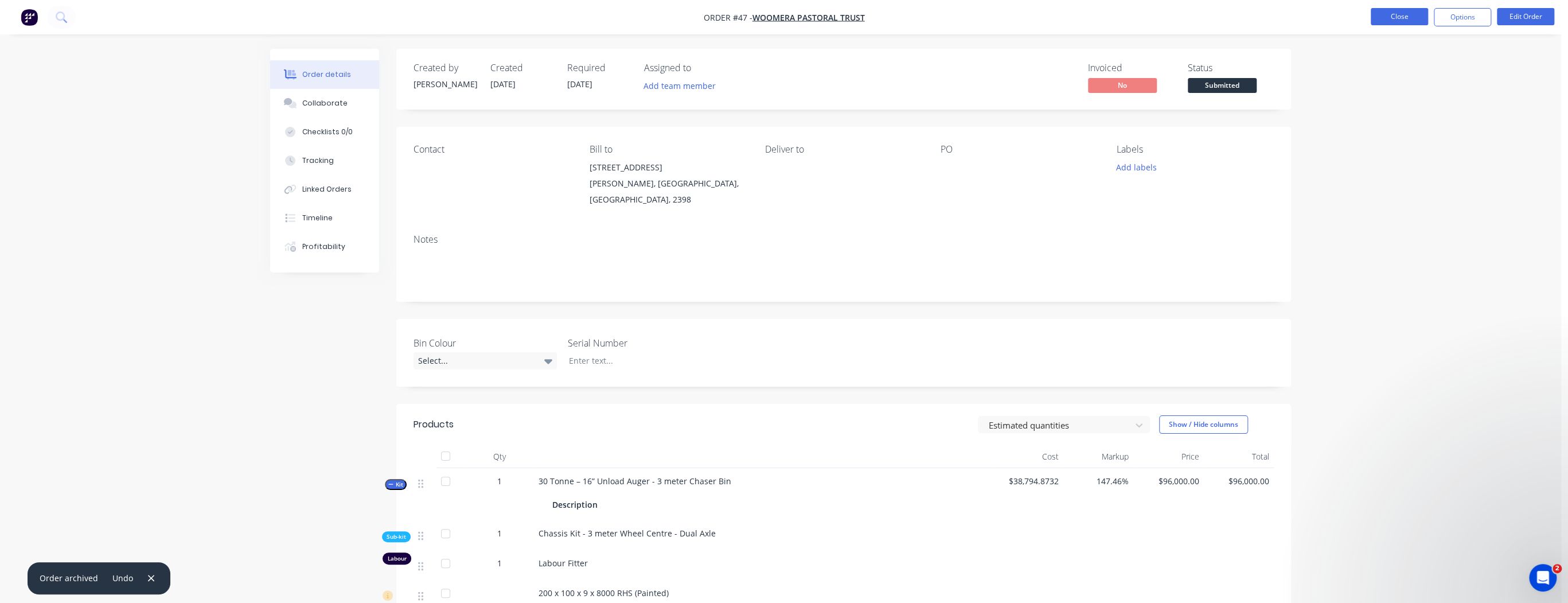
click at [1398, 18] on button "Close" at bounding box center [1398, 16] width 57 height 17
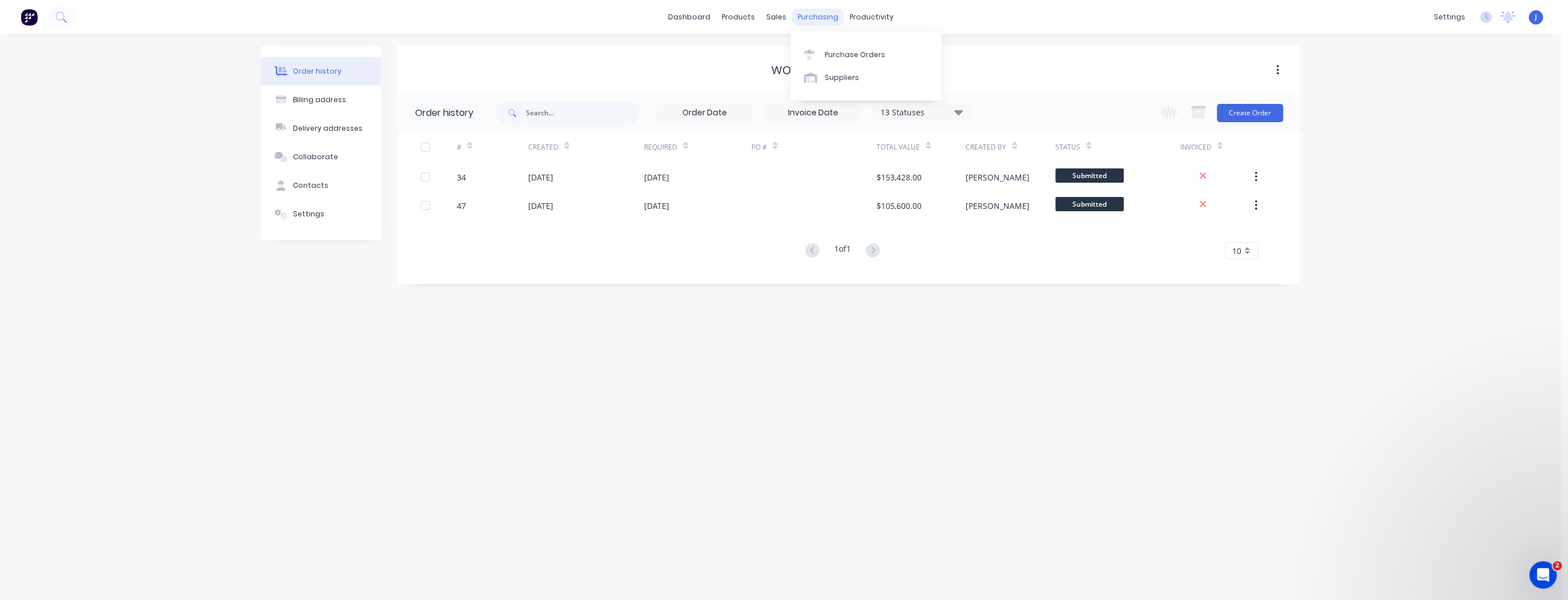
click at [816, 16] on div "purchasing" at bounding box center [818, 17] width 52 height 17
click at [830, 16] on div "purchasing" at bounding box center [818, 17] width 52 height 17
click at [831, 51] on div "Purchase Orders" at bounding box center [855, 55] width 60 height 10
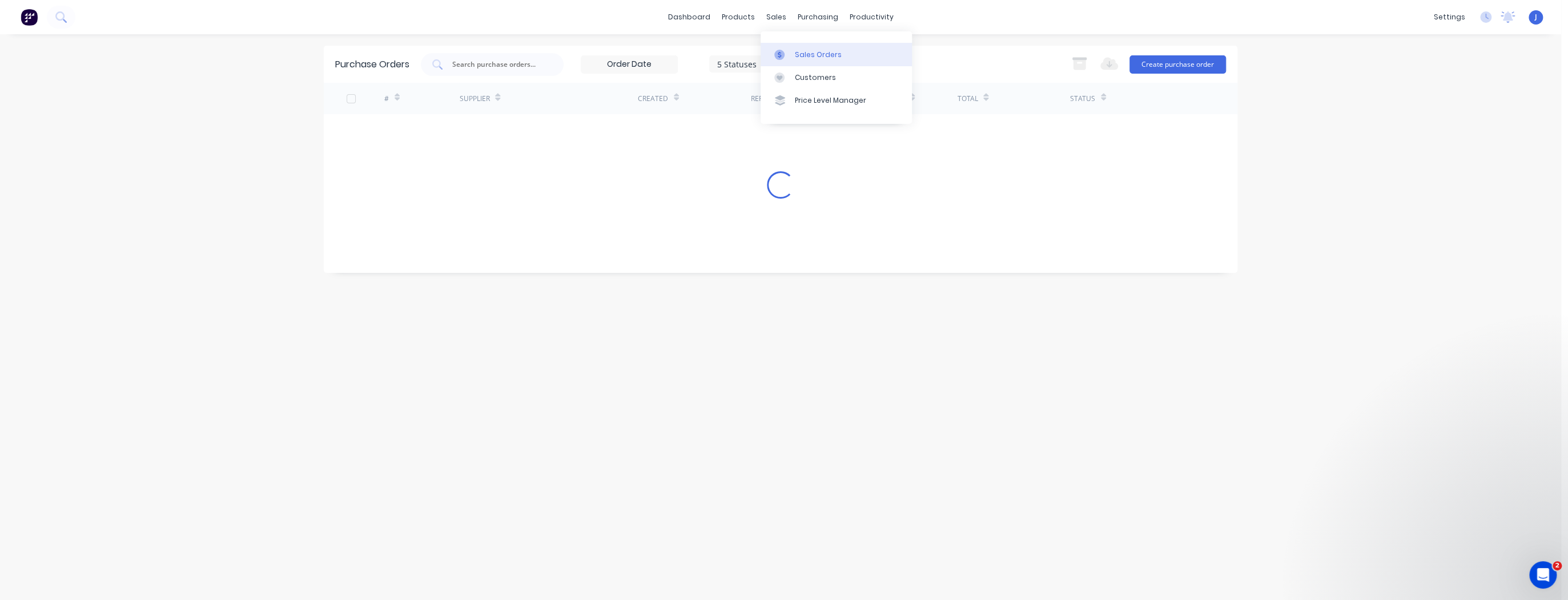
click at [806, 55] on div "Sales Orders" at bounding box center [818, 55] width 47 height 10
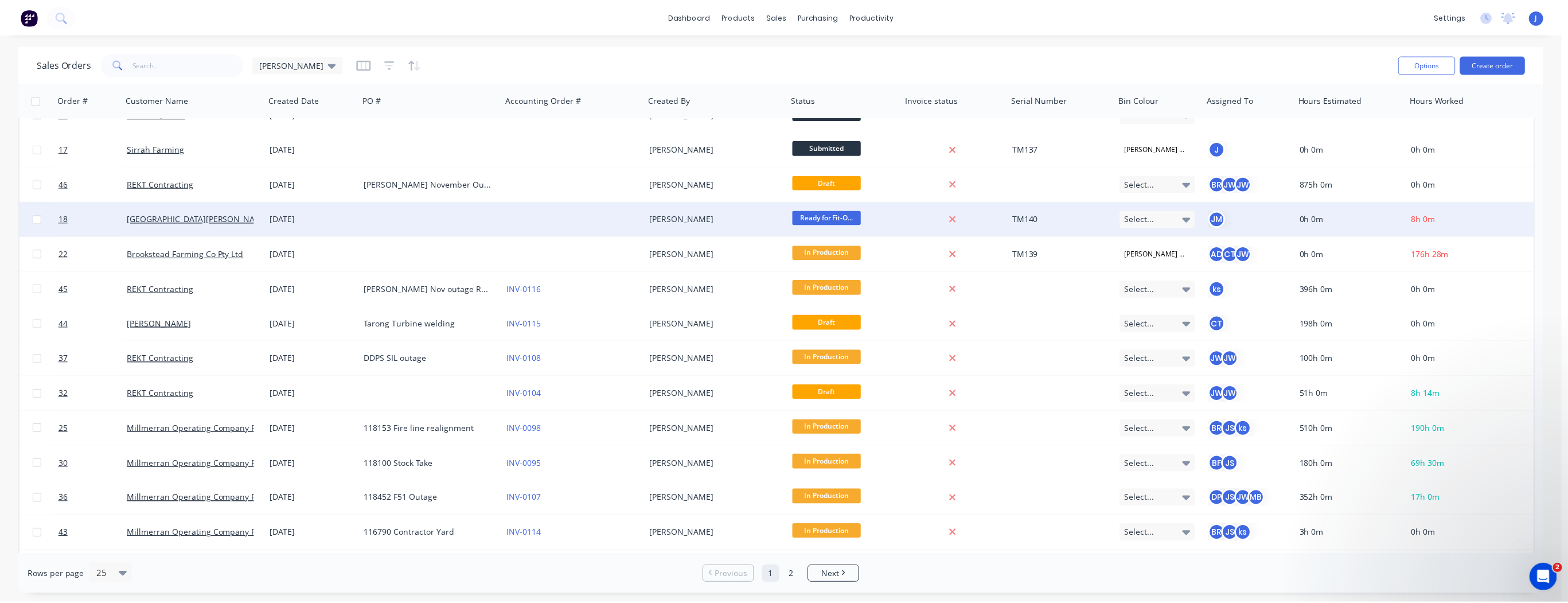
scroll to position [92, 0]
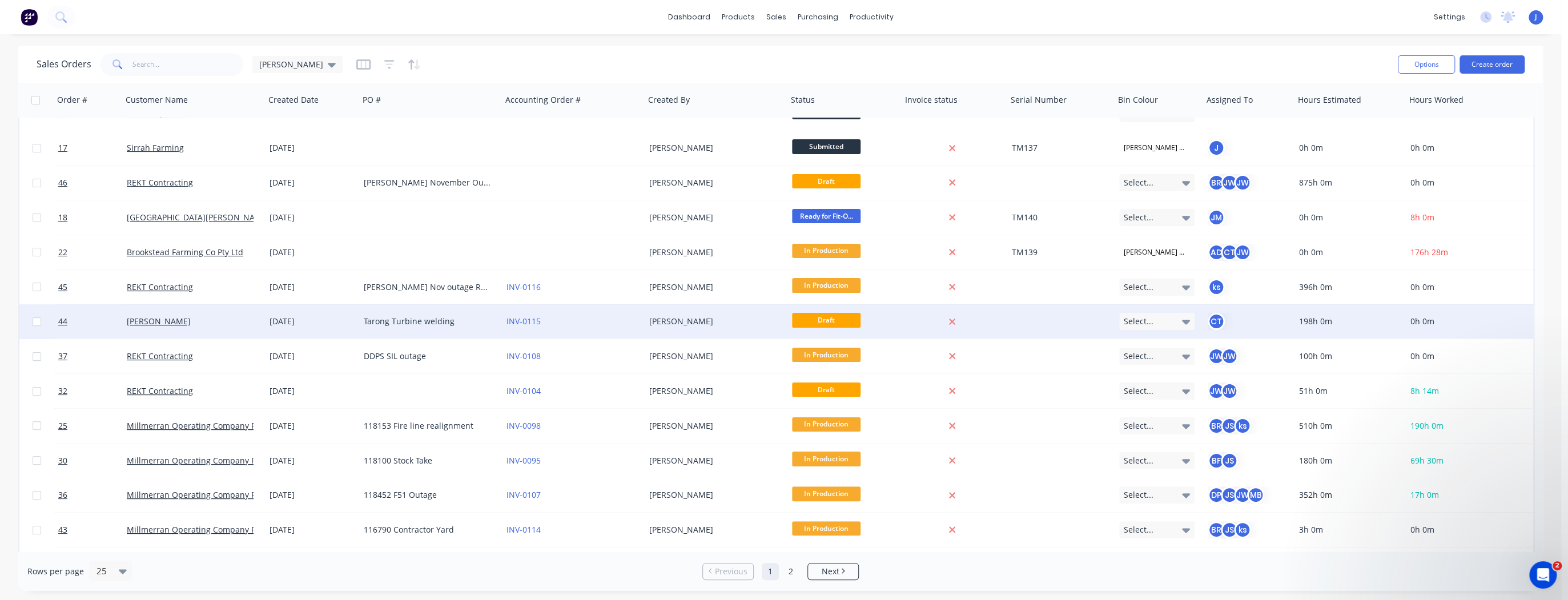
click at [424, 318] on div "Tarong Turbine welding" at bounding box center [426, 321] width 127 height 11
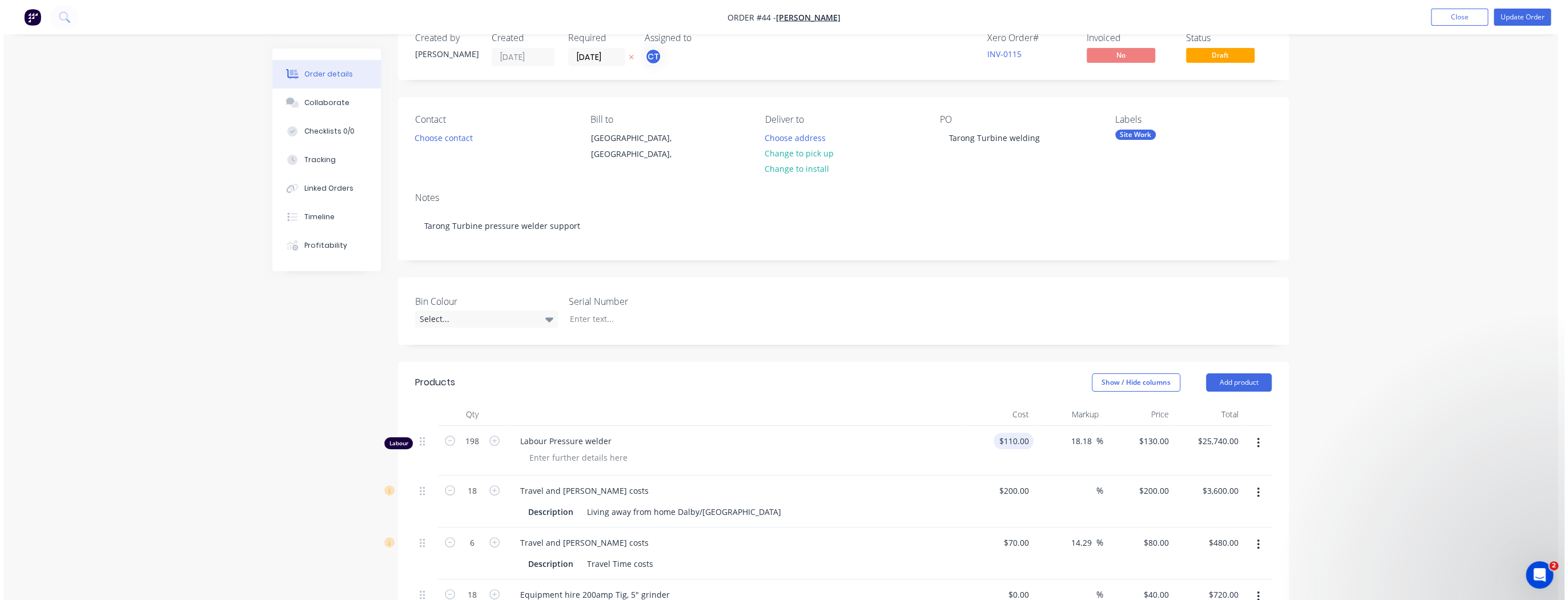
scroll to position [46, 0]
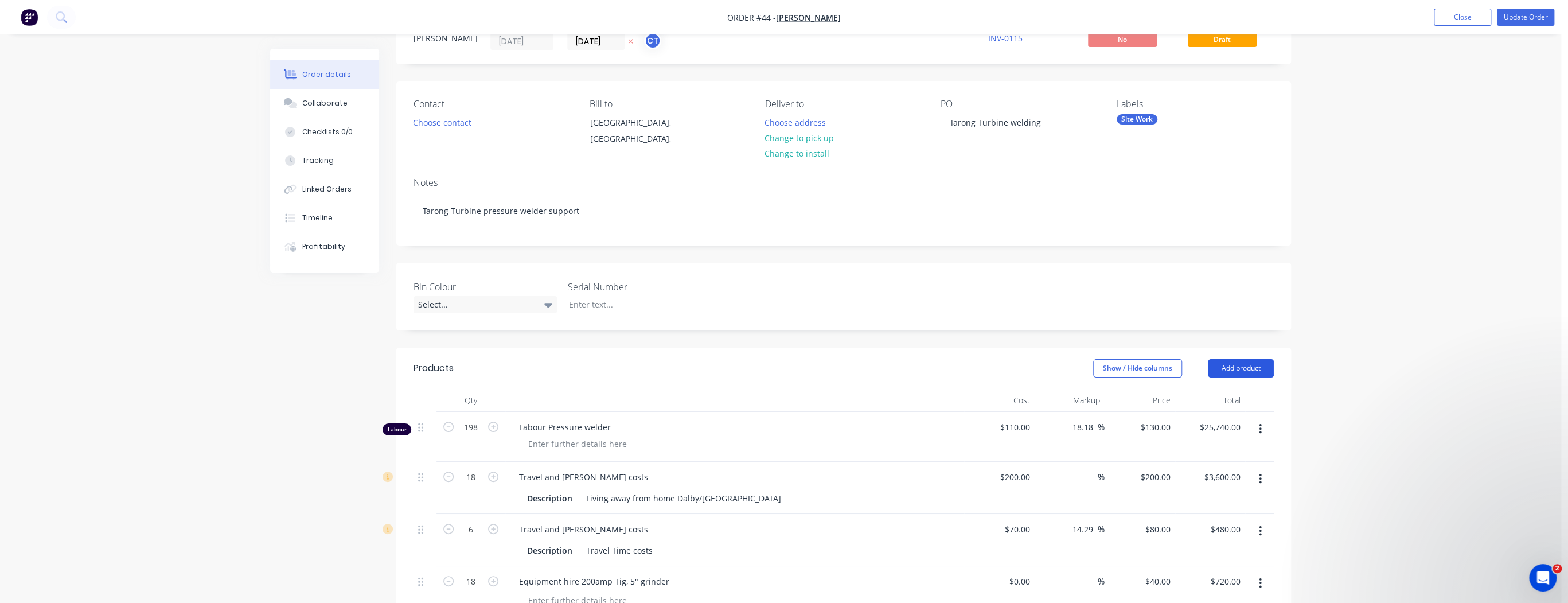
click at [1225, 364] on button "Add product" at bounding box center [1240, 368] width 66 height 18
click at [1199, 512] on div "Labour" at bounding box center [1219, 511] width 88 height 16
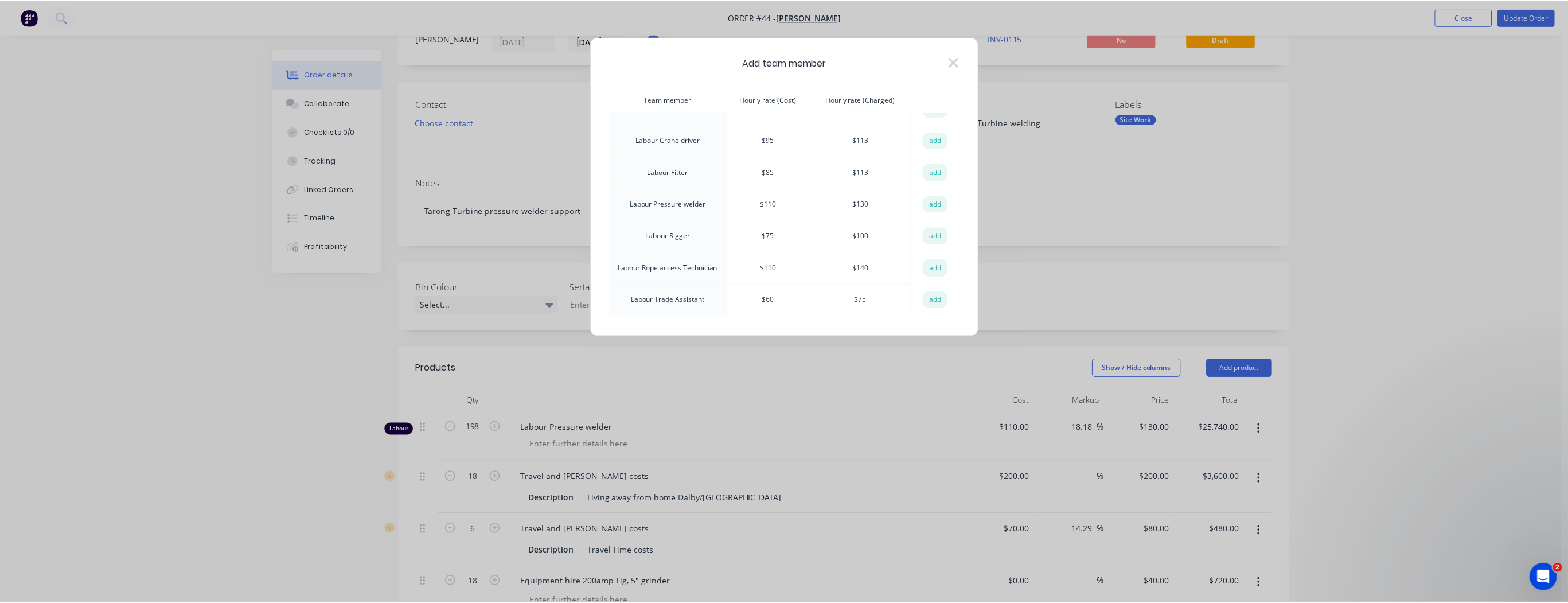
scroll to position [550, 0]
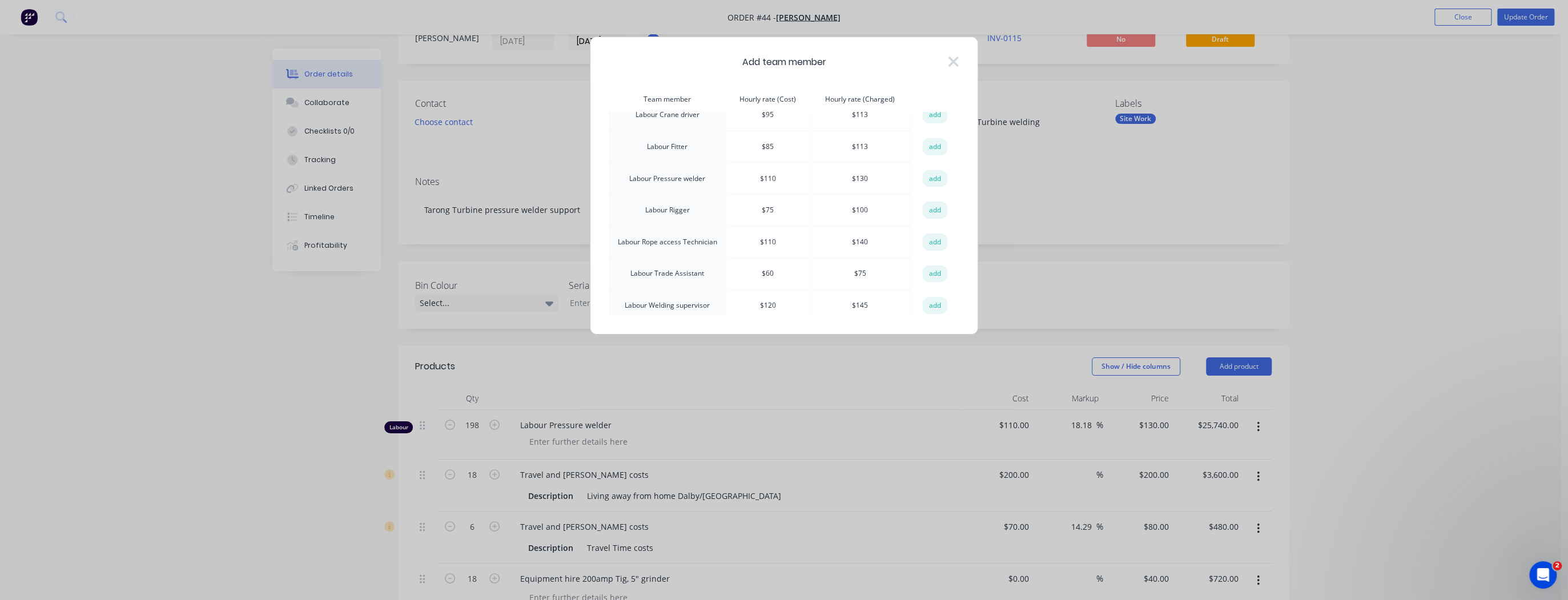
click at [1092, 213] on div "Add team member Team member Hourly rate (Cost) Hourly rate (Charged) action Ant…" at bounding box center [784, 300] width 1568 height 600
click at [954, 57] on icon at bounding box center [954, 61] width 12 height 16
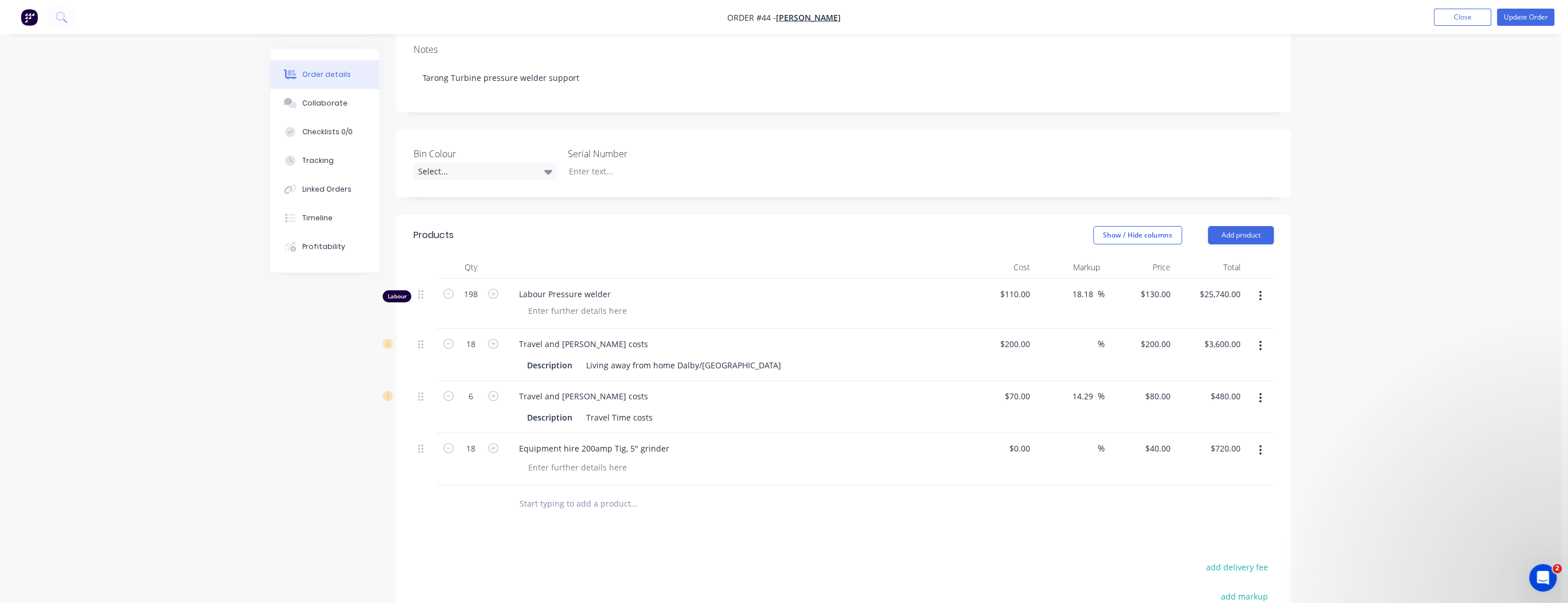
scroll to position [183, 0]
click at [1027, 342] on input "200" at bounding box center [1024, 339] width 20 height 16
click at [1447, 356] on div "Order details Collaborate Checklists 0/0 Tracking Linked Orders Timeline Profit…" at bounding box center [780, 313] width 1561 height 994
type input "$135.00"
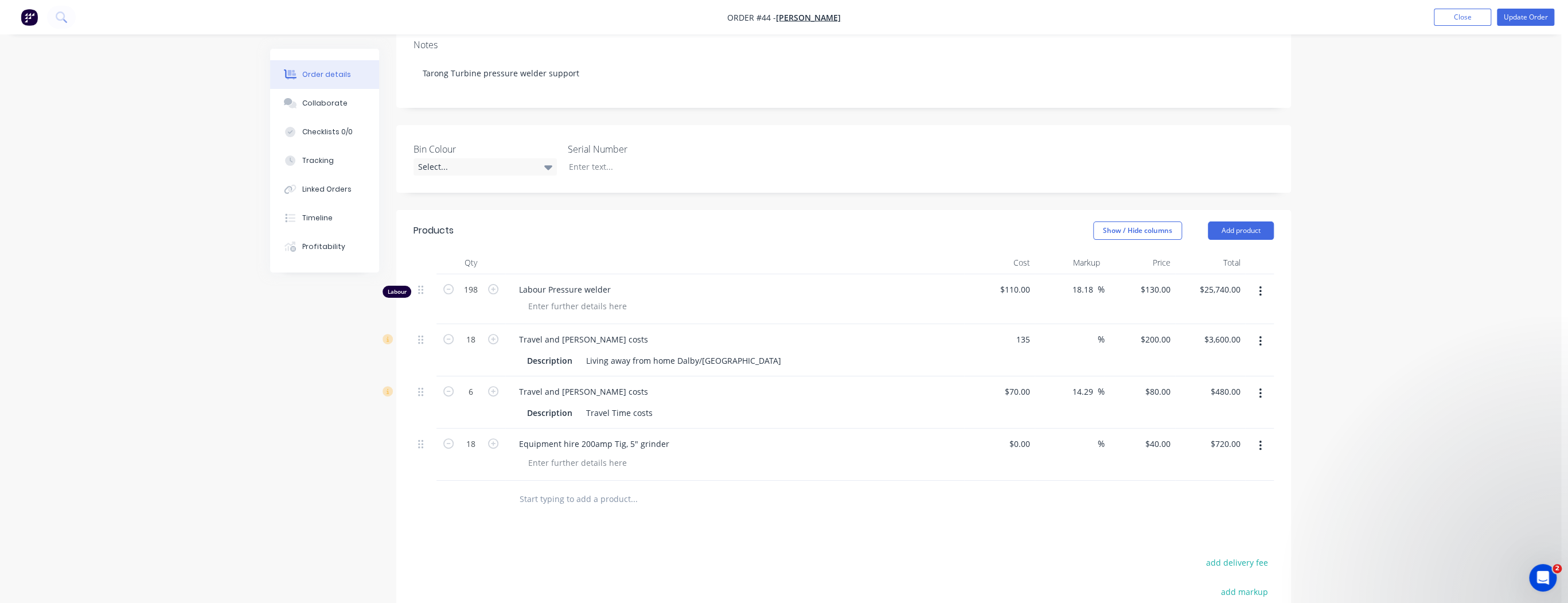
type input "$2,430.00"
click at [1154, 339] on div "135 $135.00" at bounding box center [1155, 339] width 40 height 16
type input "200"
click at [817, 420] on div "Description Travel Time costs" at bounding box center [732, 412] width 419 height 16
type input "48.15"
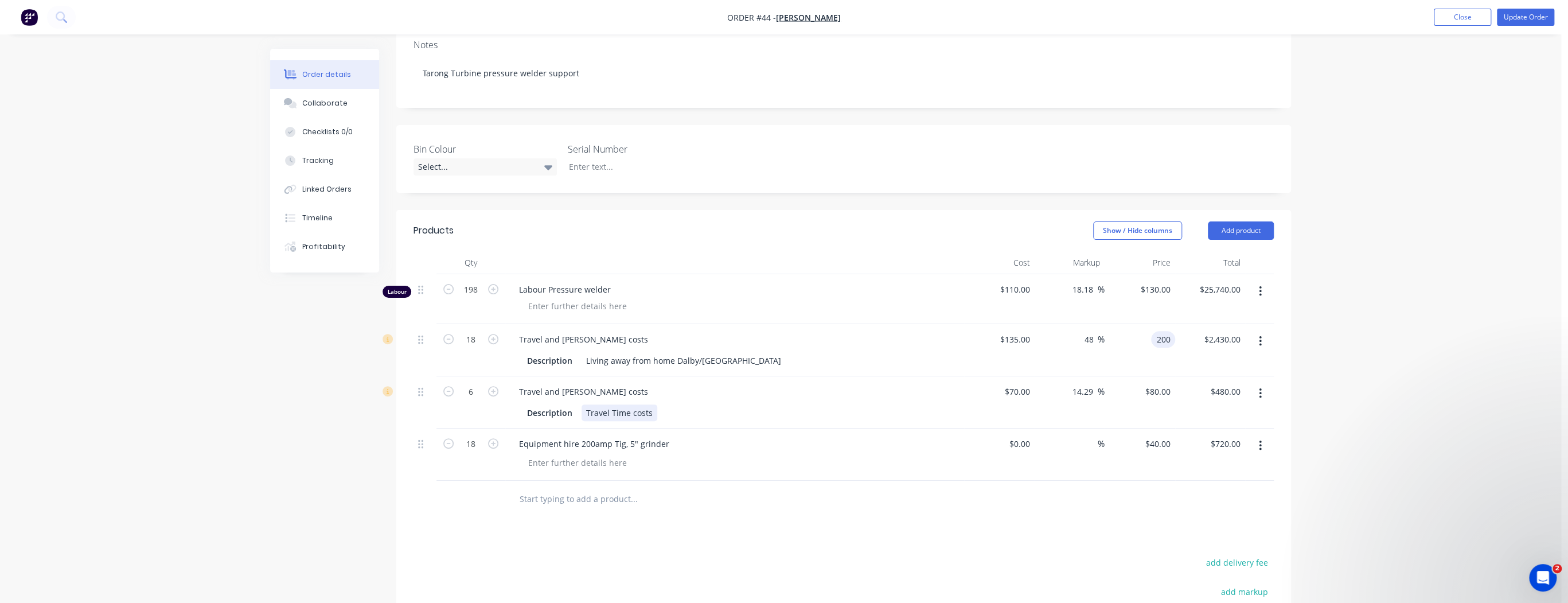
type input "$200.00"
type input "$3,600.00"
click at [1023, 445] on input "0" at bounding box center [1027, 443] width 13 height 16
click at [1051, 466] on div "%" at bounding box center [1070, 454] width 71 height 52
type input "$0.00"
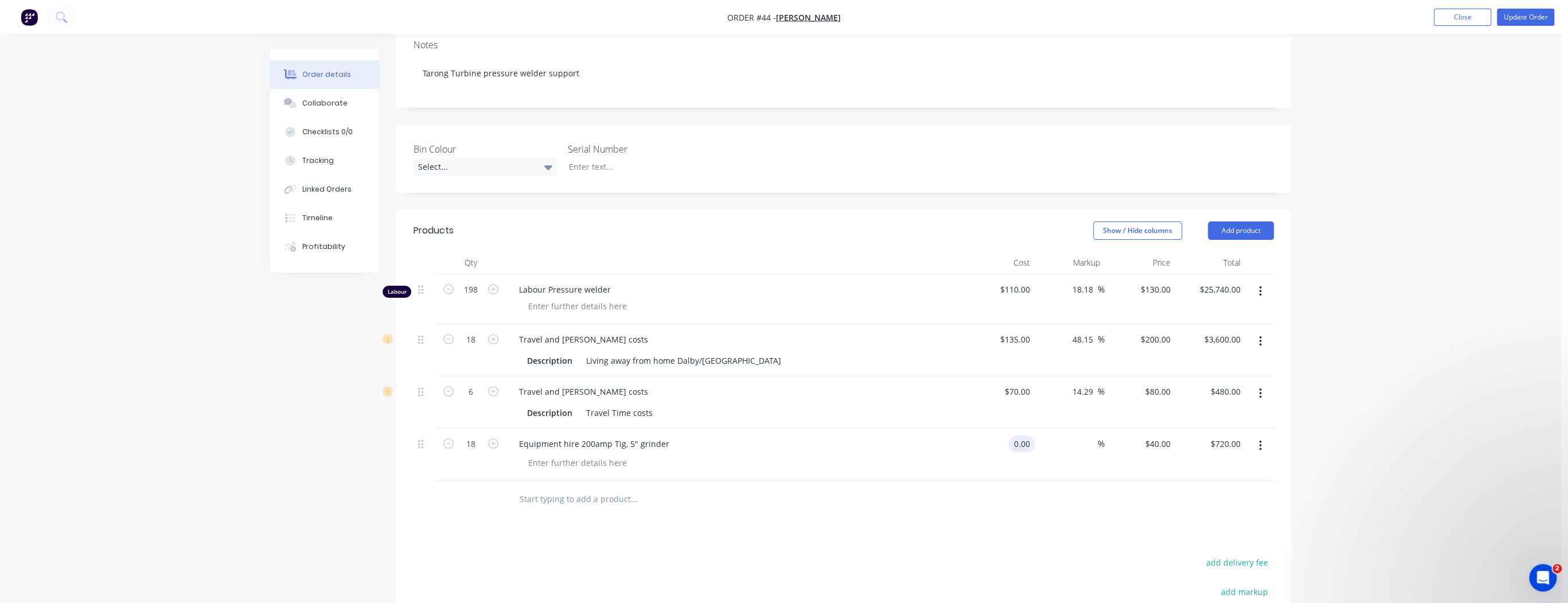
type input "$0.00"
click at [1028, 439] on input "0.00" at bounding box center [1021, 443] width 26 height 16
type input "$0.01"
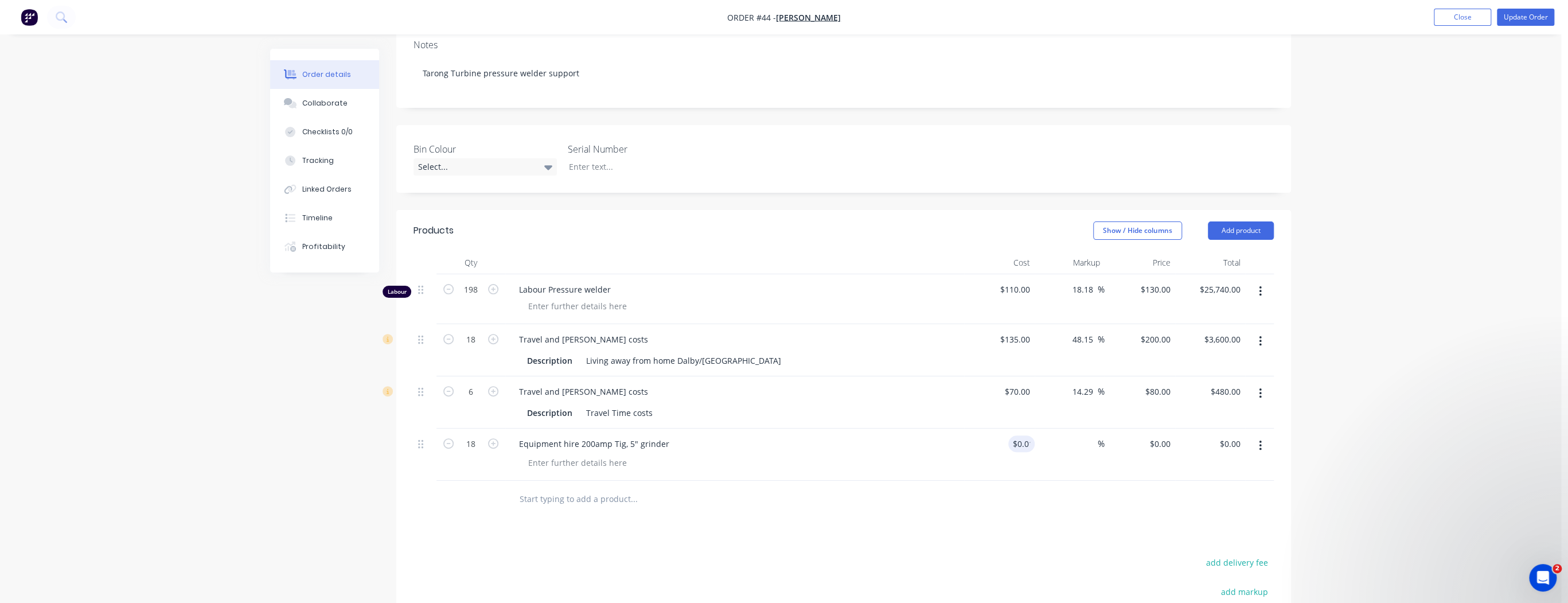
type input "$0.18"
click at [1134, 508] on div at bounding box center [843, 499] width 860 height 37
click at [1162, 441] on input "0.01" at bounding box center [1162, 443] width 26 height 16
type input "40"
click at [1360, 418] on div "Order details Collaborate Checklists 0/0 Tracking Linked Orders Timeline Profit…" at bounding box center [780, 313] width 1561 height 994
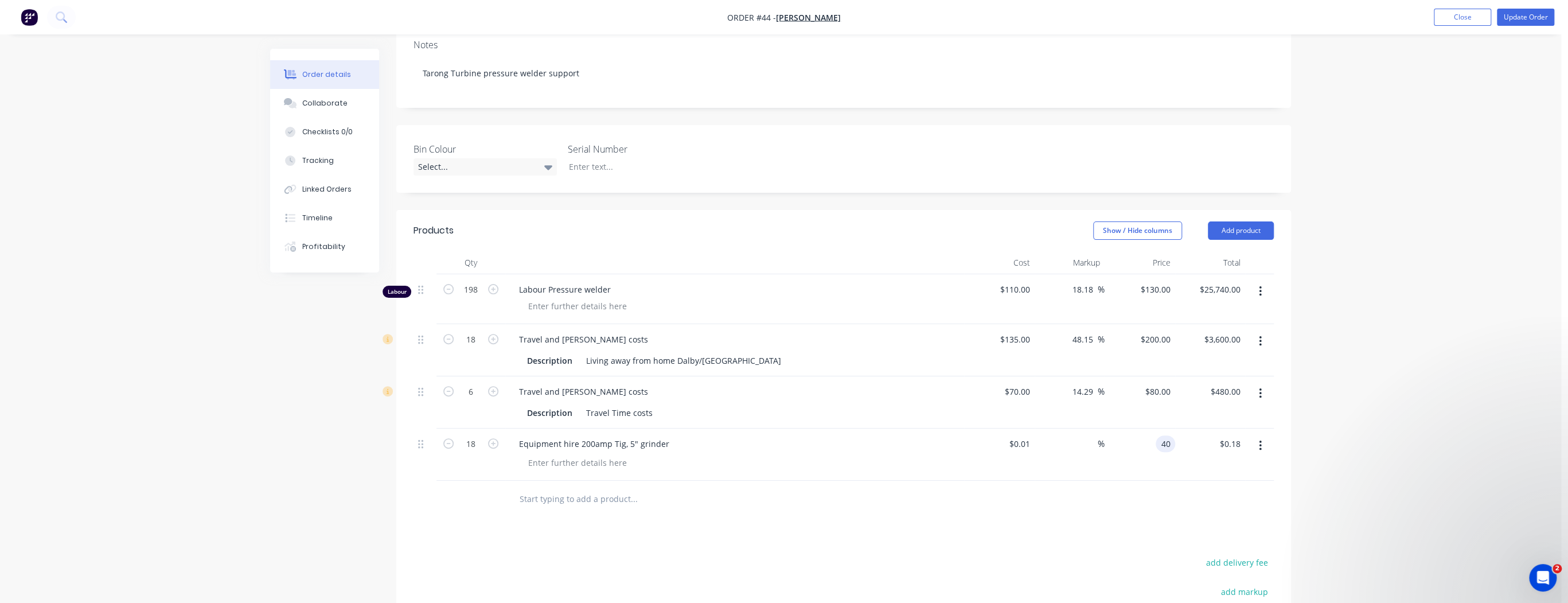
type input "399900"
type input "$40.00"
type input "$720.00"
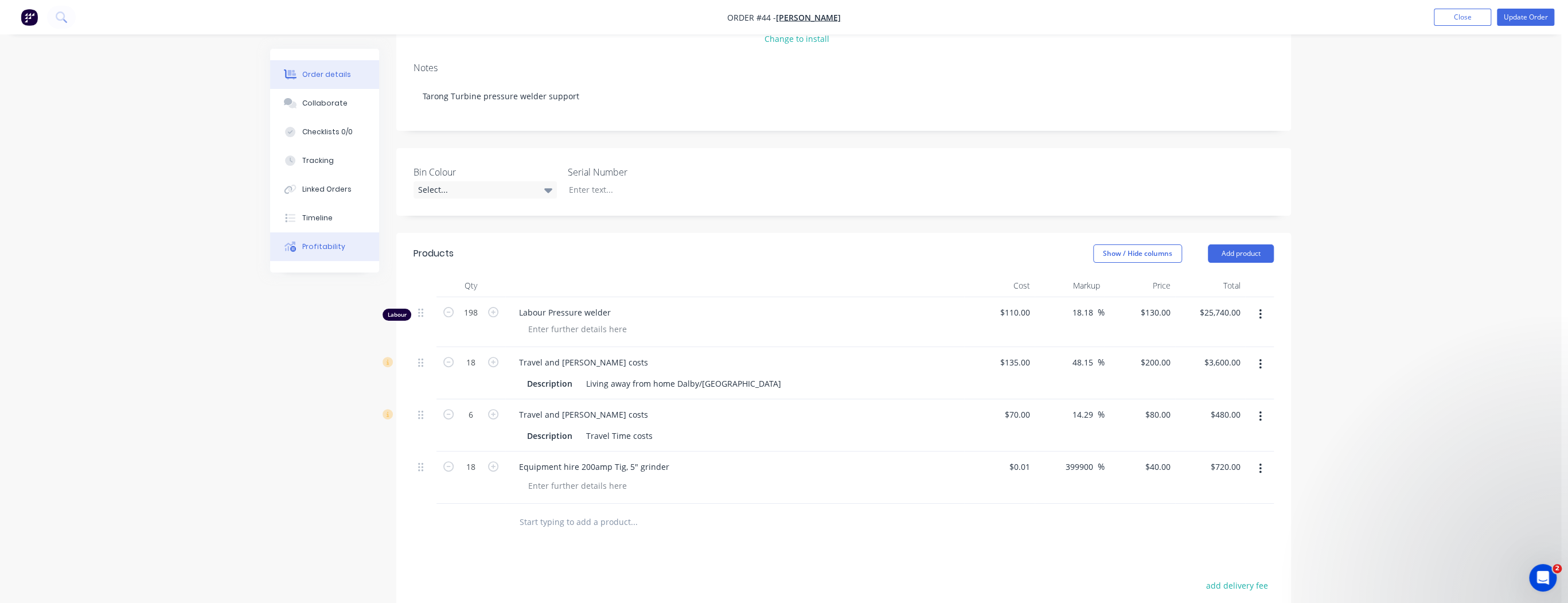
click at [323, 244] on div "Profitability" at bounding box center [323, 247] width 43 height 10
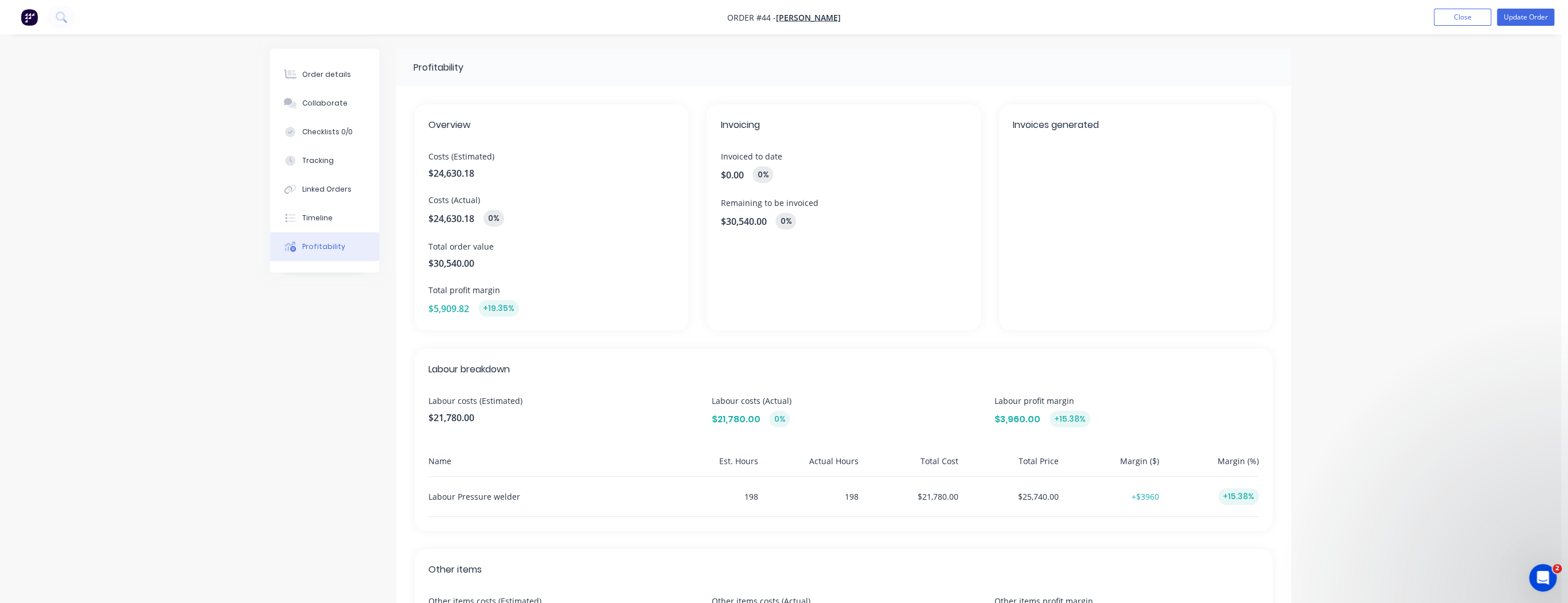
scroll to position [46, 0]
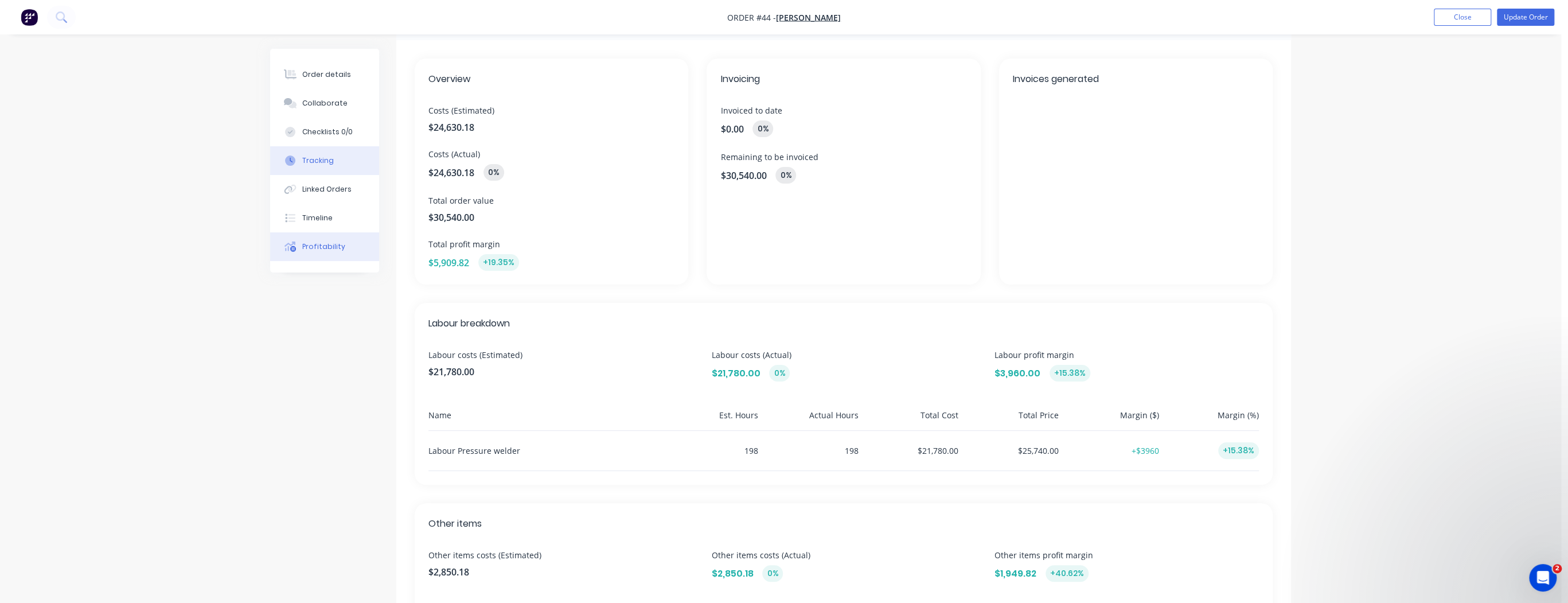
click at [321, 166] on button "Tracking" at bounding box center [324, 160] width 109 height 29
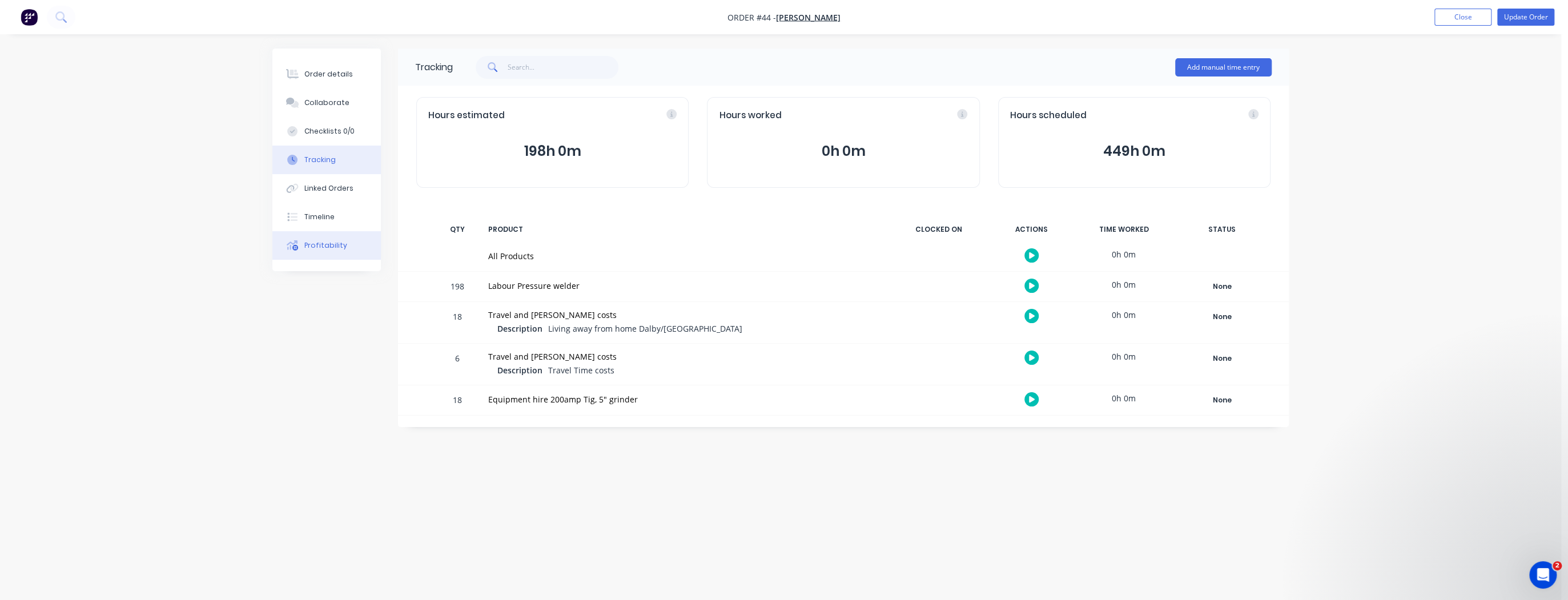
click at [322, 244] on div "Profitability" at bounding box center [326, 245] width 43 height 10
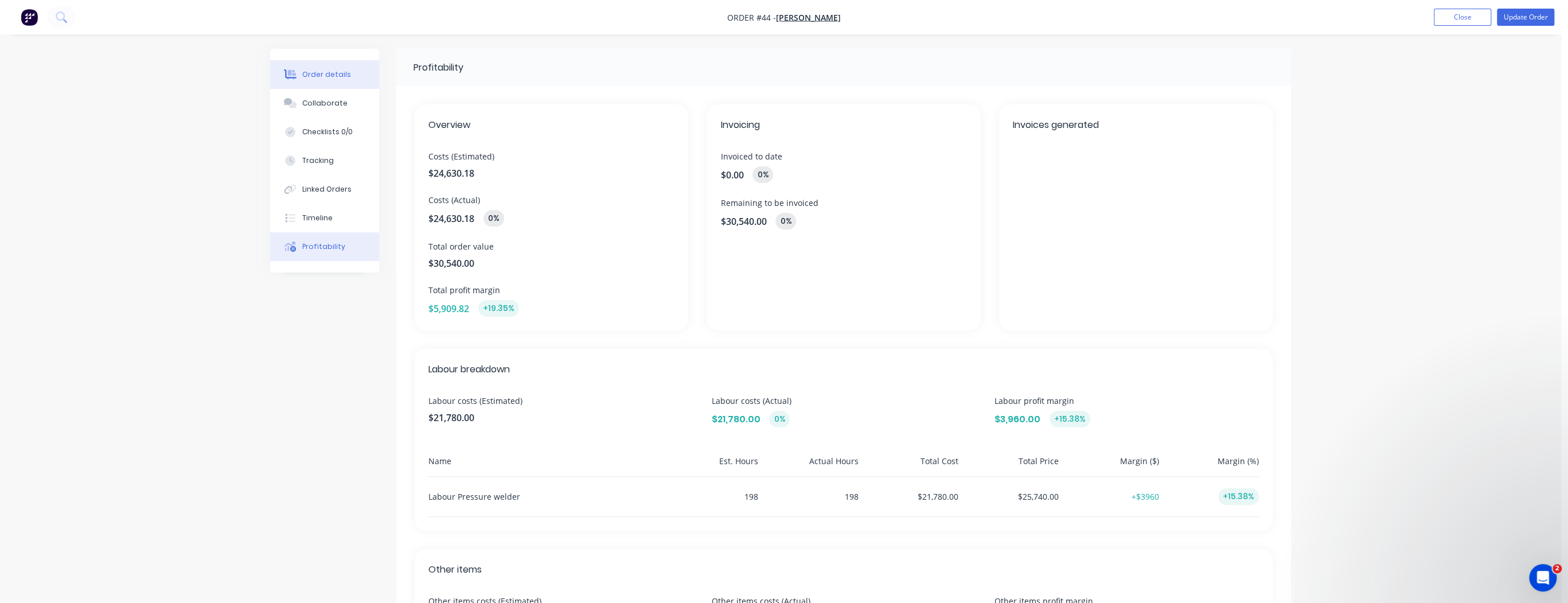
click at [316, 69] on button "Order details" at bounding box center [324, 74] width 109 height 29
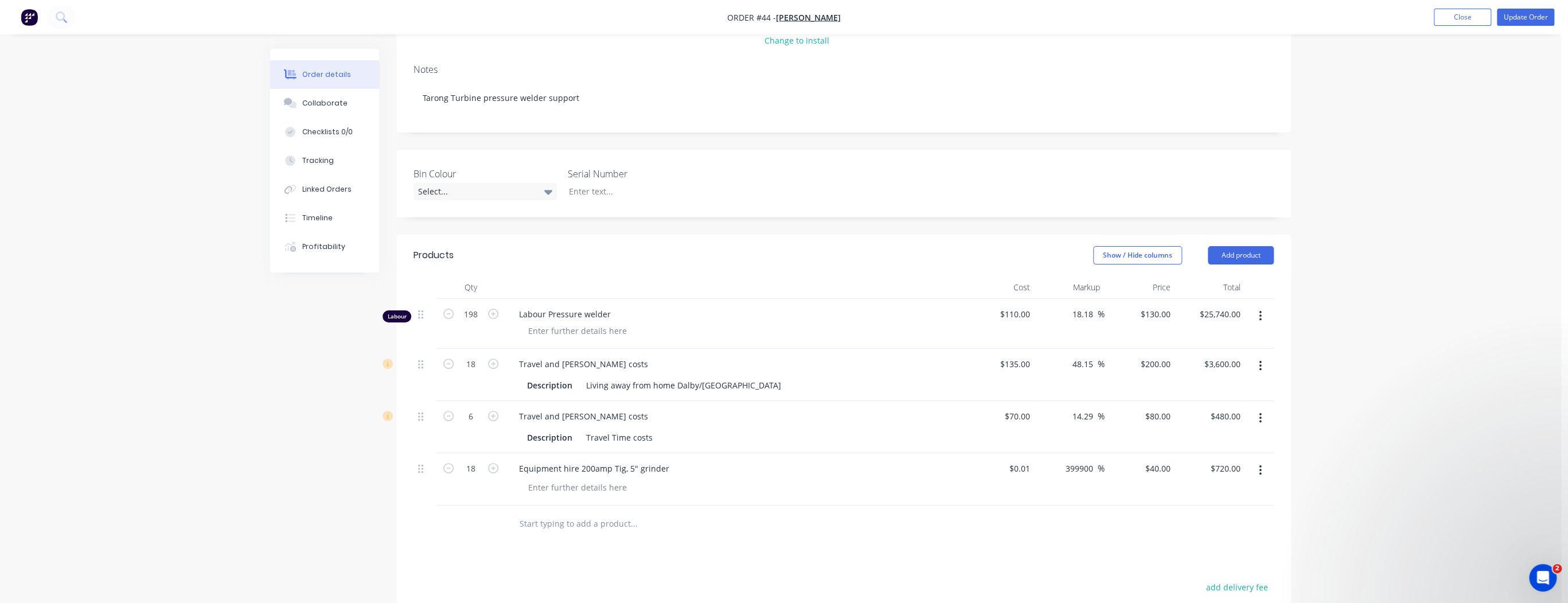
scroll to position [183, 0]
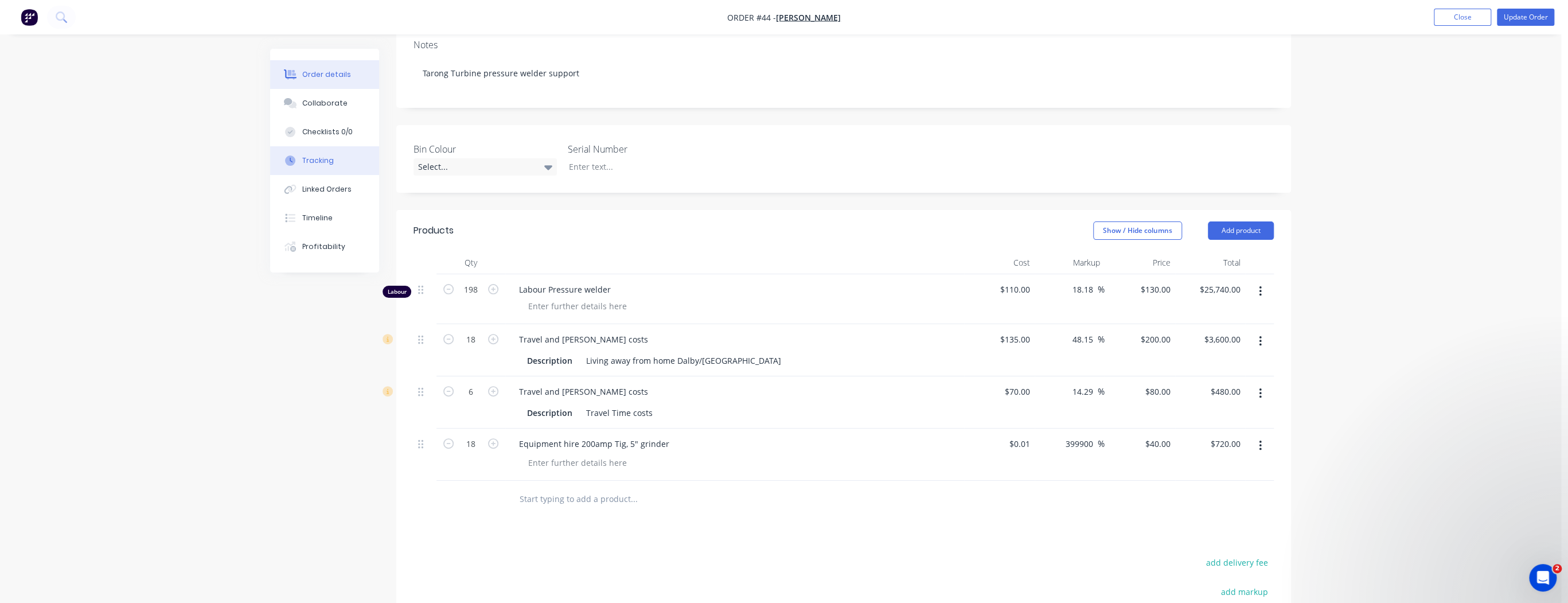
click at [330, 161] on div "Tracking" at bounding box center [317, 161] width 31 height 10
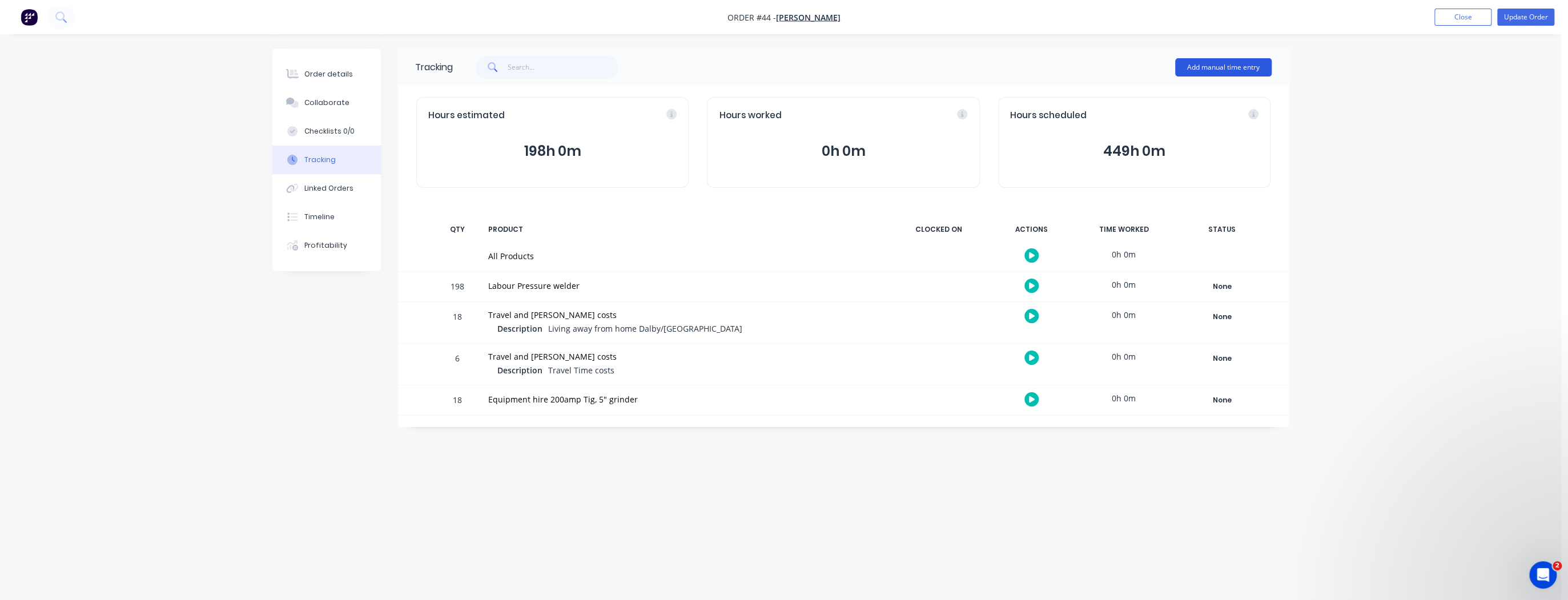
click at [1212, 67] on button "Add manual time entry" at bounding box center [1223, 67] width 96 height 18
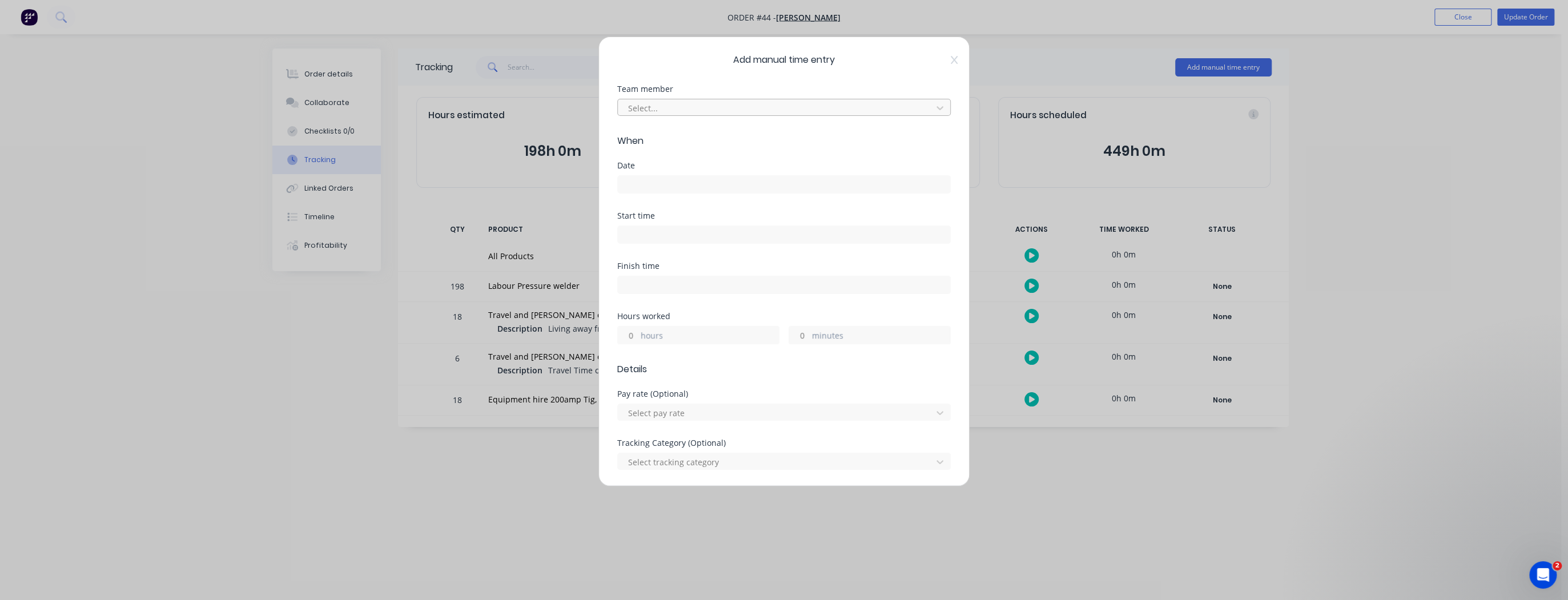
click at [652, 106] on div at bounding box center [776, 108] width 299 height 15
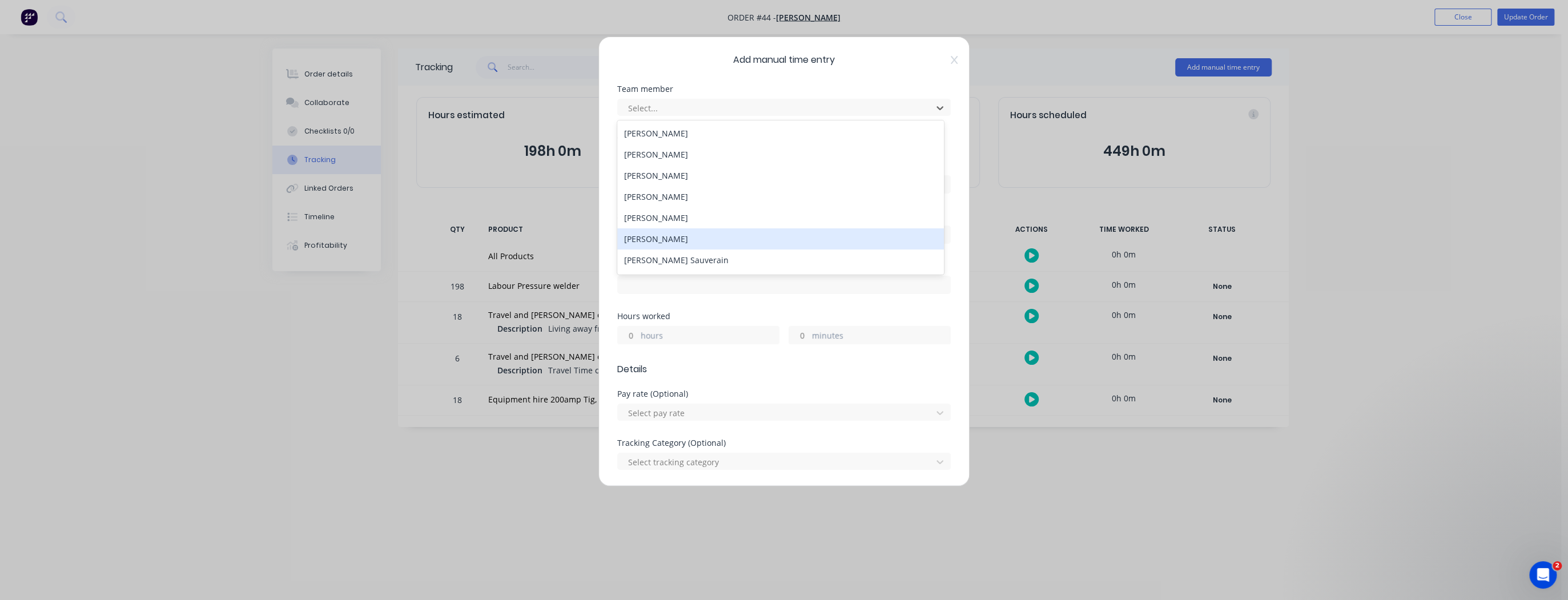
click at [651, 238] on div "[PERSON_NAME]" at bounding box center [781, 238] width 327 height 22
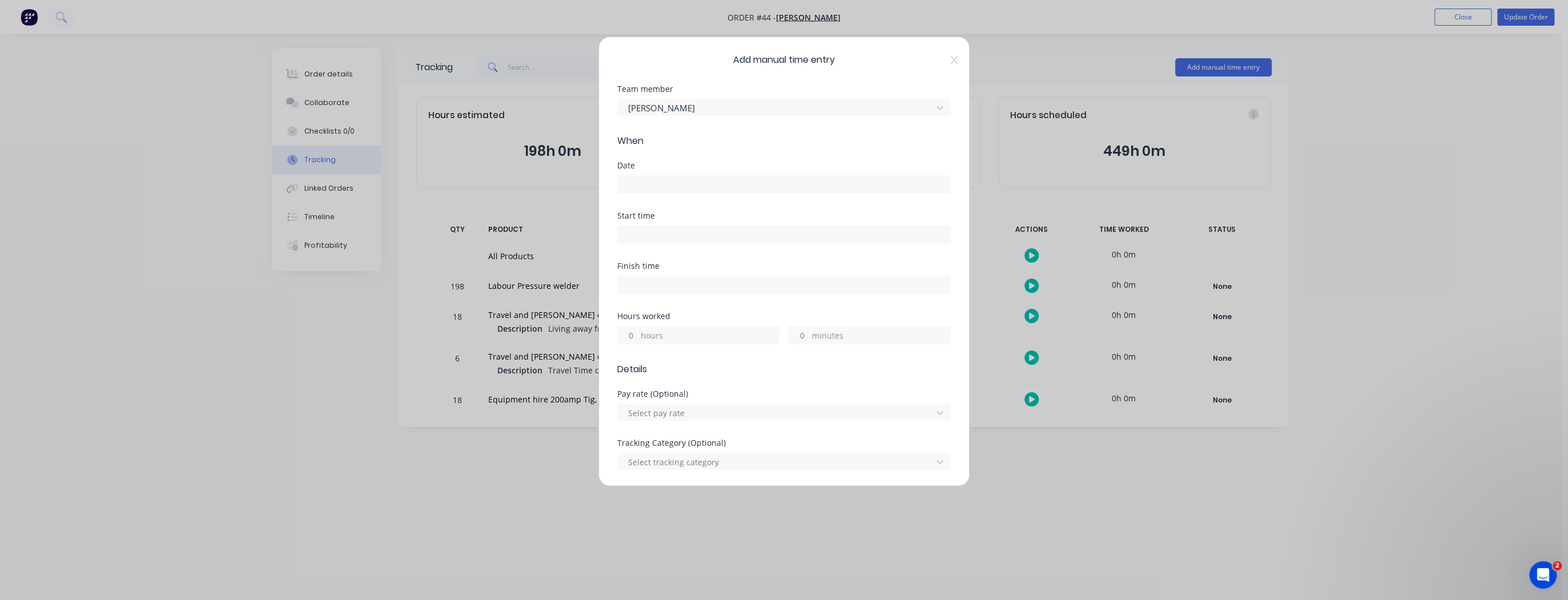
click at [644, 189] on input at bounding box center [784, 184] width 333 height 17
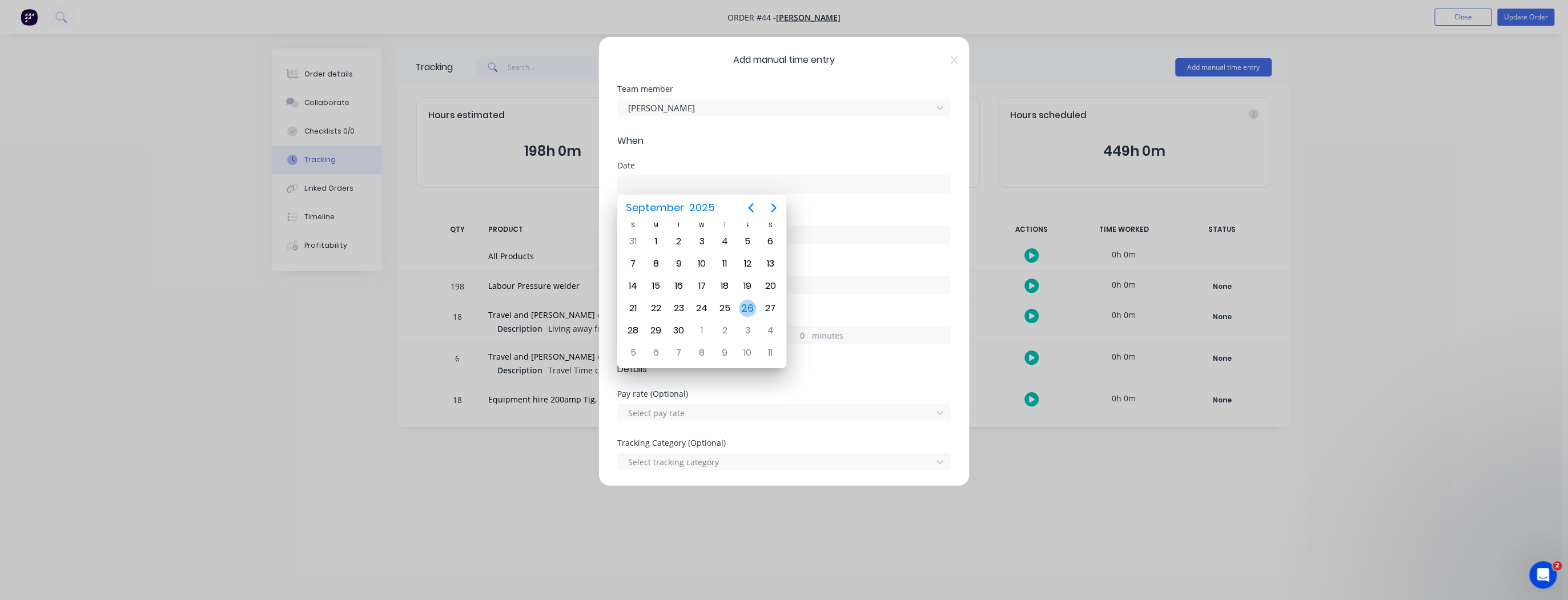
click at [750, 305] on div "26" at bounding box center [748, 308] width 17 height 17
type input "26/09/2025"
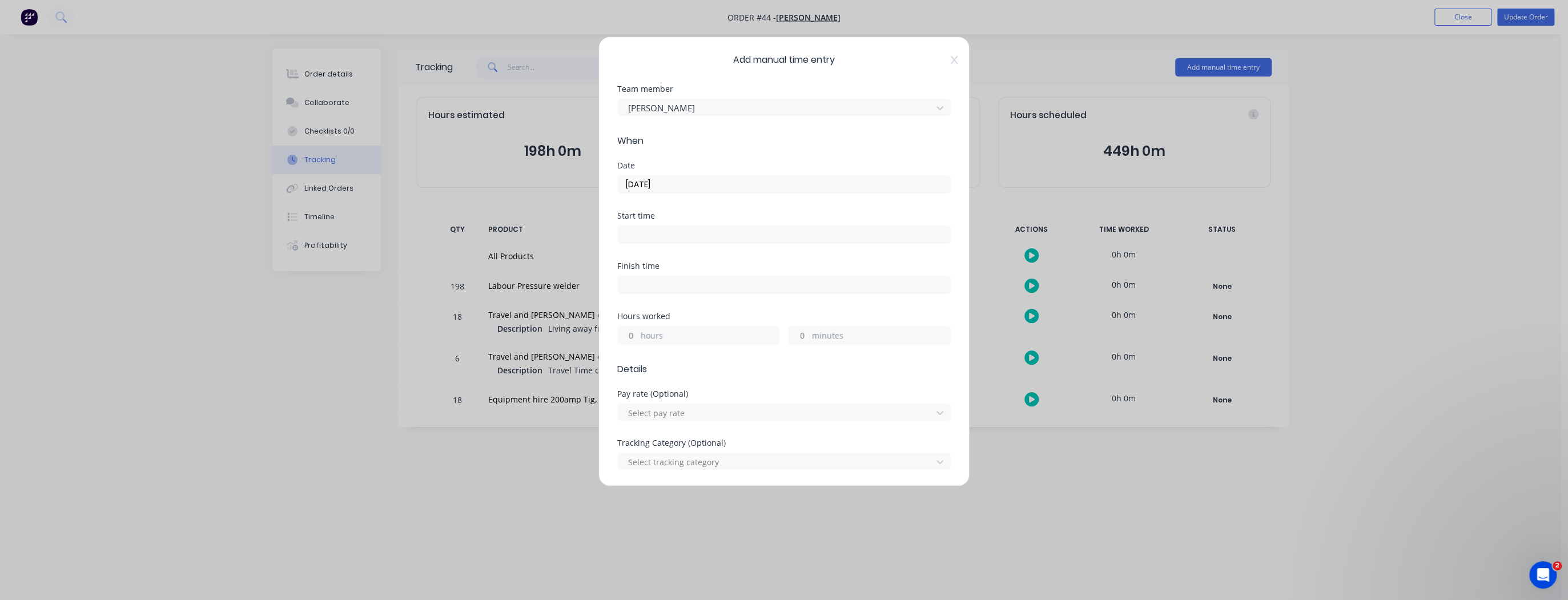
click at [650, 331] on label "hours" at bounding box center [710, 337] width 138 height 15
click at [638, 331] on input "hours" at bounding box center [627, 335] width 20 height 17
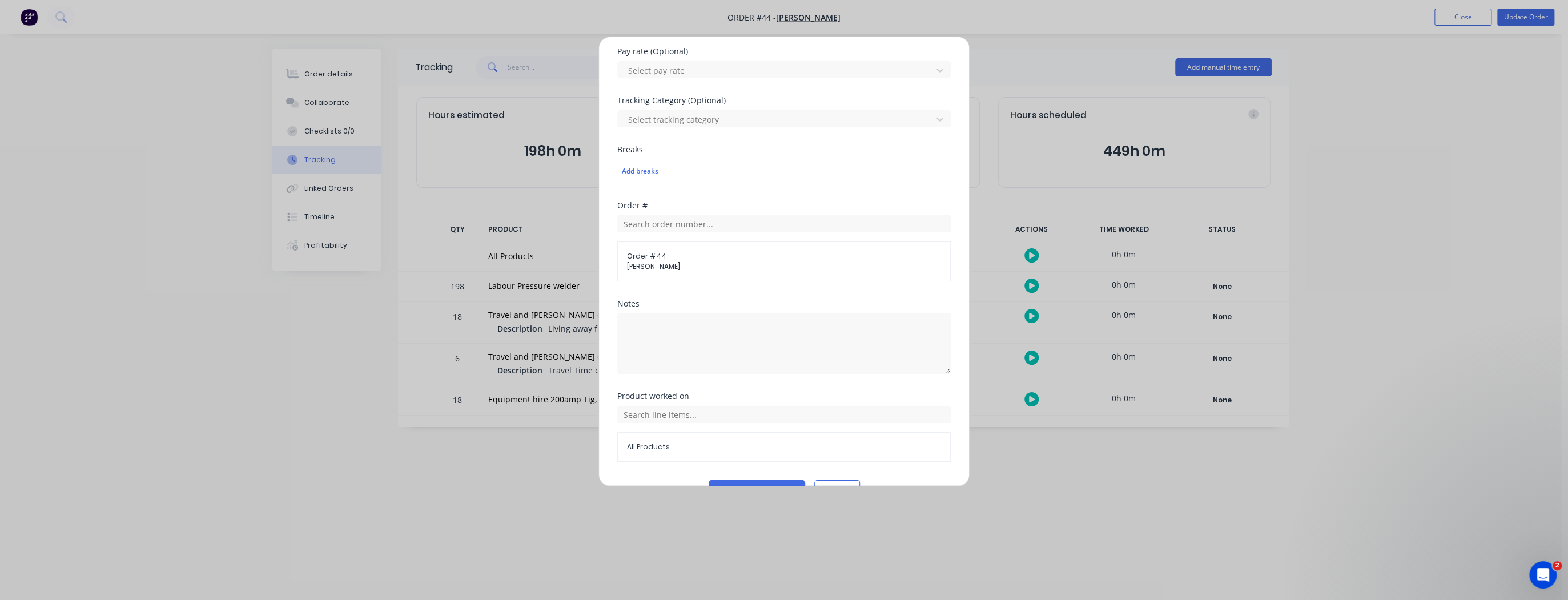
scroll to position [368, 0]
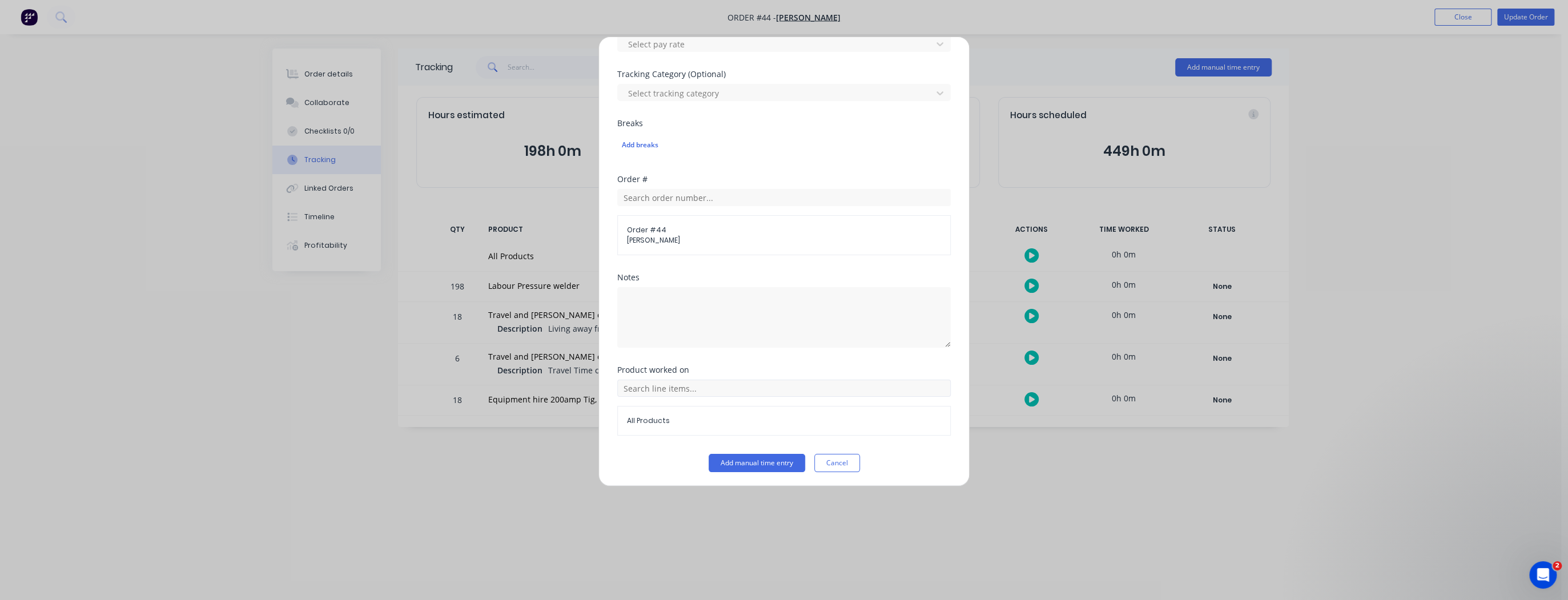
type input "3"
click at [665, 393] on input "text" at bounding box center [784, 388] width 333 height 17
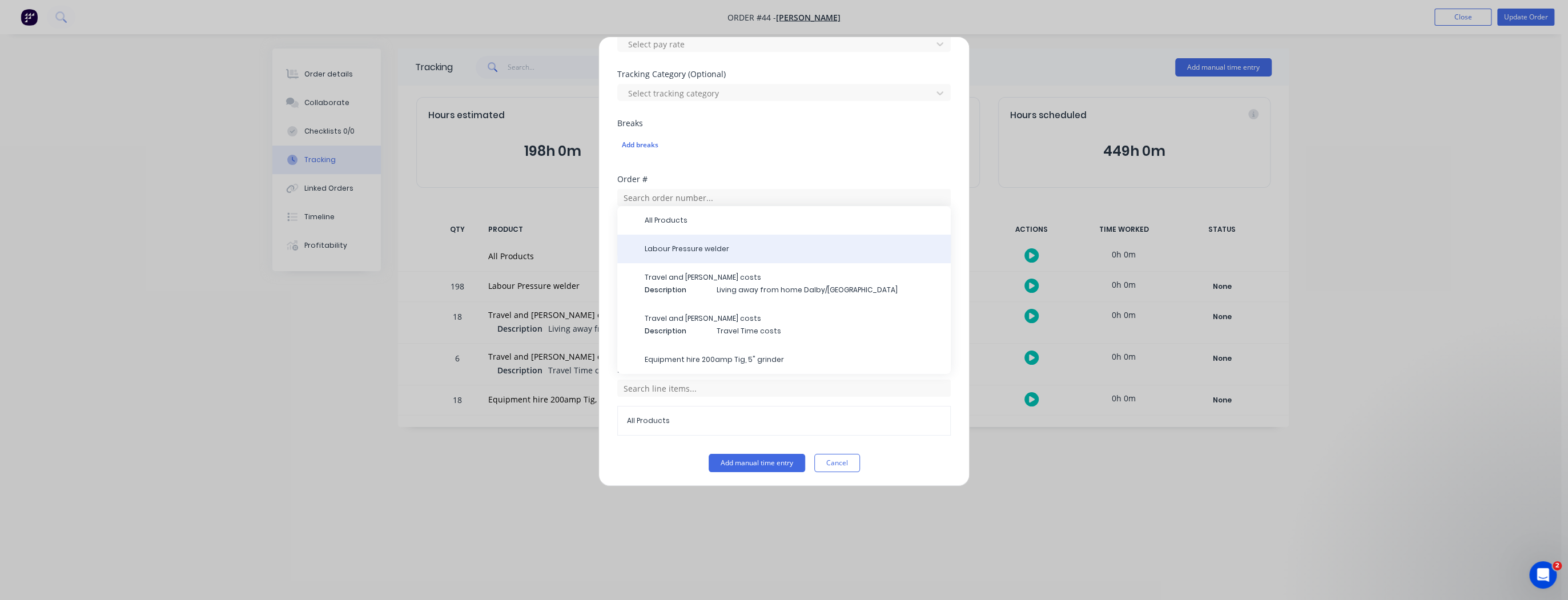
click at [679, 244] on span "Labour Pressure welder" at bounding box center [793, 249] width 297 height 10
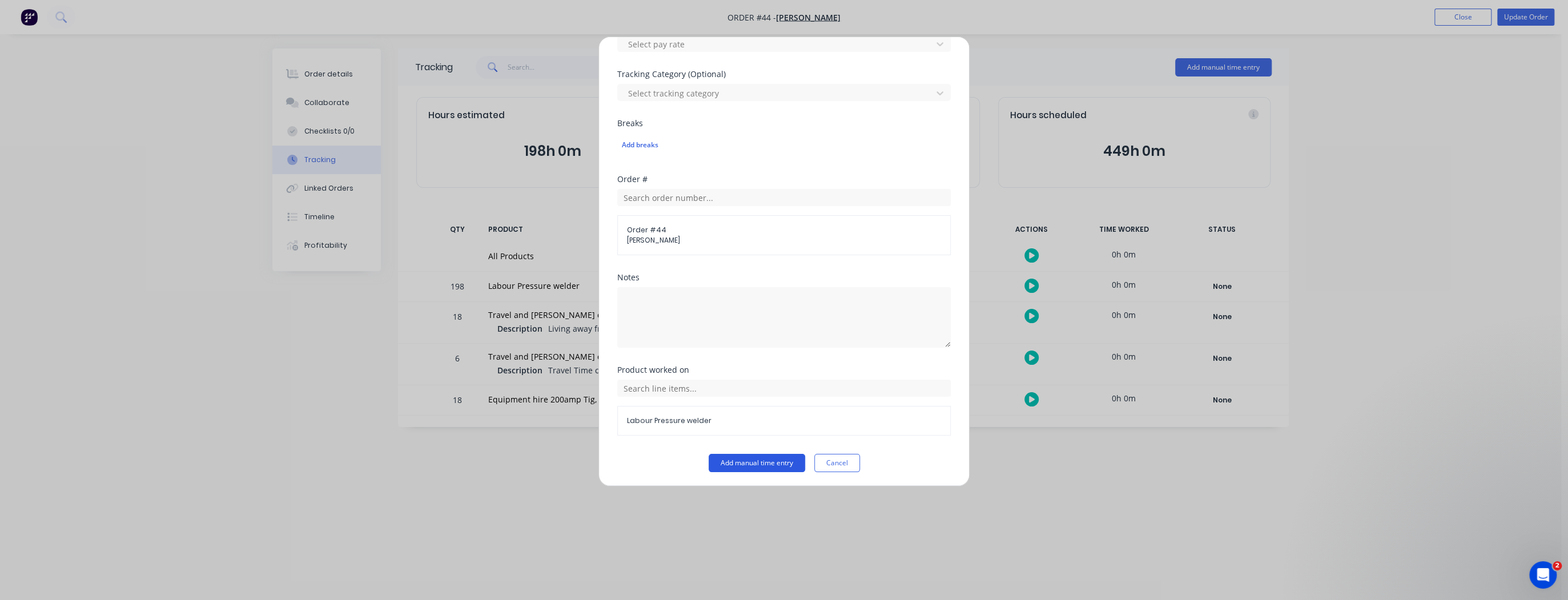
click at [749, 459] on button "Add manual time entry" at bounding box center [757, 462] width 96 height 18
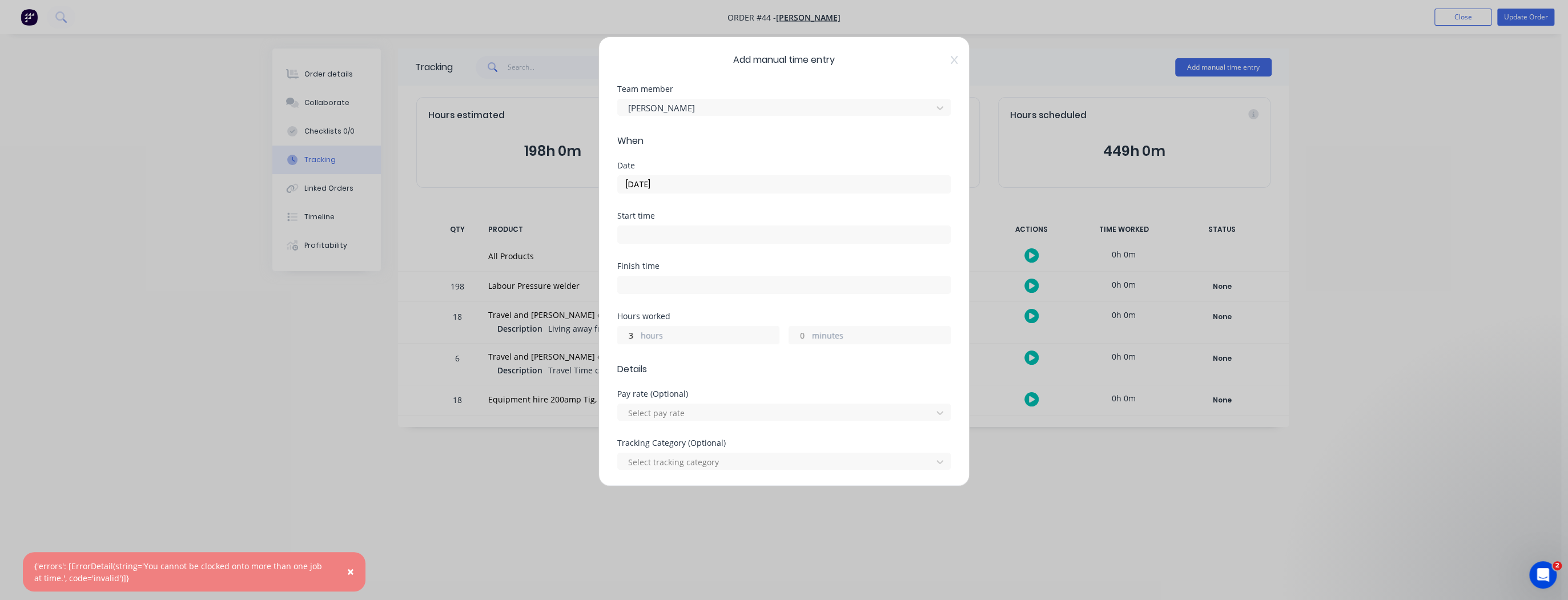
scroll to position [0, 0]
click at [671, 102] on div at bounding box center [776, 108] width 299 height 15
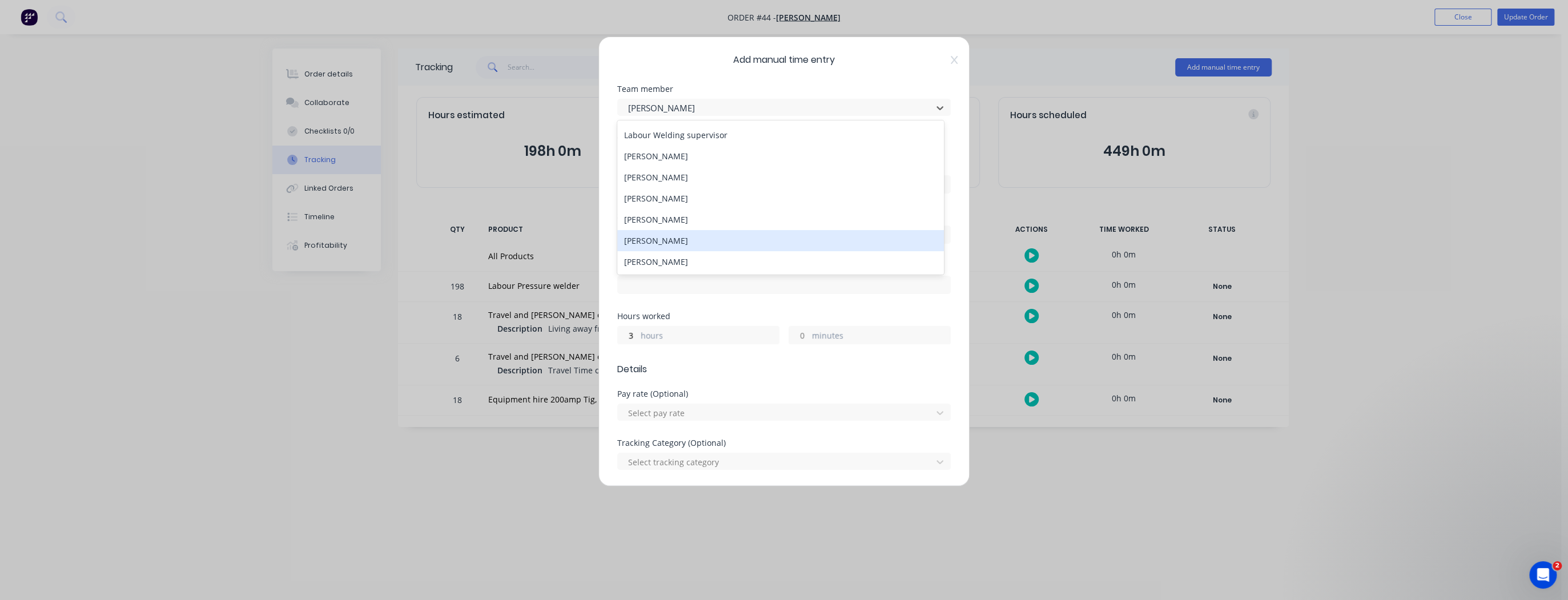
click at [661, 239] on div "[PERSON_NAME]" at bounding box center [781, 240] width 327 height 22
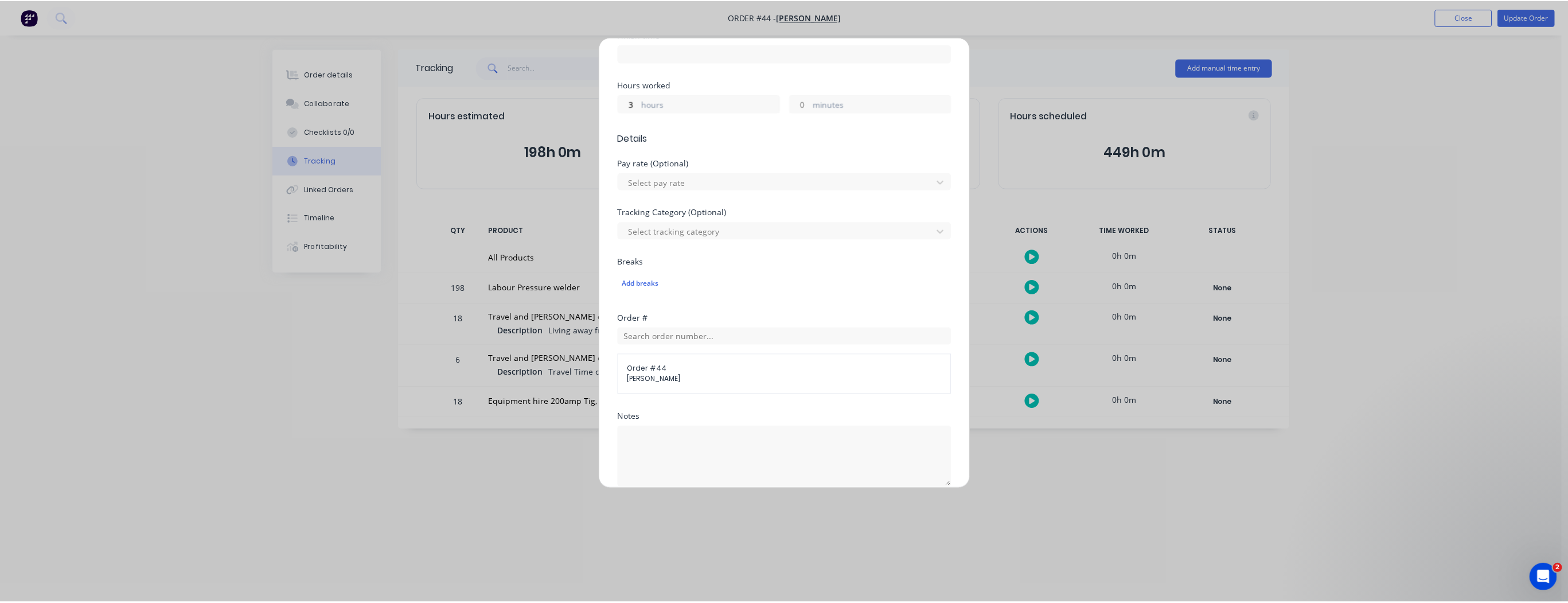
scroll to position [370, 0]
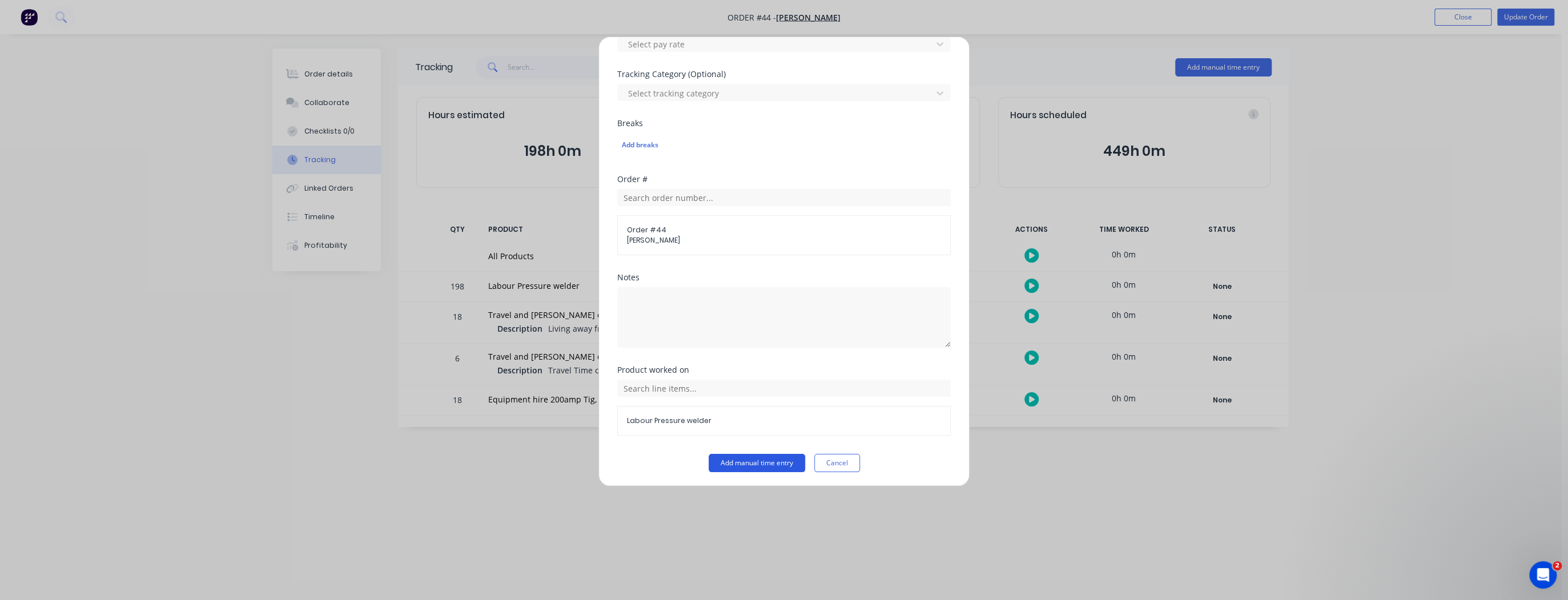
click at [756, 455] on button "Add manual time entry" at bounding box center [757, 462] width 96 height 18
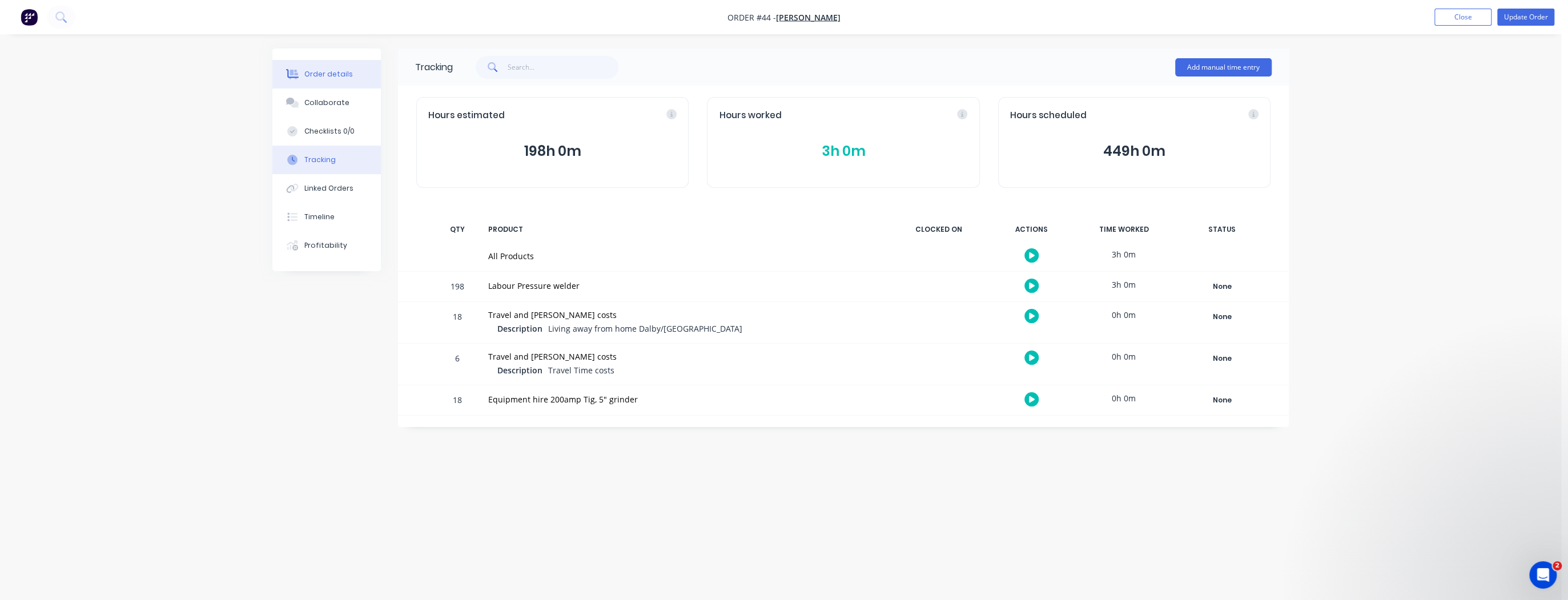
click at [338, 72] on div "Order details" at bounding box center [328, 74] width 48 height 10
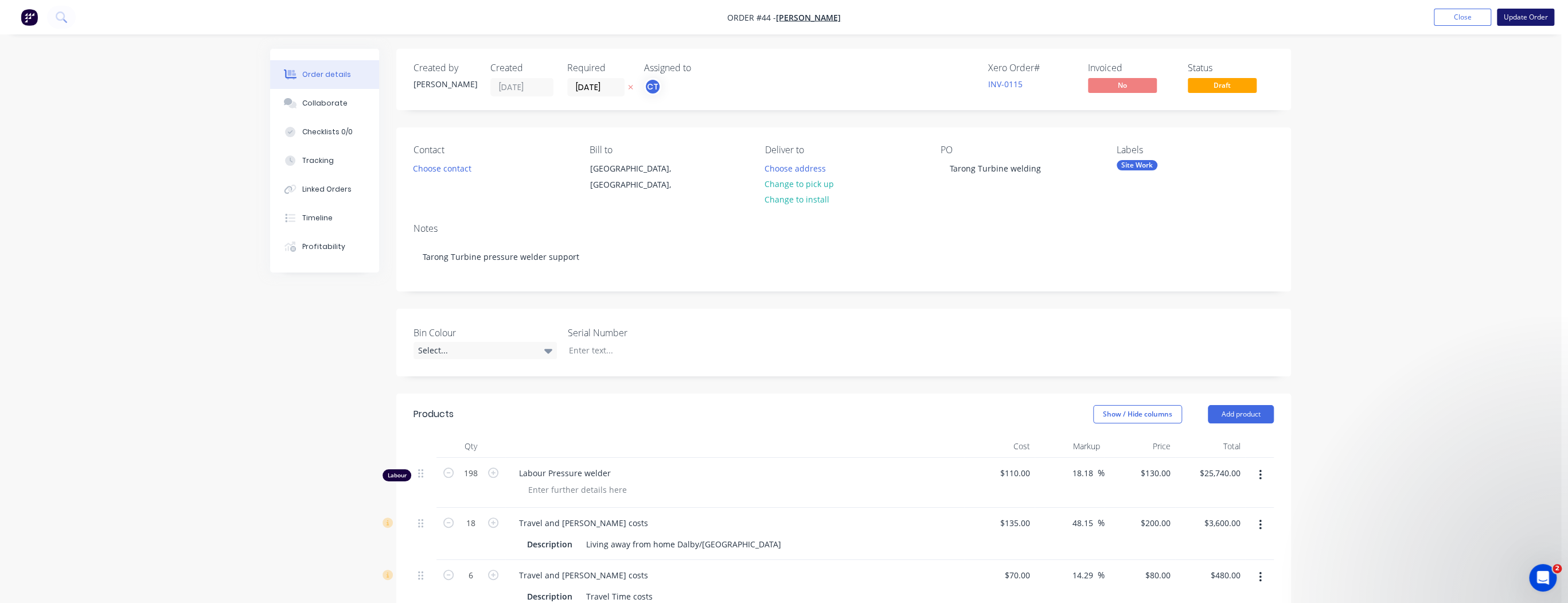
click at [1525, 18] on button "Update Order" at bounding box center [1525, 17] width 57 height 17
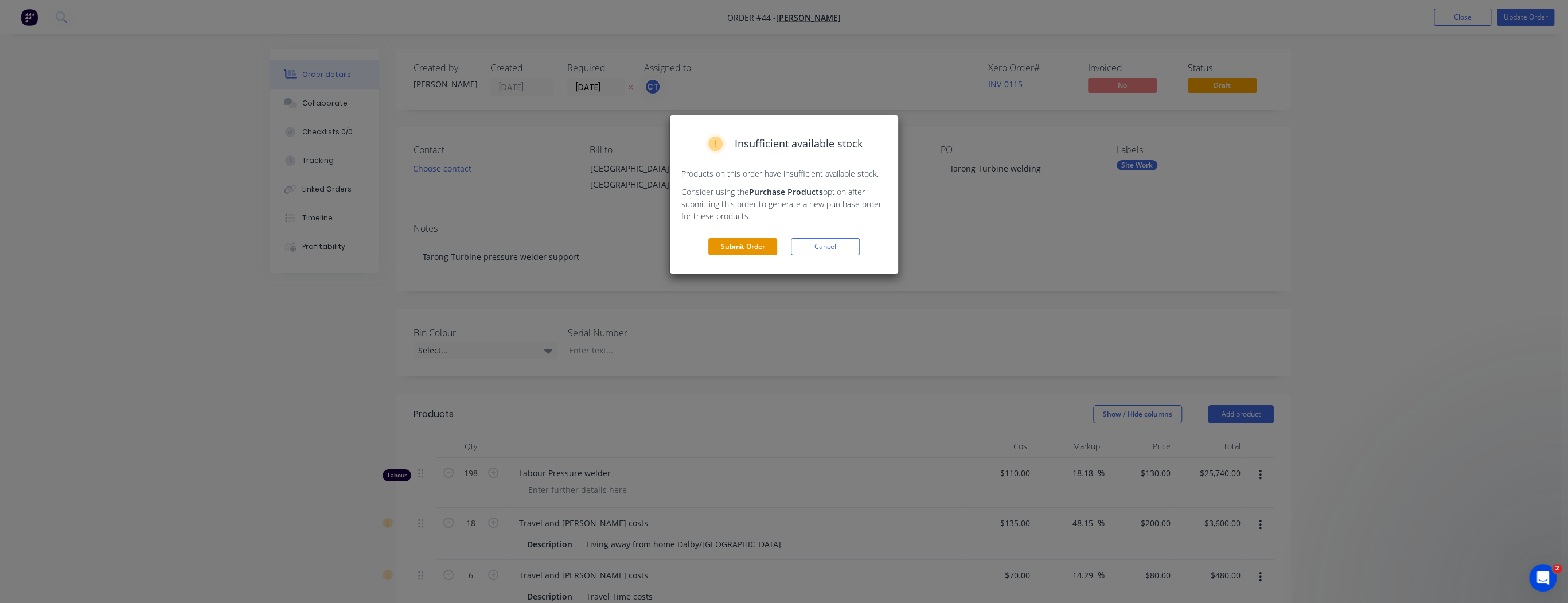
click at [749, 249] on button "Submit Order" at bounding box center [743, 247] width 69 height 17
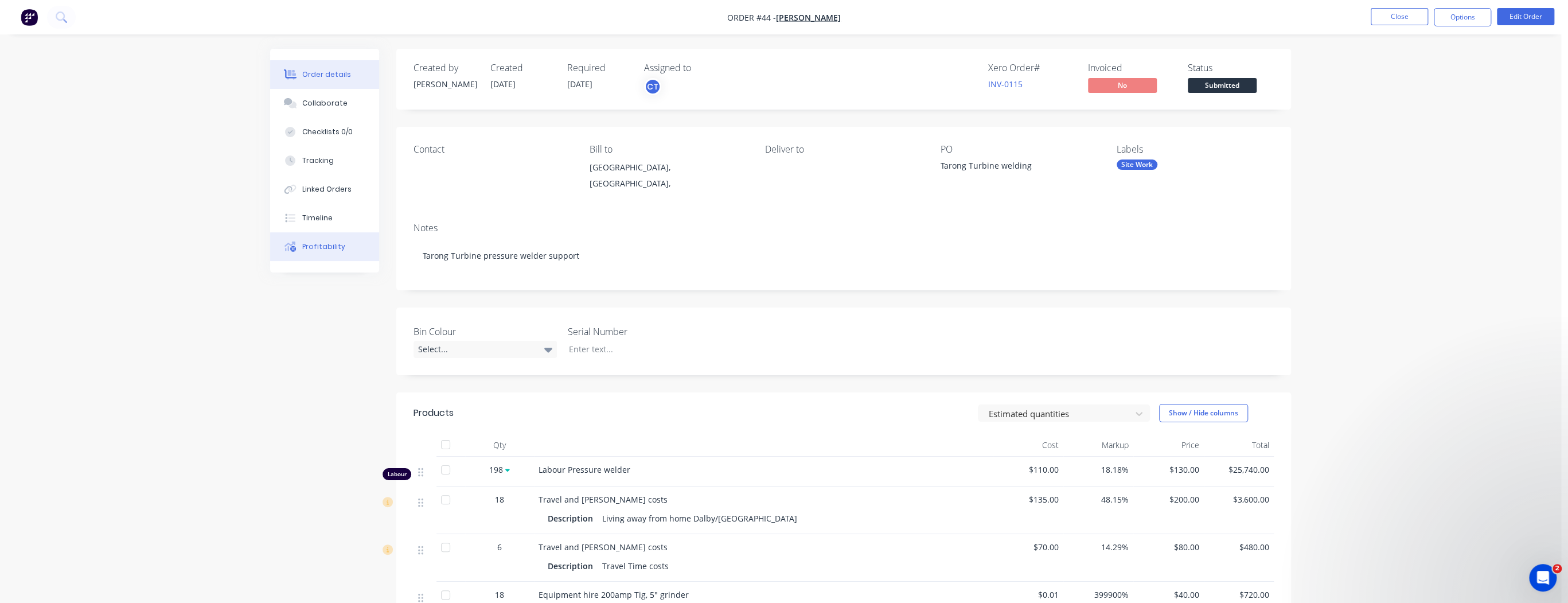
click at [321, 239] on button "Profitability" at bounding box center [324, 246] width 109 height 29
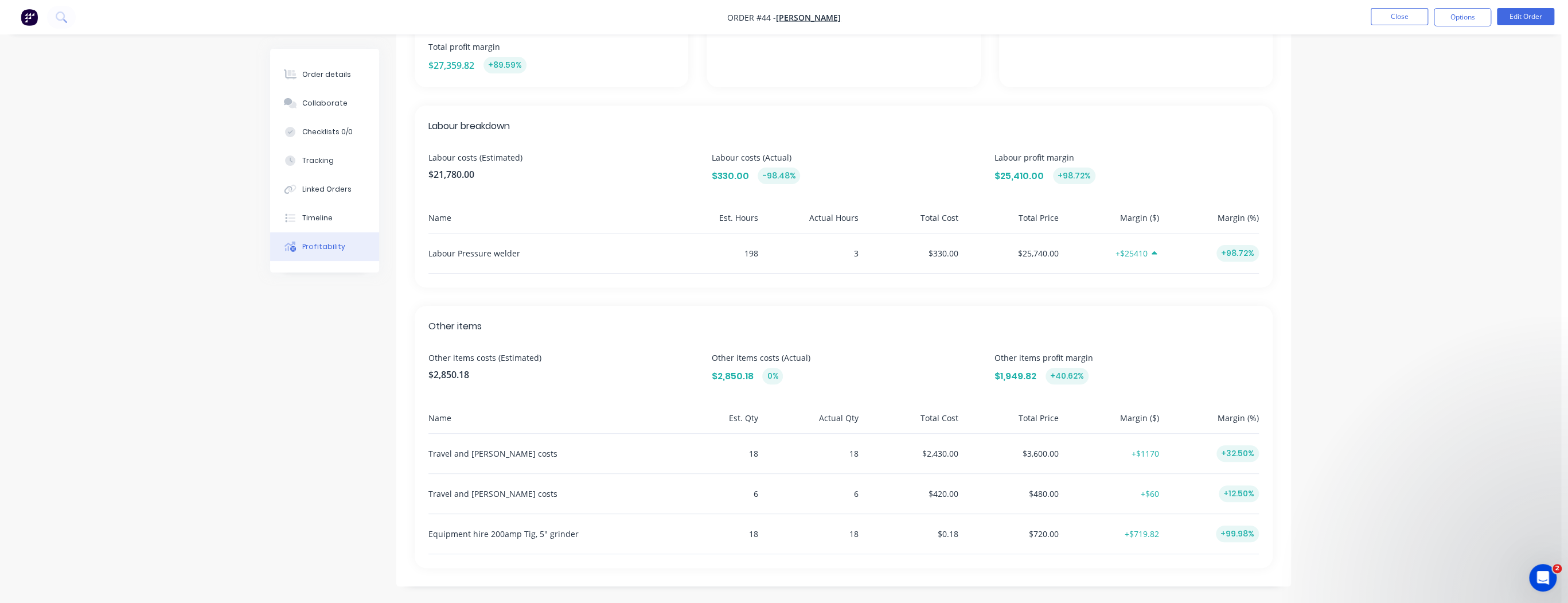
scroll to position [244, 0]
click at [335, 71] on div "Order details" at bounding box center [326, 74] width 48 height 10
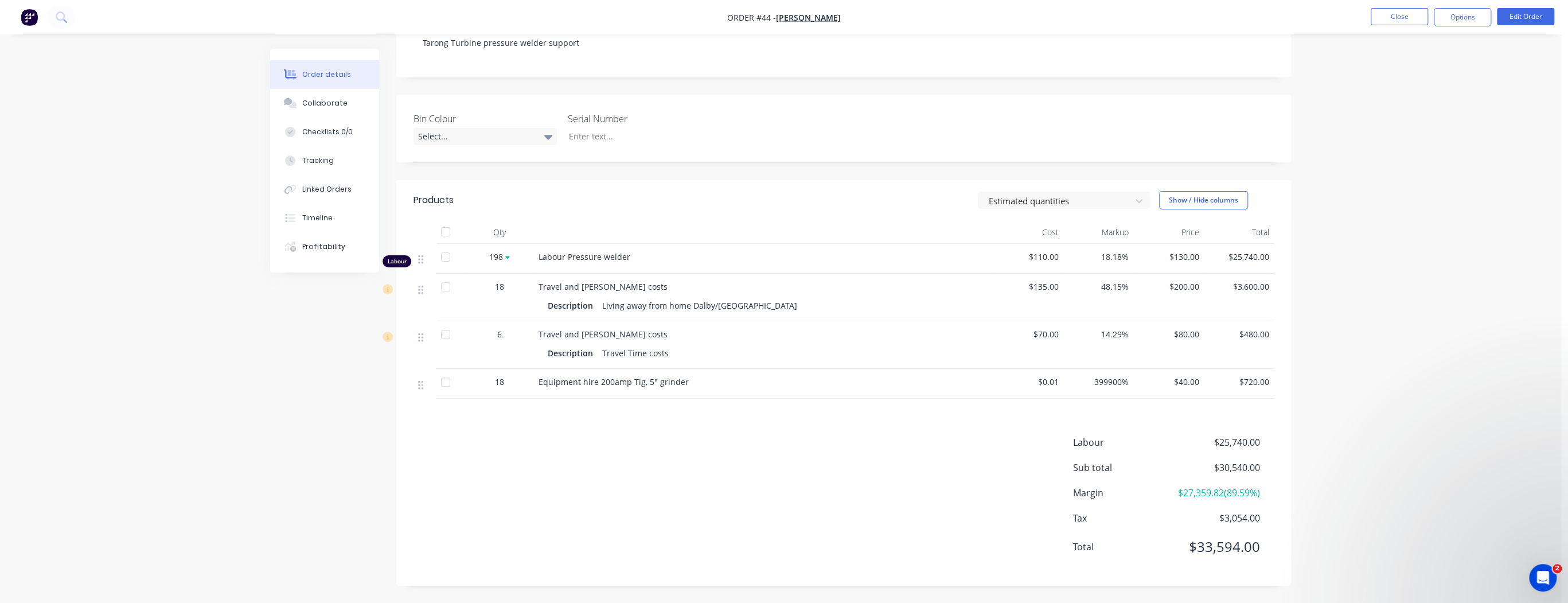
click at [596, 376] on span "Equipment hire 200amp Tig, 5" grinder" at bounding box center [614, 382] width 150 height 11
click at [629, 376] on span "Equipment hire 200amp Tig, 5" grinder" at bounding box center [614, 382] width 150 height 11
click at [631, 376] on span "Equipment hire 200amp Tig, 5" grinder" at bounding box center [614, 382] width 150 height 11
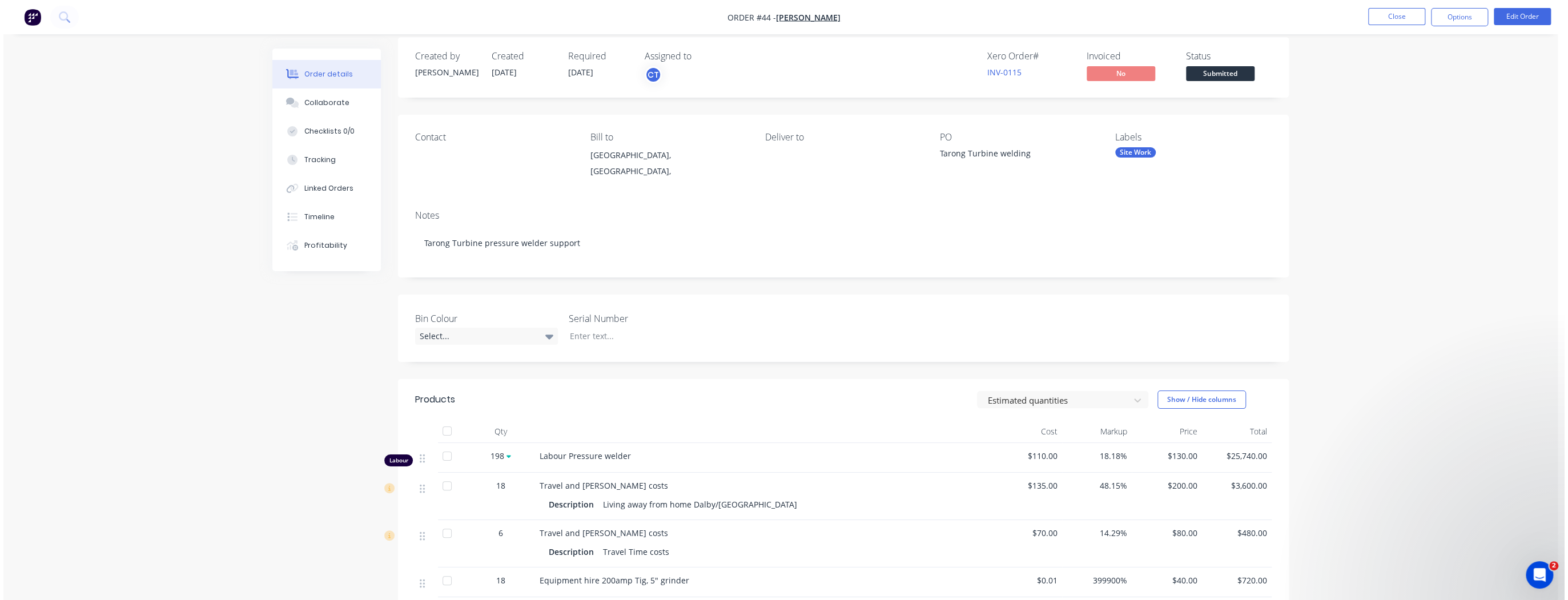
scroll to position [0, 0]
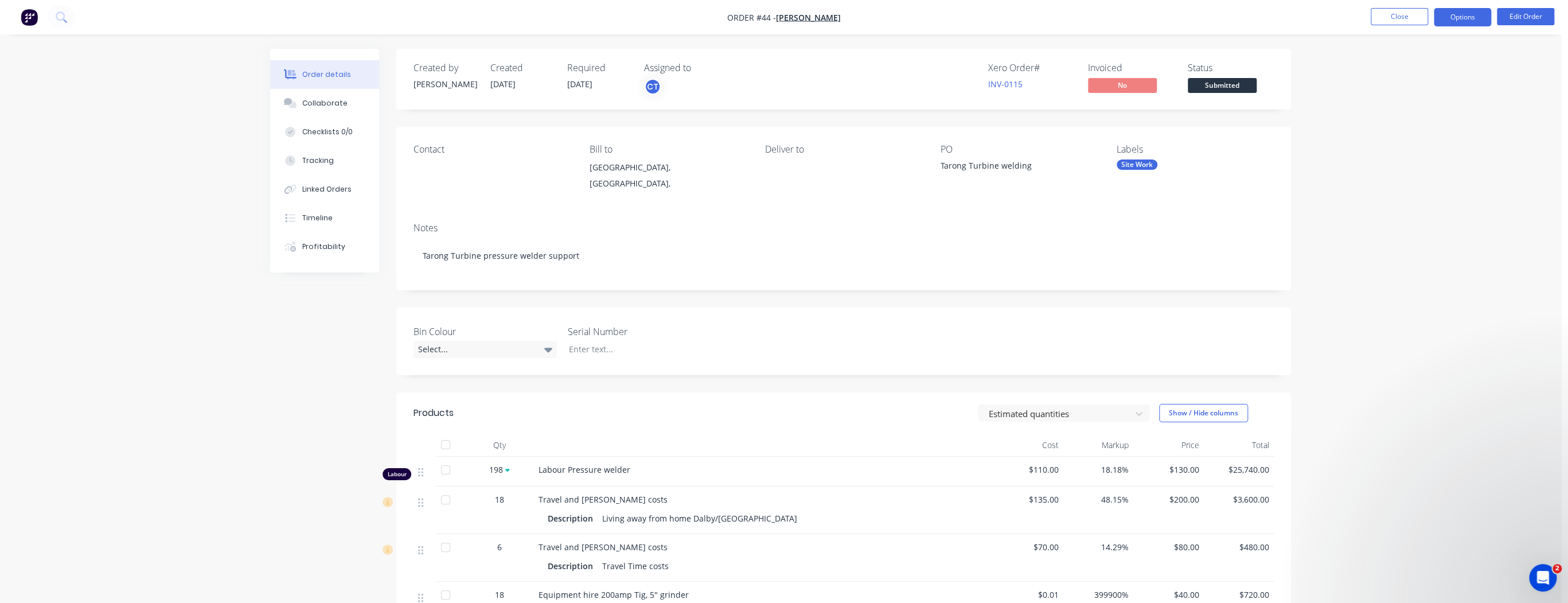
click at [1452, 15] on button "Options" at bounding box center [1462, 16] width 57 height 18
click at [1401, 205] on div "Purchase Products" at bounding box center [1428, 207] width 106 height 16
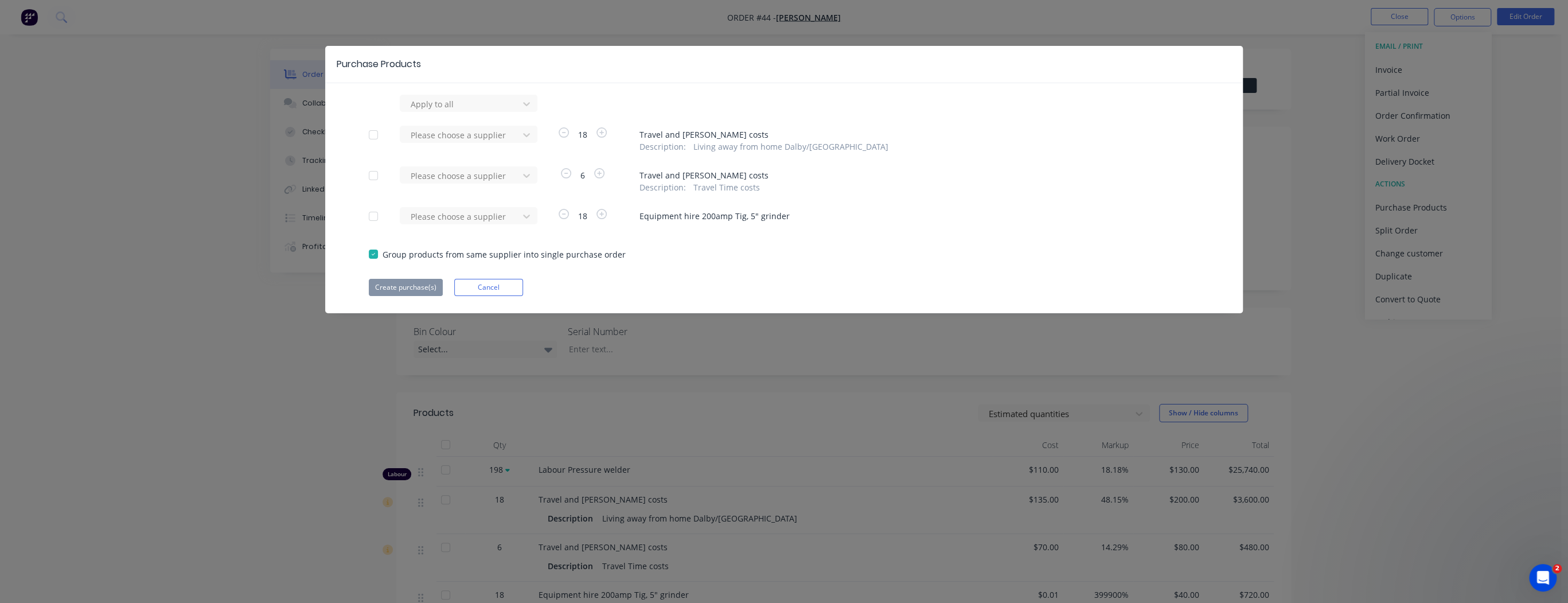
click at [374, 214] on div at bounding box center [373, 216] width 23 height 23
click at [483, 215] on div at bounding box center [460, 216] width 103 height 15
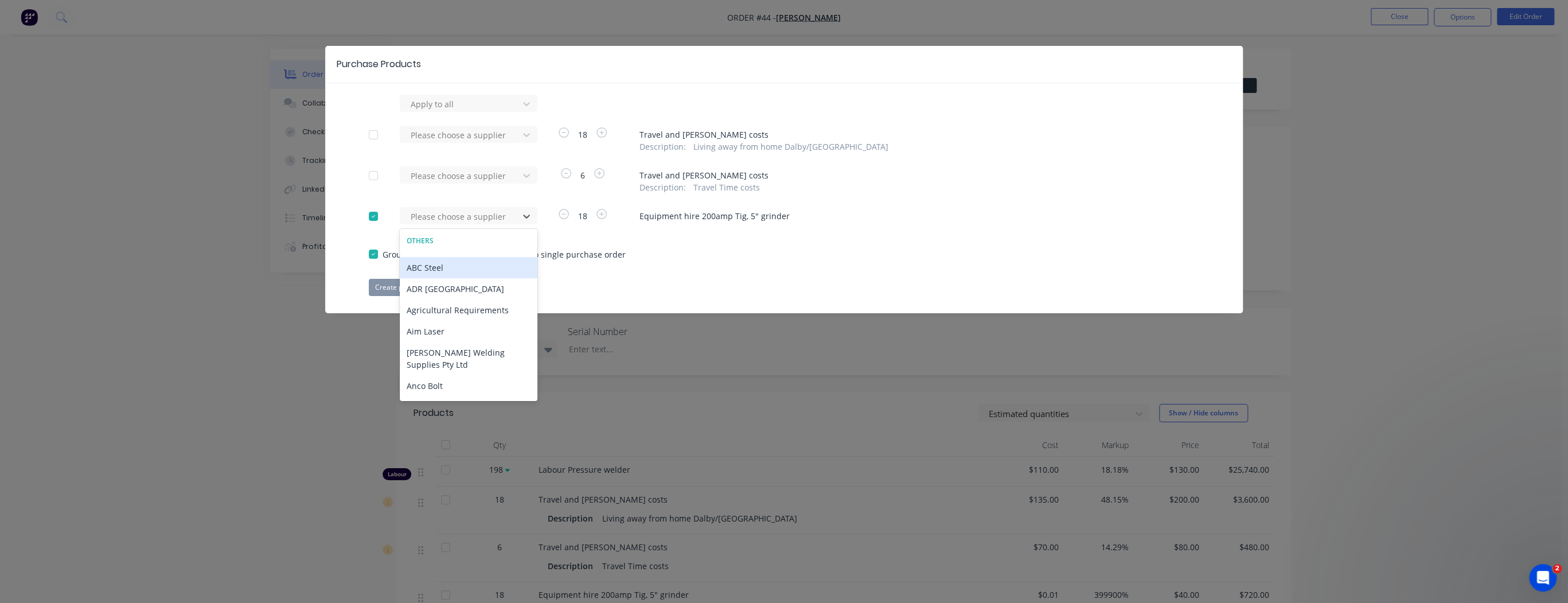
click at [438, 265] on div "ABC Steel" at bounding box center [468, 267] width 138 height 22
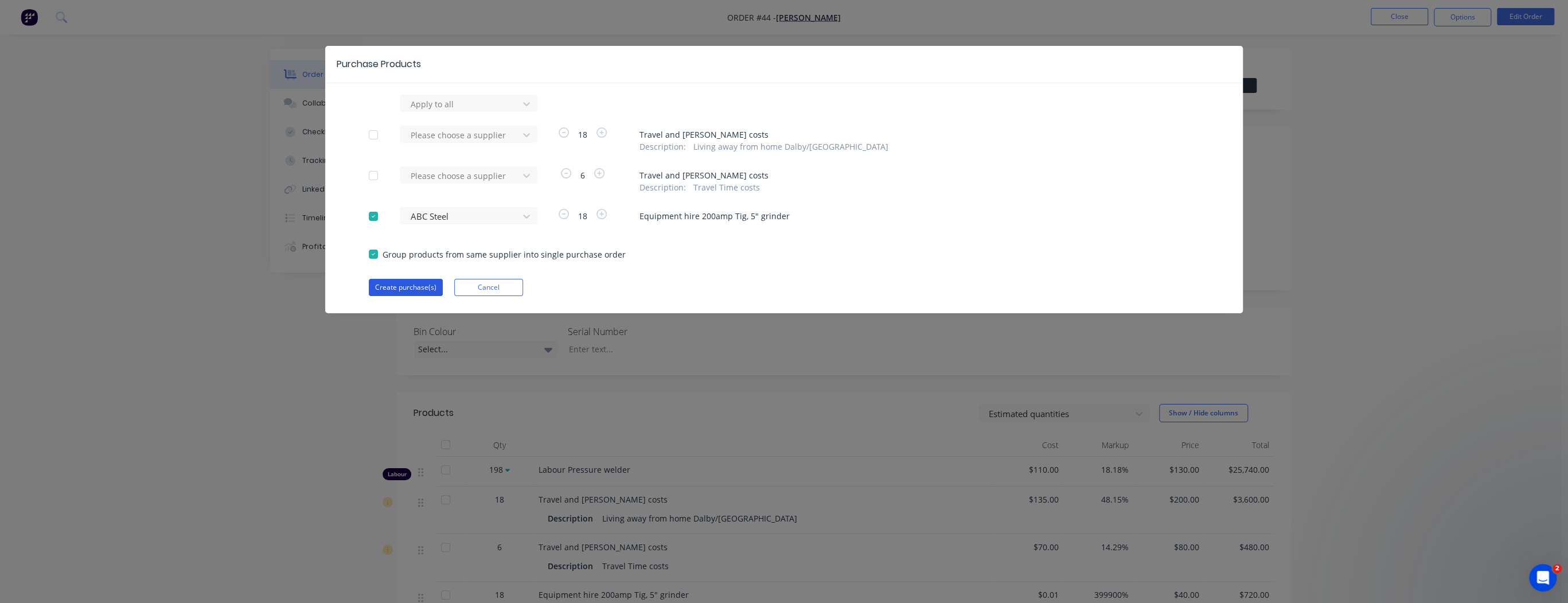
click at [407, 286] on button "Create purchase(s)" at bounding box center [406, 287] width 74 height 17
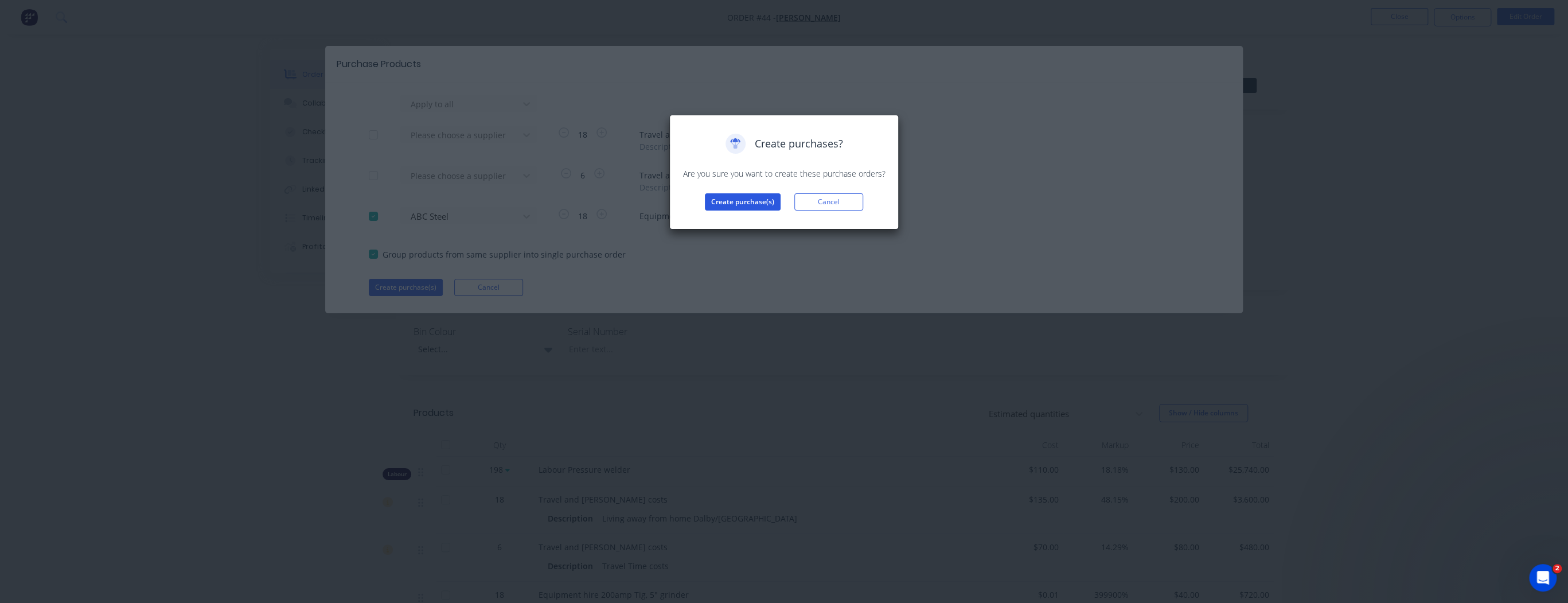
click at [741, 203] on button "Create purchase(s)" at bounding box center [743, 202] width 76 height 17
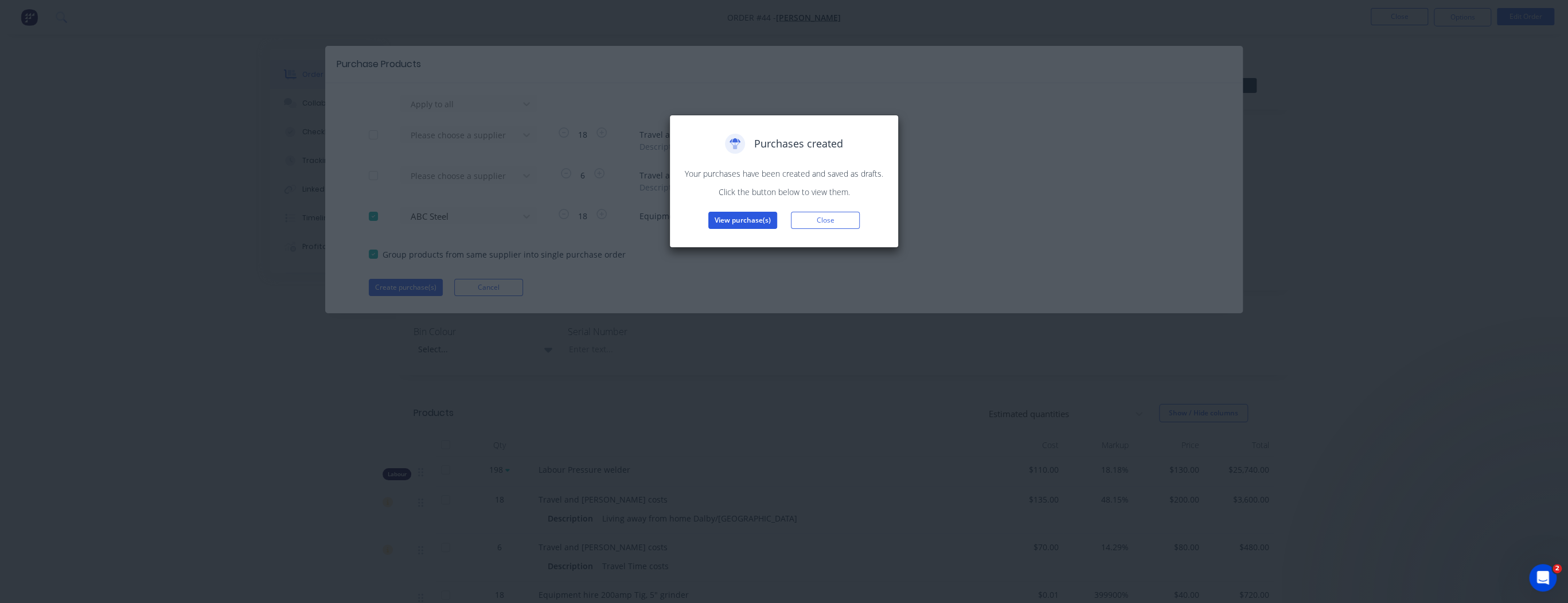
click at [753, 218] on button "View purchase(s)" at bounding box center [743, 221] width 69 height 17
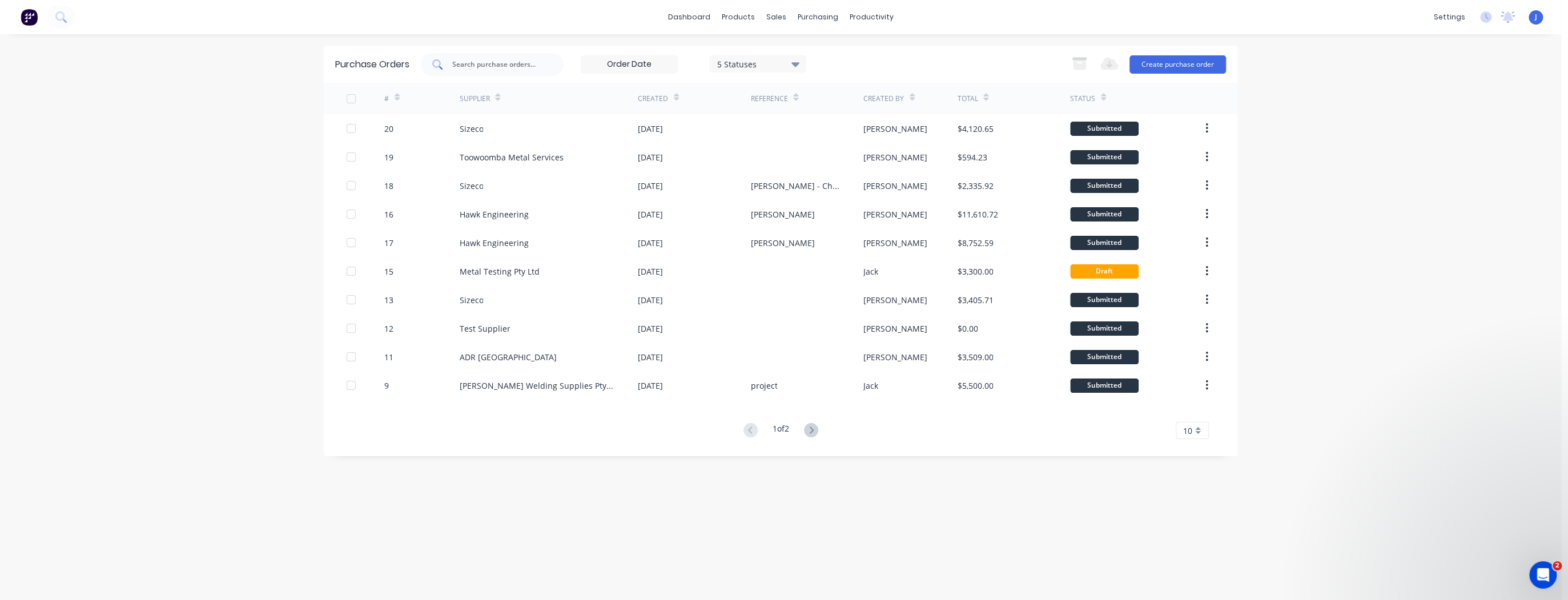
click at [497, 65] on input "text" at bounding box center [499, 64] width 95 height 11
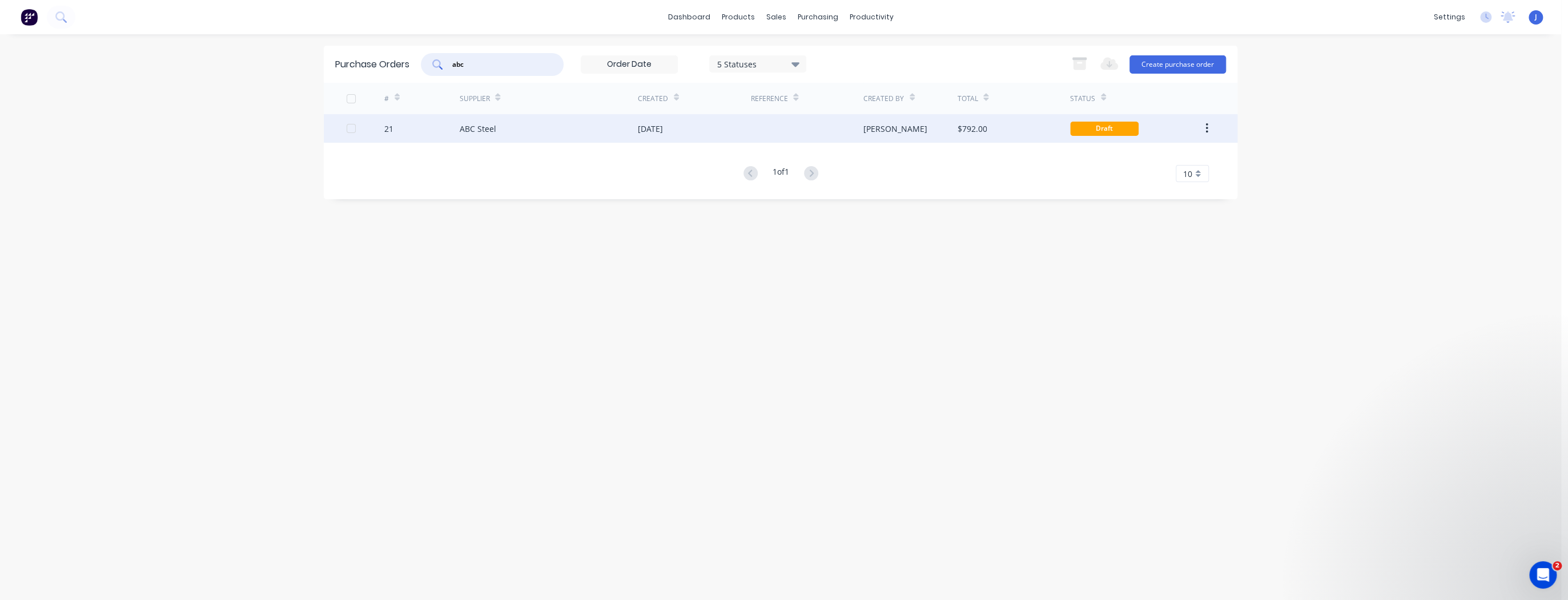
type input "abc"
click at [488, 126] on div "ABC Steel" at bounding box center [477, 129] width 36 height 12
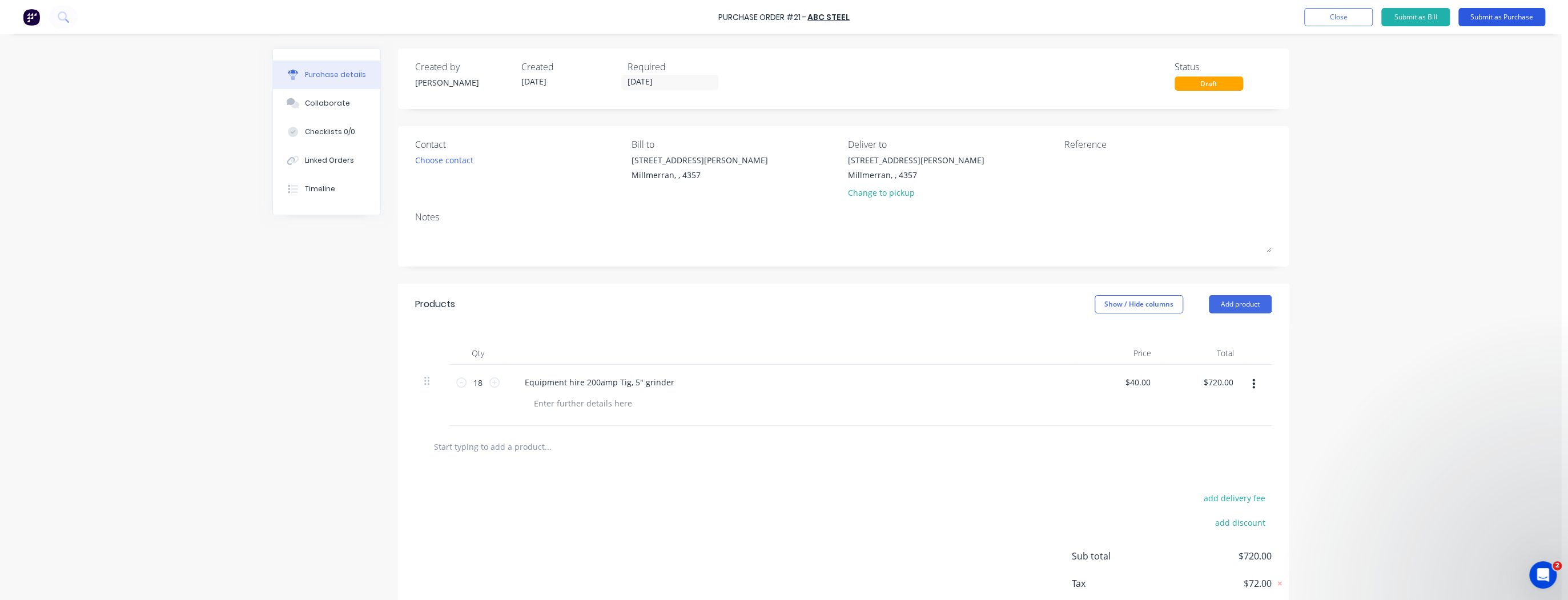
click at [1515, 16] on button "Submit as Purchase" at bounding box center [1502, 16] width 87 height 18
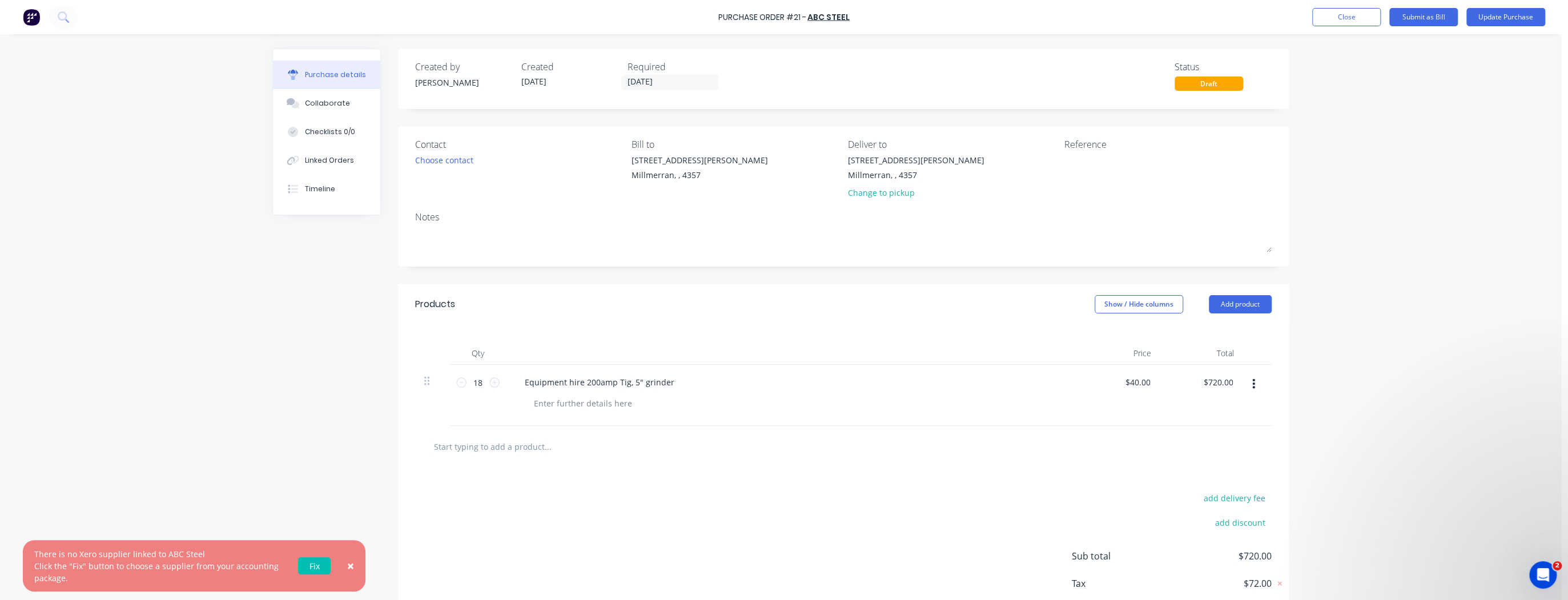
click at [309, 566] on link "Fix" at bounding box center [314, 566] width 33 height 17
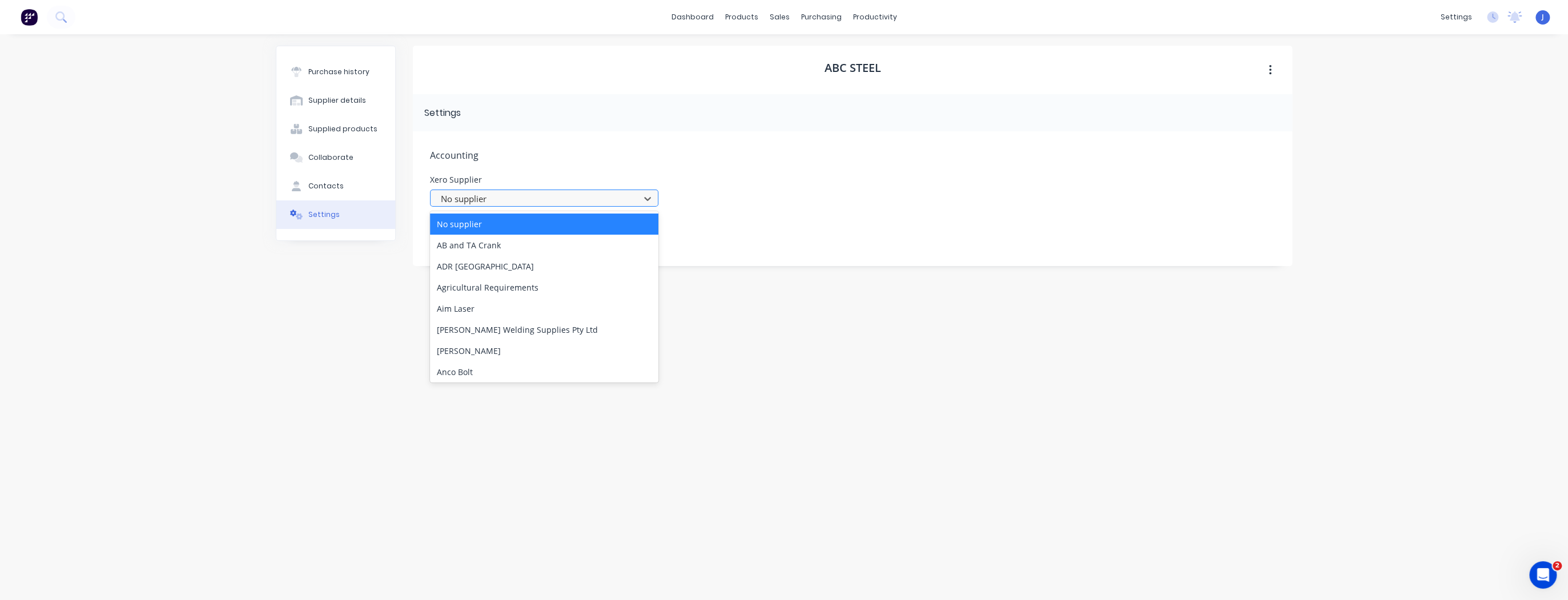
click at [448, 199] on div at bounding box center [536, 199] width 194 height 15
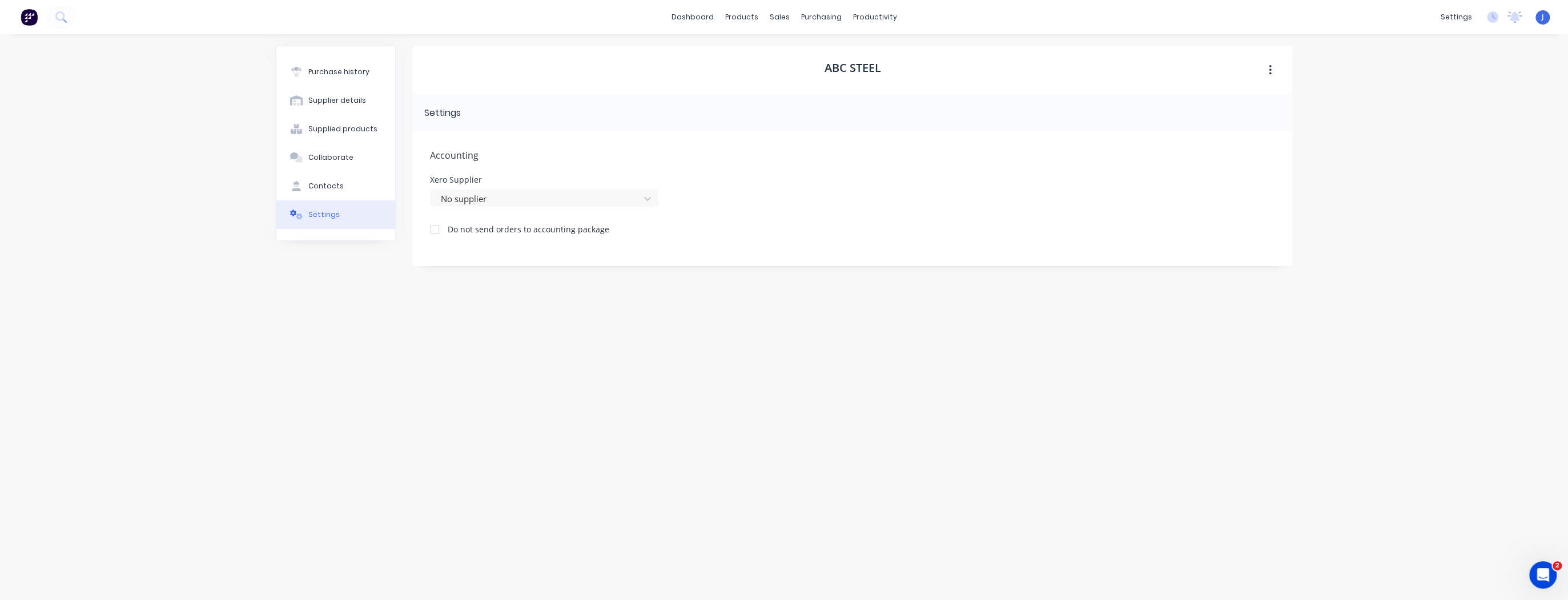
click at [822, 232] on div "Do not send orders to accounting package" at bounding box center [852, 227] width 845 height 15
click at [470, 195] on div at bounding box center [536, 199] width 194 height 15
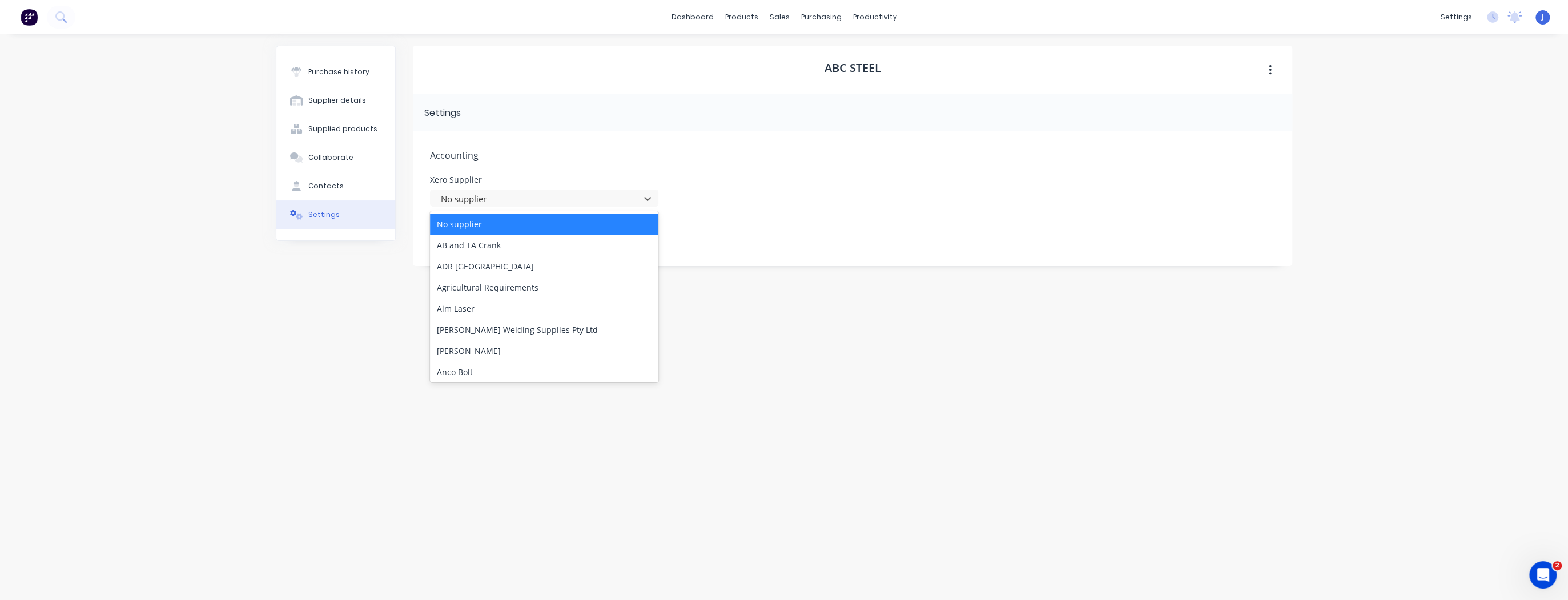
click at [470, 221] on div "No supplier" at bounding box center [544, 224] width 228 height 22
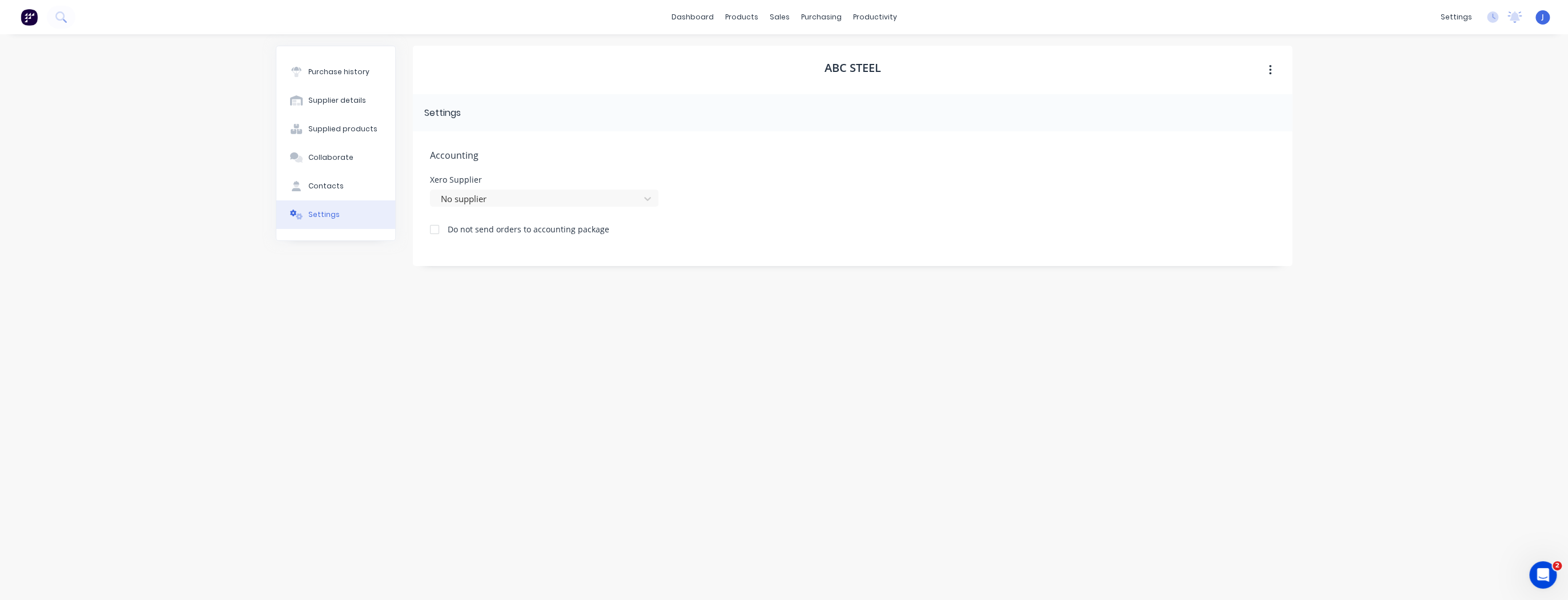
click at [434, 231] on div at bounding box center [434, 229] width 23 height 23
click at [336, 71] on div "Purchase history" at bounding box center [339, 72] width 61 height 10
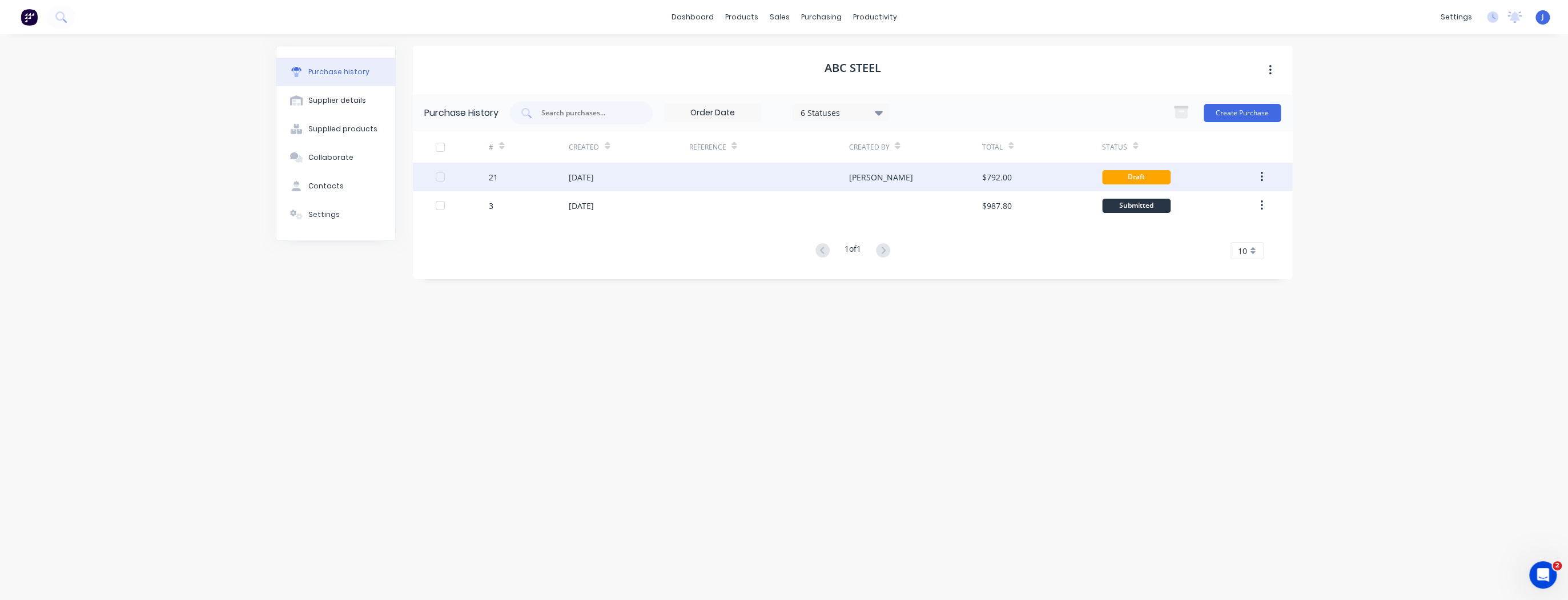
click at [1142, 171] on div "Draft" at bounding box center [1137, 177] width 69 height 15
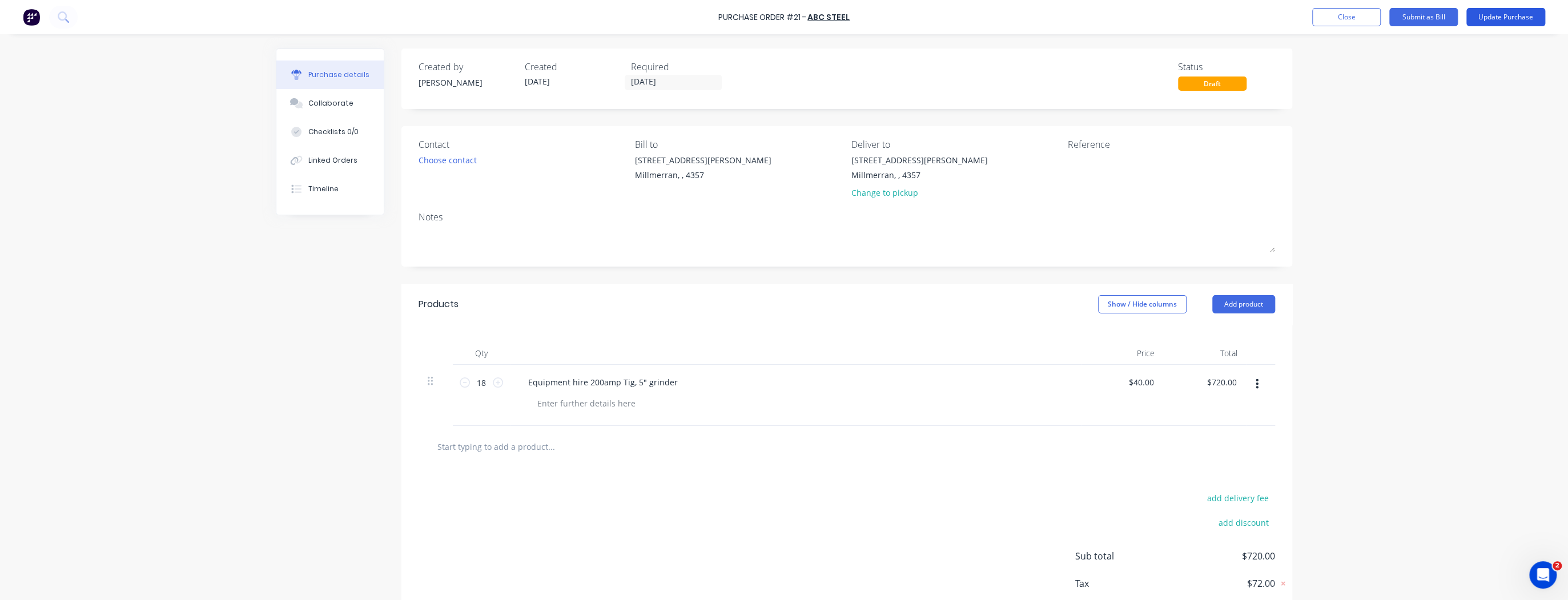
click at [1513, 15] on button "Update Purchase" at bounding box center [1505, 16] width 78 height 18
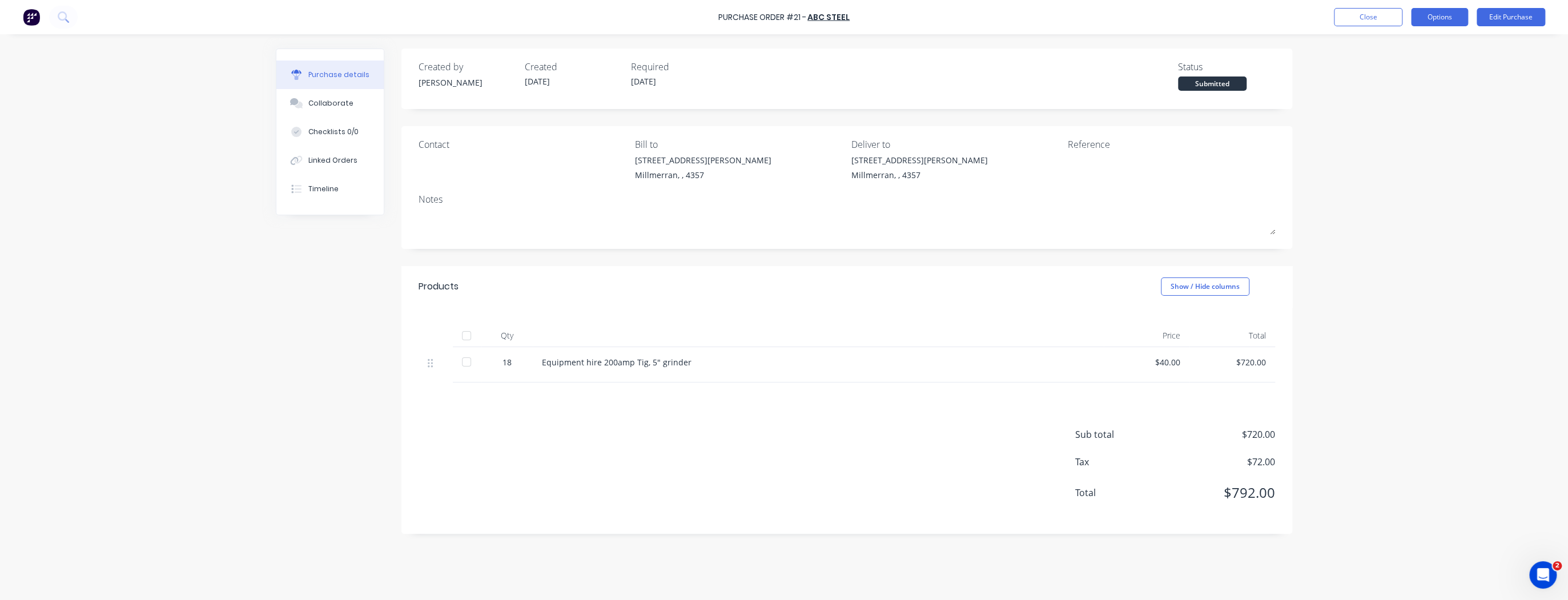
click at [1440, 21] on button "Options" at bounding box center [1440, 16] width 57 height 18
click at [1403, 45] on div "Print / Email" at bounding box center [1414, 46] width 88 height 16
click at [1392, 69] on div "With pricing" at bounding box center [1414, 69] width 88 height 16
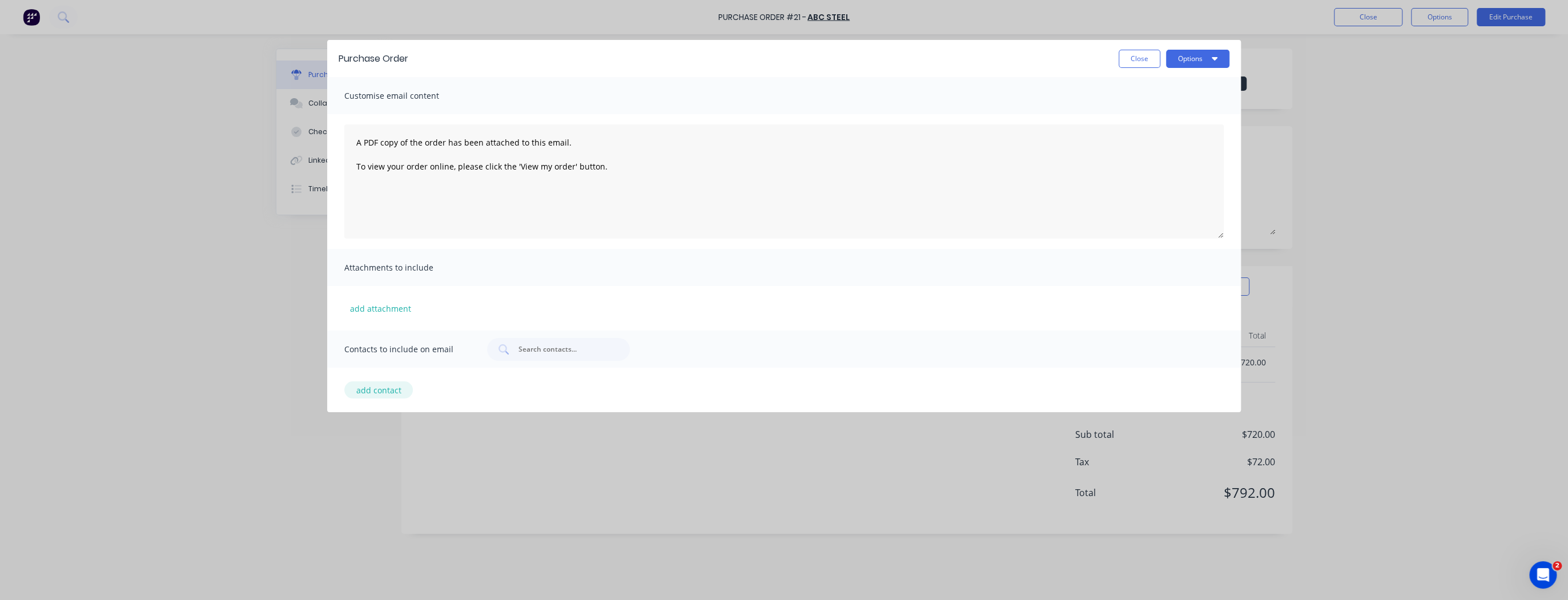
click at [387, 388] on button "add contact" at bounding box center [379, 390] width 69 height 17
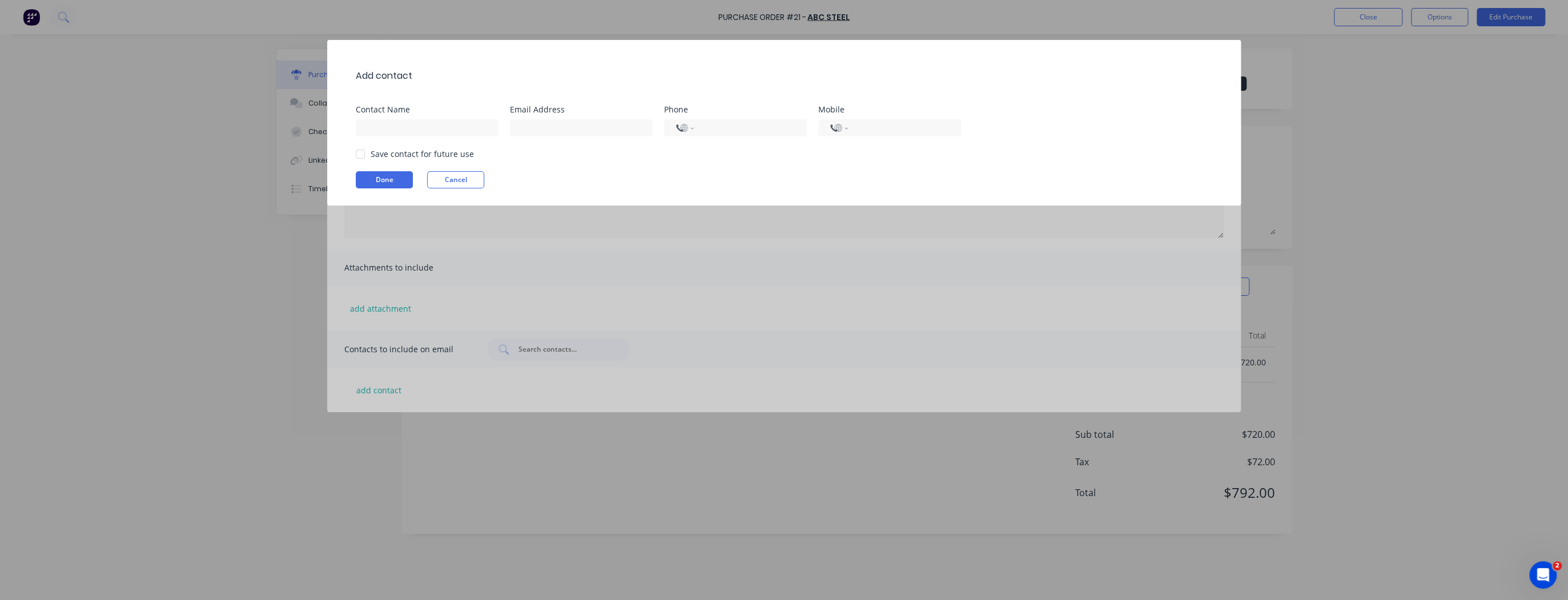
click at [1092, 293] on div "Add contact Contact Name Email Address Phone International [GEOGRAPHIC_DATA] [G…" at bounding box center [784, 300] width 1568 height 600
click at [467, 176] on button "Cancel" at bounding box center [456, 180] width 57 height 17
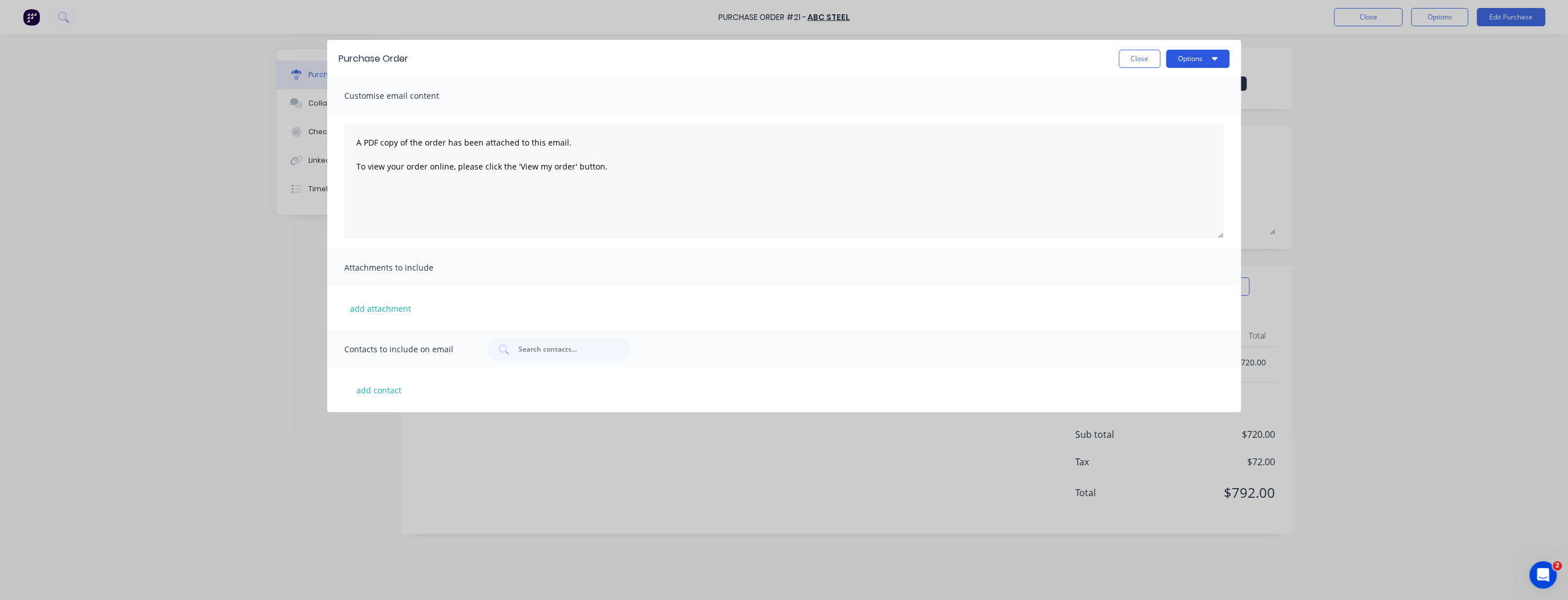
click at [1209, 52] on button "Options" at bounding box center [1198, 59] width 64 height 18
click at [1154, 88] on div "Preview" at bounding box center [1175, 87] width 88 height 16
click at [1182, 55] on button "Options" at bounding box center [1198, 59] width 64 height 18
click at [1170, 92] on div "Preview" at bounding box center [1175, 87] width 88 height 16
click at [1209, 59] on button "Options" at bounding box center [1198, 59] width 64 height 18
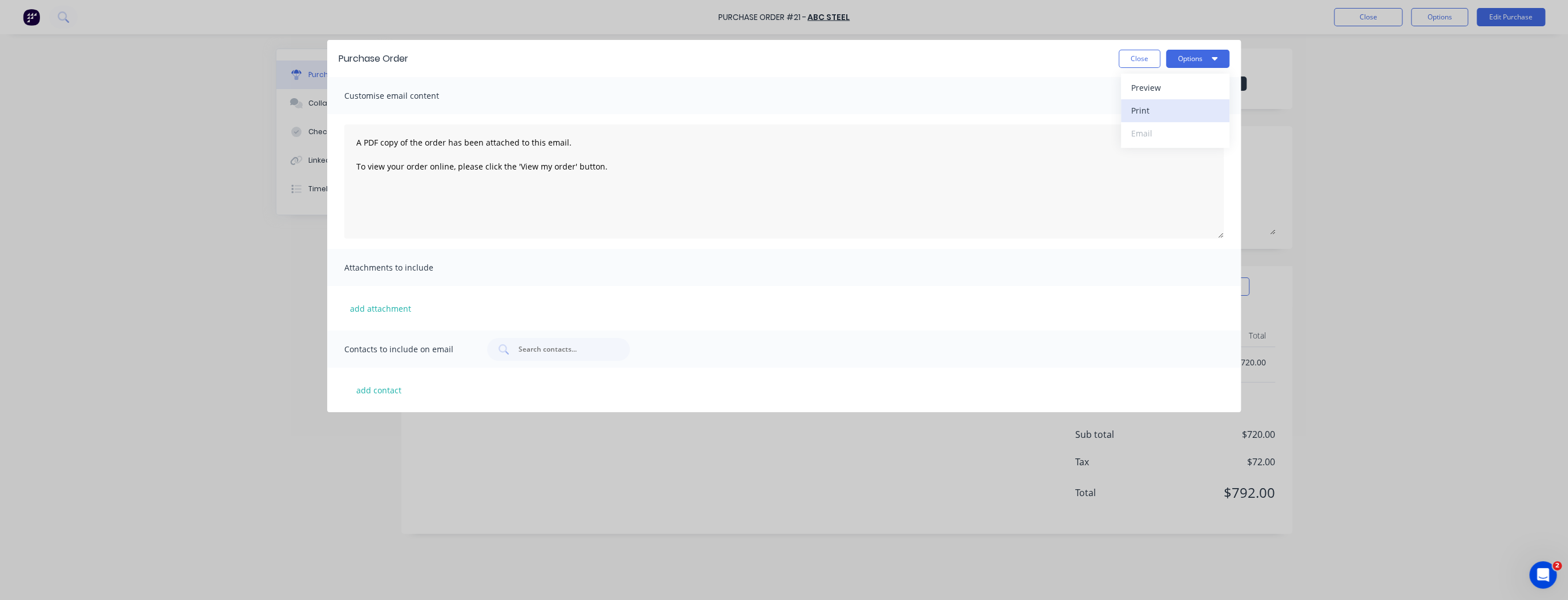
click at [1150, 102] on div "Print" at bounding box center [1175, 110] width 88 height 16
click at [374, 156] on textarea "A PDF copy of the order has been attached to this email. To view your order onl…" at bounding box center [784, 182] width 880 height 114
click at [409, 192] on textarea "A PDF copy of the order has been attached to this email. To view your order onl…" at bounding box center [784, 182] width 880 height 114
click at [354, 288] on div "add attachment" at bounding box center [784, 308] width 914 height 45
click at [560, 350] on input "text" at bounding box center [565, 349] width 95 height 11
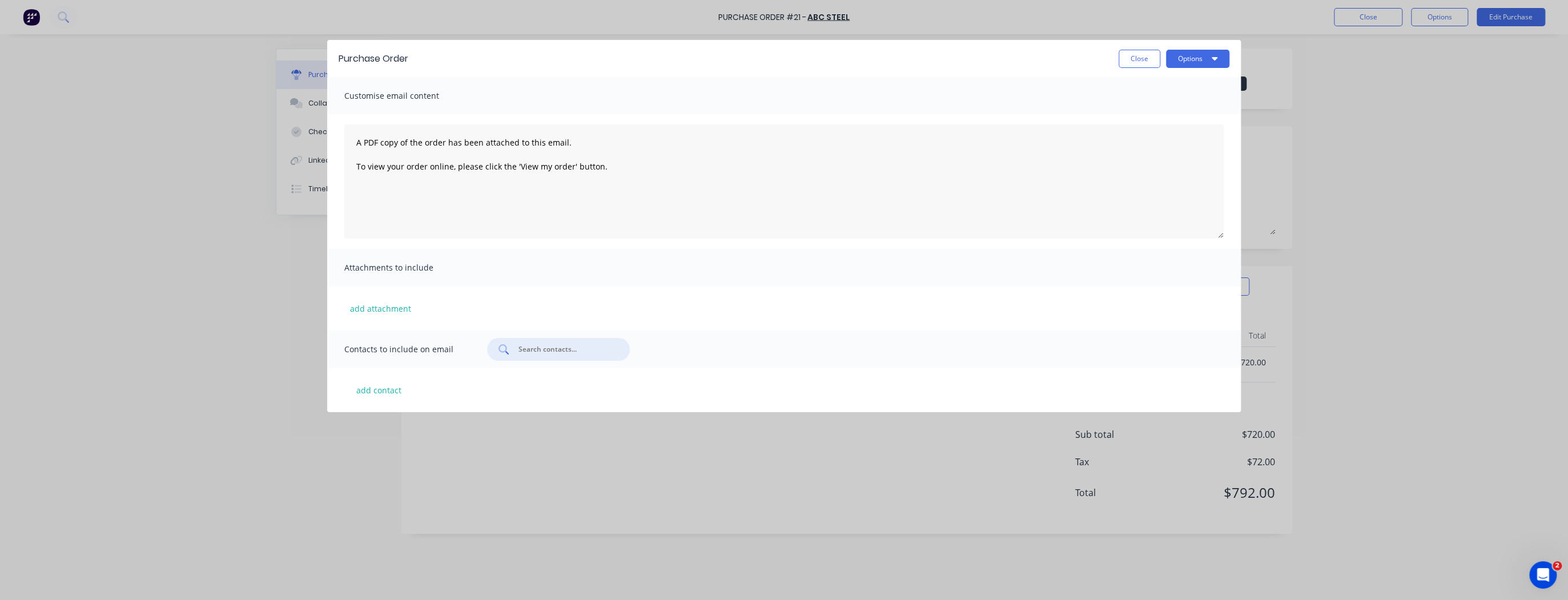
type input "t"
type input "raj"
click at [368, 387] on button "add contact" at bounding box center [379, 390] width 69 height 17
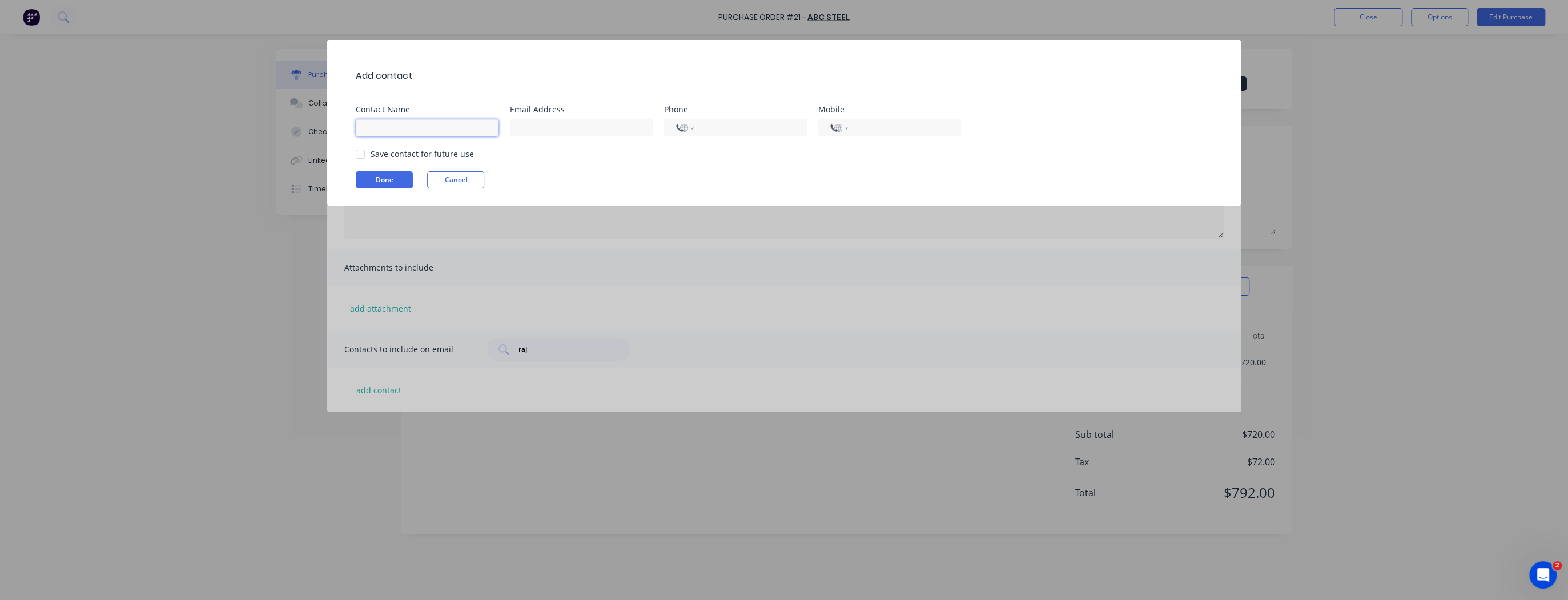
click at [420, 130] on input at bounding box center [427, 128] width 143 height 17
click at [588, 187] on div "Done Cancel" at bounding box center [790, 180] width 868 height 17
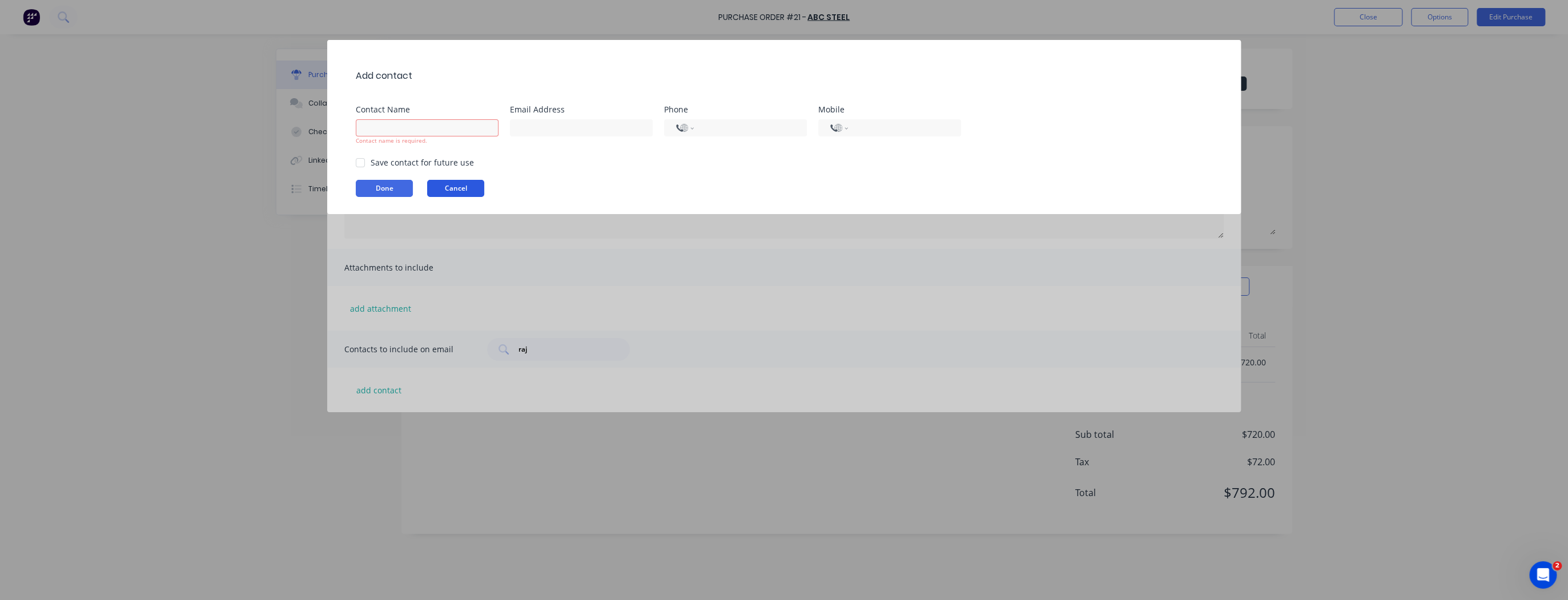
click at [457, 182] on button "Cancel" at bounding box center [456, 189] width 57 height 17
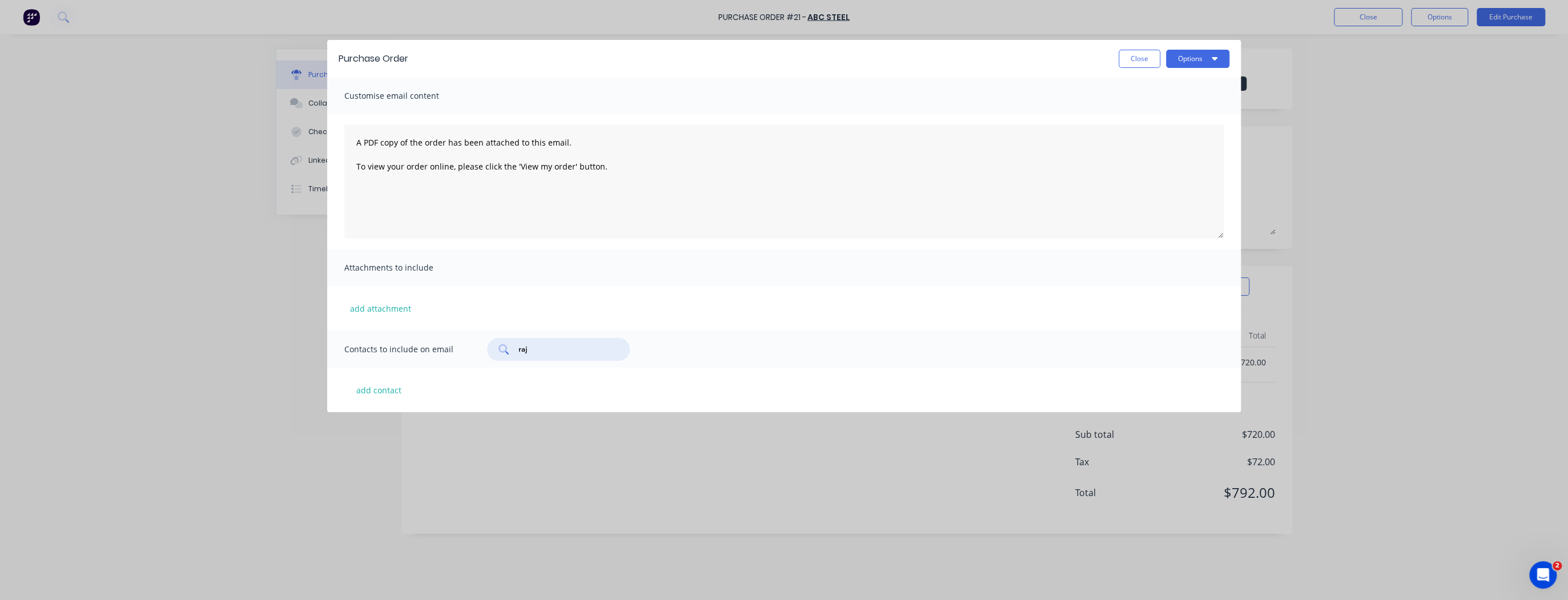
click at [542, 351] on input "raj" at bounding box center [565, 349] width 95 height 11
drag, startPoint x: 544, startPoint y: 355, endPoint x: 516, endPoint y: 353, distance: 28.1
click at [516, 353] on div "raj" at bounding box center [559, 349] width 143 height 23
click at [544, 348] on input "raj" at bounding box center [565, 349] width 95 height 11
drag, startPoint x: 544, startPoint y: 348, endPoint x: 505, endPoint y: 350, distance: 39.1
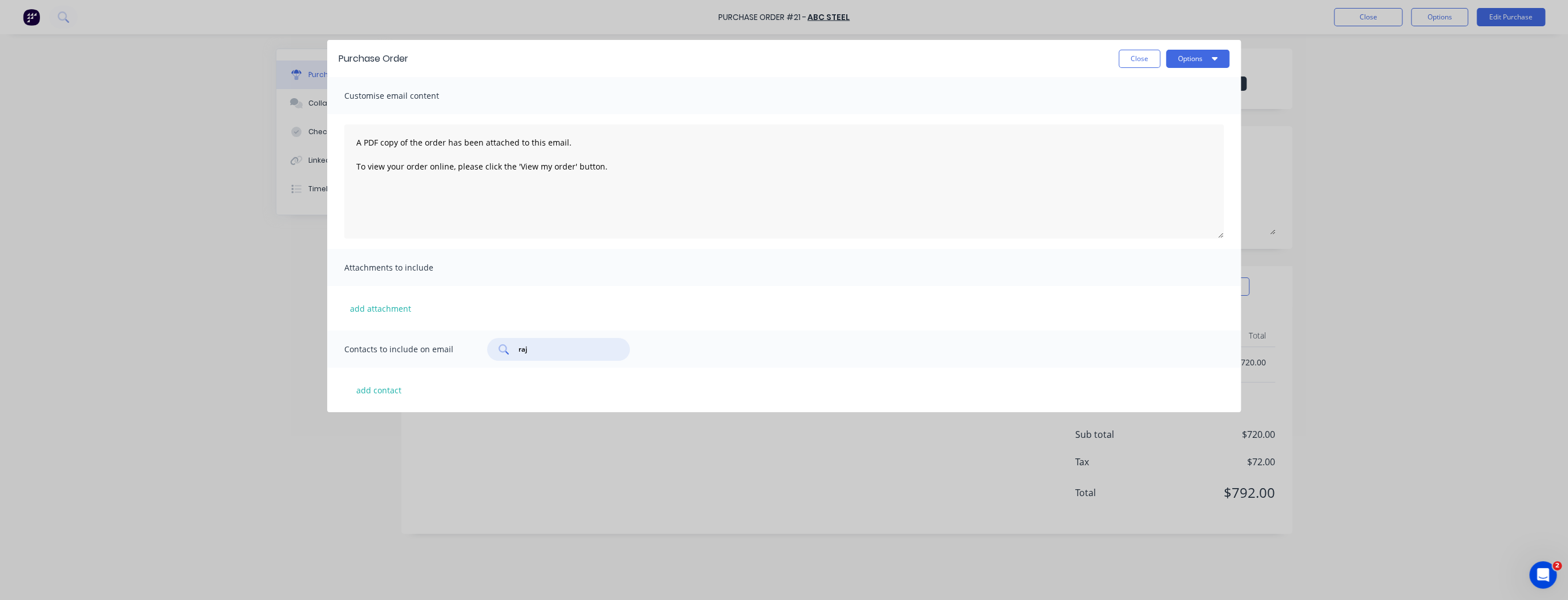
click at [505, 350] on div "raj" at bounding box center [559, 349] width 143 height 23
click at [382, 387] on button "add contact" at bounding box center [379, 390] width 69 height 17
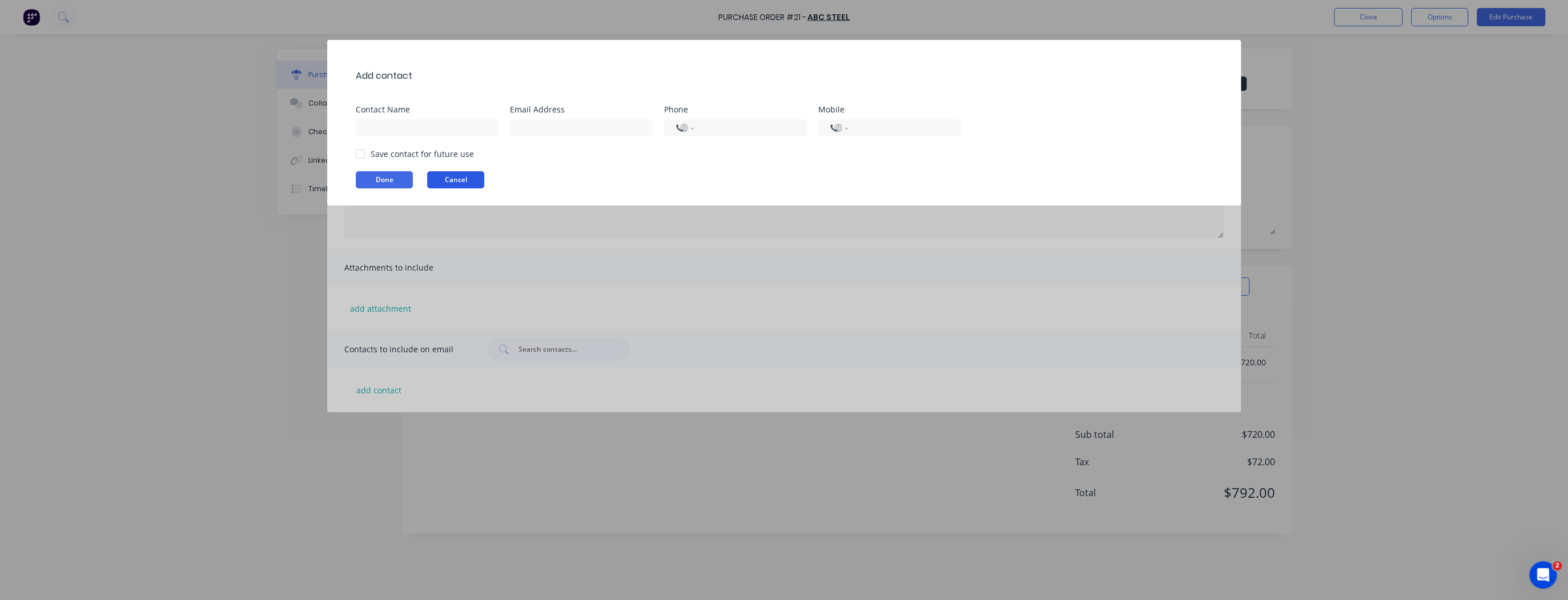
click at [464, 179] on button "Cancel" at bounding box center [456, 180] width 57 height 17
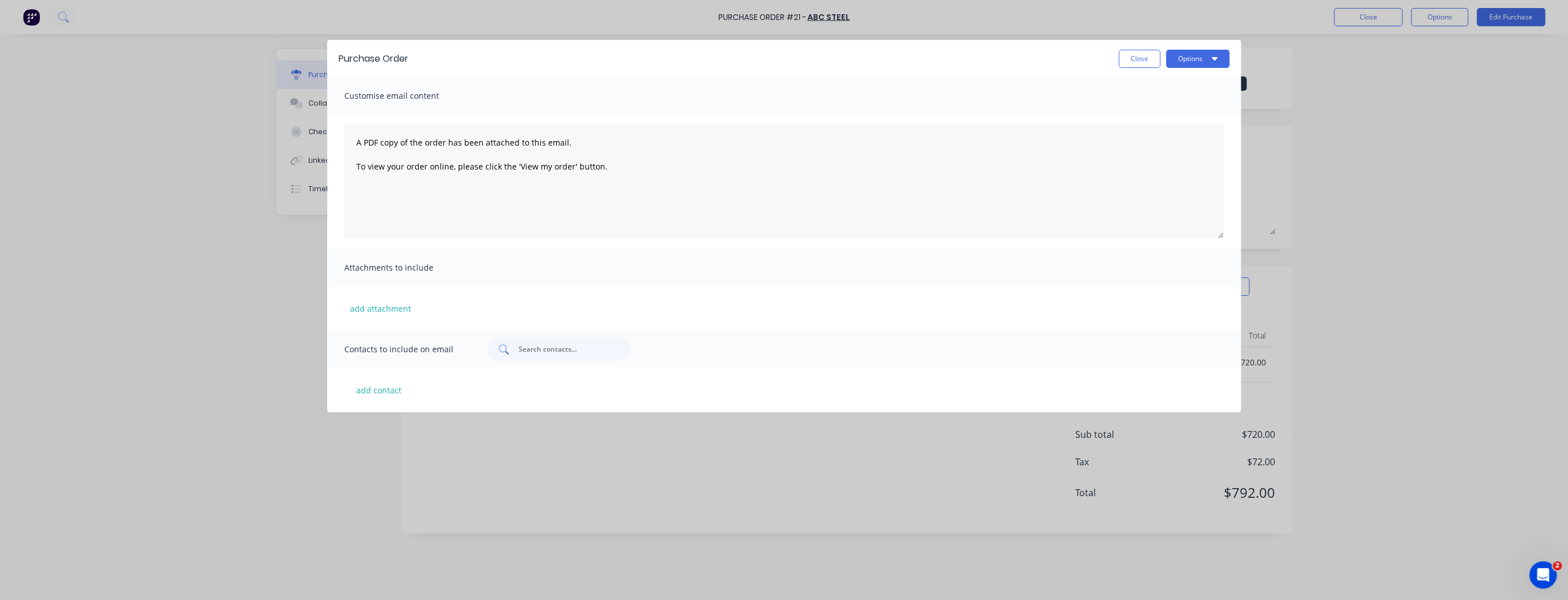
click at [531, 356] on div at bounding box center [559, 349] width 143 height 23
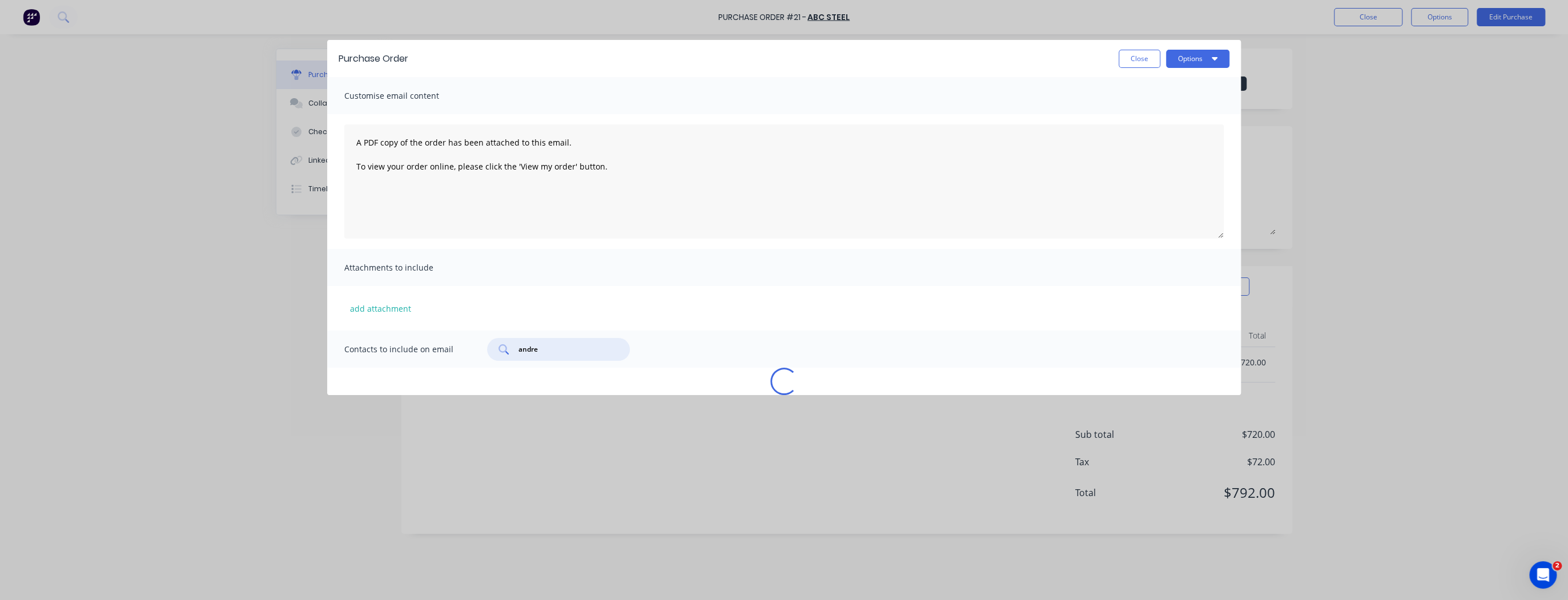
type input "andrew"
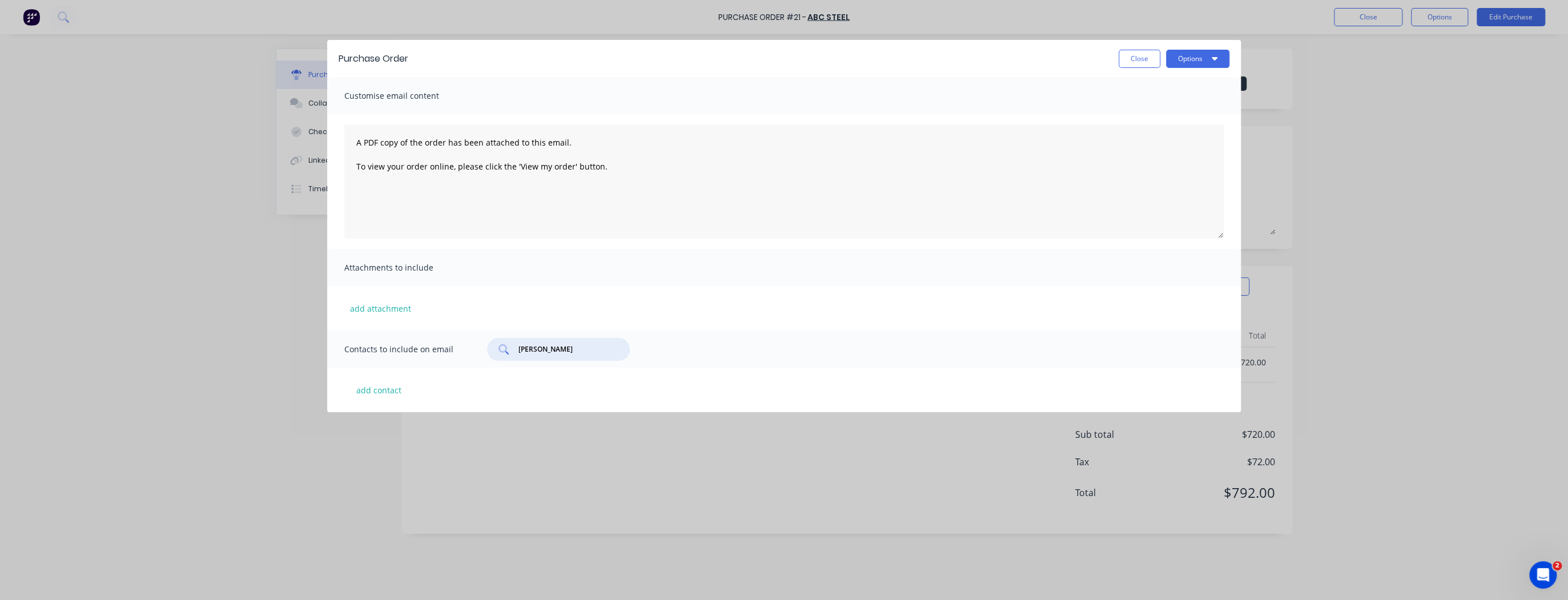
click at [550, 352] on input "andrew" at bounding box center [565, 349] width 95 height 11
drag, startPoint x: 550, startPoint y: 352, endPoint x: 595, endPoint y: 344, distance: 45.7
click at [550, 352] on input "andrew" at bounding box center [565, 349] width 95 height 11
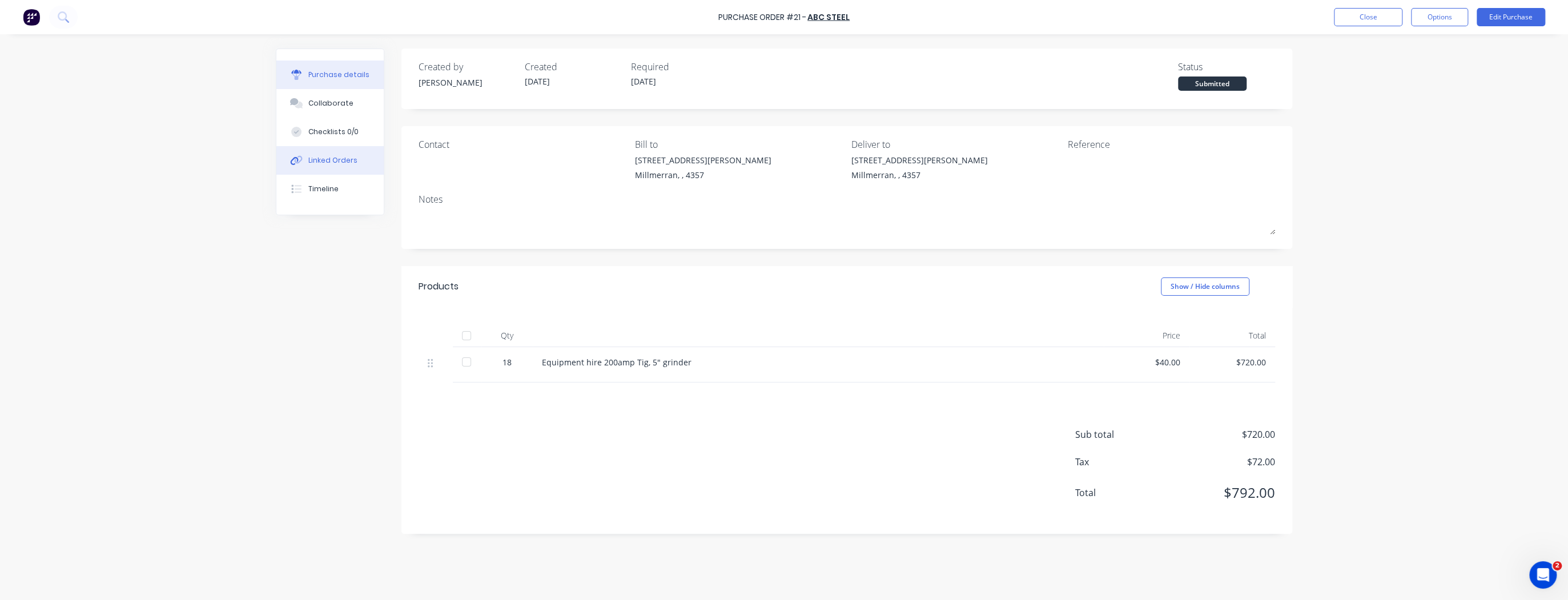
click at [327, 158] on div "Linked Orders" at bounding box center [333, 160] width 49 height 10
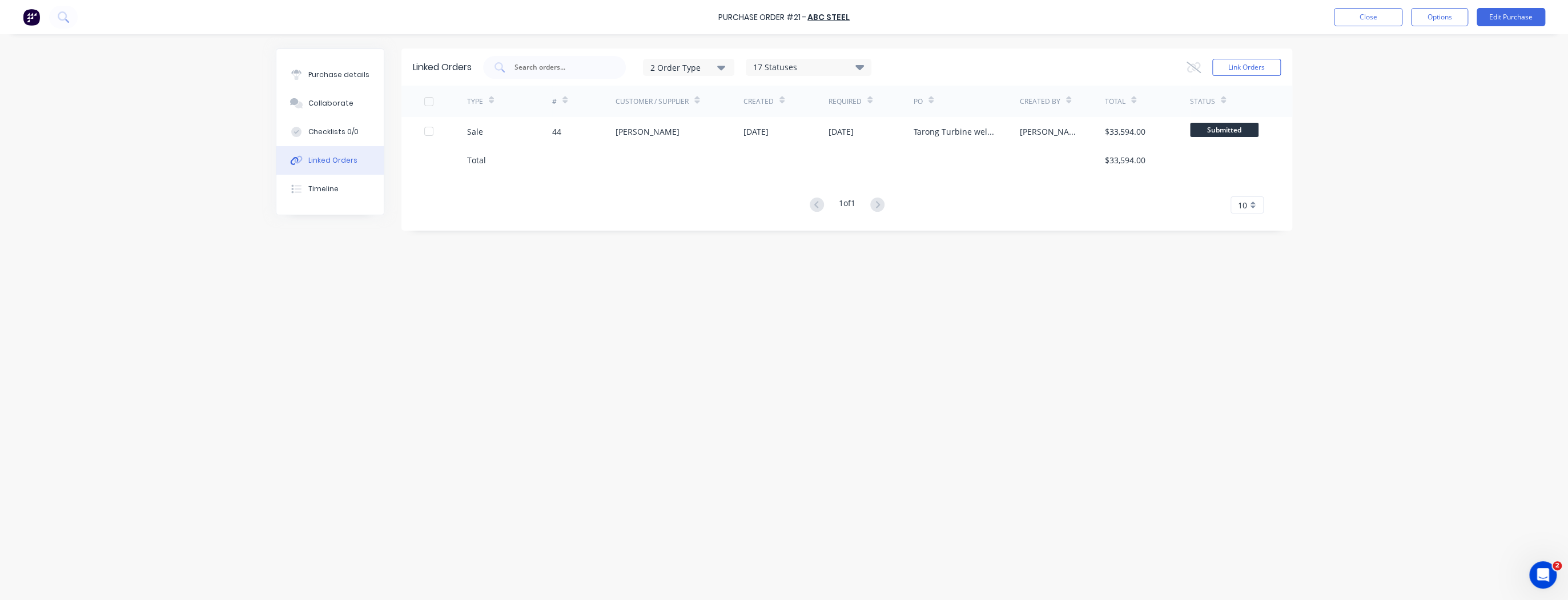
click at [721, 65] on icon "button" at bounding box center [721, 67] width 8 height 13
click at [740, 91] on div "button" at bounding box center [738, 95] width 23 height 23
click at [693, 178] on div "Linked Orders 1 Order Type Purchase Sales 17 Statuses Sales Order Status All Ar…" at bounding box center [784, 313] width 1017 height 531
click at [723, 66] on icon "button" at bounding box center [721, 67] width 8 height 4
click at [743, 118] on div "button" at bounding box center [738, 118] width 23 height 23
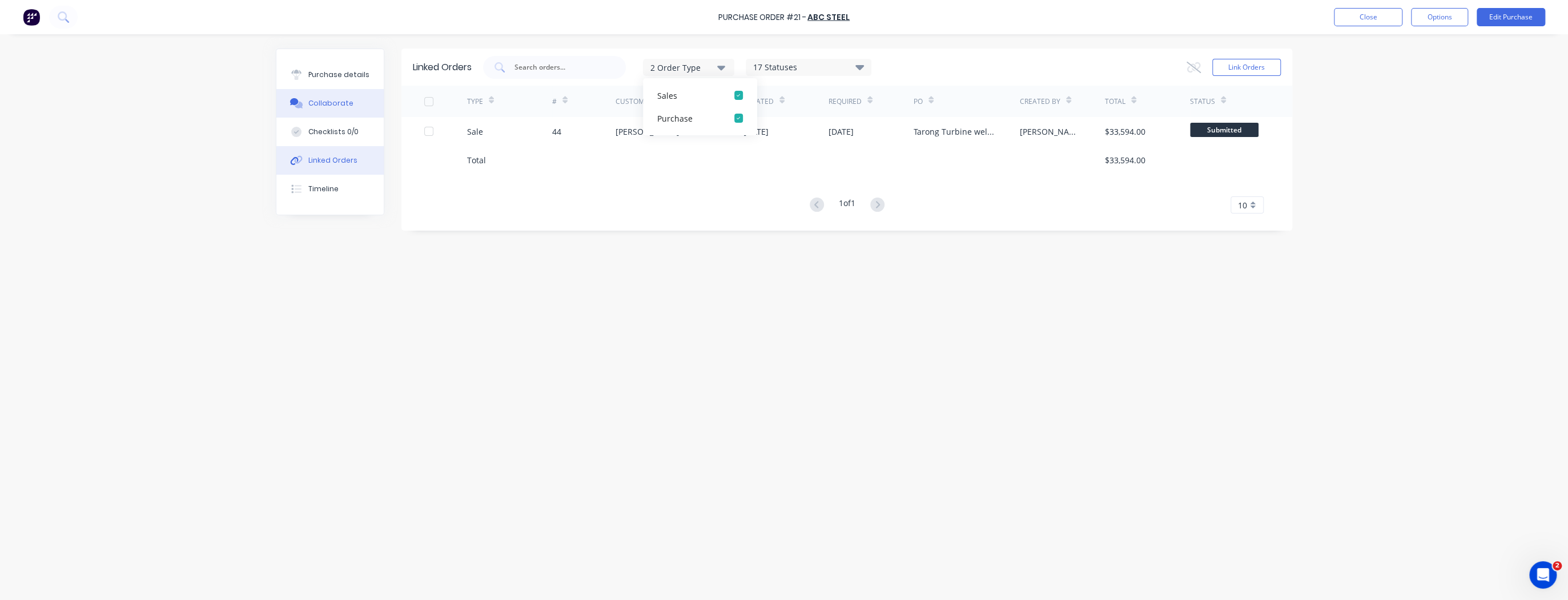
click at [318, 101] on div "Collaborate" at bounding box center [331, 103] width 45 height 10
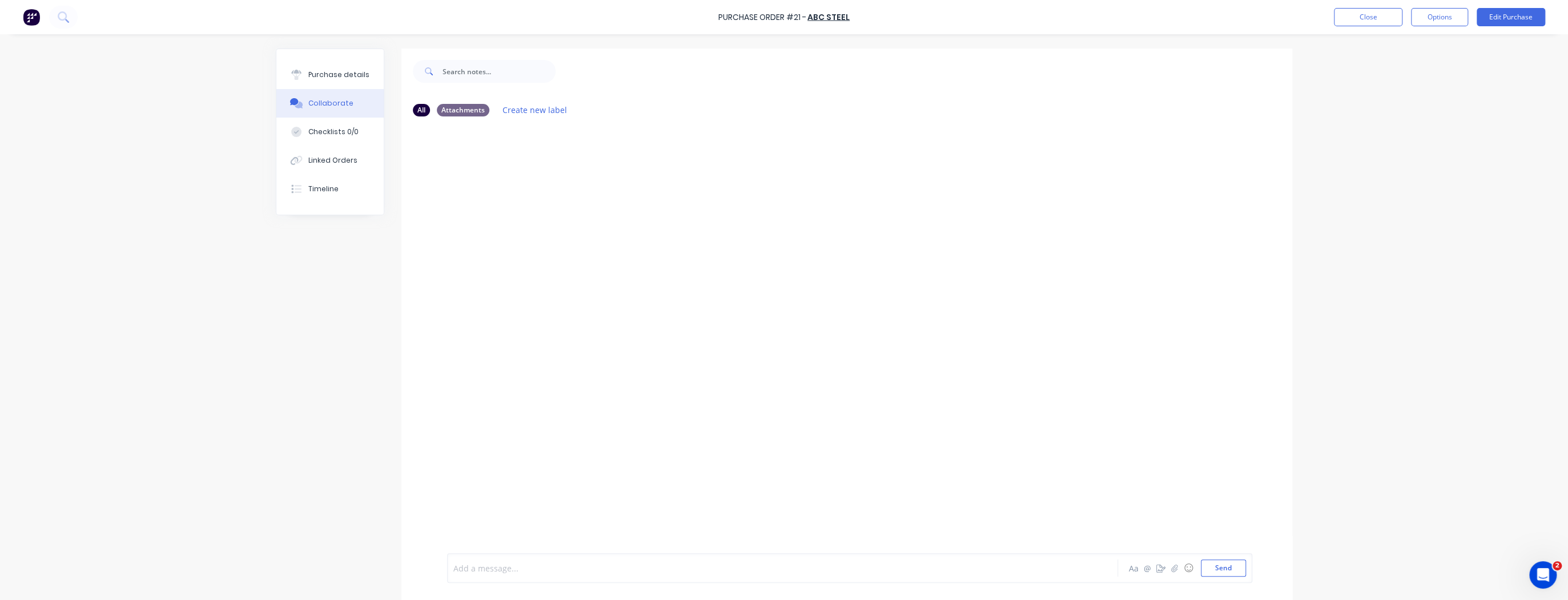
click at [589, 571] on div at bounding box center [750, 568] width 594 height 12
click at [351, 77] on div "Purchase details" at bounding box center [339, 75] width 61 height 10
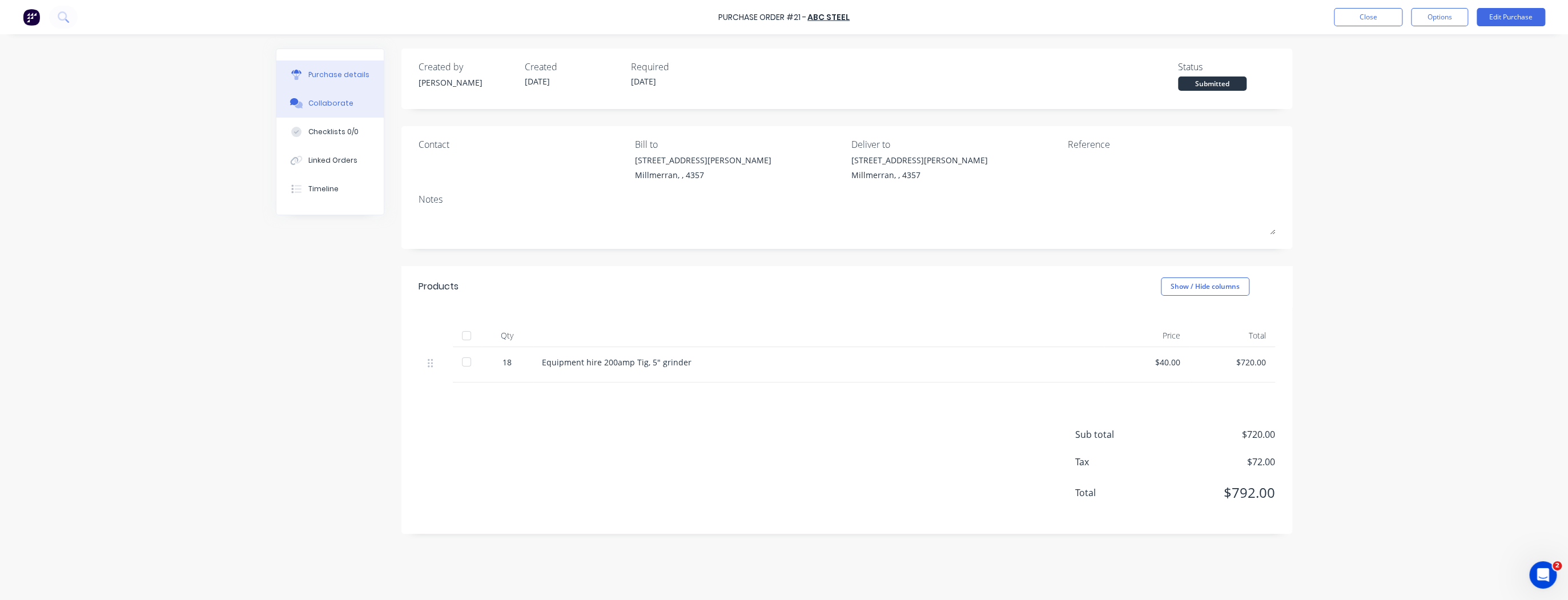
click at [326, 104] on div "Collaborate" at bounding box center [331, 103] width 45 height 10
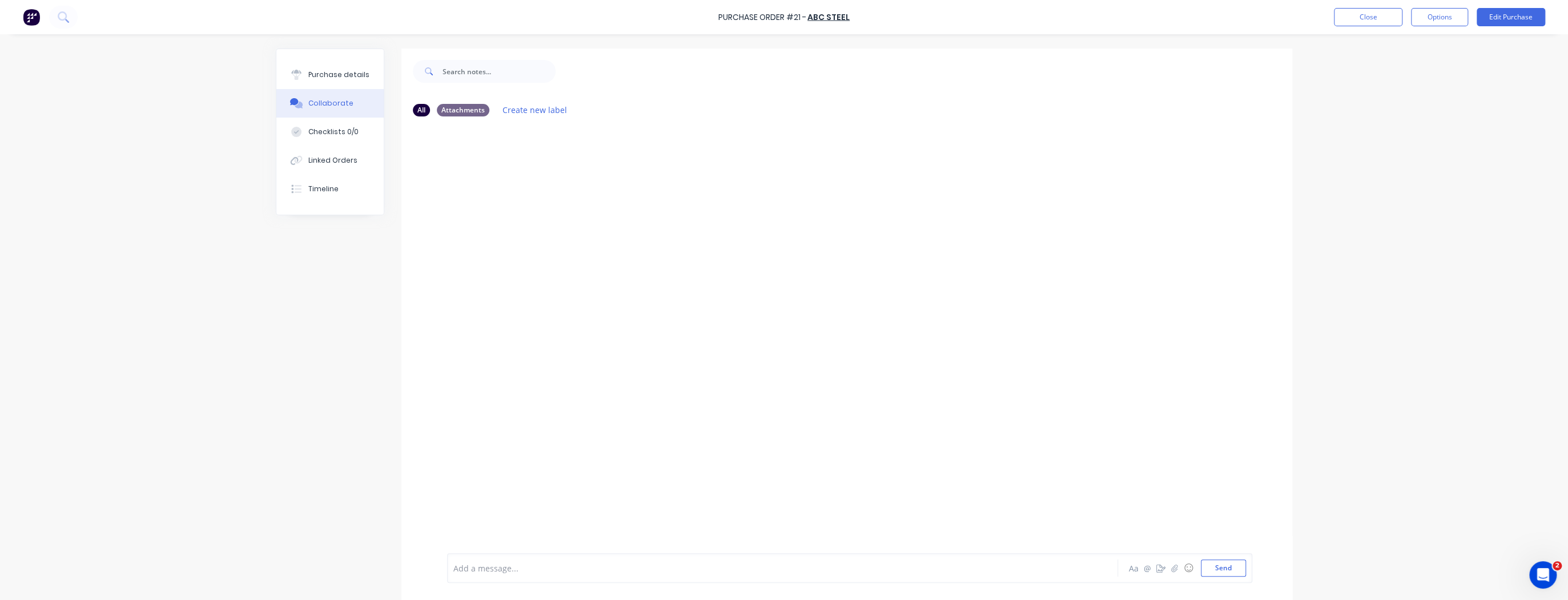
click at [676, 209] on div at bounding box center [847, 339] width 891 height 428
click at [666, 117] on div "All Attachments Create new label" at bounding box center [847, 110] width 868 height 15
click at [1360, 18] on button "Close" at bounding box center [1369, 16] width 69 height 18
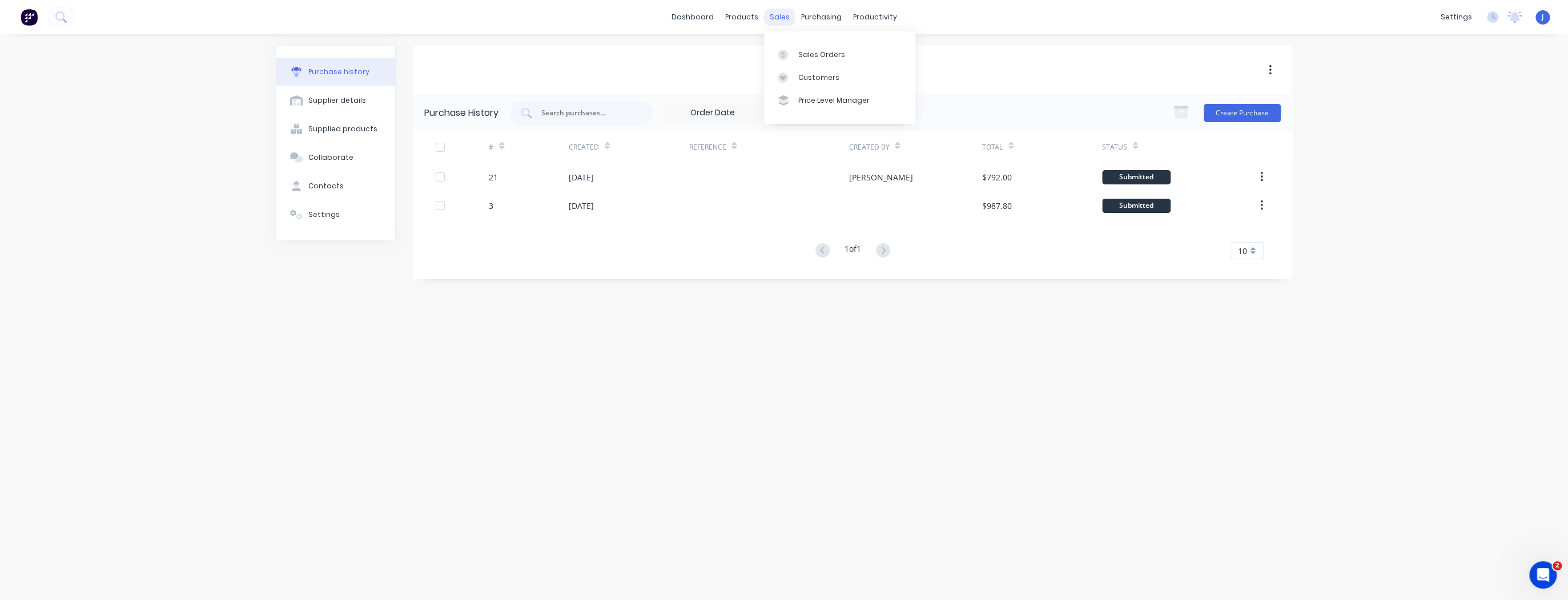
click at [776, 19] on div "sales" at bounding box center [780, 17] width 31 height 17
click at [814, 52] on div "Sales Orders" at bounding box center [822, 55] width 47 height 10
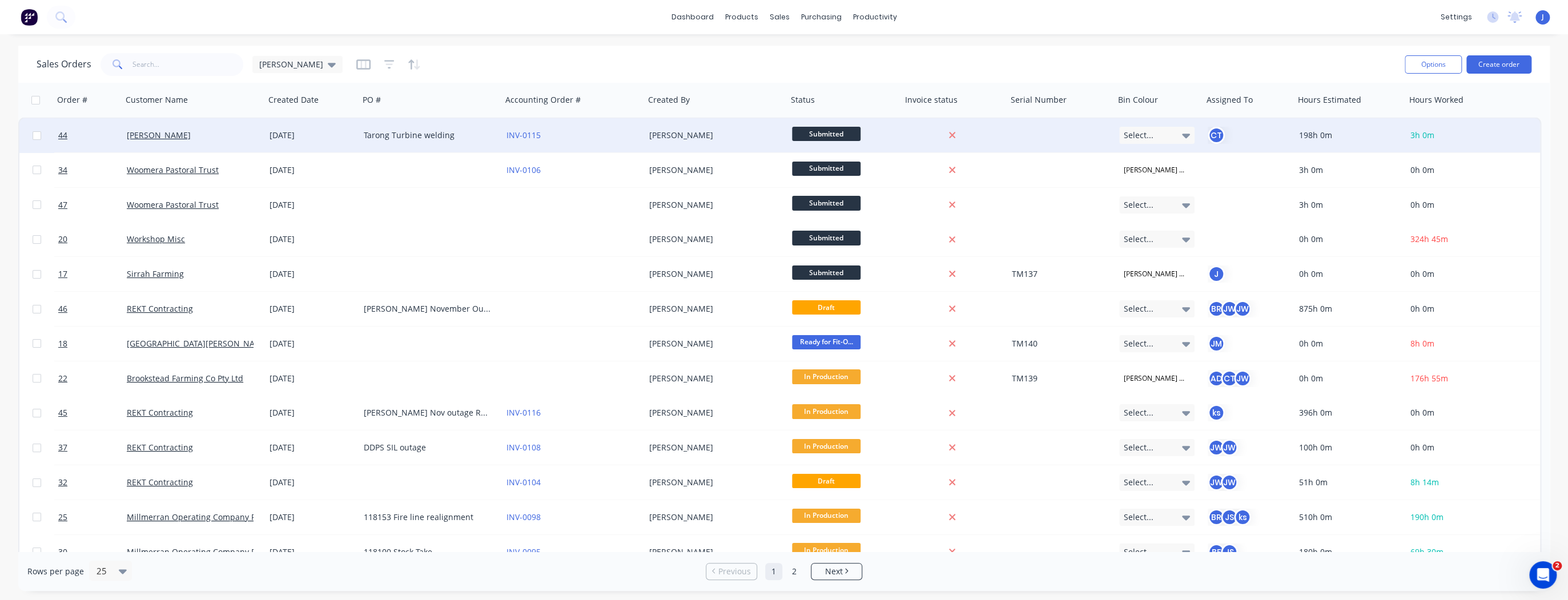
click at [399, 133] on div "Tarong Turbine welding" at bounding box center [426, 134] width 127 height 11
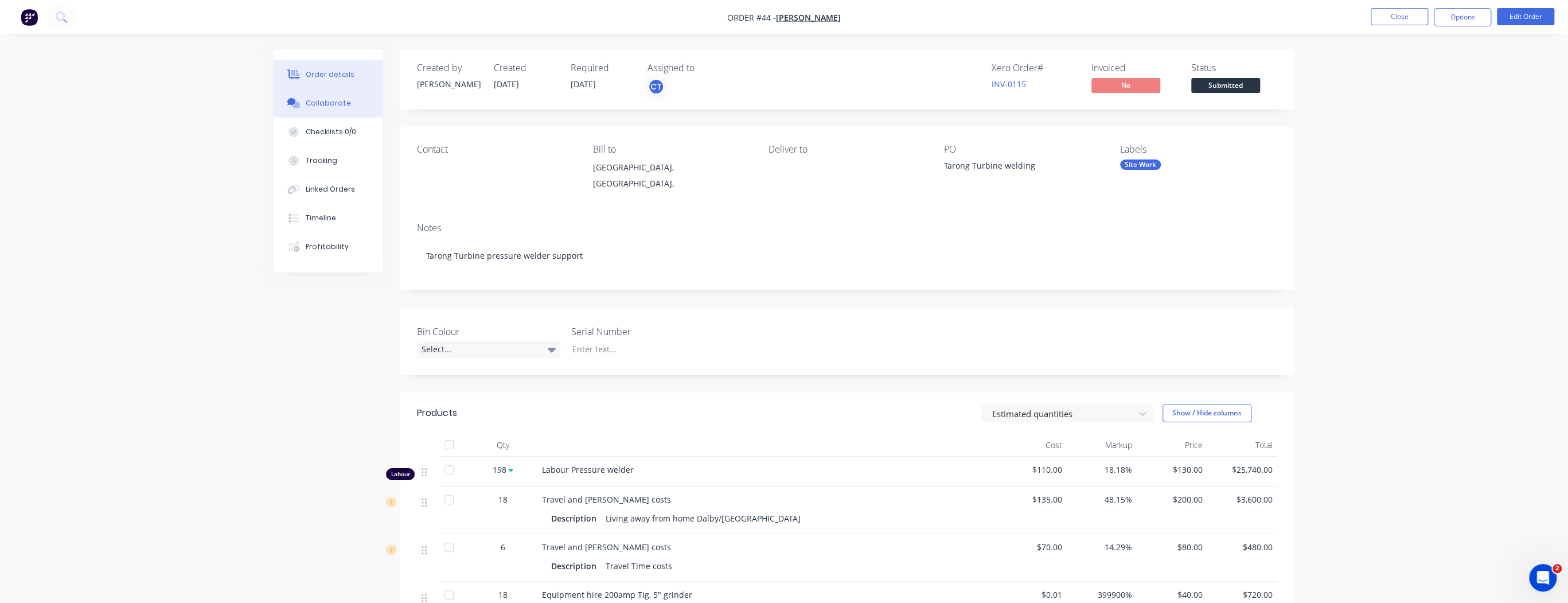
click at [317, 104] on div "Collaborate" at bounding box center [328, 103] width 45 height 10
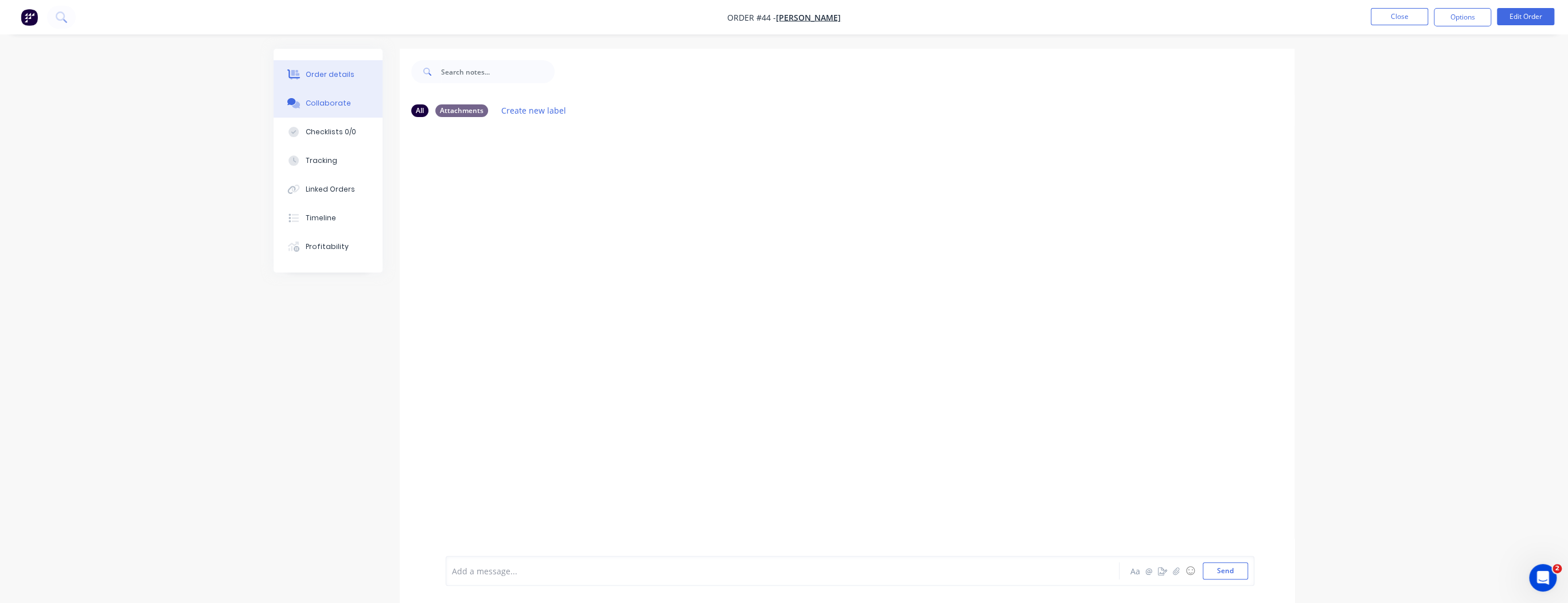
click at [315, 75] on div "Order details" at bounding box center [330, 74] width 48 height 10
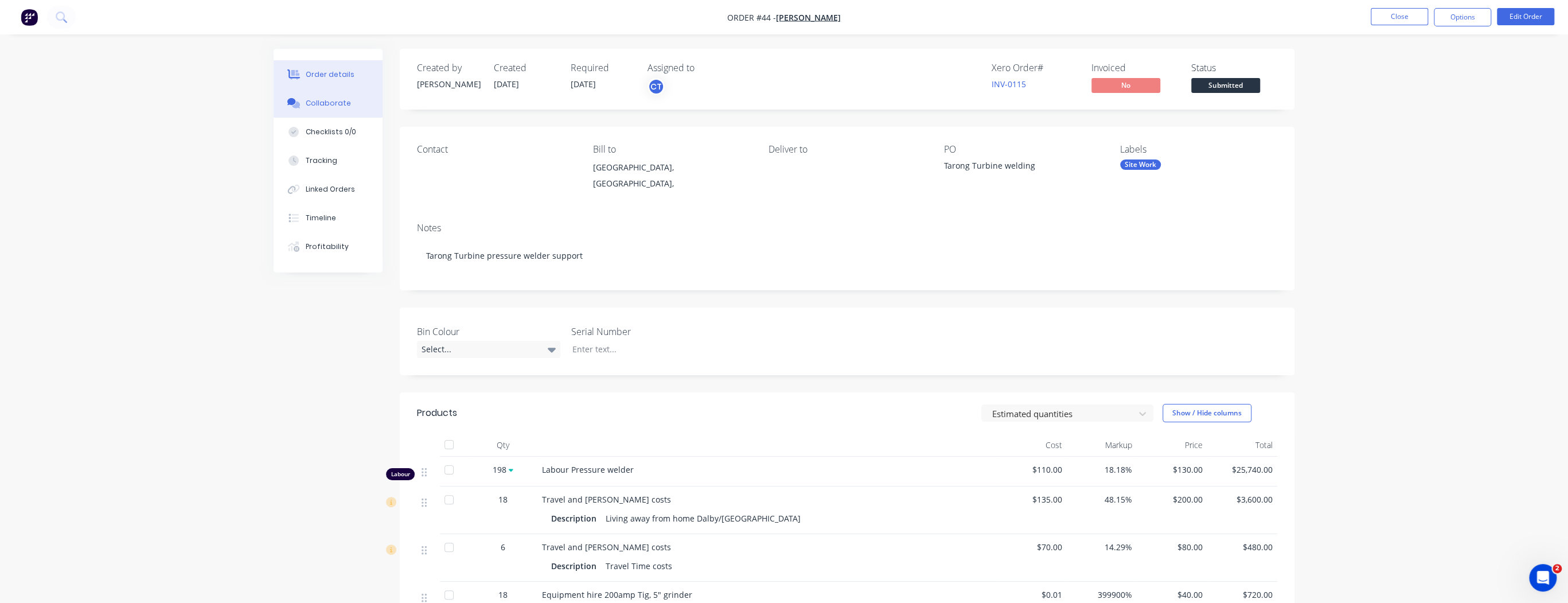
click at [312, 103] on div "Collaborate" at bounding box center [328, 103] width 45 height 10
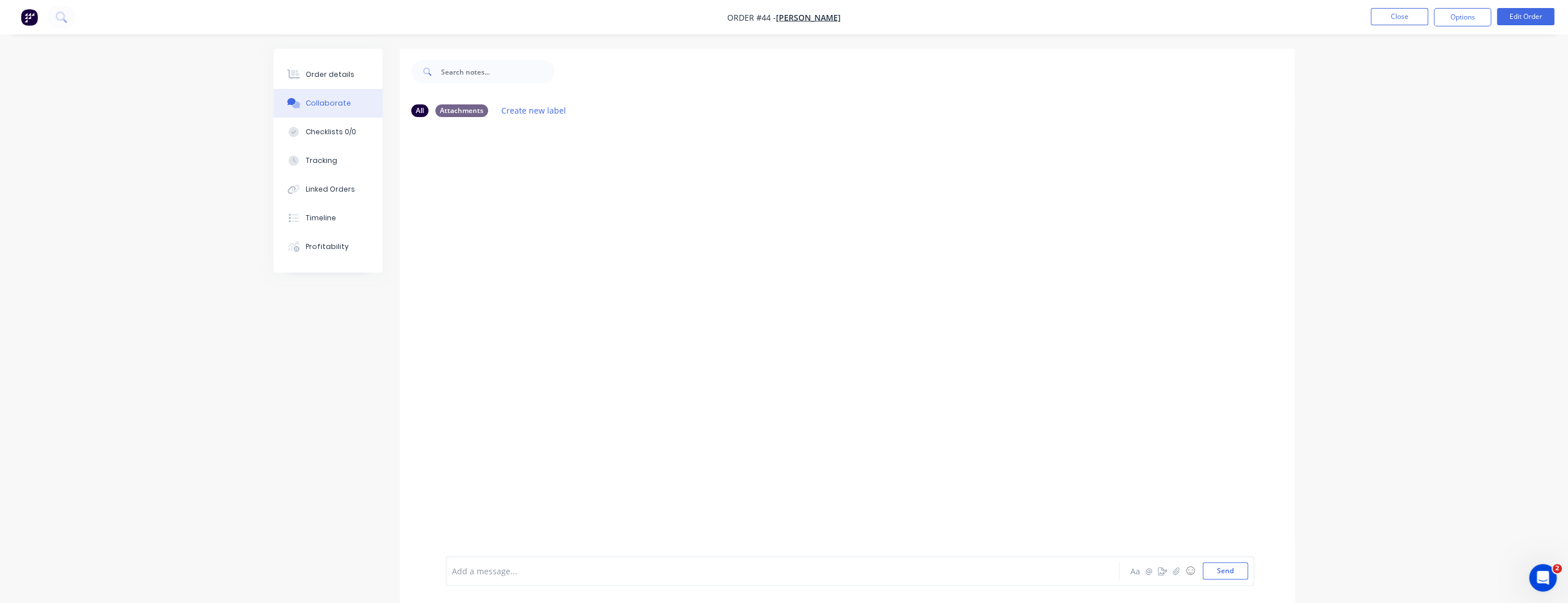
click at [530, 563] on div "Add a message..." at bounding box center [750, 571] width 597 height 17
click at [794, 395] on div at bounding box center [847, 341] width 894 height 430
click at [634, 571] on span "Get gear ready tig and all accessories. grinder diegrinders." at bounding box center [566, 571] width 227 height 11
click at [682, 572] on div "Get gear ready tig and all accessories. grinder die grinders." at bounding box center [750, 571] width 596 height 12
click at [1219, 572] on button "Send" at bounding box center [1225, 571] width 45 height 17
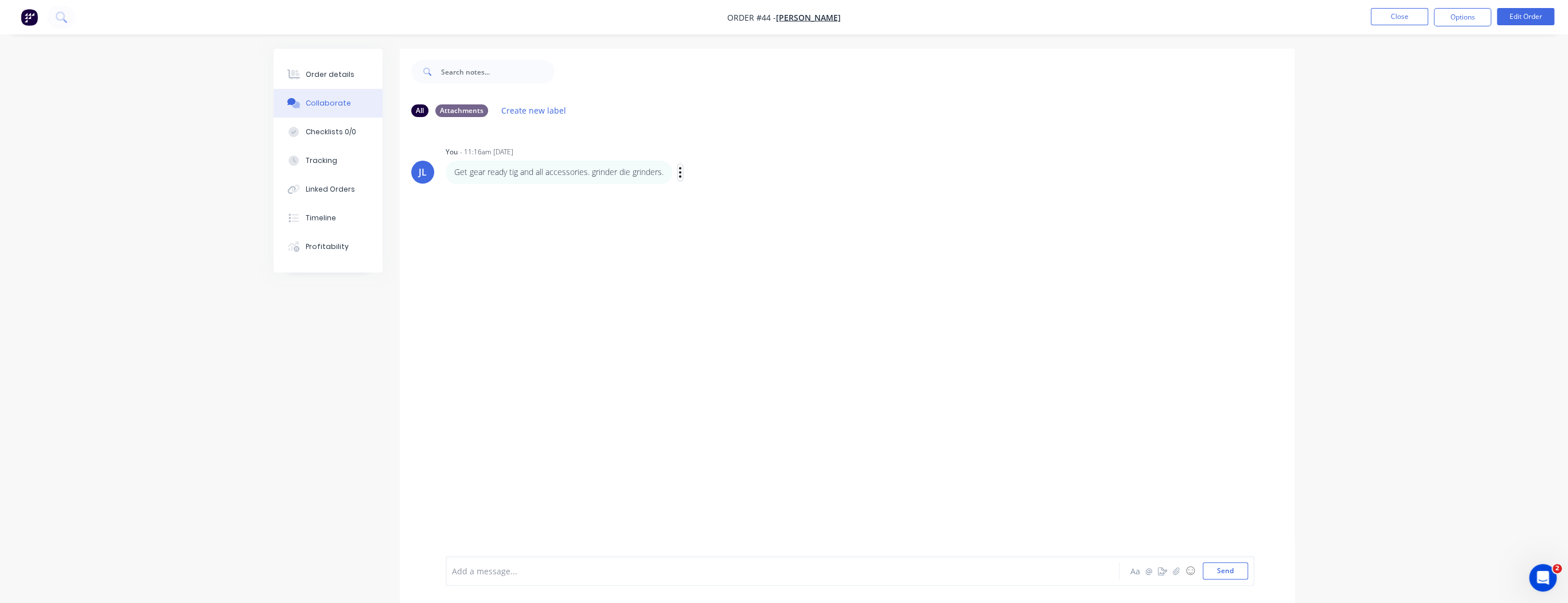
click at [682, 172] on icon "button" at bounding box center [680, 172] width 3 height 10
click at [550, 208] on div "JL You - 11:16am [DATE] Get gear ready tig and all accessories. grinder die gri…" at bounding box center [847, 341] width 894 height 430
click at [318, 67] on button "Order details" at bounding box center [328, 74] width 109 height 29
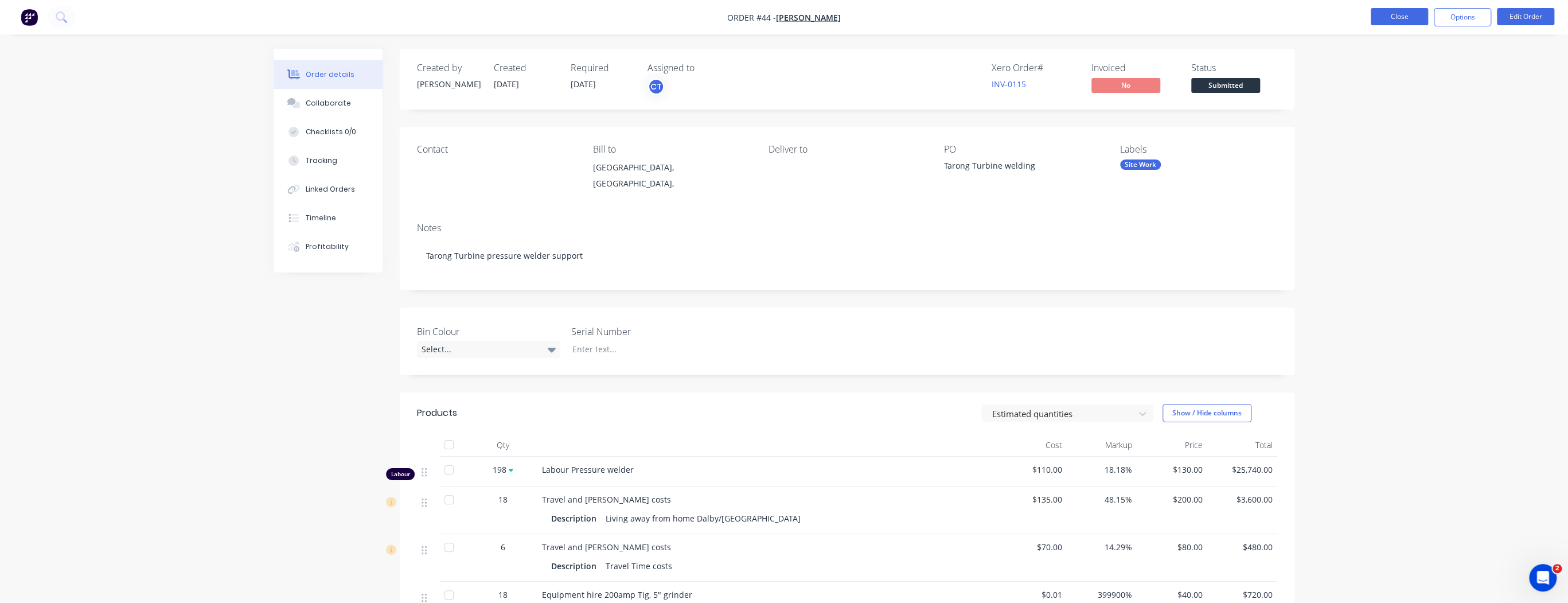
click at [1413, 14] on button "Close" at bounding box center [1398, 16] width 57 height 17
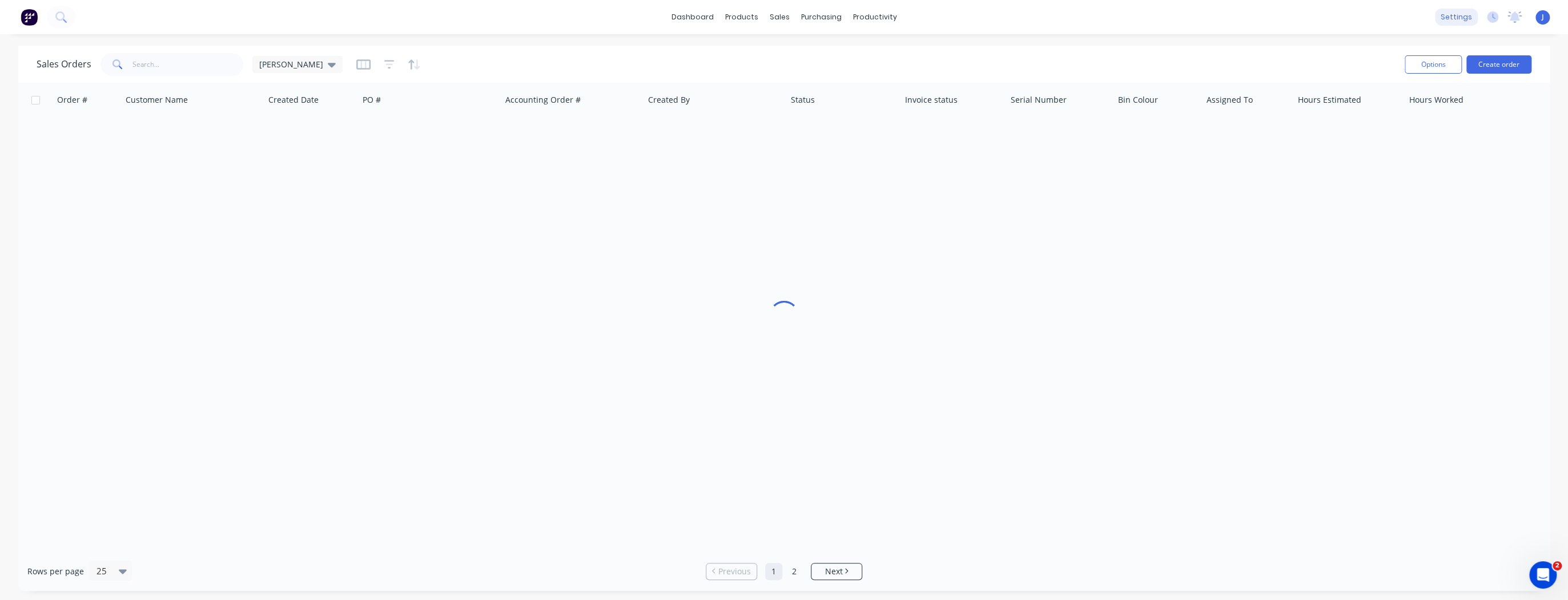
click at [1468, 16] on div "settings" at bounding box center [1457, 17] width 43 height 17
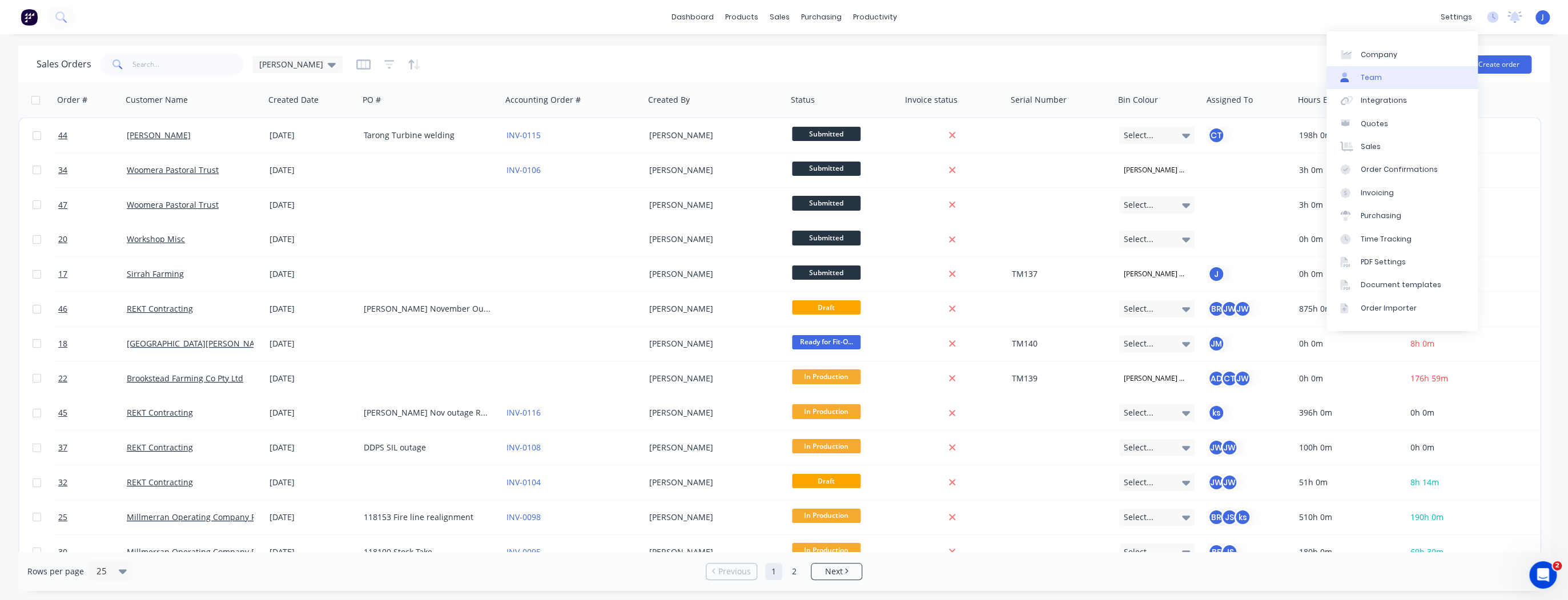
click at [1398, 80] on link "Team" at bounding box center [1403, 77] width 152 height 23
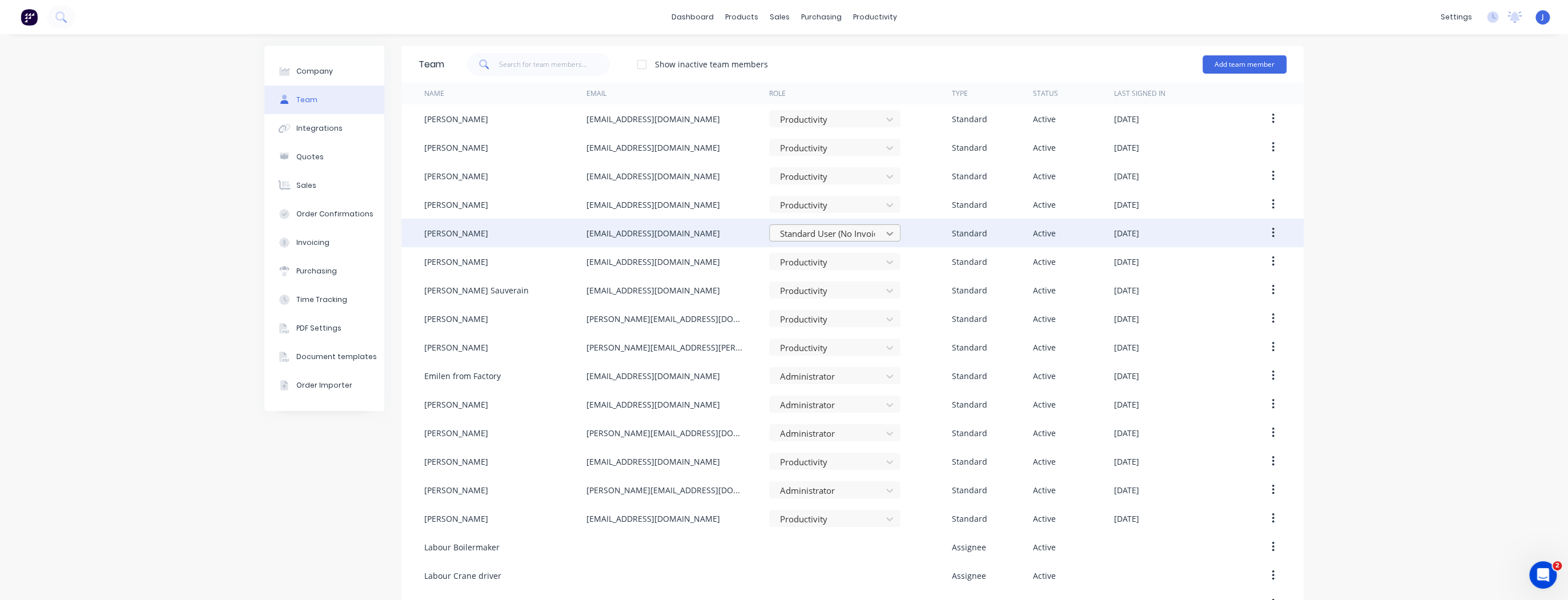
click at [884, 231] on icon at bounding box center [889, 233] width 11 height 11
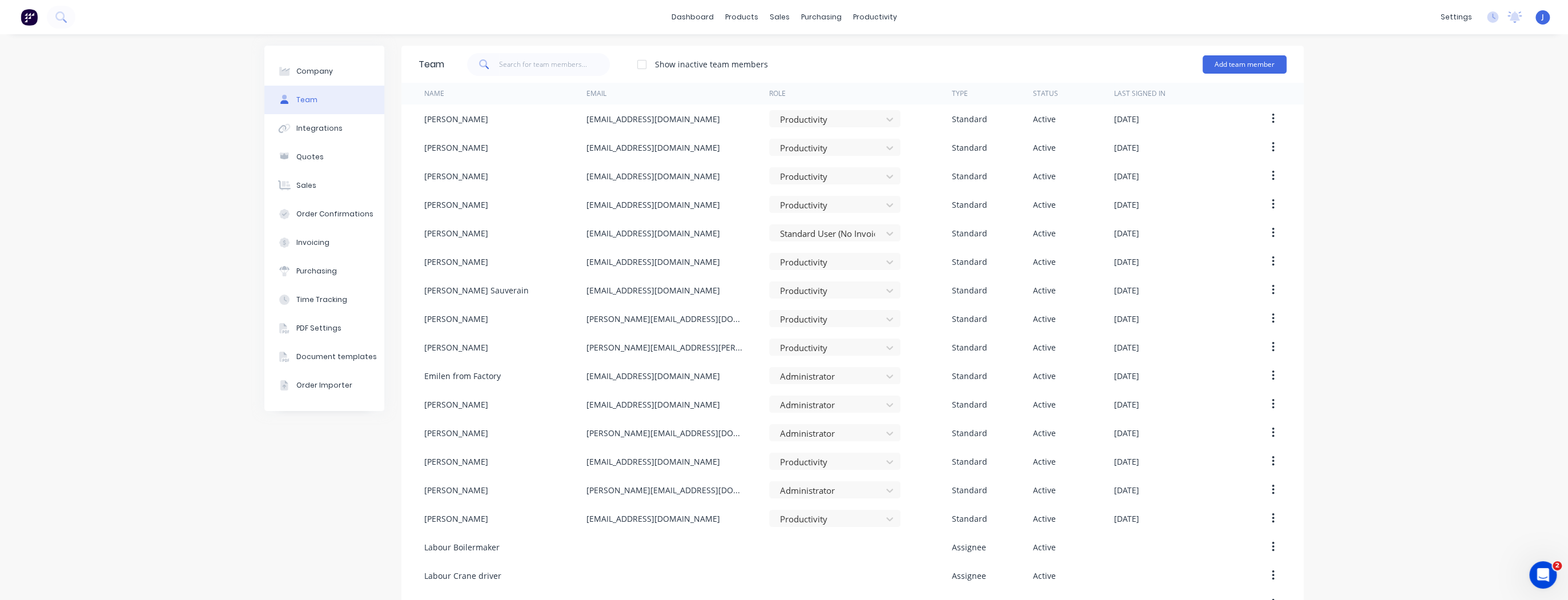
drag, startPoint x: 345, startPoint y: 448, endPoint x: 372, endPoint y: 441, distance: 27.9
click at [345, 448] on div "Company Team Integrations Quotes Sales Order Confirmations Invoicing Purchasing…" at bounding box center [324, 517] width 120 height 943
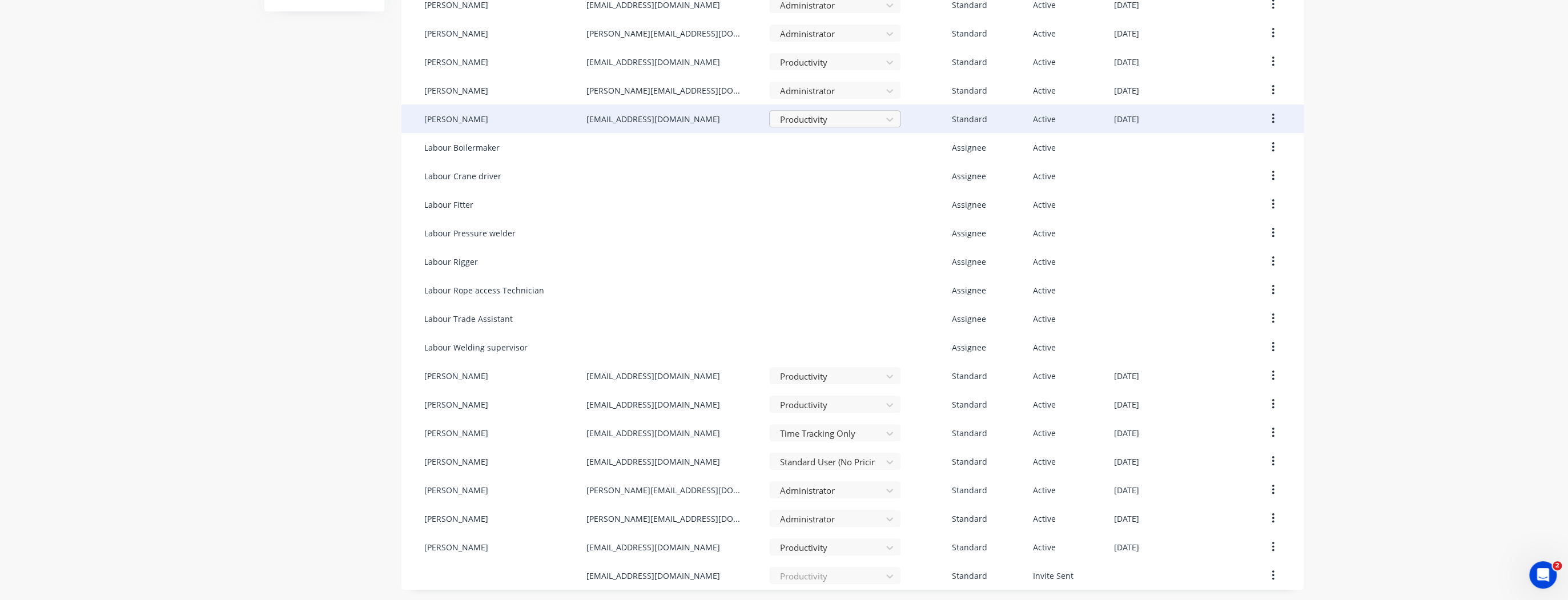
scroll to position [400, 0]
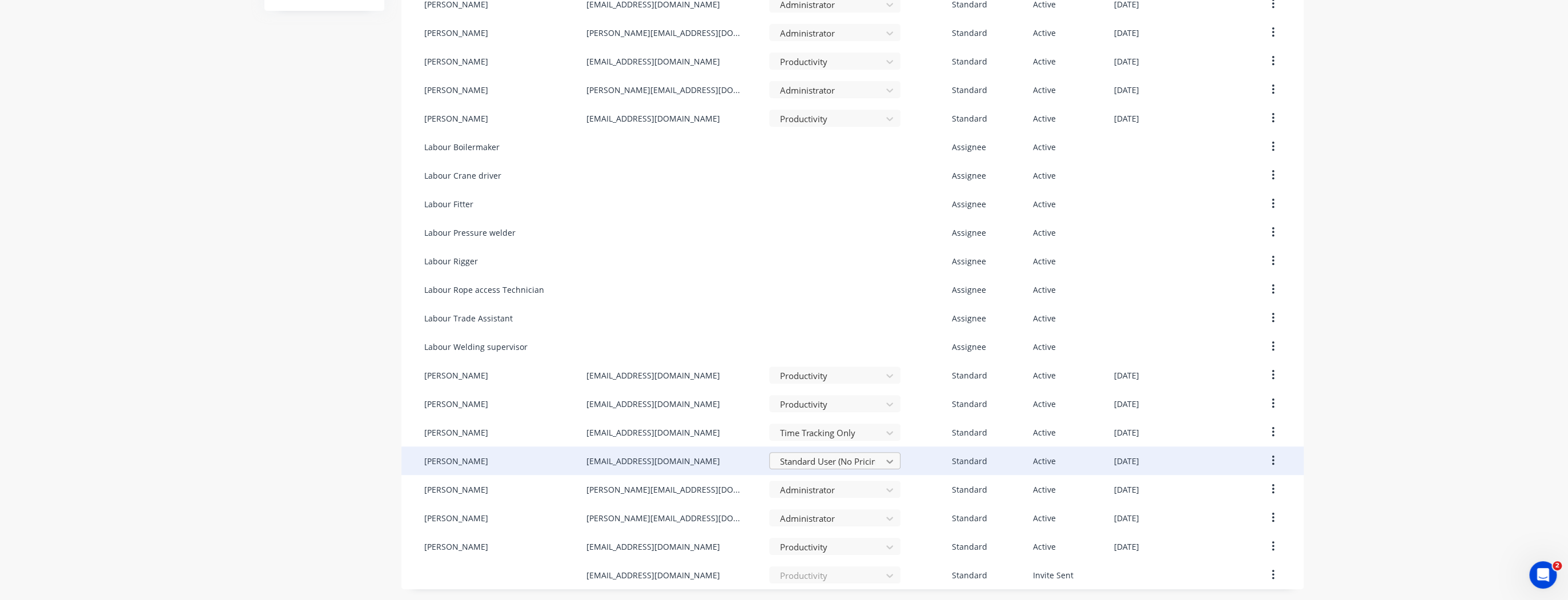
click at [887, 460] on icon at bounding box center [890, 461] width 7 height 4
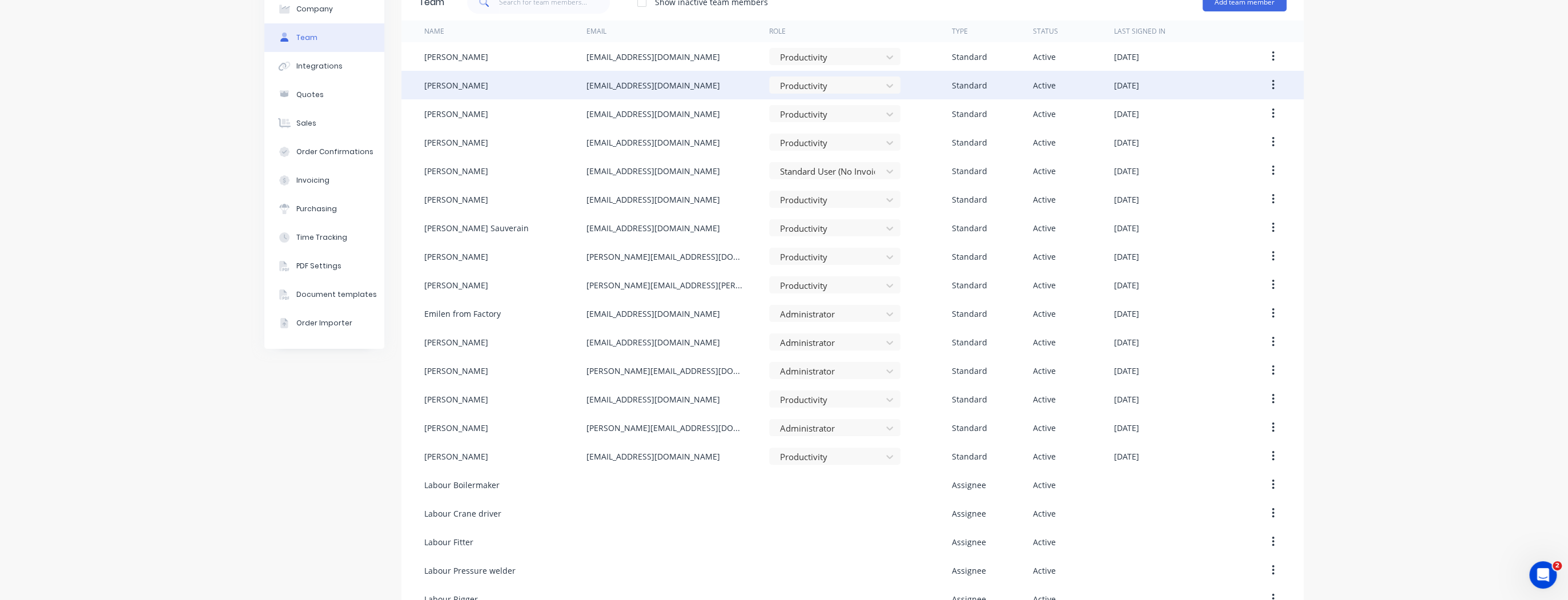
scroll to position [0, 0]
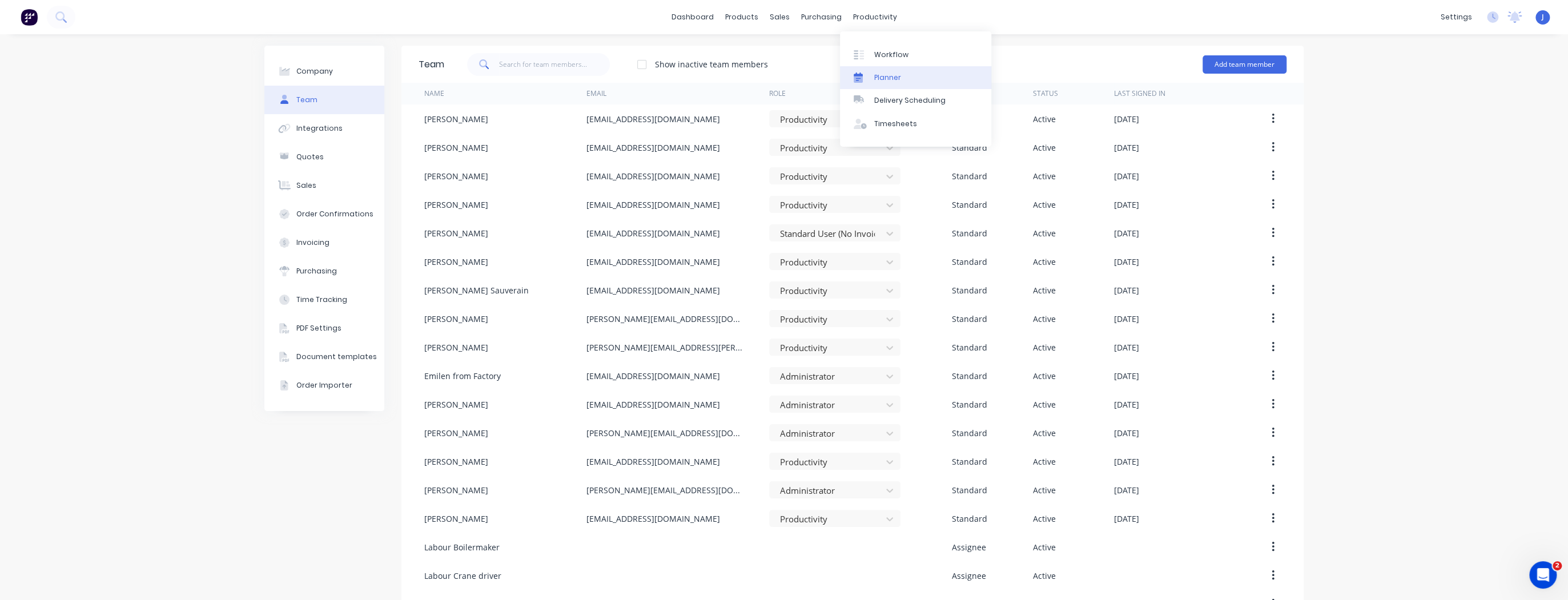
click at [898, 76] on div "Planner" at bounding box center [887, 77] width 27 height 10
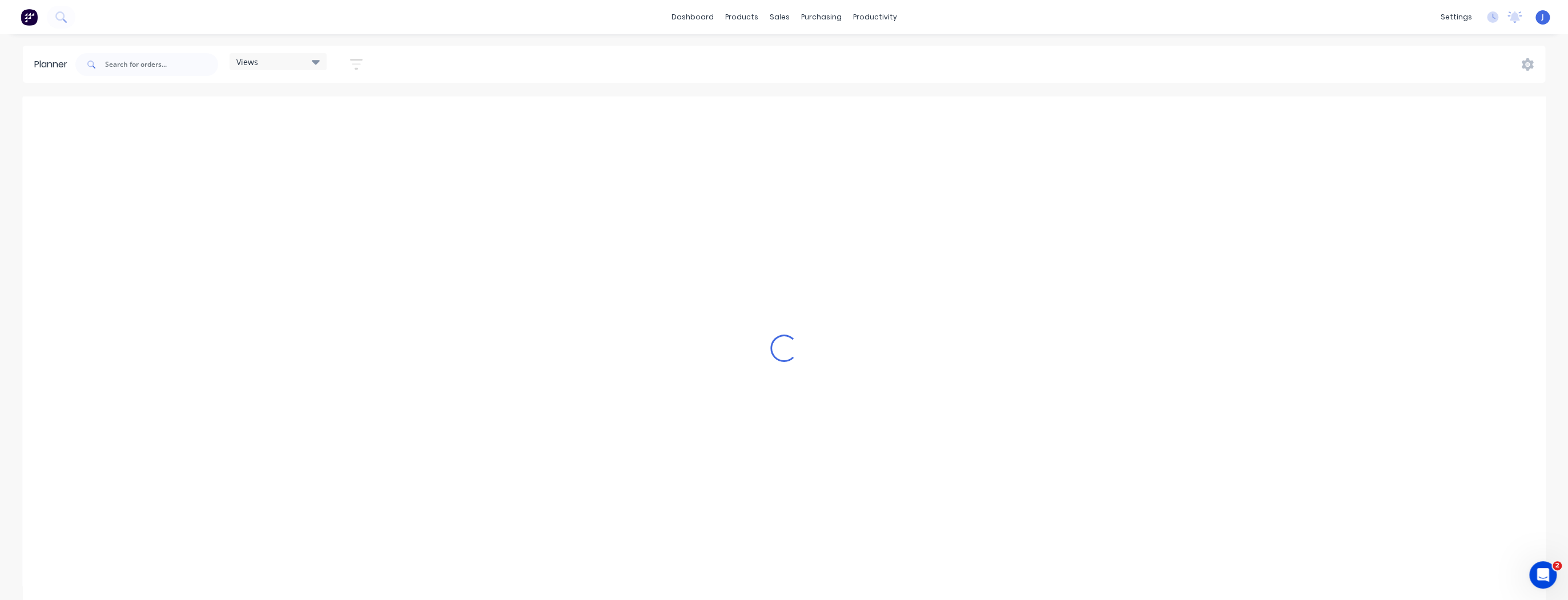
scroll to position [0, 2011]
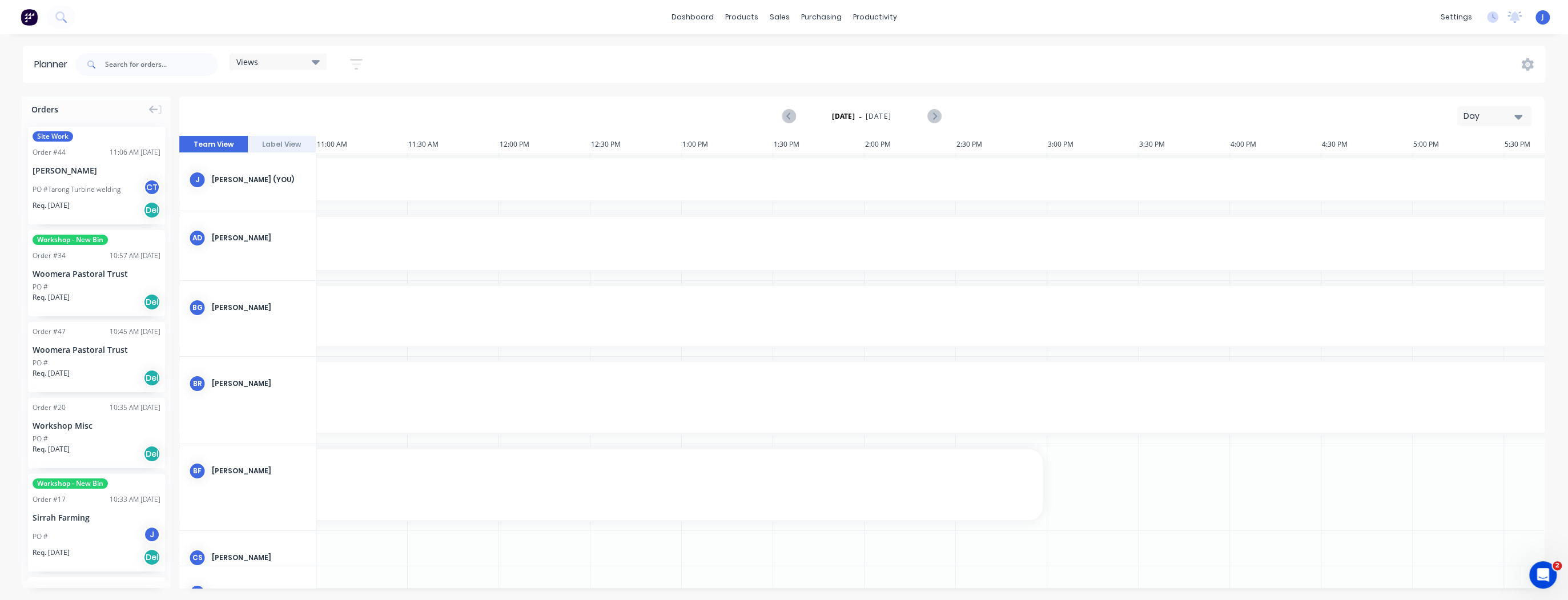
click at [1519, 116] on icon "button" at bounding box center [1518, 116] width 8 height 4
click at [1473, 168] on div "Week" at bounding box center [1473, 170] width 113 height 23
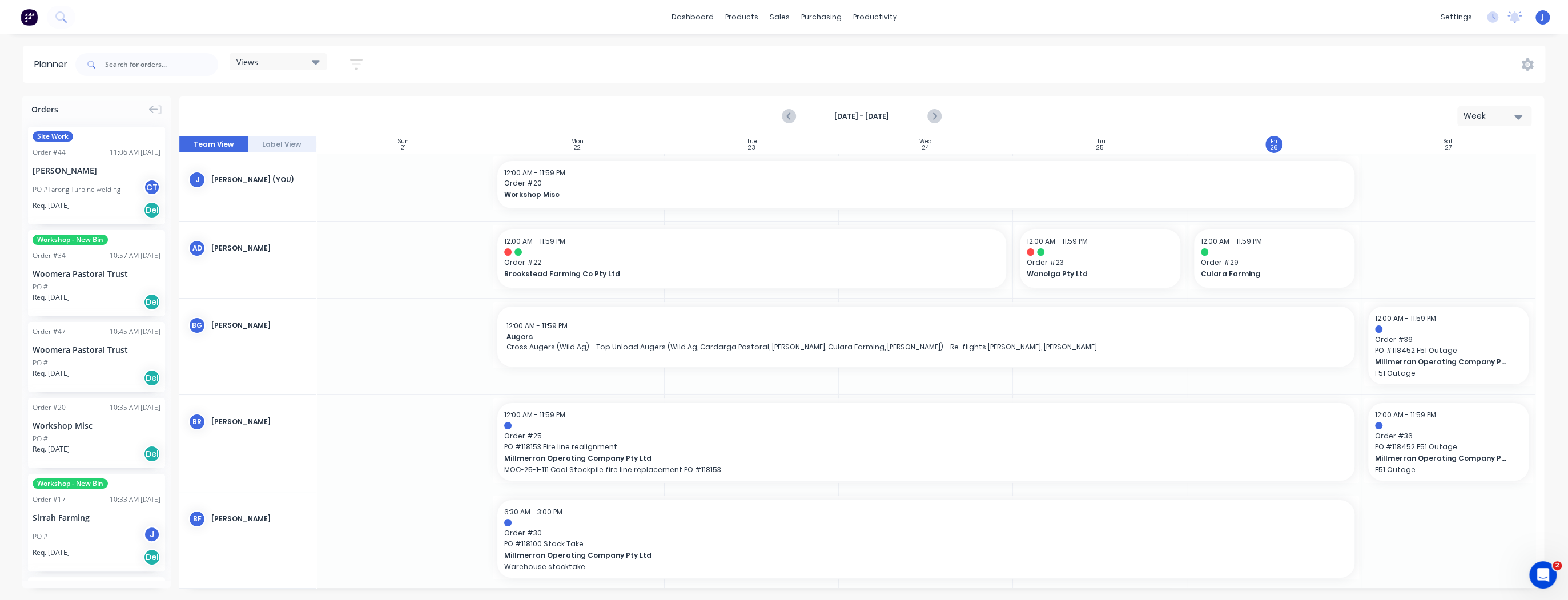
click at [355, 69] on icon "button" at bounding box center [356, 64] width 13 height 15
click at [340, 108] on icon "button" at bounding box center [343, 107] width 8 height 13
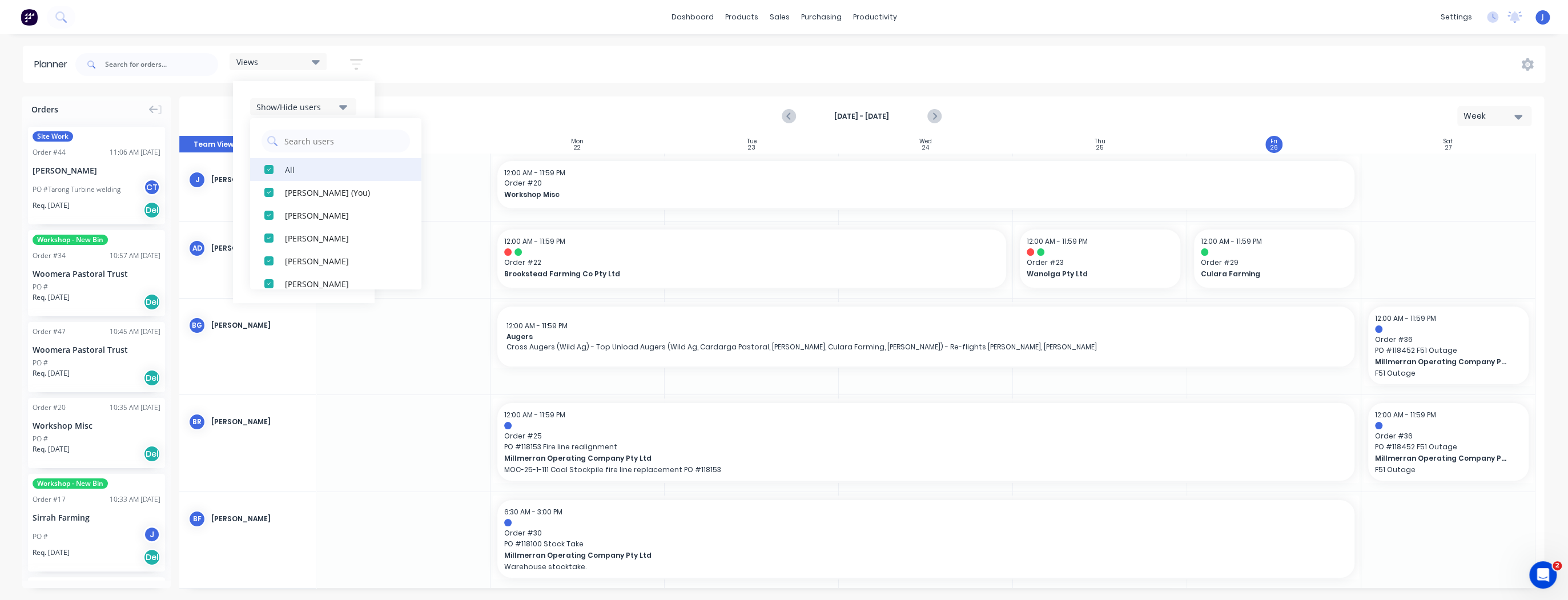
click at [270, 170] on div "button" at bounding box center [269, 170] width 23 height 23
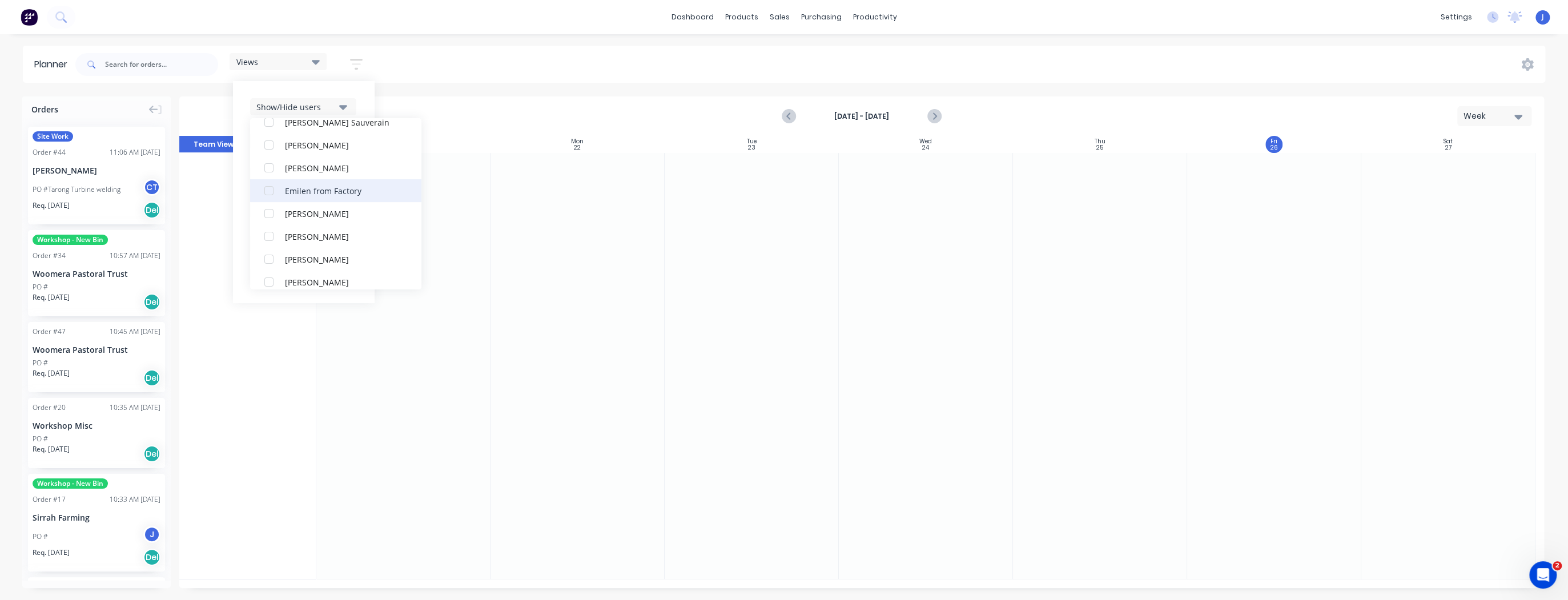
scroll to position [274, 0]
click at [274, 197] on div "button" at bounding box center [269, 192] width 23 height 23
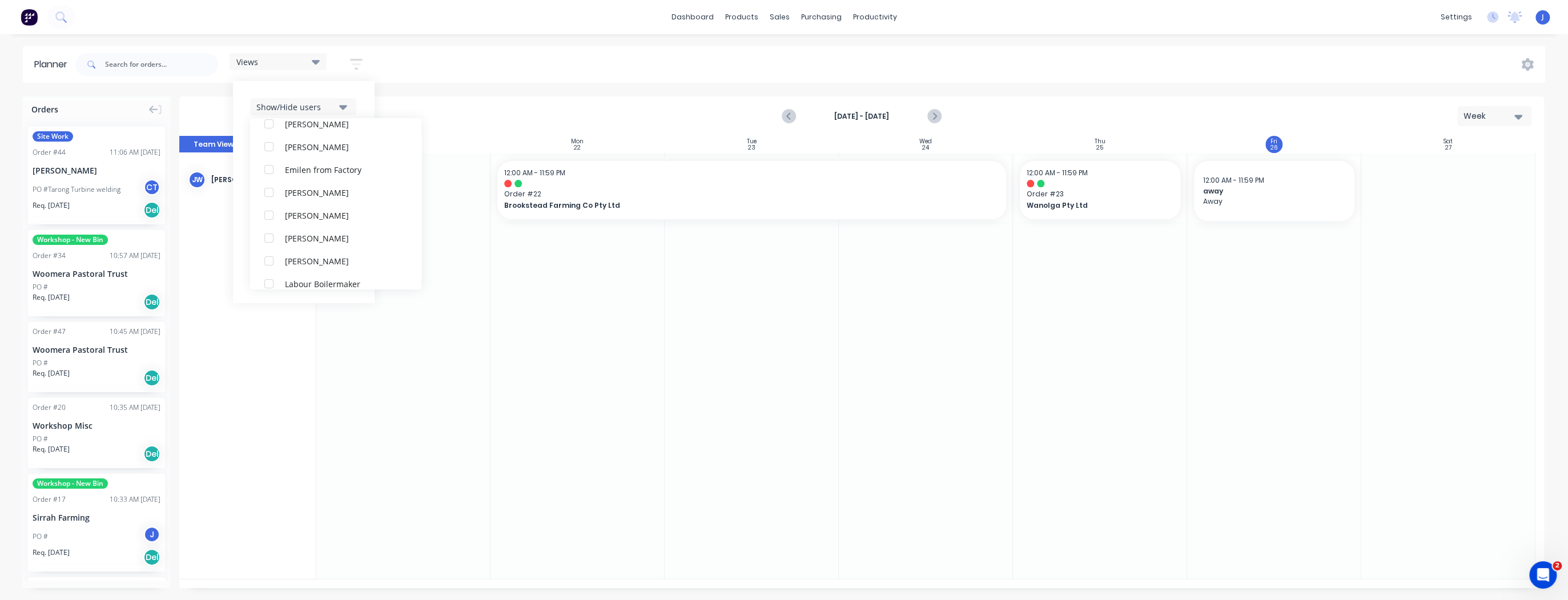
scroll to position [0, 0]
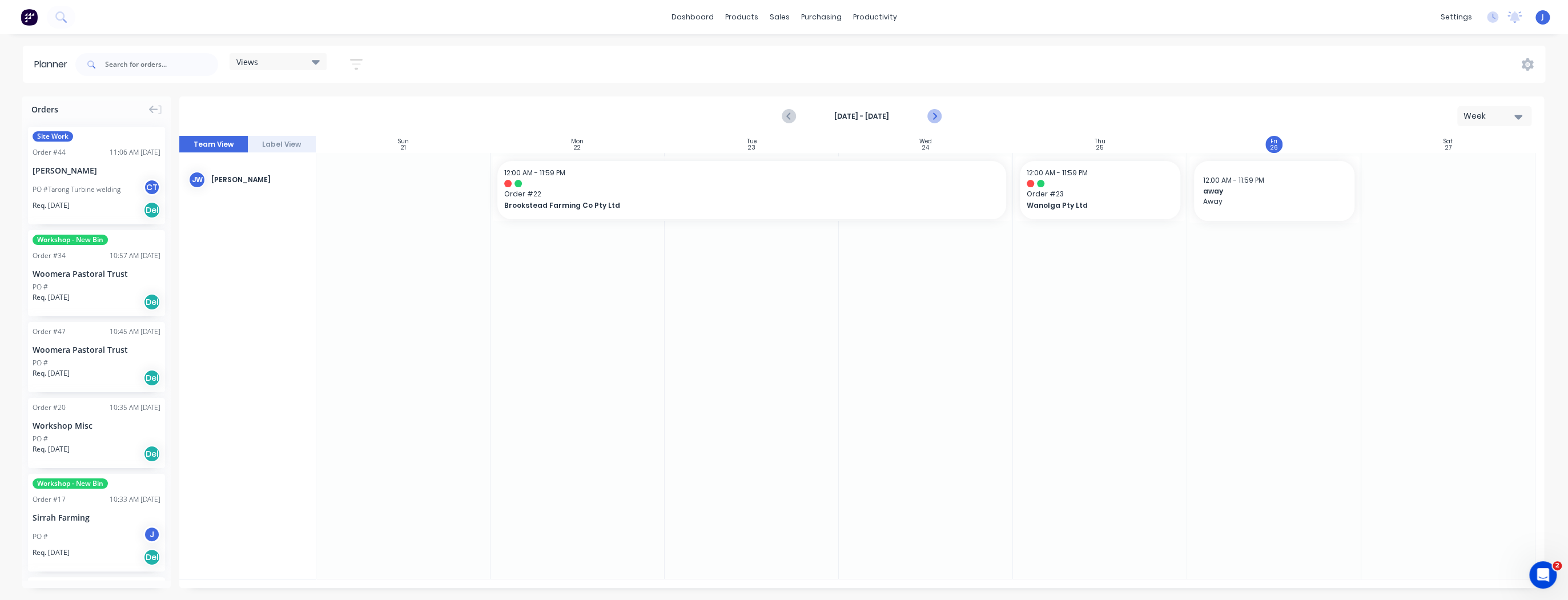
click at [932, 119] on icon "Next page" at bounding box center [934, 116] width 5 height 9
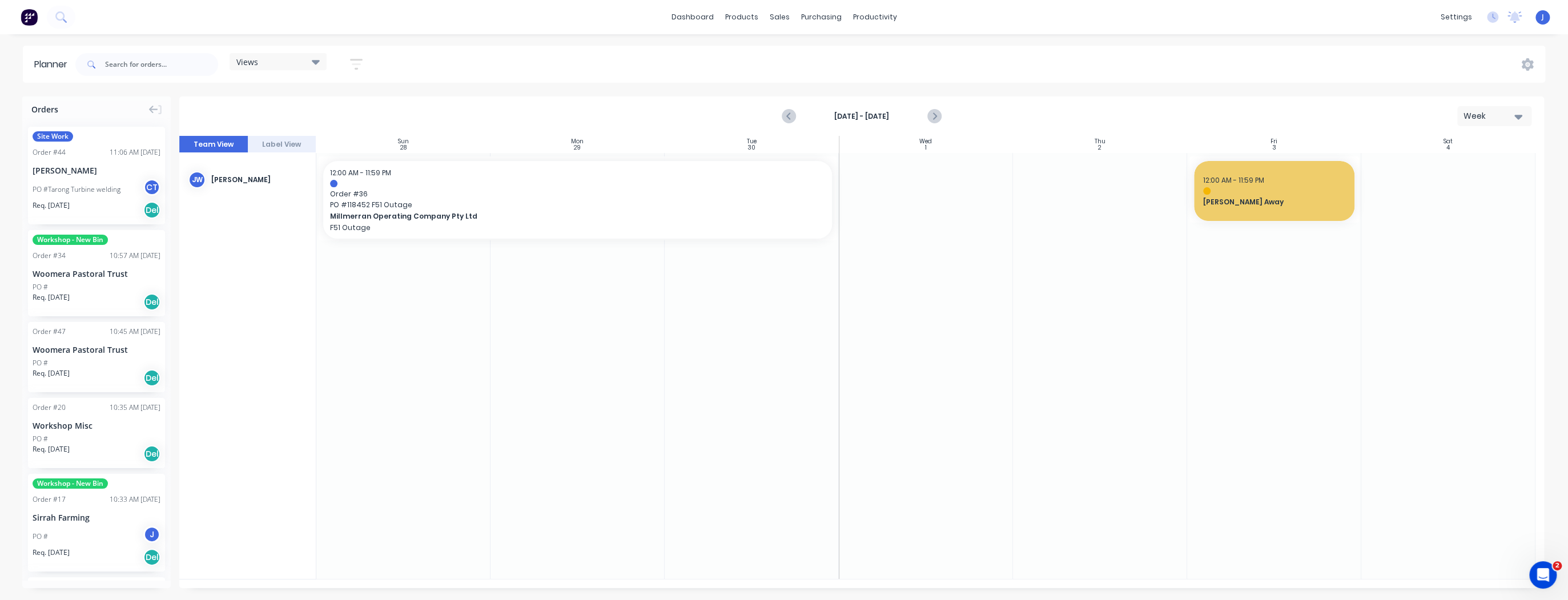
click at [359, 68] on icon "button" at bounding box center [356, 64] width 13 height 15
click at [346, 108] on icon "button" at bounding box center [343, 107] width 8 height 4
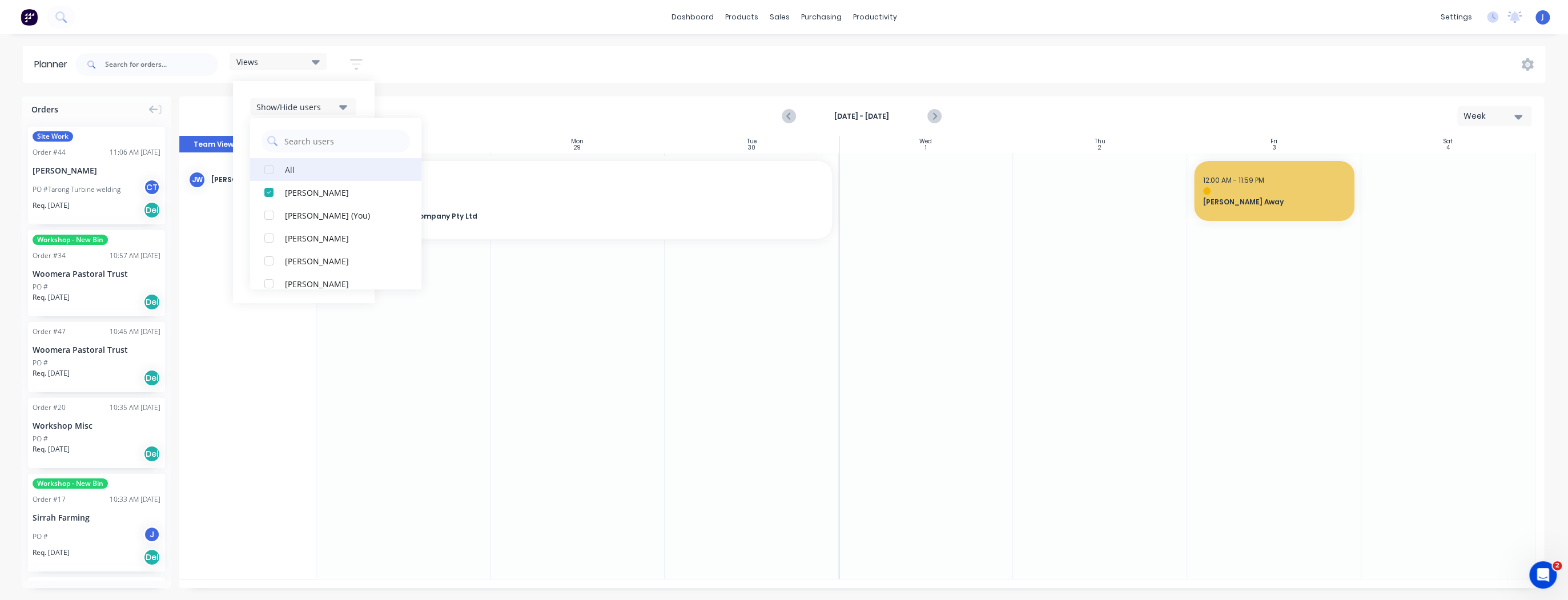
click at [269, 164] on div "button" at bounding box center [269, 170] width 23 height 23
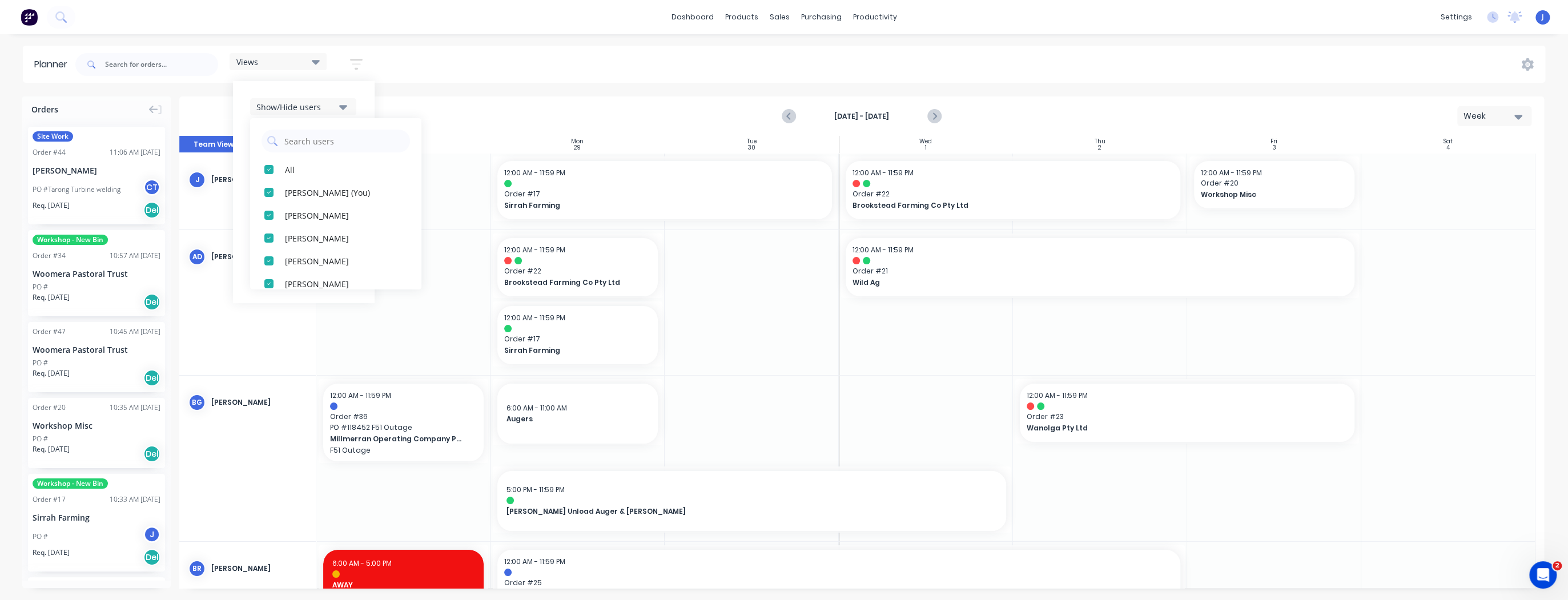
click at [432, 72] on div "Views Save new view None (Default) edit Show/Hide users All [PERSON_NAME] (You)…" at bounding box center [809, 65] width 1472 height 34
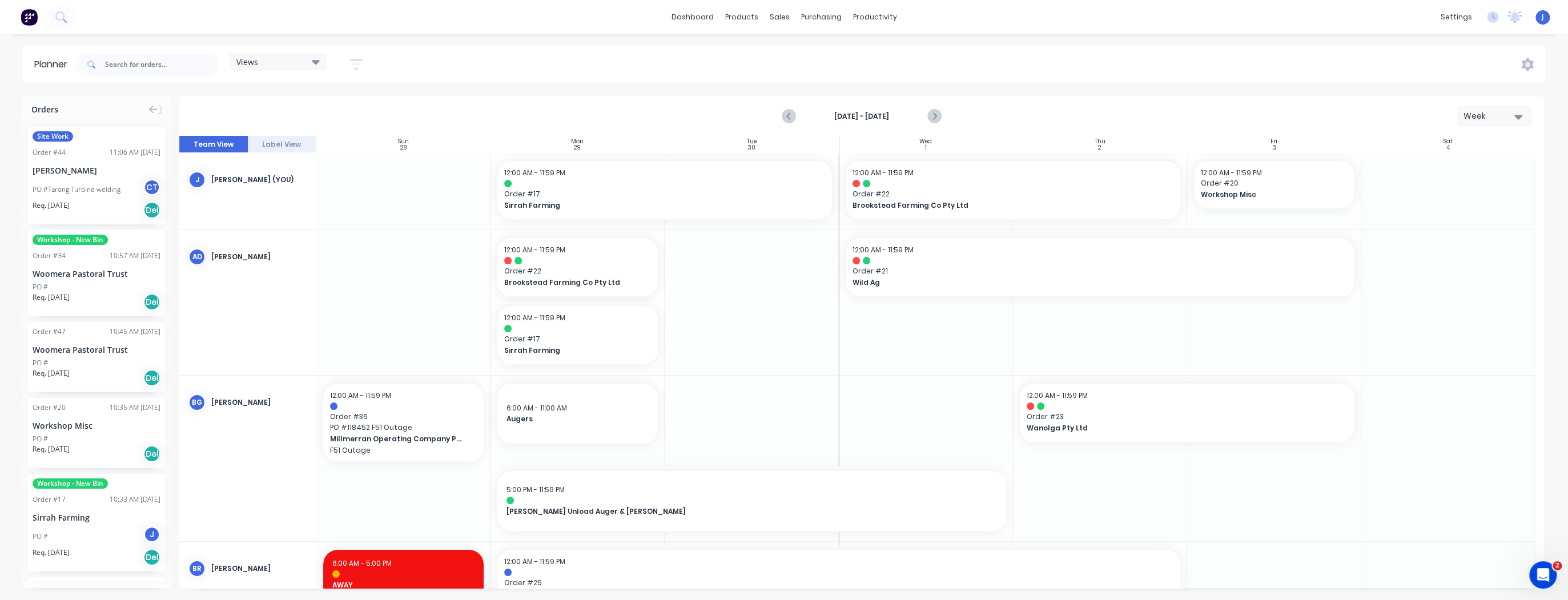
drag, startPoint x: 360, startPoint y: 71, endPoint x: 356, endPoint y: 60, distance: 11.7
click at [360, 71] on button "button" at bounding box center [356, 65] width 36 height 22
click at [345, 244] on icon "button" at bounding box center [343, 244] width 8 height 4
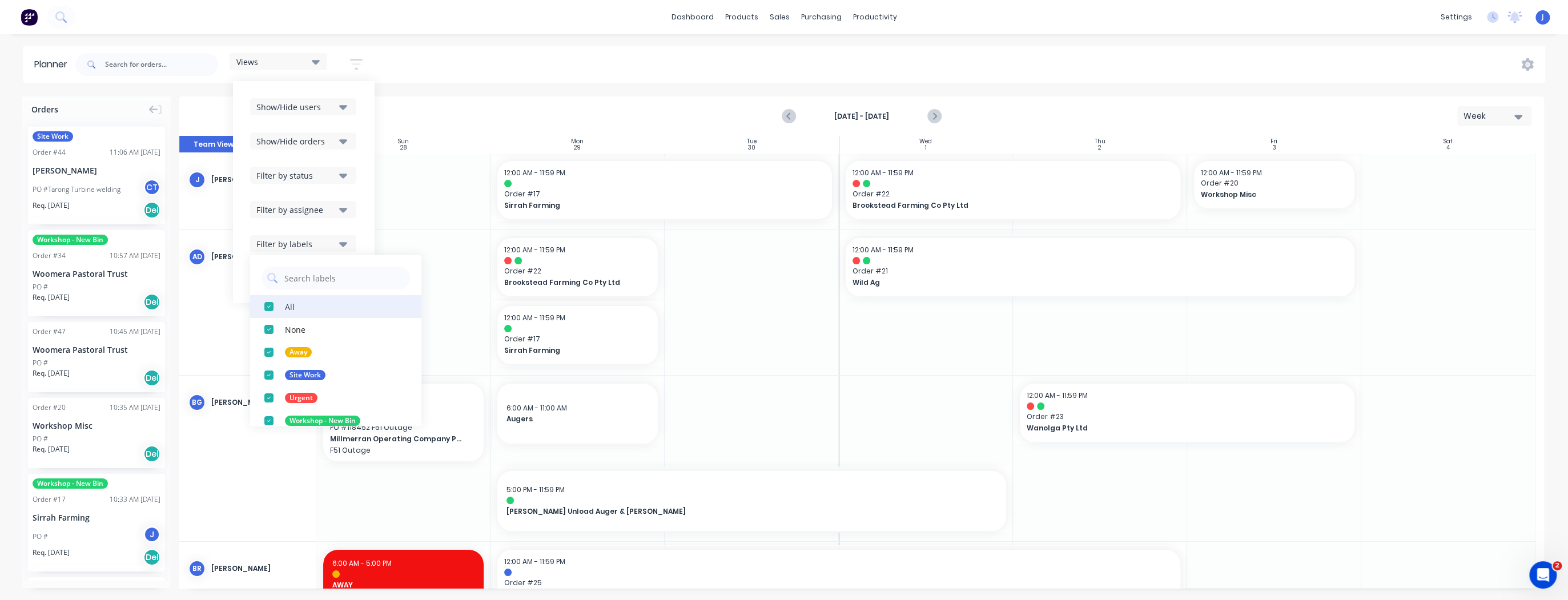
click at [274, 304] on div "button" at bounding box center [269, 306] width 23 height 23
drag, startPoint x: 270, startPoint y: 418, endPoint x: 297, endPoint y: 424, distance: 27.7
click at [270, 418] on div "button" at bounding box center [269, 420] width 23 height 23
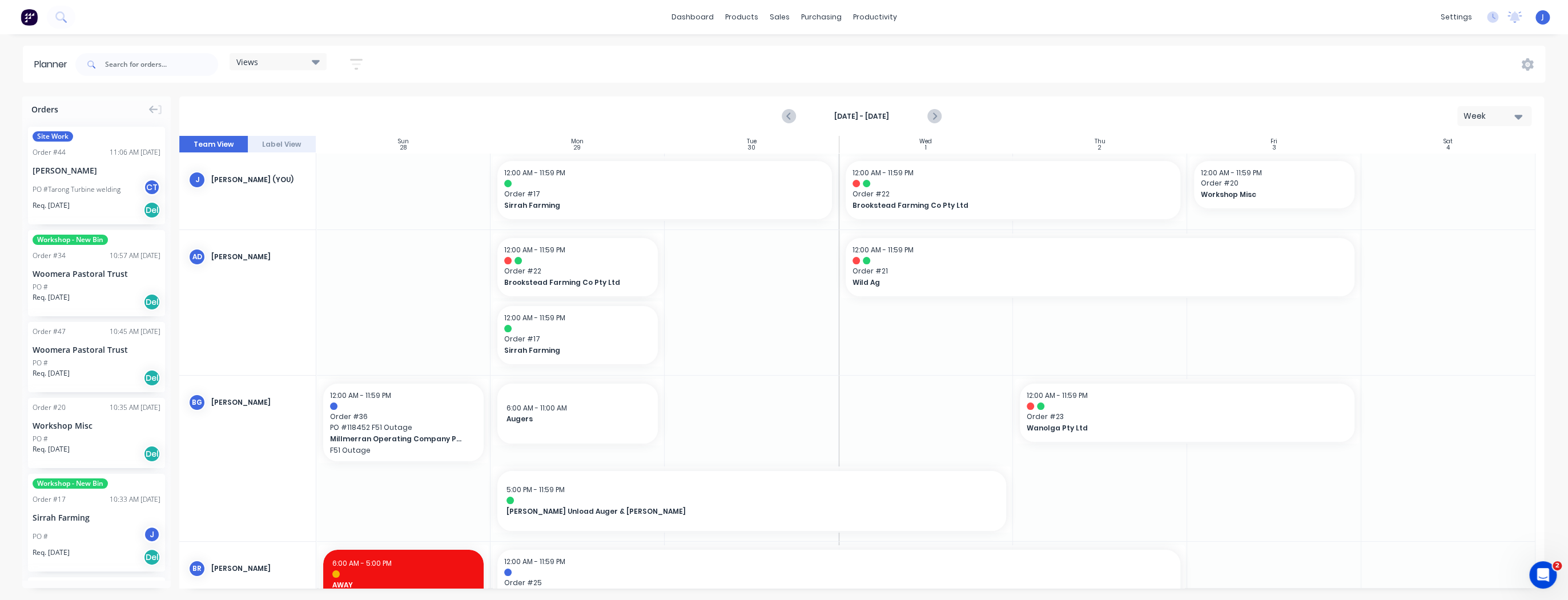
click at [463, 64] on div "Views Save new view None (Default) edit Show/Hide users Show/Hide orders Filter…" at bounding box center [809, 65] width 1472 height 34
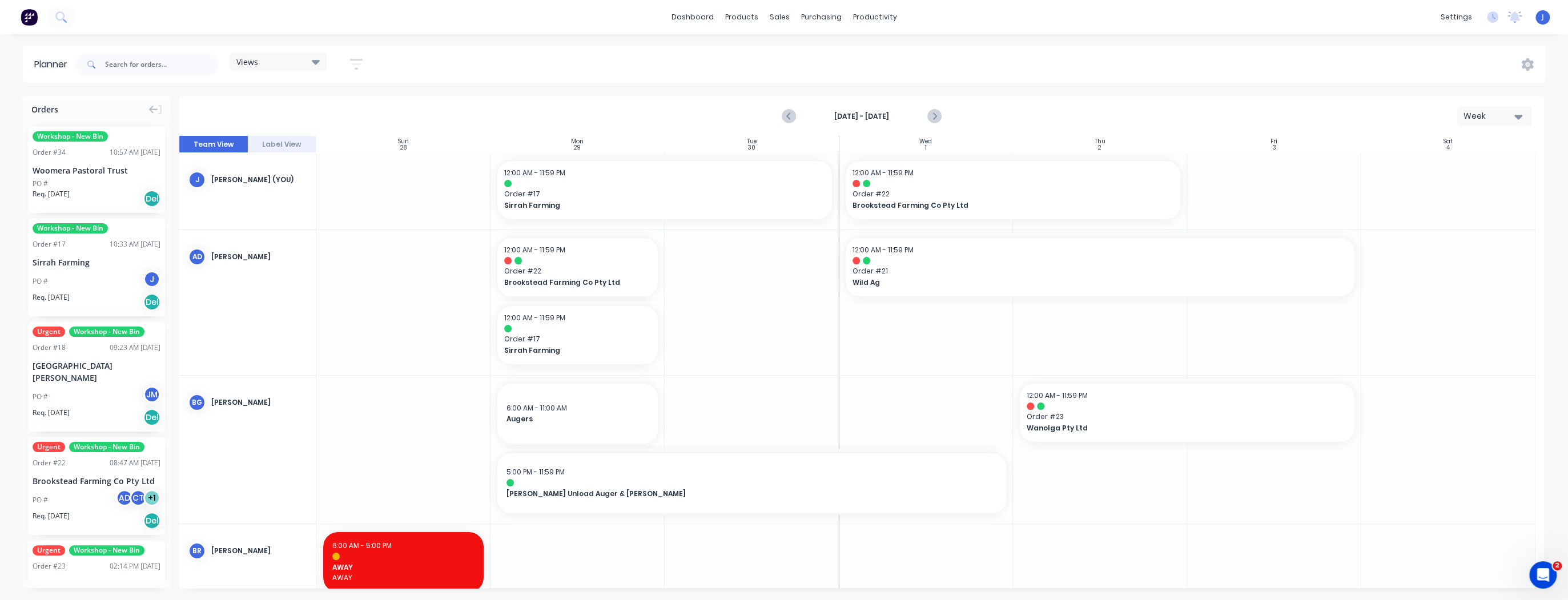
click at [278, 140] on button "Label View" at bounding box center [283, 145] width 69 height 17
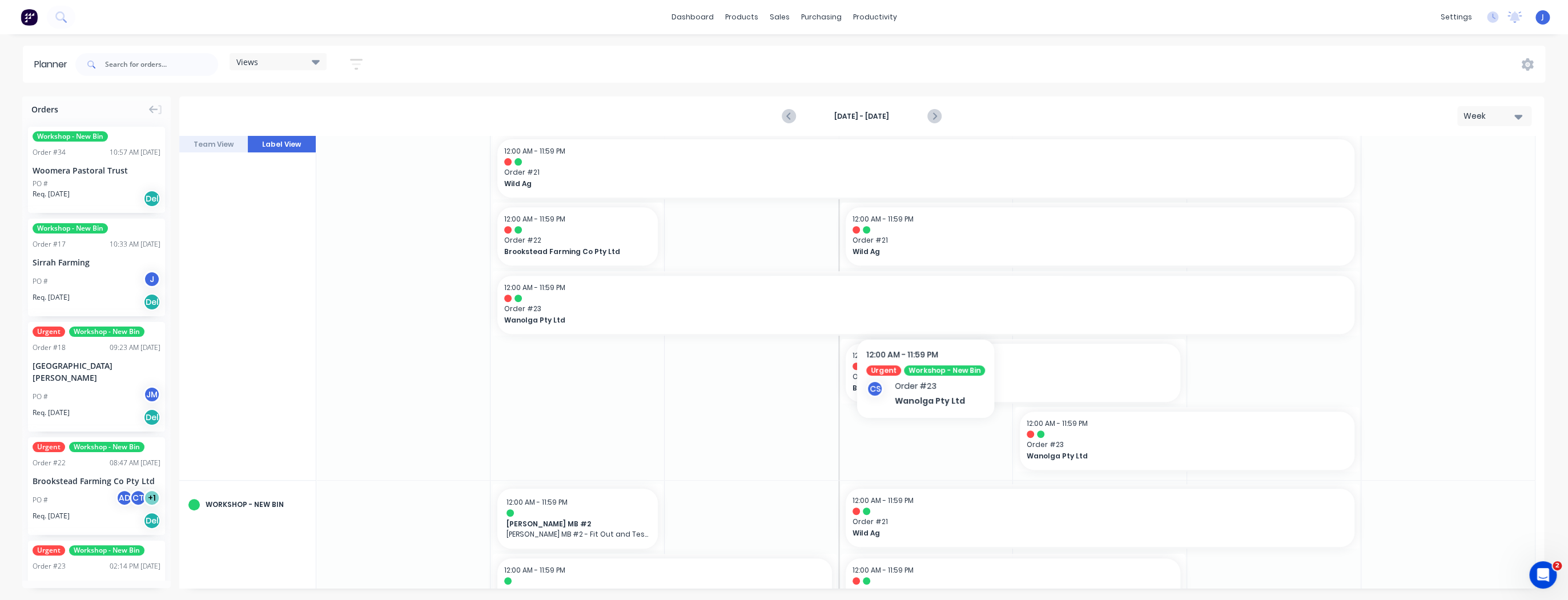
scroll to position [593, 0]
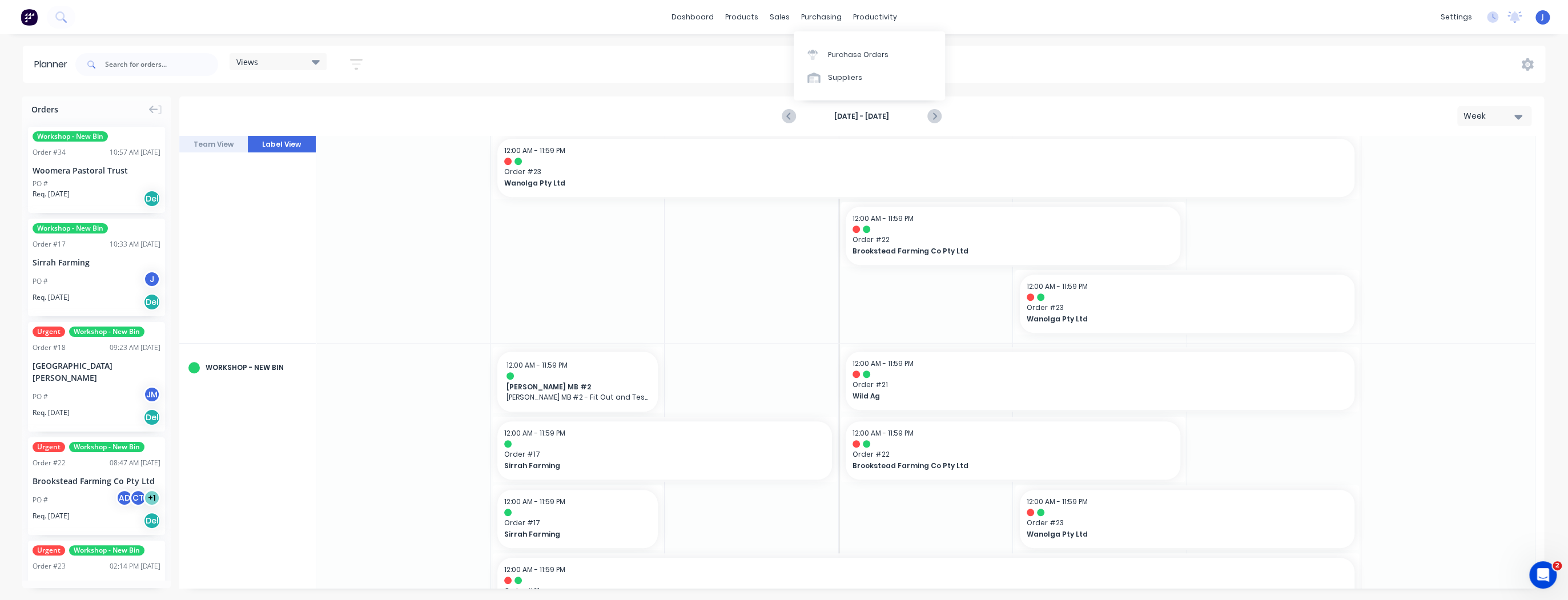
drag, startPoint x: 820, startPoint y: 11, endPoint x: 821, endPoint y: 28, distance: 17.0
click at [820, 11] on div "purchasing" at bounding box center [822, 17] width 52 height 17
click at [779, 16] on div "sales" at bounding box center [780, 17] width 31 height 17
click at [813, 53] on div "Sales Orders" at bounding box center [822, 55] width 47 height 10
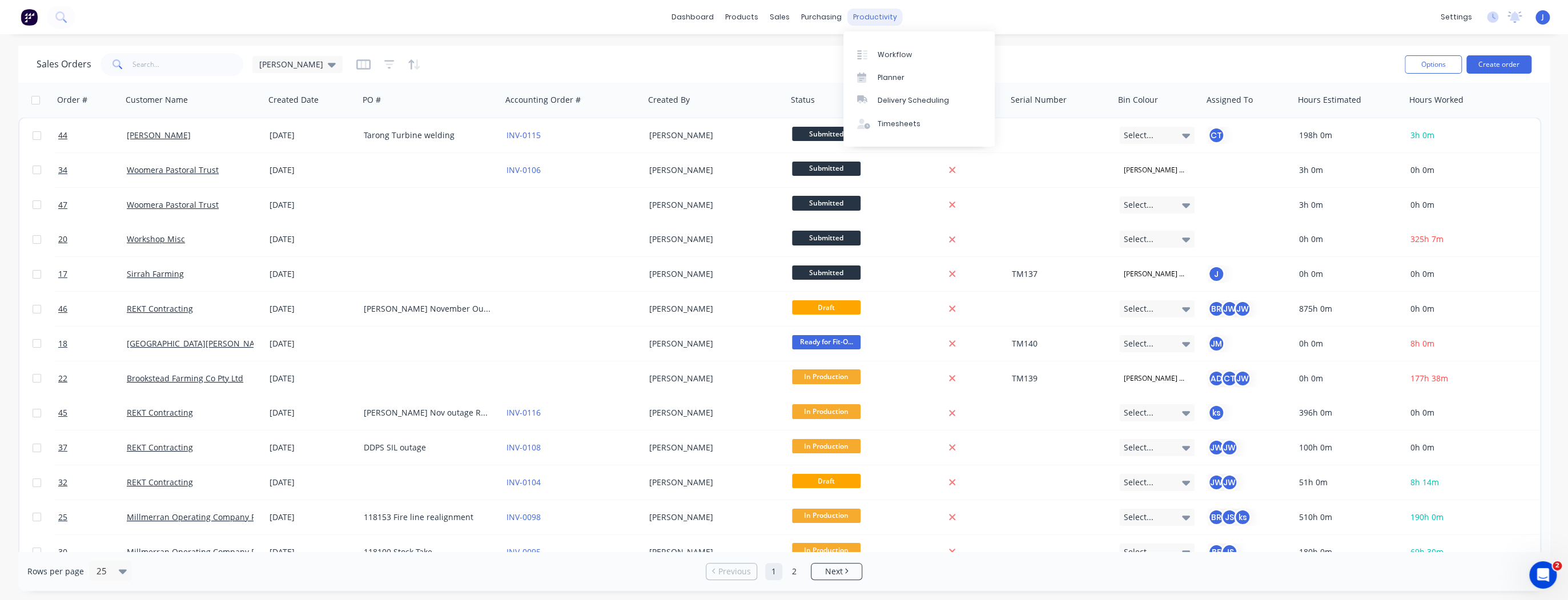
click at [860, 12] on div "productivity" at bounding box center [875, 17] width 55 height 17
click at [896, 77] on div "Planner" at bounding box center [891, 77] width 27 height 10
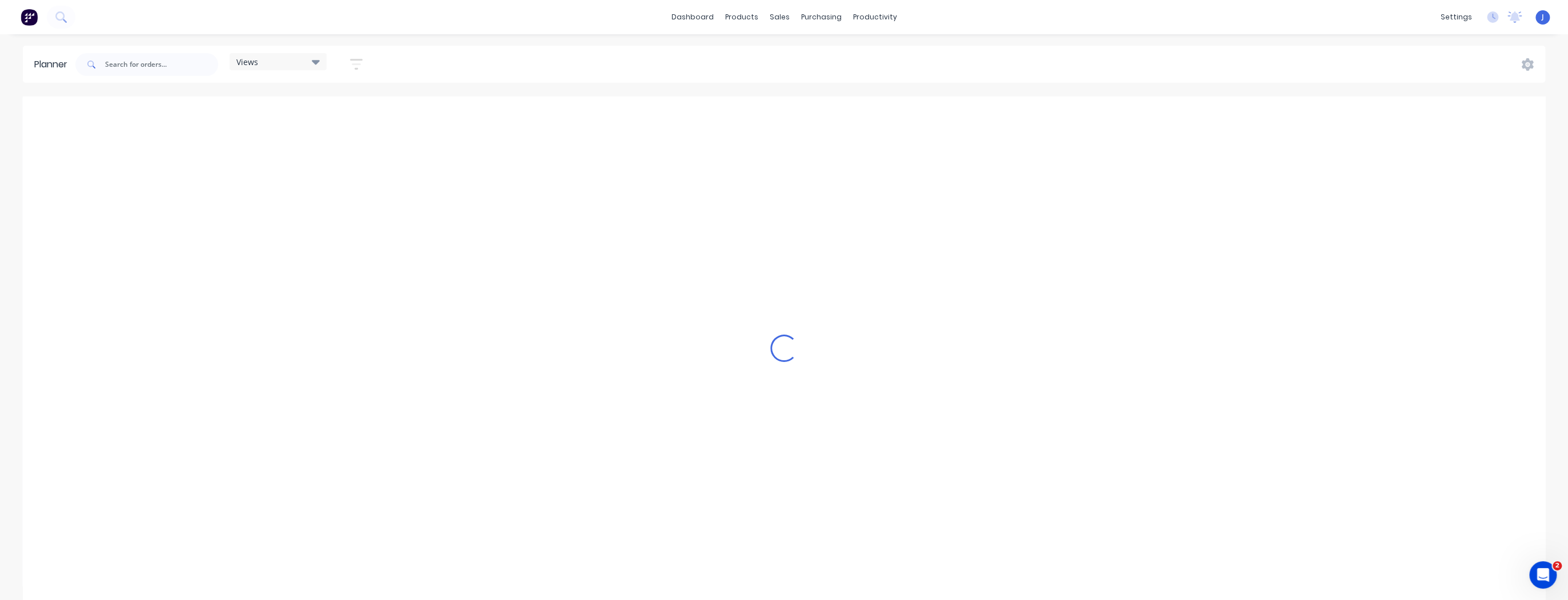
scroll to position [0, 2011]
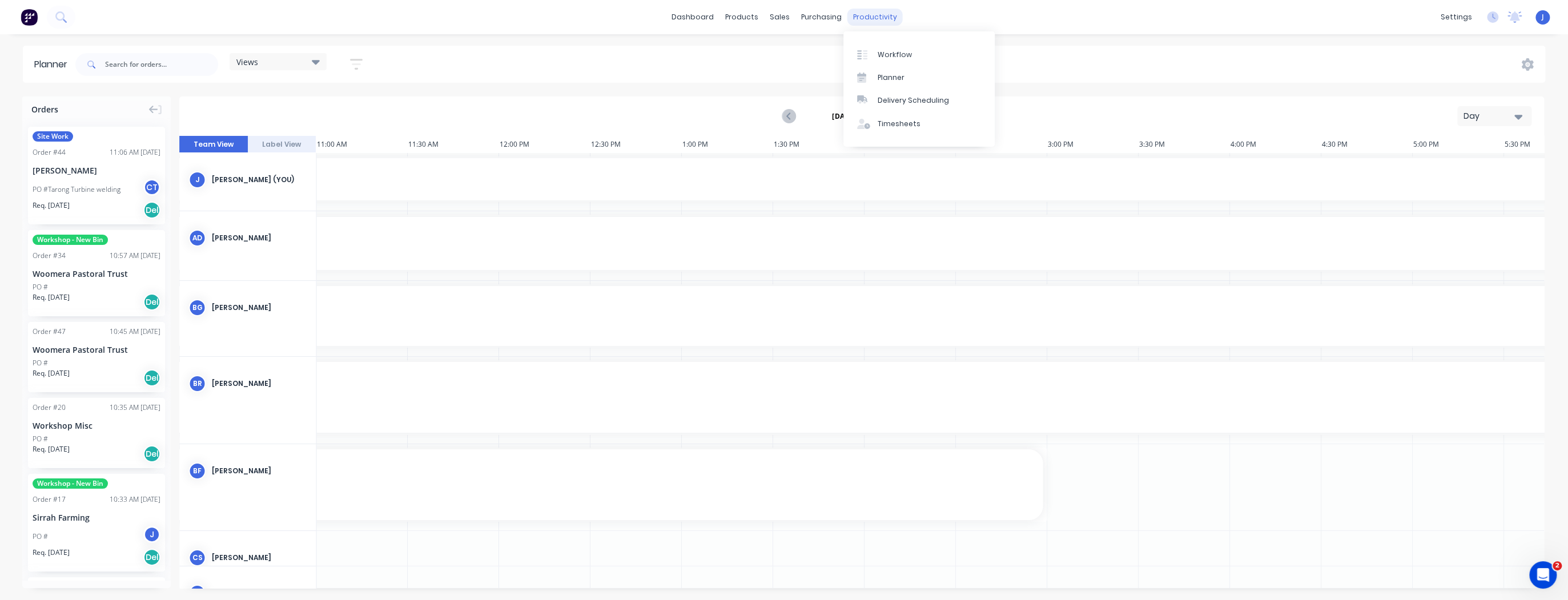
click at [882, 15] on div "productivity" at bounding box center [875, 17] width 55 height 17
